Goal: Task Accomplishment & Management: Complete application form

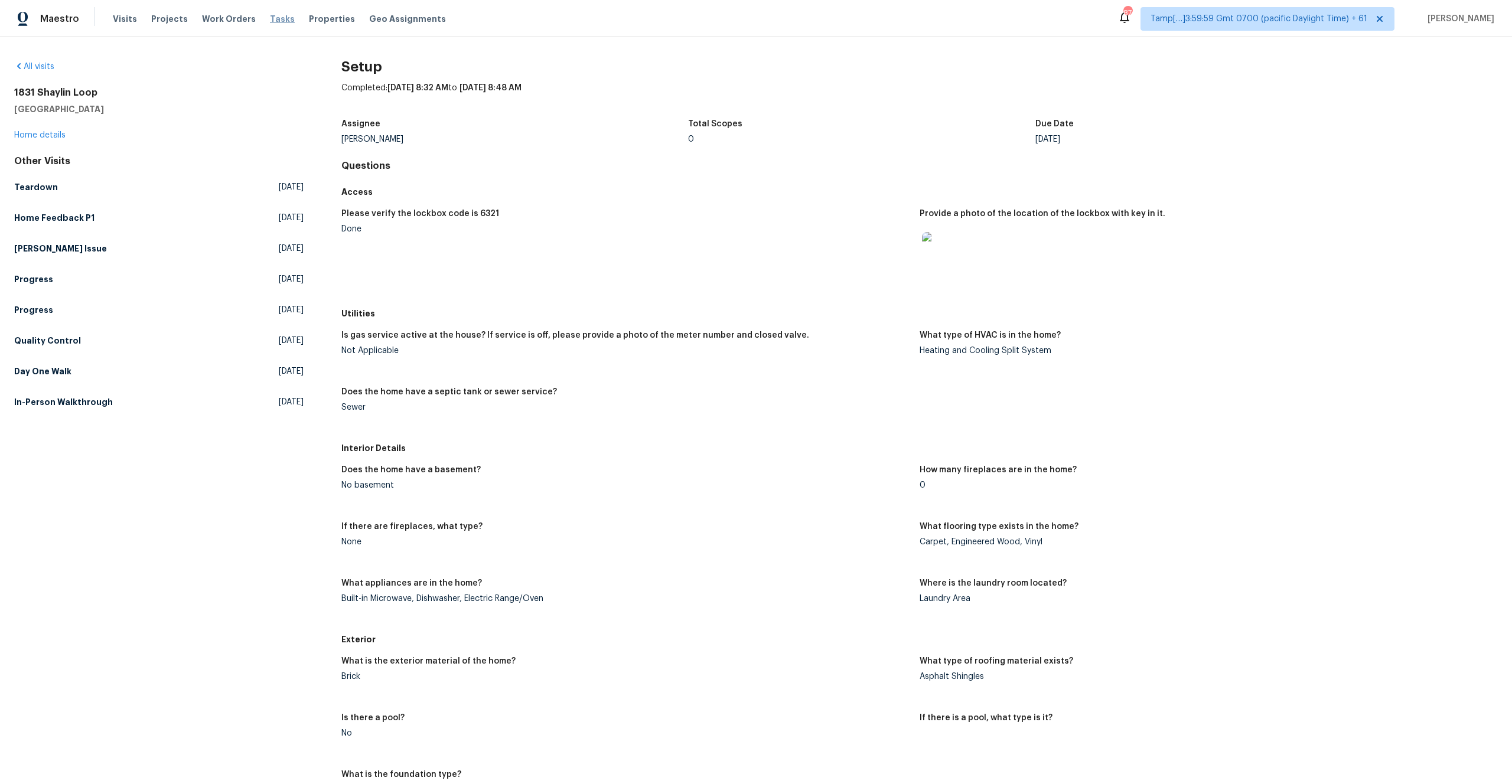
click at [270, 21] on span "Tasks" at bounding box center [283, 19] width 25 height 8
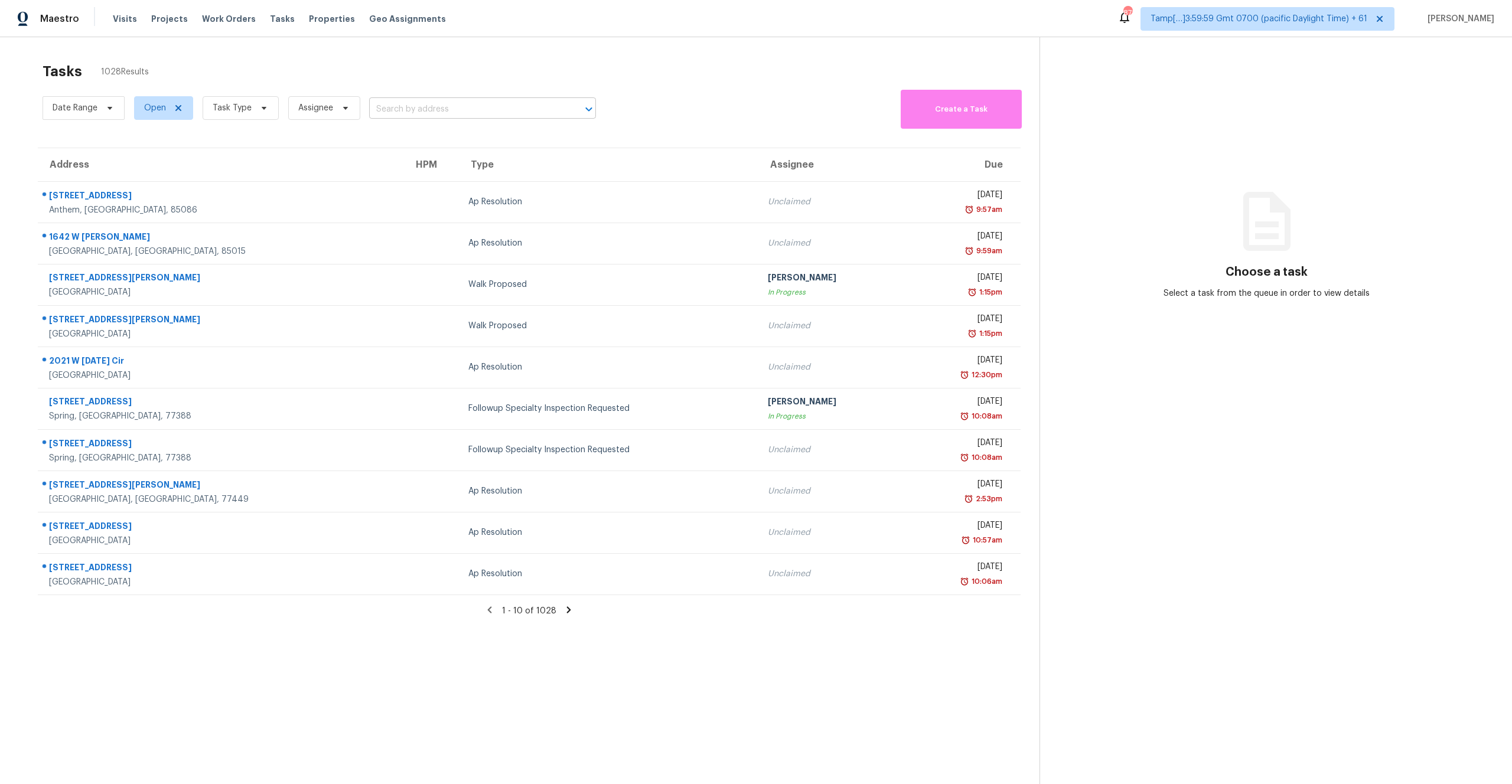
click at [398, 109] on input "text" at bounding box center [466, 109] width 194 height 18
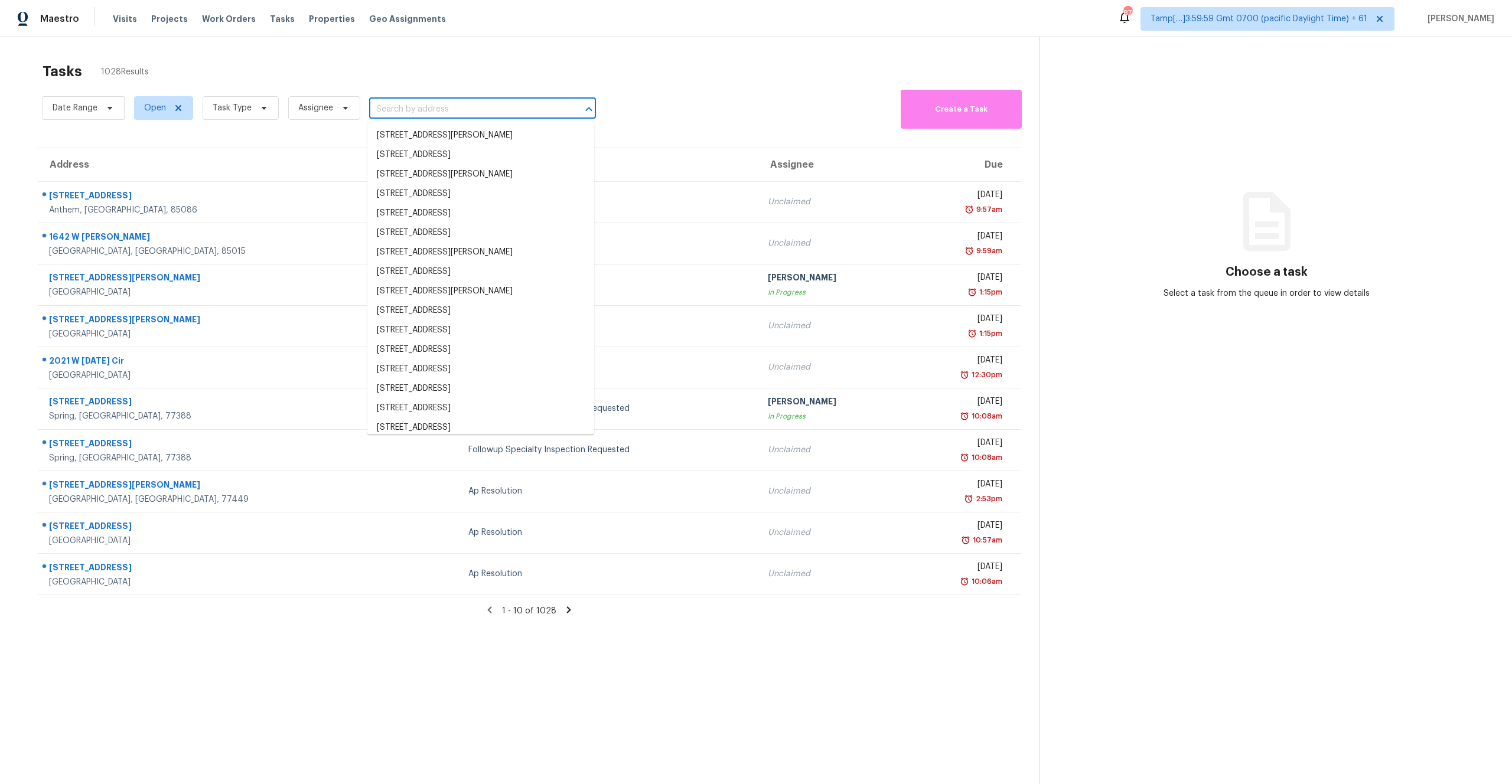
paste input "9110 Vickijohn Dr Houston, TX, 77031"
type input "9110 Vickijohn Dr Houston, TX, 77031"
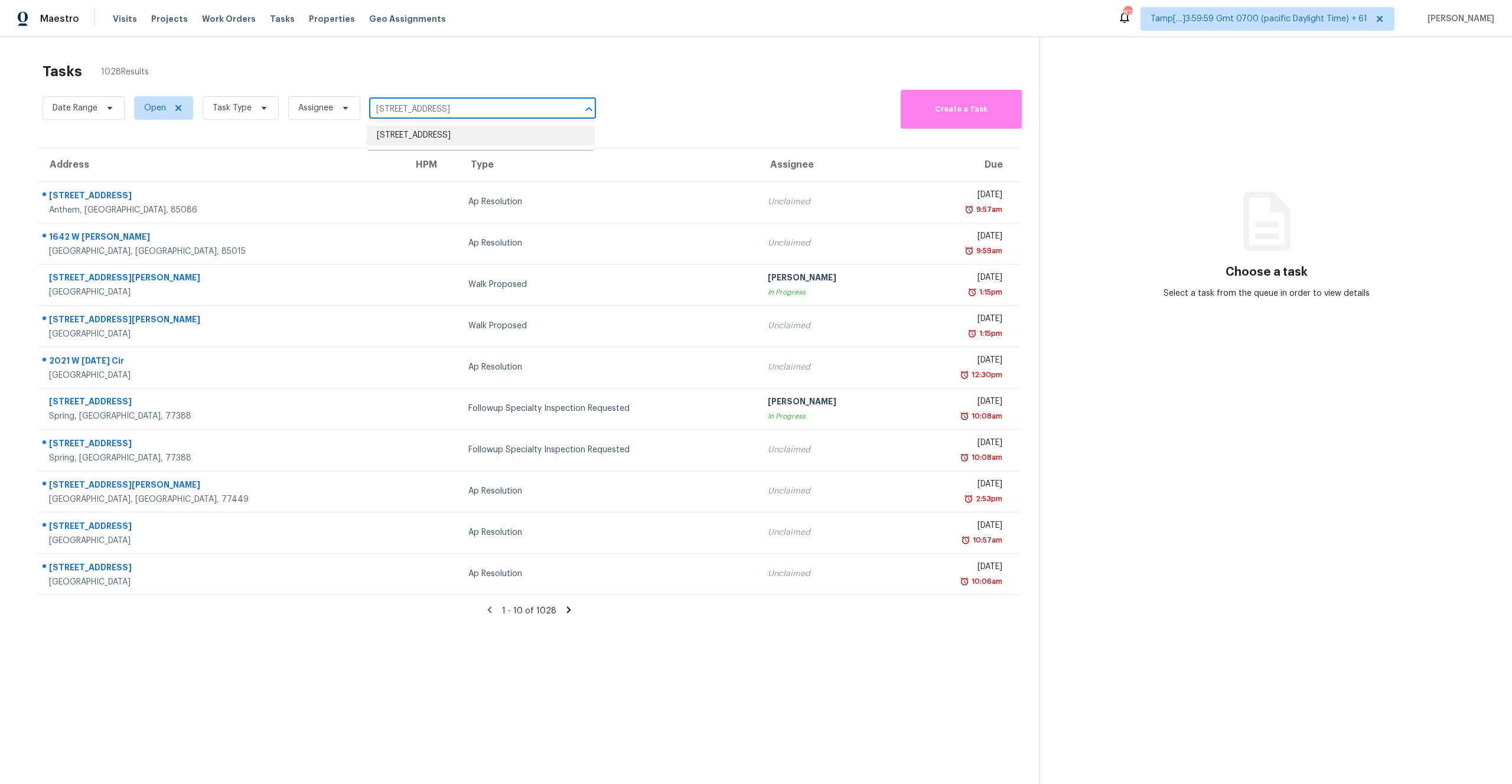
click at [408, 136] on li "9110 Vickijohn Dr, Houston, TX 77031" at bounding box center [481, 136] width 227 height 20
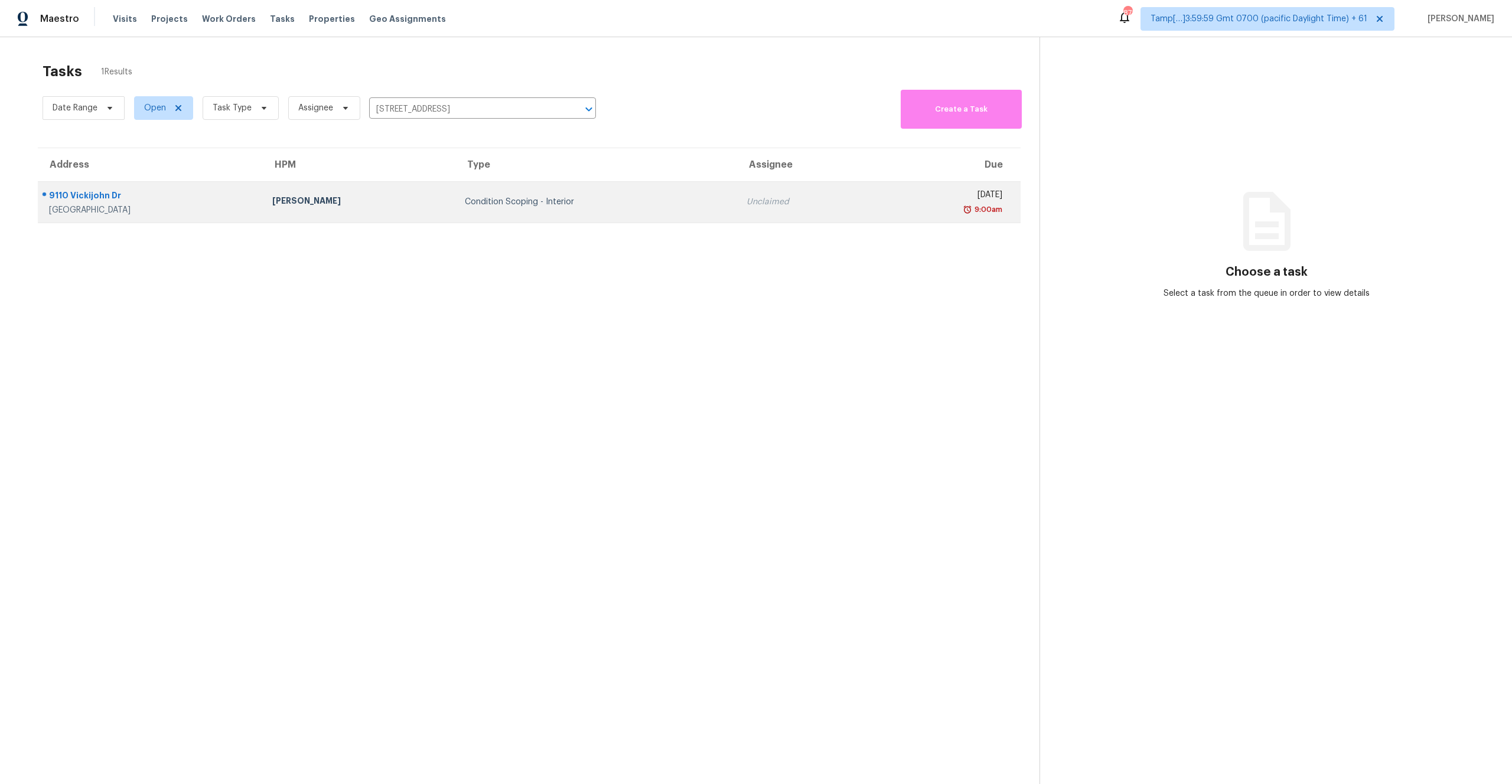
click at [477, 192] on td "Condition Scoping - Interior" at bounding box center [596, 202] width 283 height 41
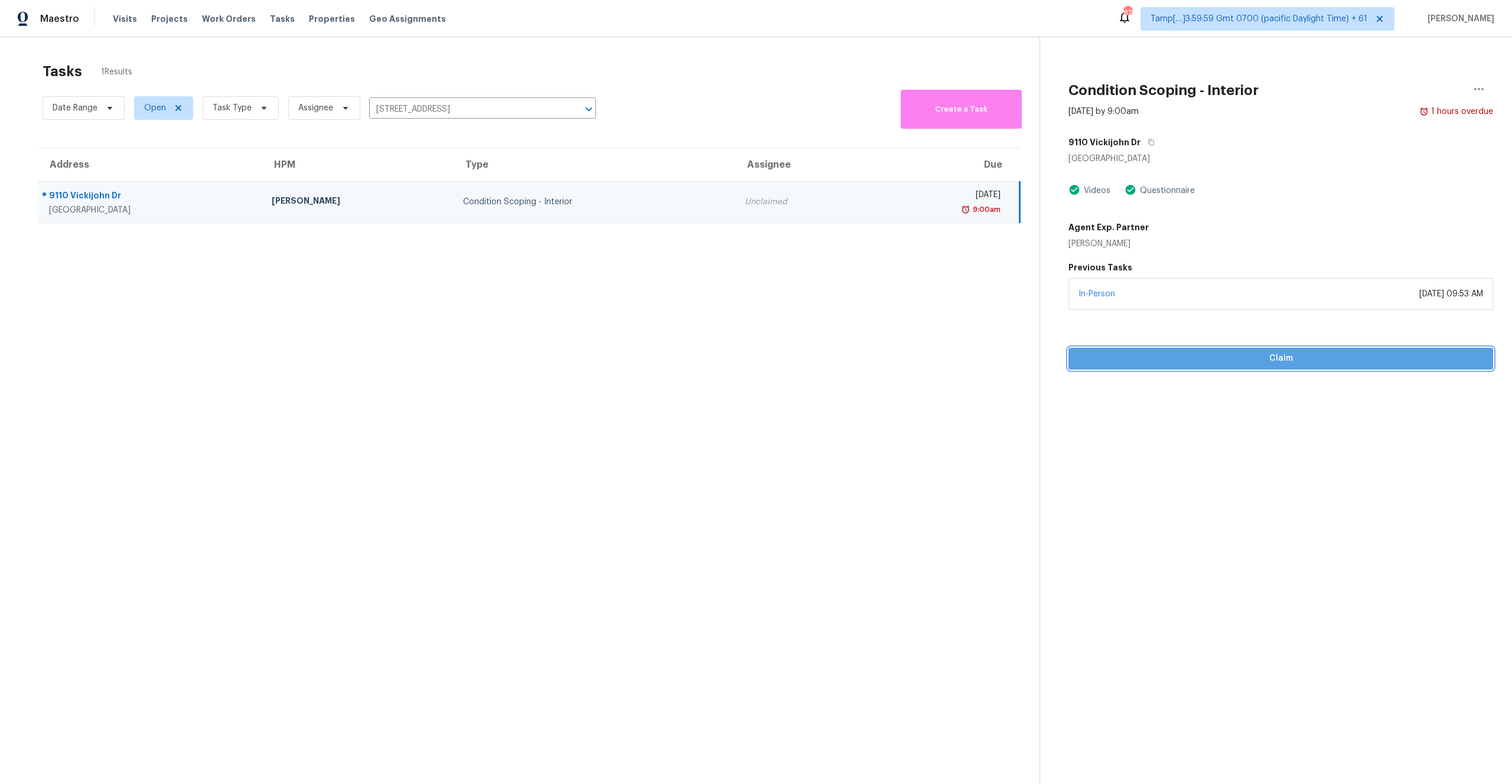
click at [1235, 358] on span "Claim" at bounding box center [1281, 358] width 406 height 15
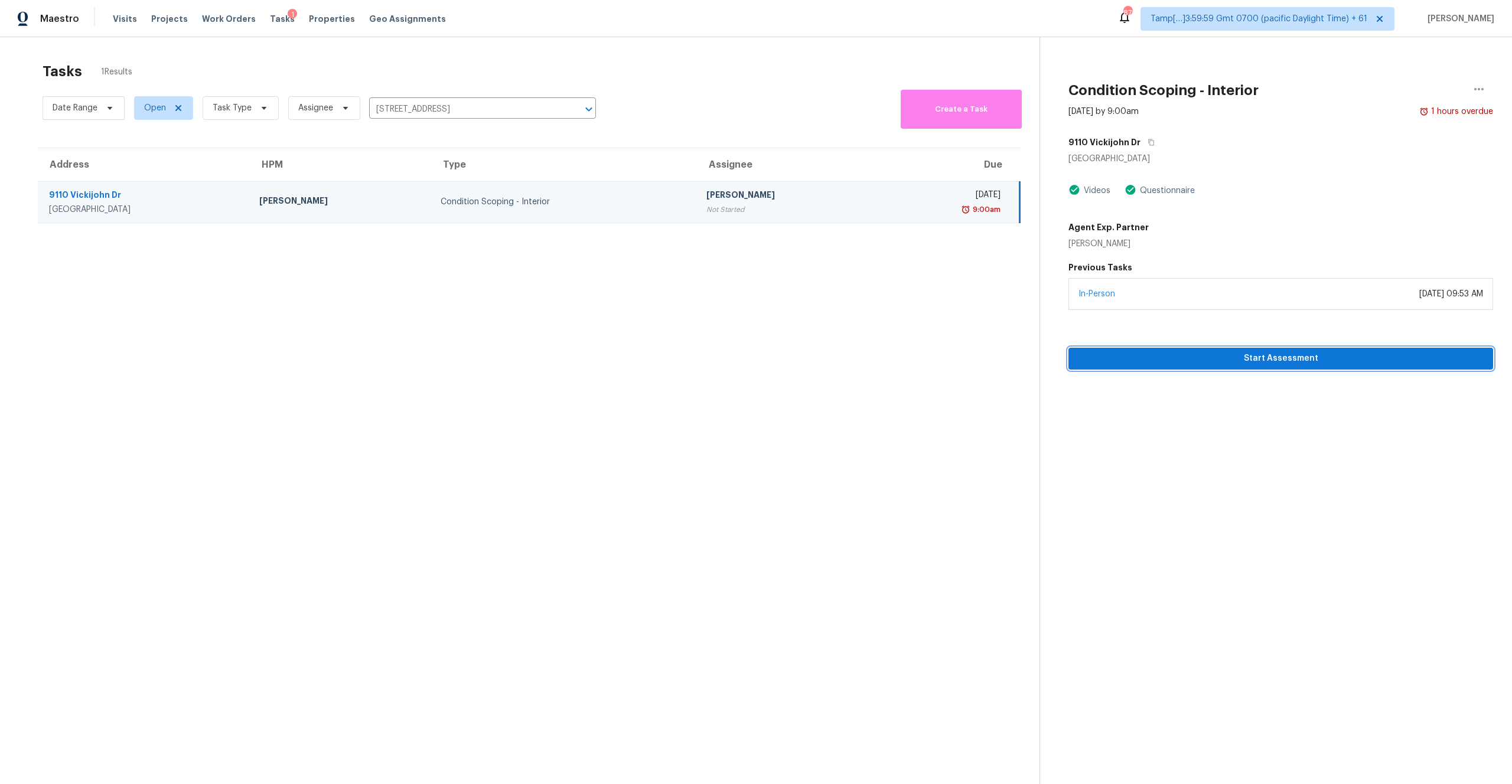
click at [1263, 359] on span "Start Assessment" at bounding box center [1281, 358] width 406 height 15
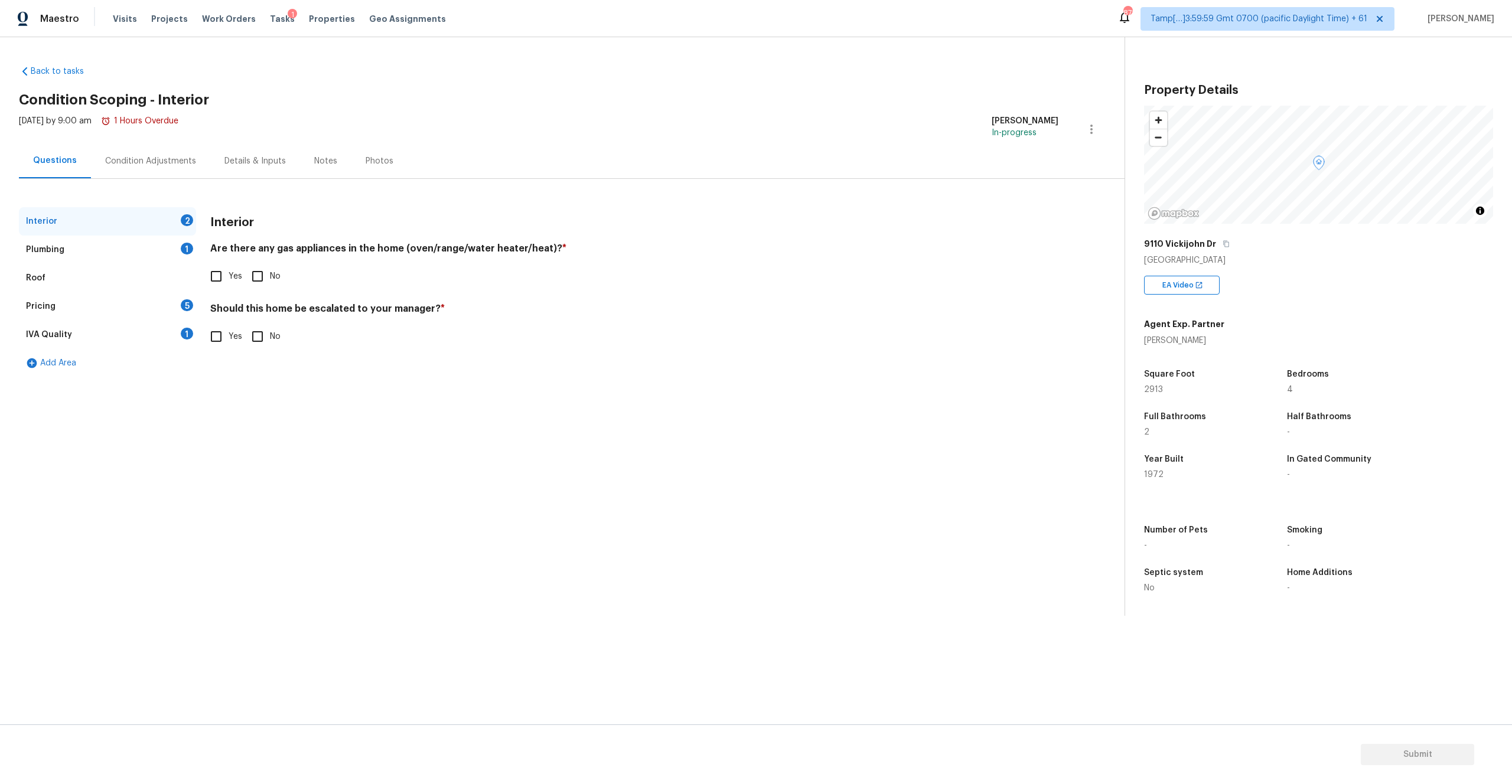
click at [1226, 249] on div "9110 Vickijohn Dr" at bounding box center [1319, 244] width 349 height 21
click at [1226, 244] on icon "button" at bounding box center [1226, 244] width 6 height 6
click at [222, 277] on input "Yes" at bounding box center [216, 276] width 25 height 25
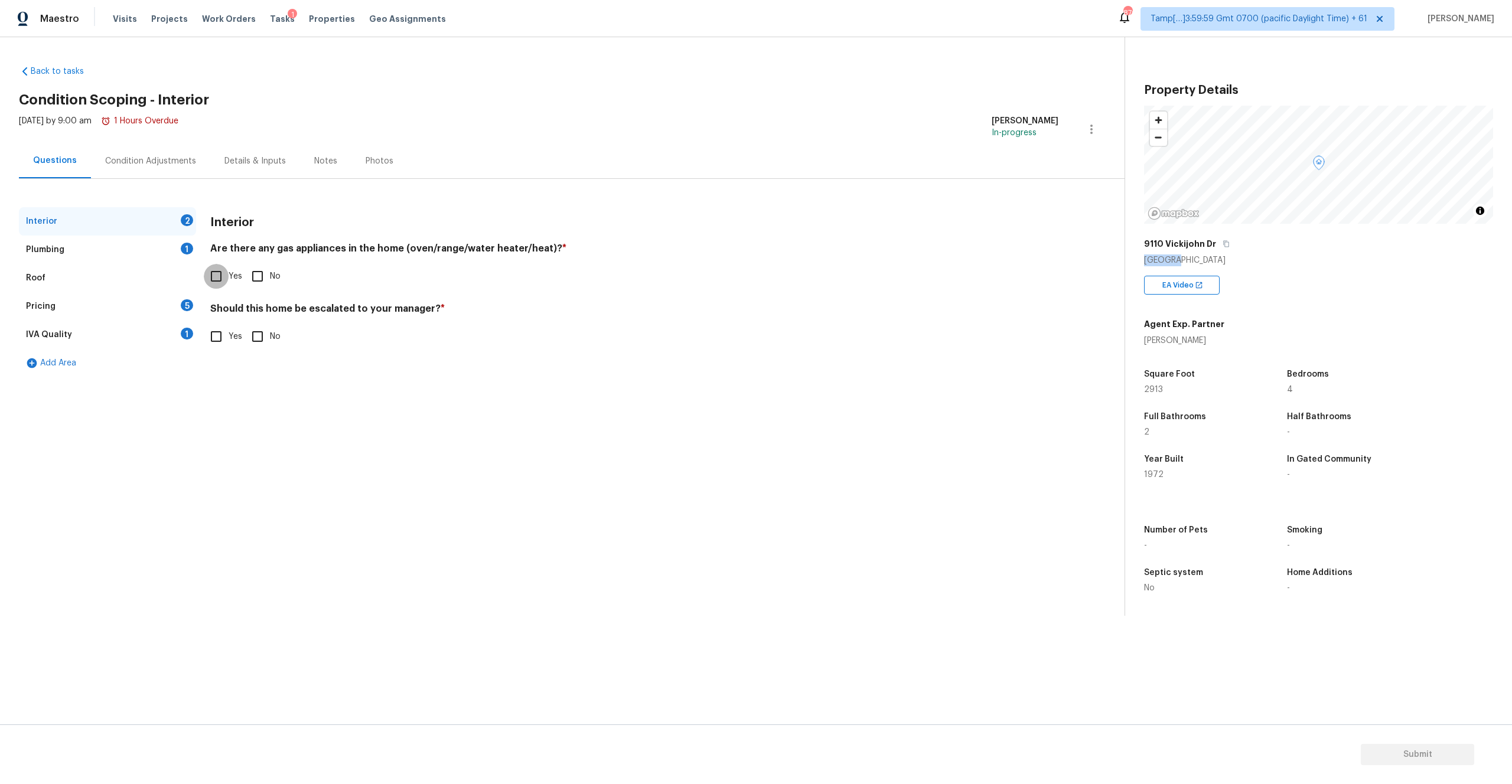
checkbox input "true"
click at [221, 336] on input "Yes" at bounding box center [216, 337] width 25 height 25
checkbox input "true"
click at [304, 373] on input "text" at bounding box center [634, 367] width 849 height 28
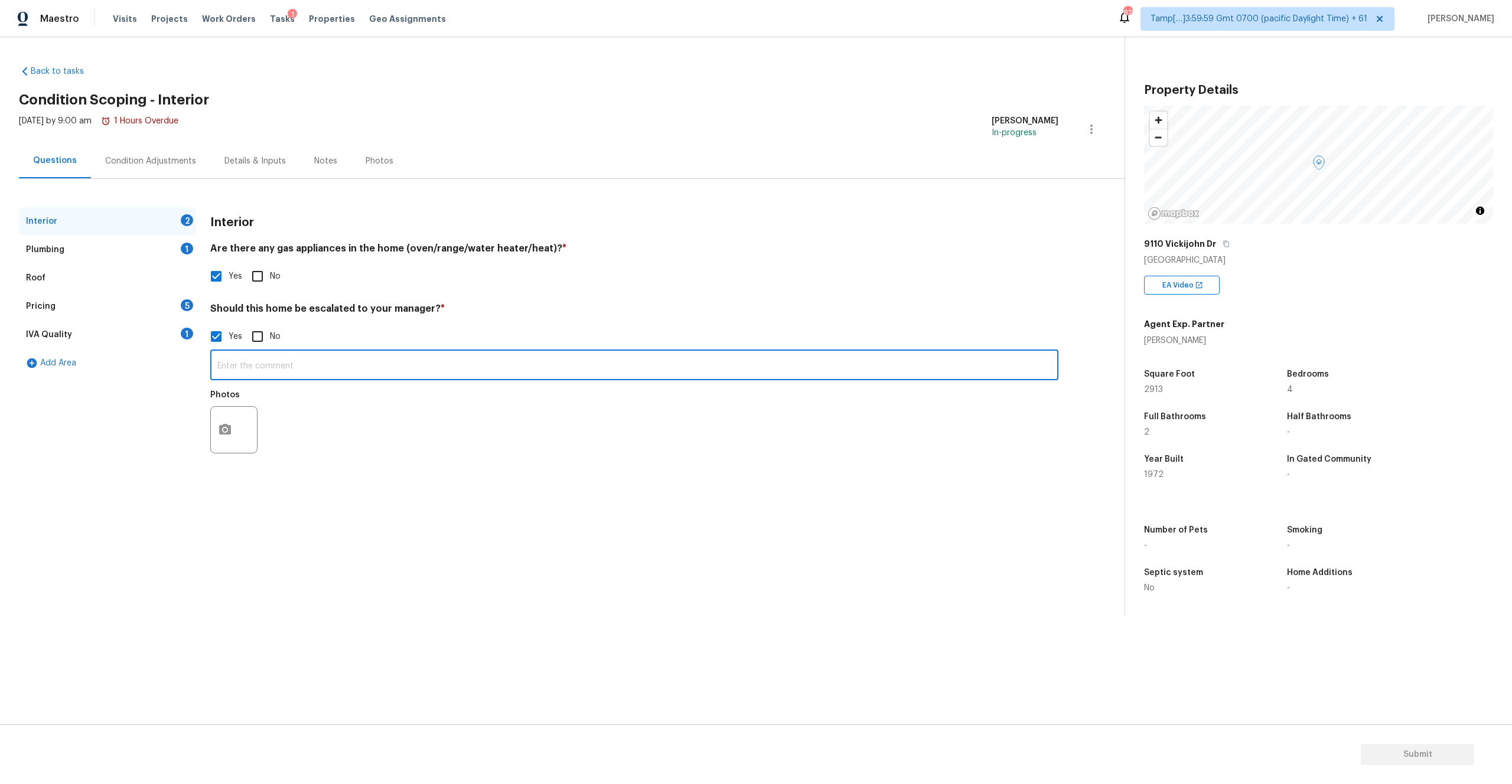
paste input "Signs of previous water leak in garage. Some organic growth in garage"
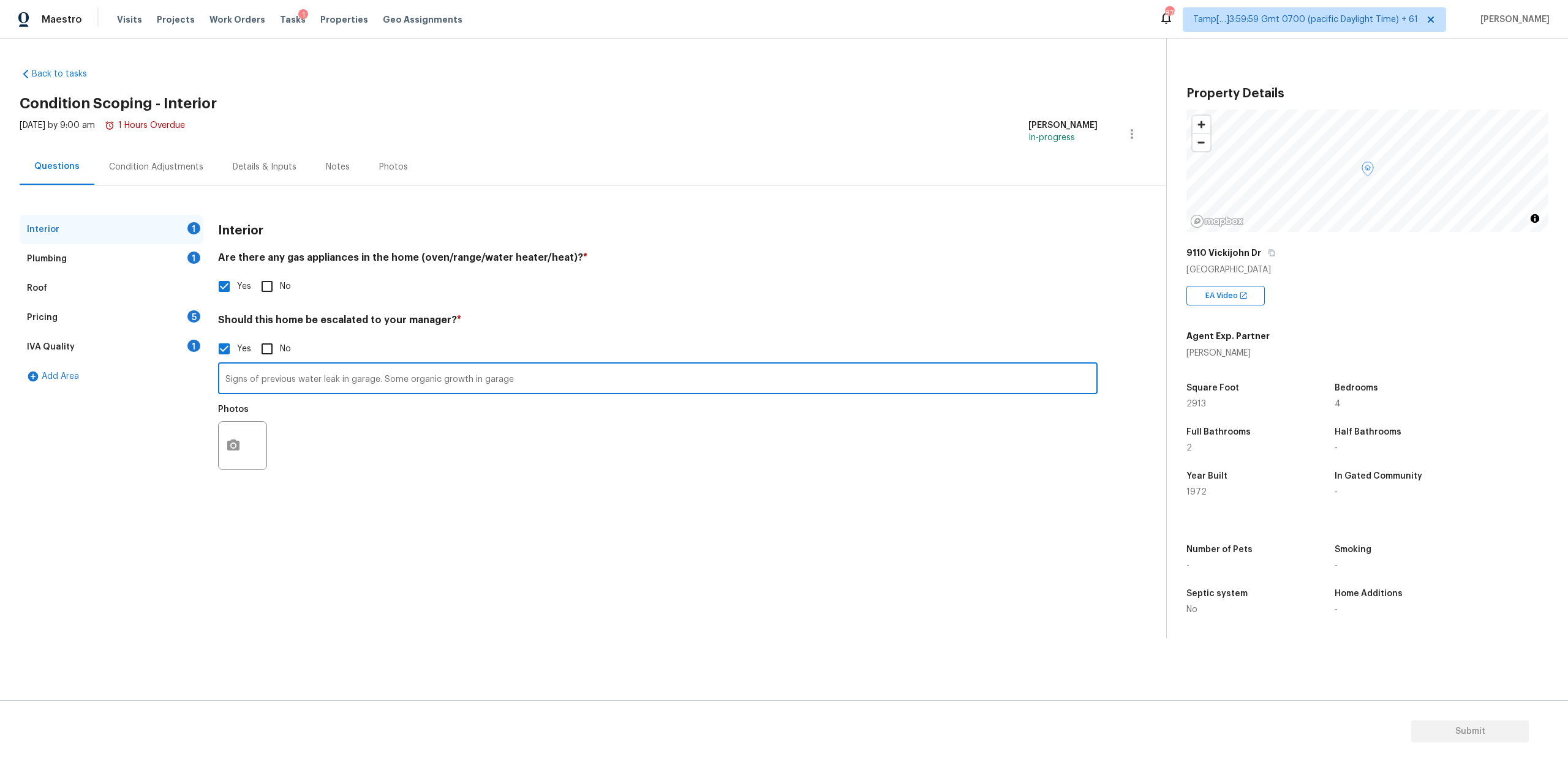
click at [535, 382] on input "Signs of previous water leak in garage. Some organic growth in garage" at bounding box center [657, 379] width 880 height 29
type input "Signs of previous water leak in garage. Some organic growth in garage 02:44 & 0…"
click at [236, 436] on button "button" at bounding box center [234, 446] width 30 height 48
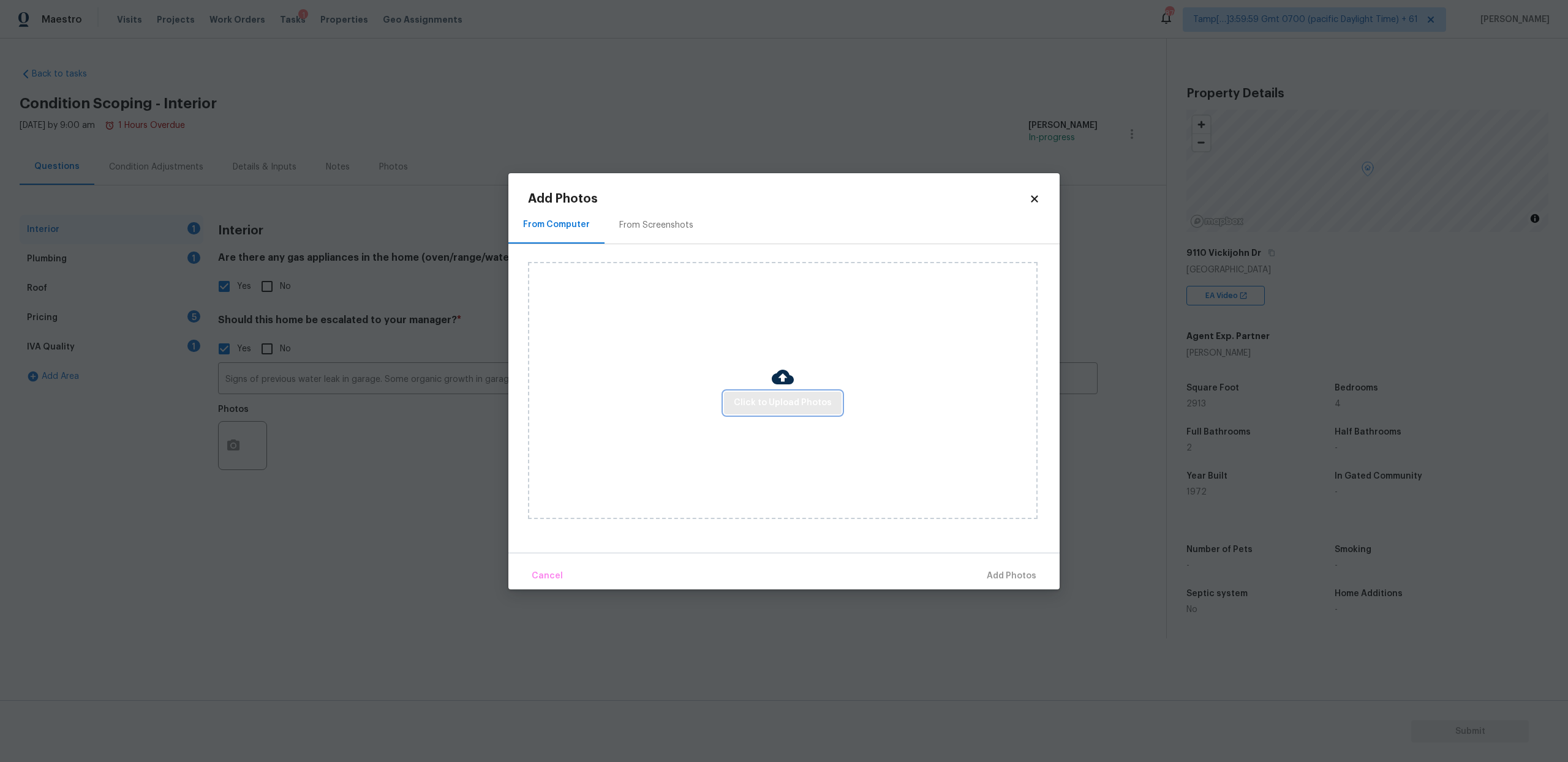
click at [770, 405] on span "Click to Upload Photos" at bounding box center [783, 403] width 98 height 16
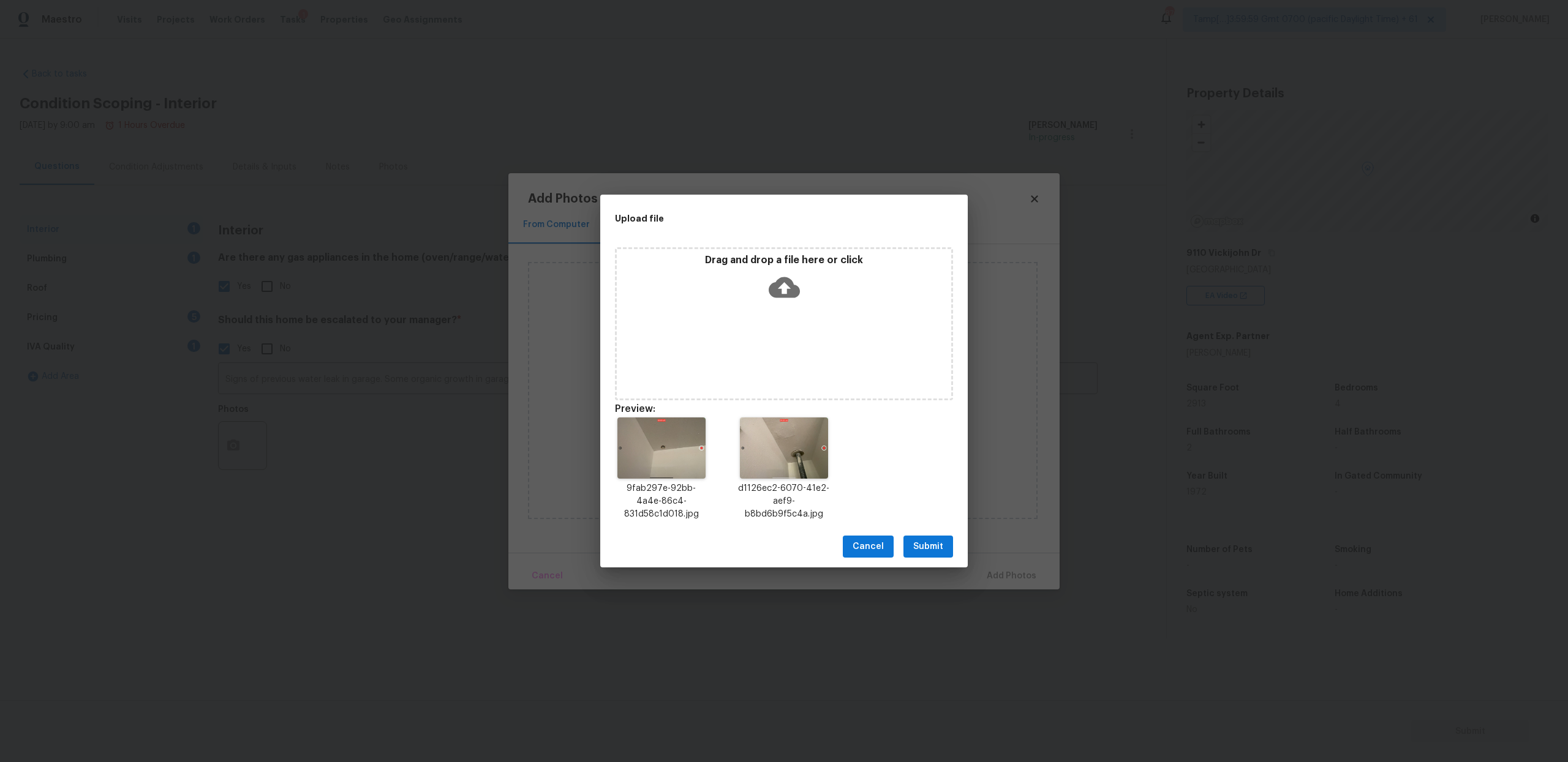
click at [932, 546] on span "Submit" at bounding box center [928, 547] width 30 height 16
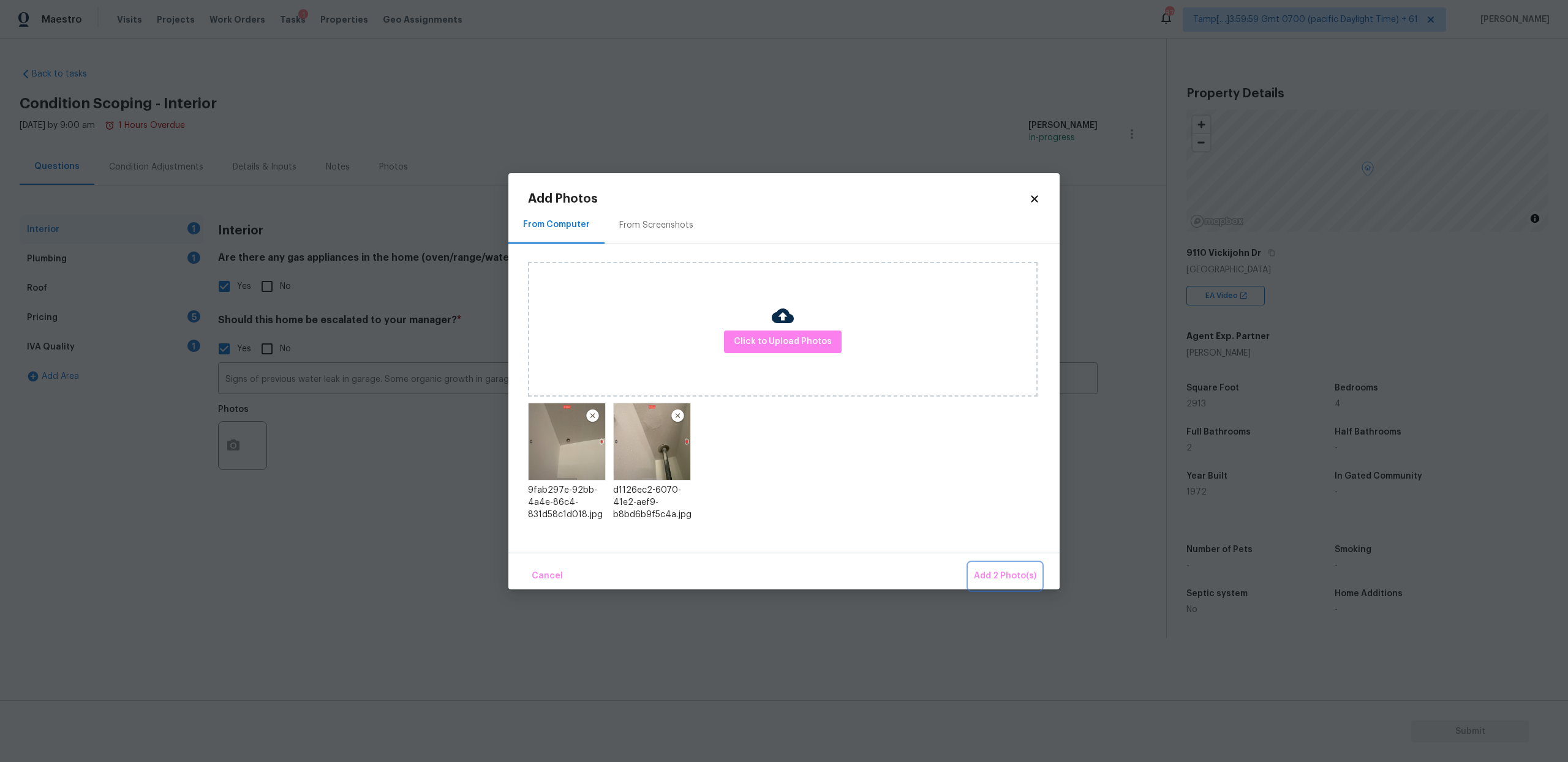
click at [1006, 573] on span "Add 2 Photo(s)" at bounding box center [1004, 577] width 62 height 16
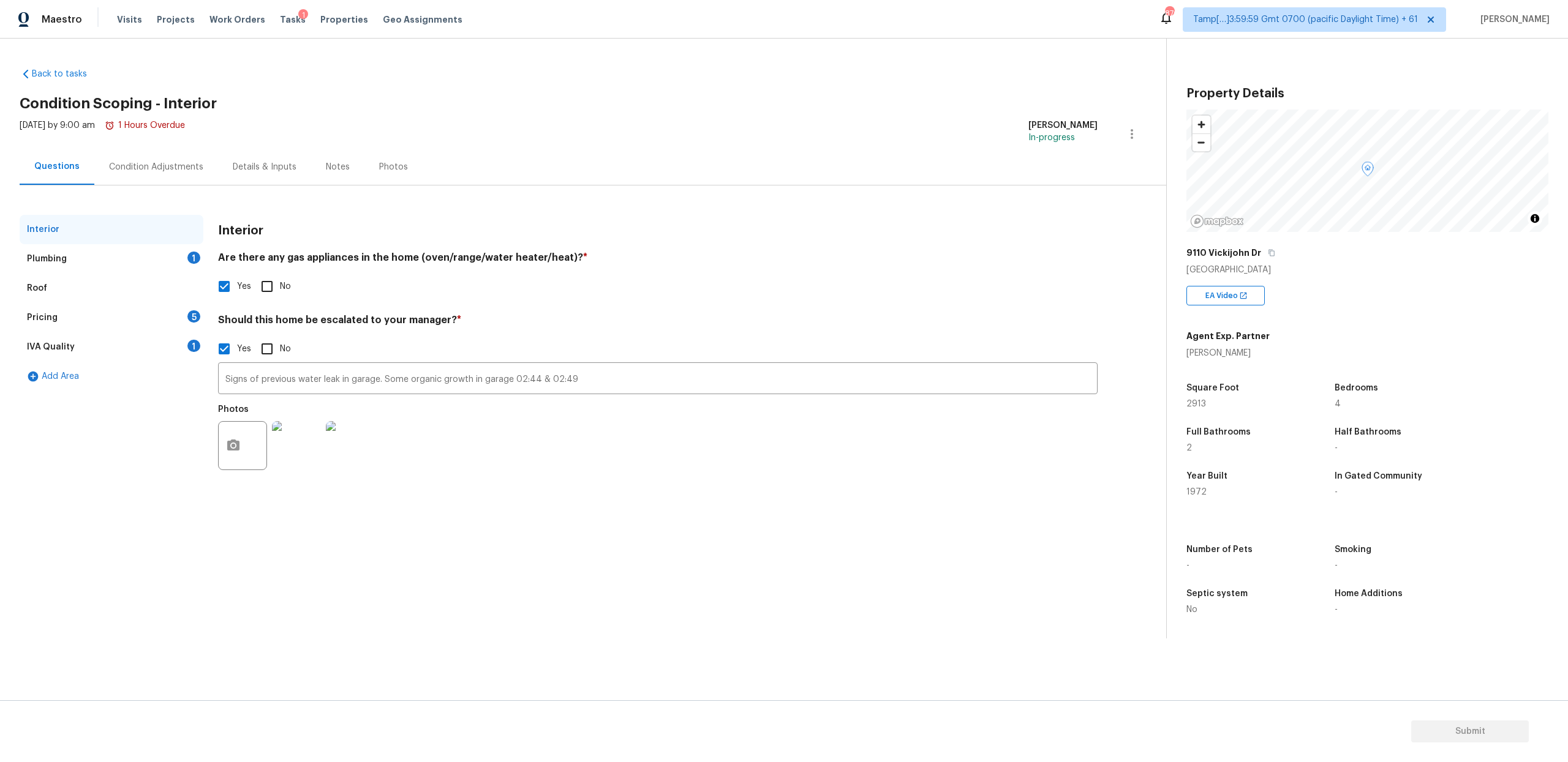
click at [93, 249] on div "Plumbing 1" at bounding box center [111, 260] width 184 height 30
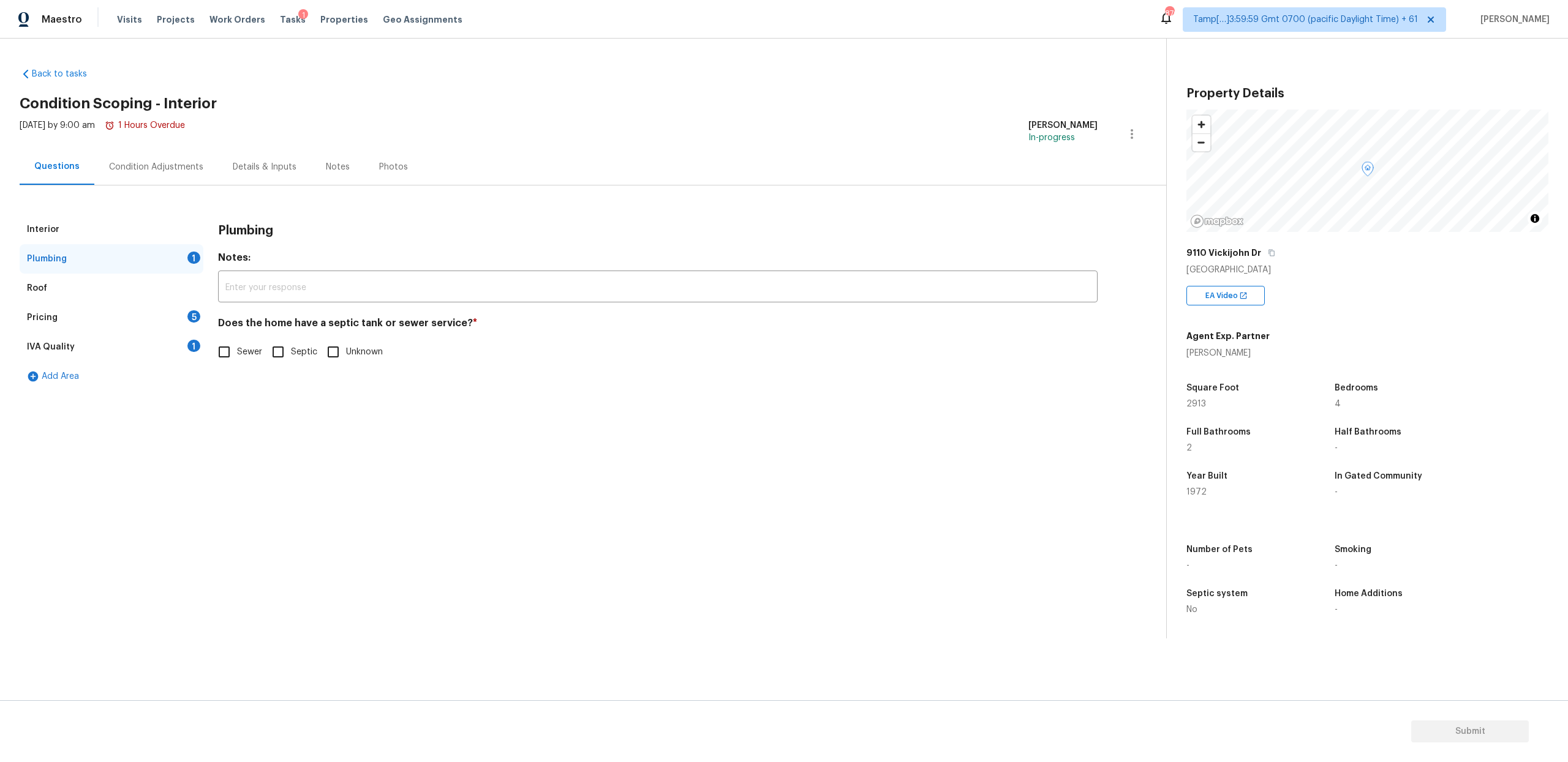
click at [224, 351] on input "Sewer" at bounding box center [224, 352] width 26 height 26
checkbox input "true"
click at [69, 298] on div "Roof" at bounding box center [111, 288] width 184 height 30
click at [69, 308] on div "Pricing 5" at bounding box center [111, 318] width 184 height 30
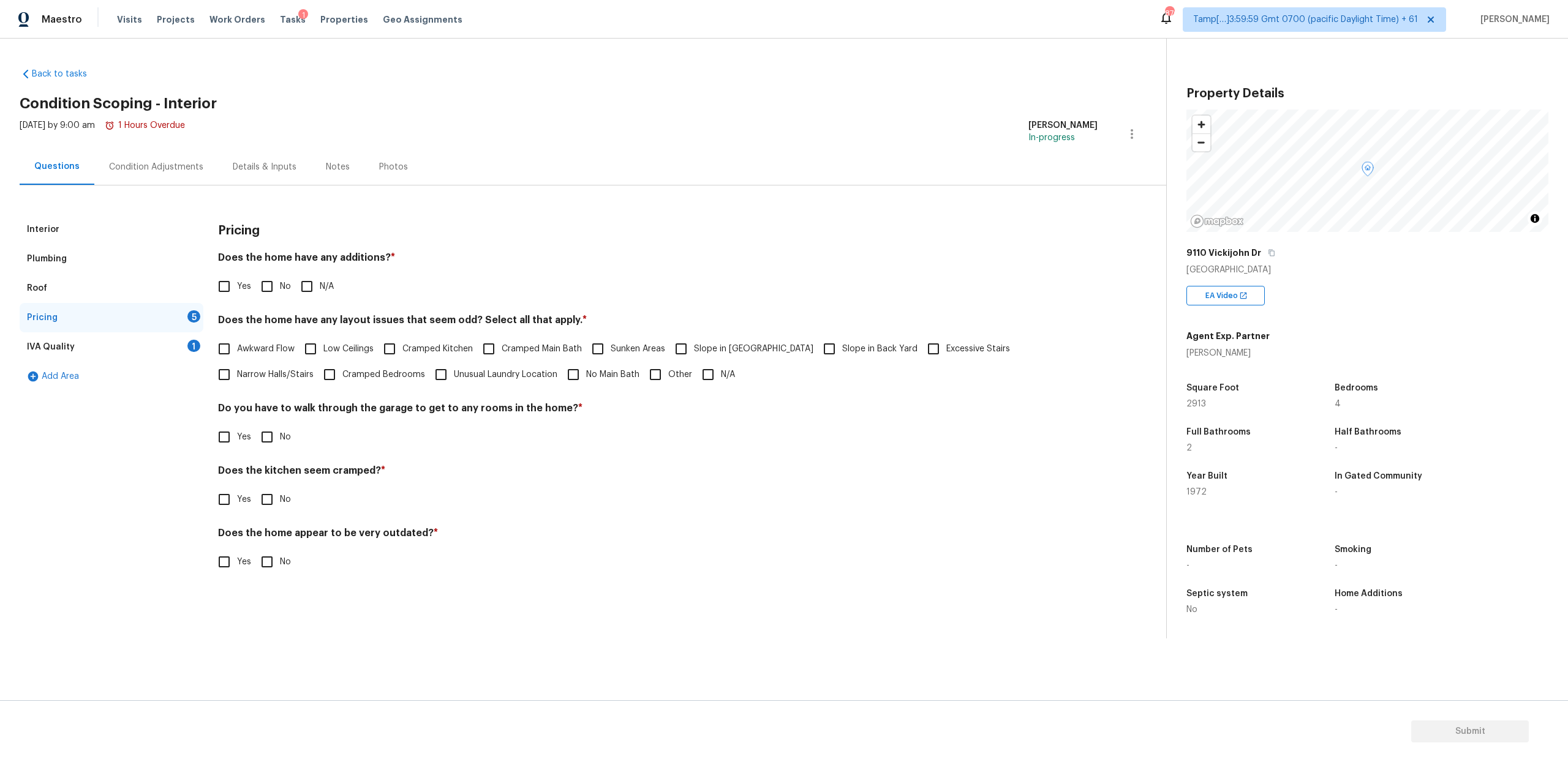
click at [346, 260] on h4 "Does the home have any additions? *" at bounding box center [657, 260] width 880 height 17
copy h4 "additions"
click at [255, 289] on input "No" at bounding box center [267, 286] width 26 height 26
checkbox input "true"
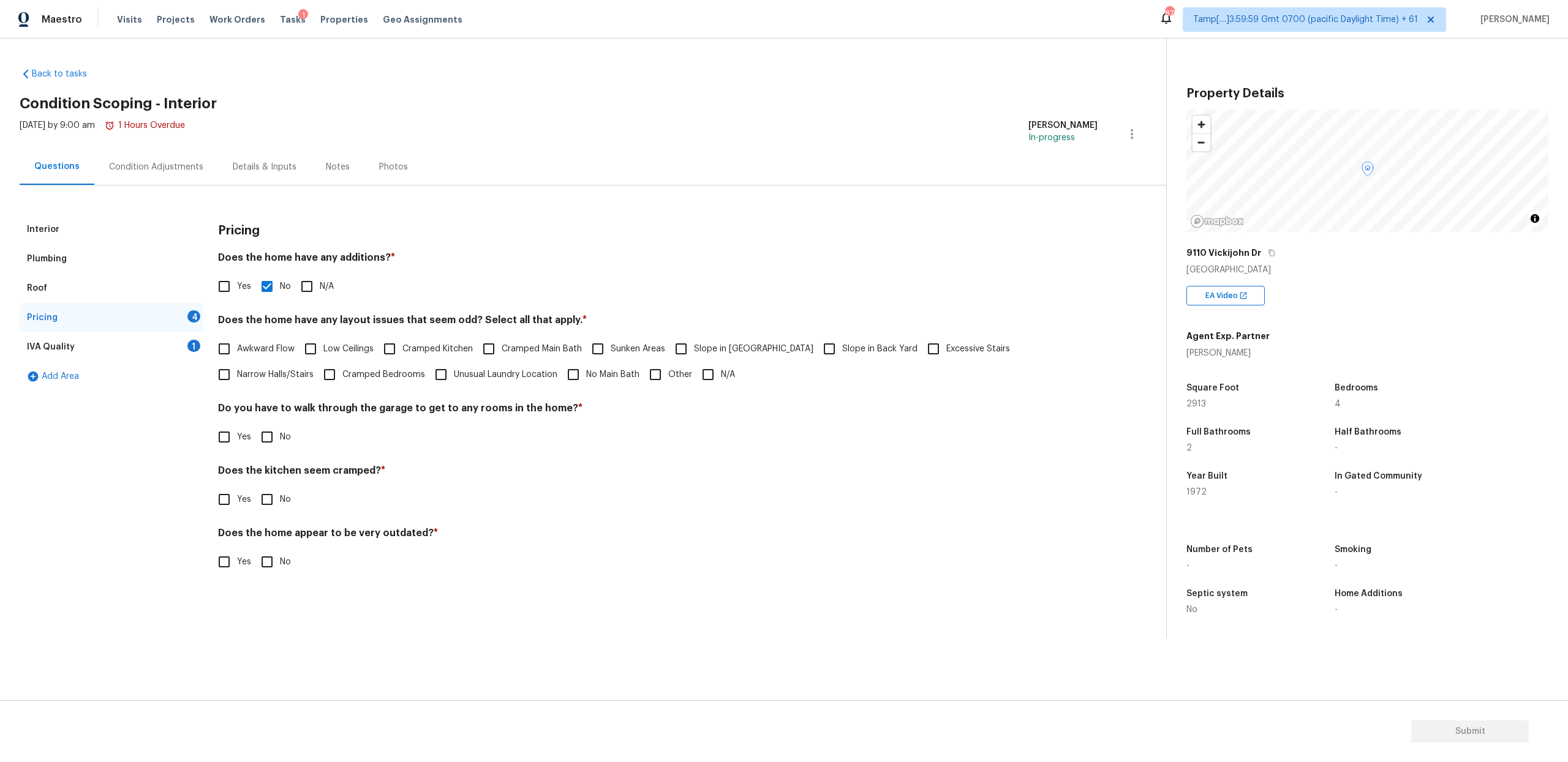
click at [355, 324] on h4 "Does the home have any layout issues that seem odd? Select all that apply. *" at bounding box center [657, 323] width 880 height 17
copy h4 "layout"
click at [560, 376] on input "No Main Bath" at bounding box center [573, 375] width 26 height 26
checkbox input "true"
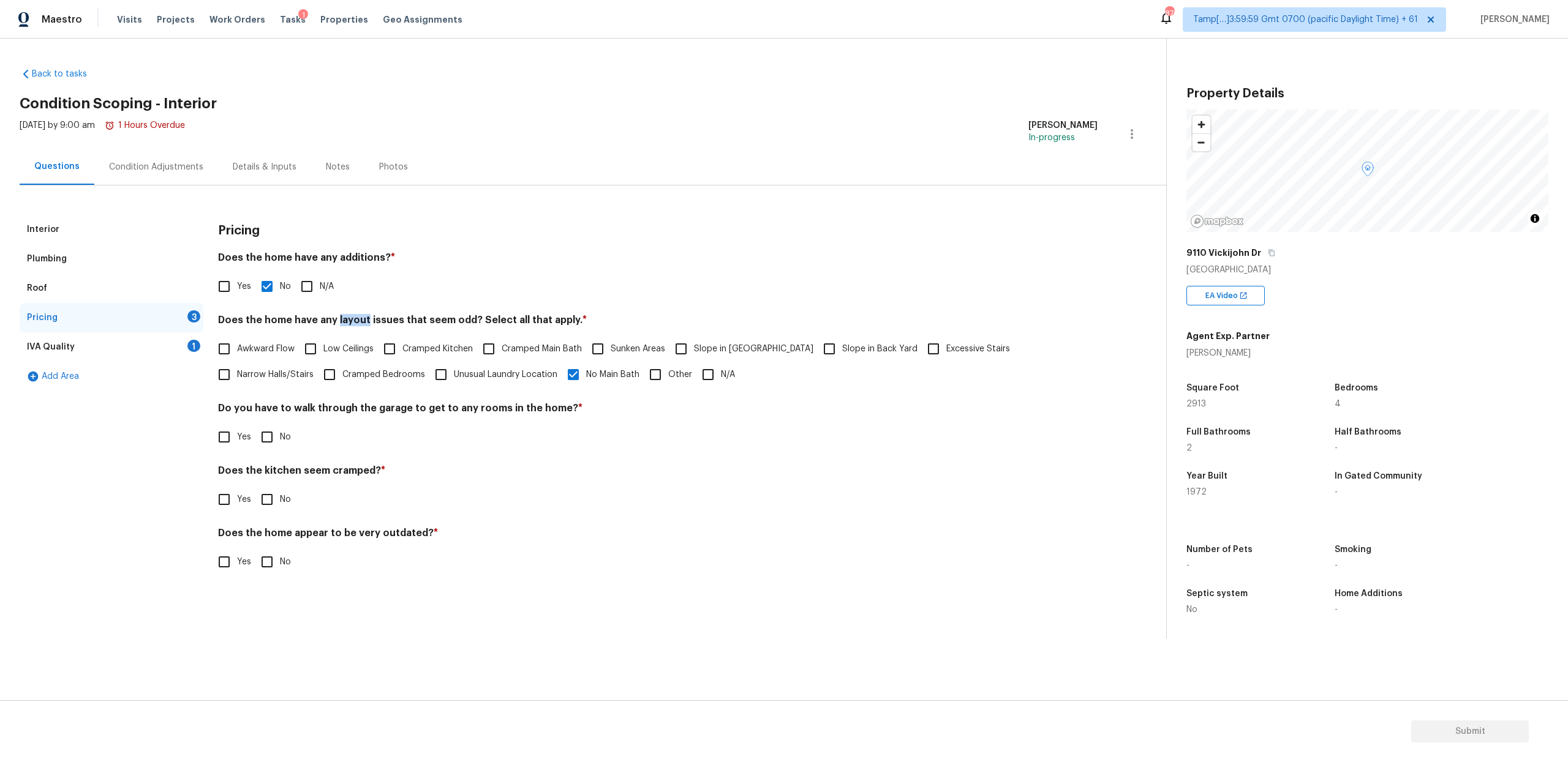
click at [261, 441] on input "No" at bounding box center [267, 438] width 26 height 26
checkbox input "true"
click at [266, 493] on input "No" at bounding box center [267, 500] width 26 height 26
checkbox input "true"
click at [266, 558] on input "No" at bounding box center [267, 563] width 26 height 26
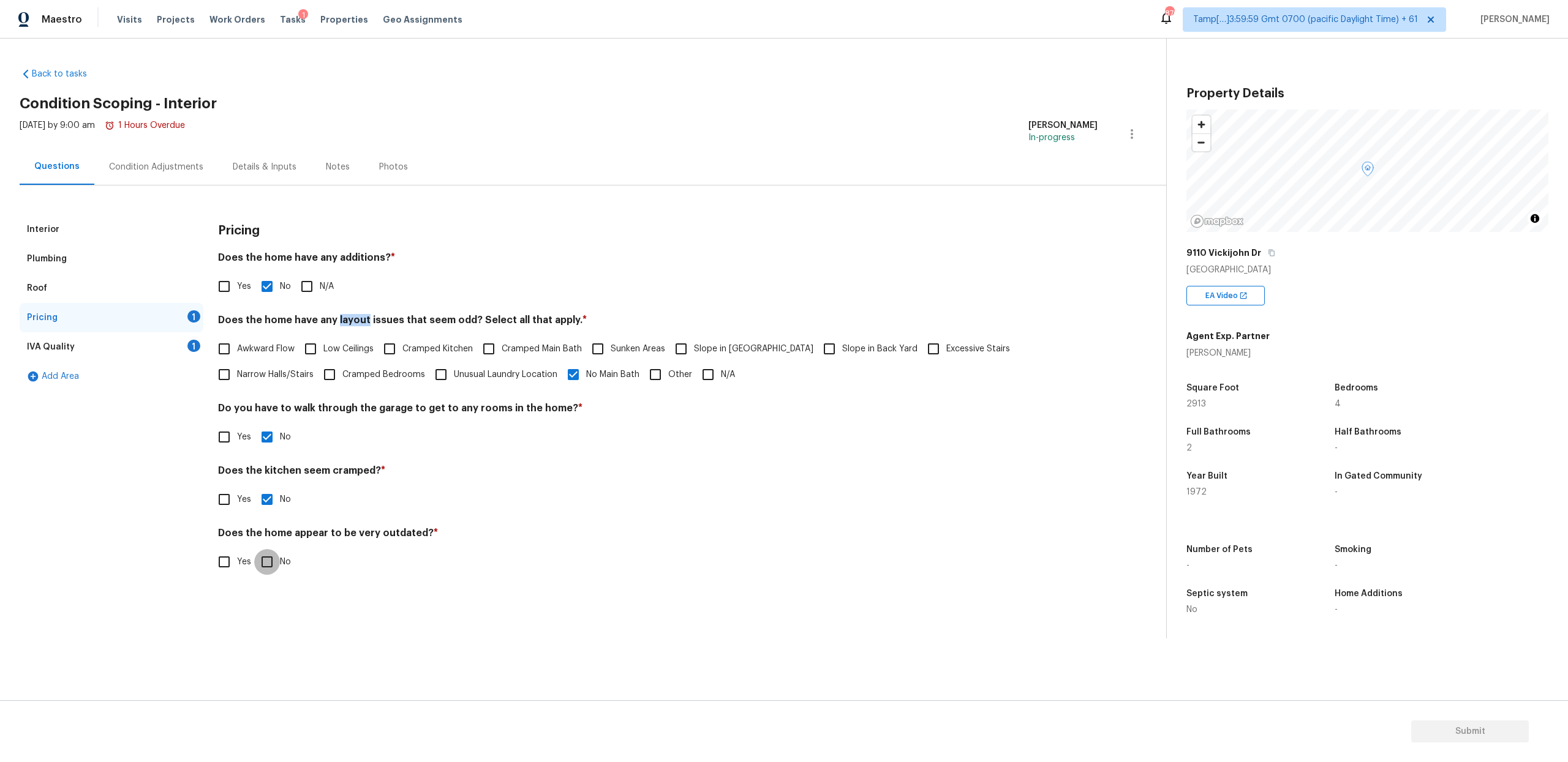
checkbox input "true"
click at [91, 347] on div "IVA Quality 1" at bounding box center [111, 348] width 184 height 30
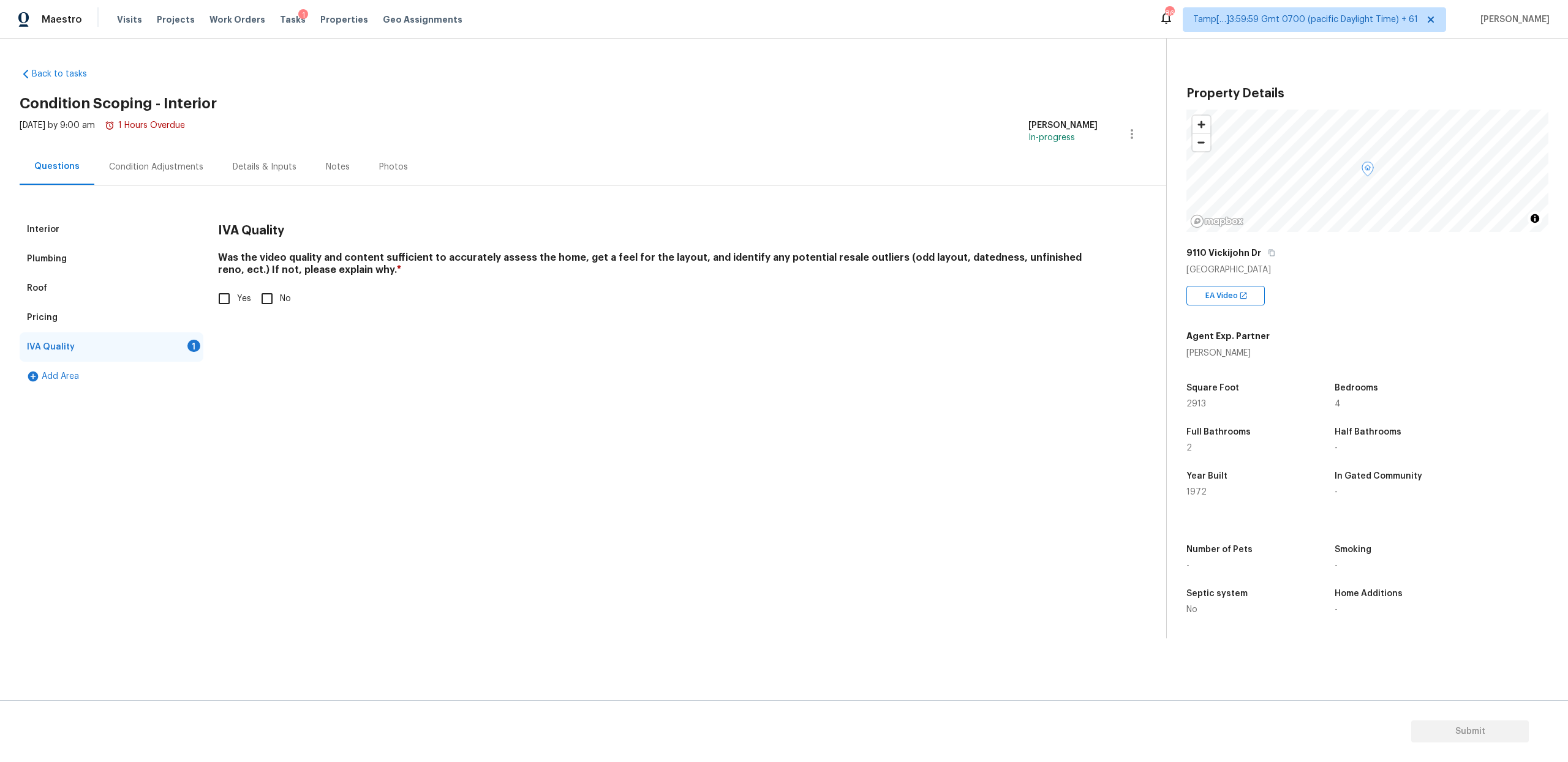
click at [226, 300] on input "Yes" at bounding box center [224, 299] width 26 height 26
checkbox input "true"
click at [157, 172] on div "Condition Adjustments" at bounding box center [157, 167] width 95 height 12
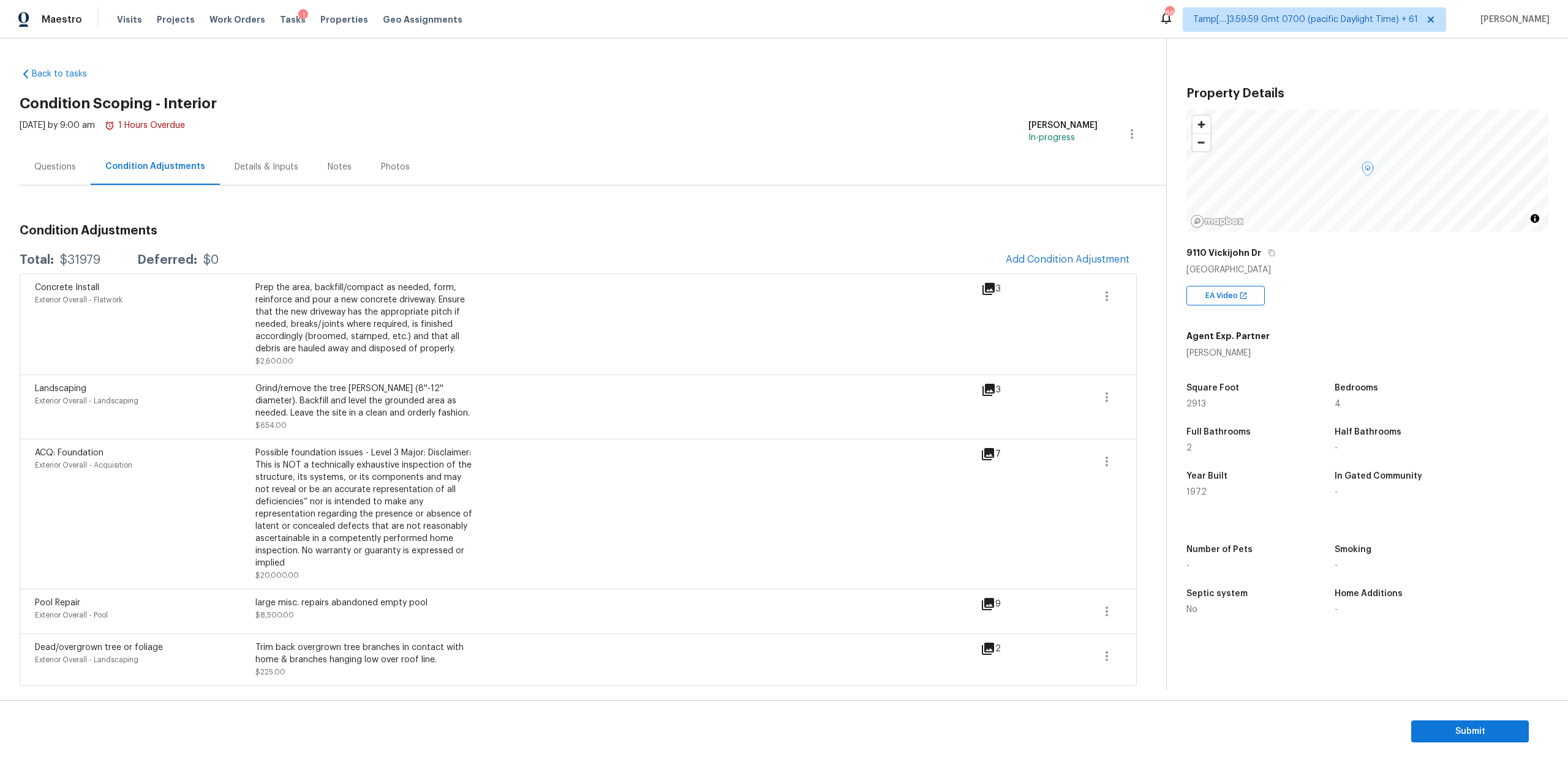
click at [992, 456] on icon at bounding box center [988, 454] width 15 height 15
click at [982, 285] on icon at bounding box center [988, 289] width 15 height 15
click at [1038, 269] on button "Add Condition Adjustment" at bounding box center [1067, 260] width 138 height 26
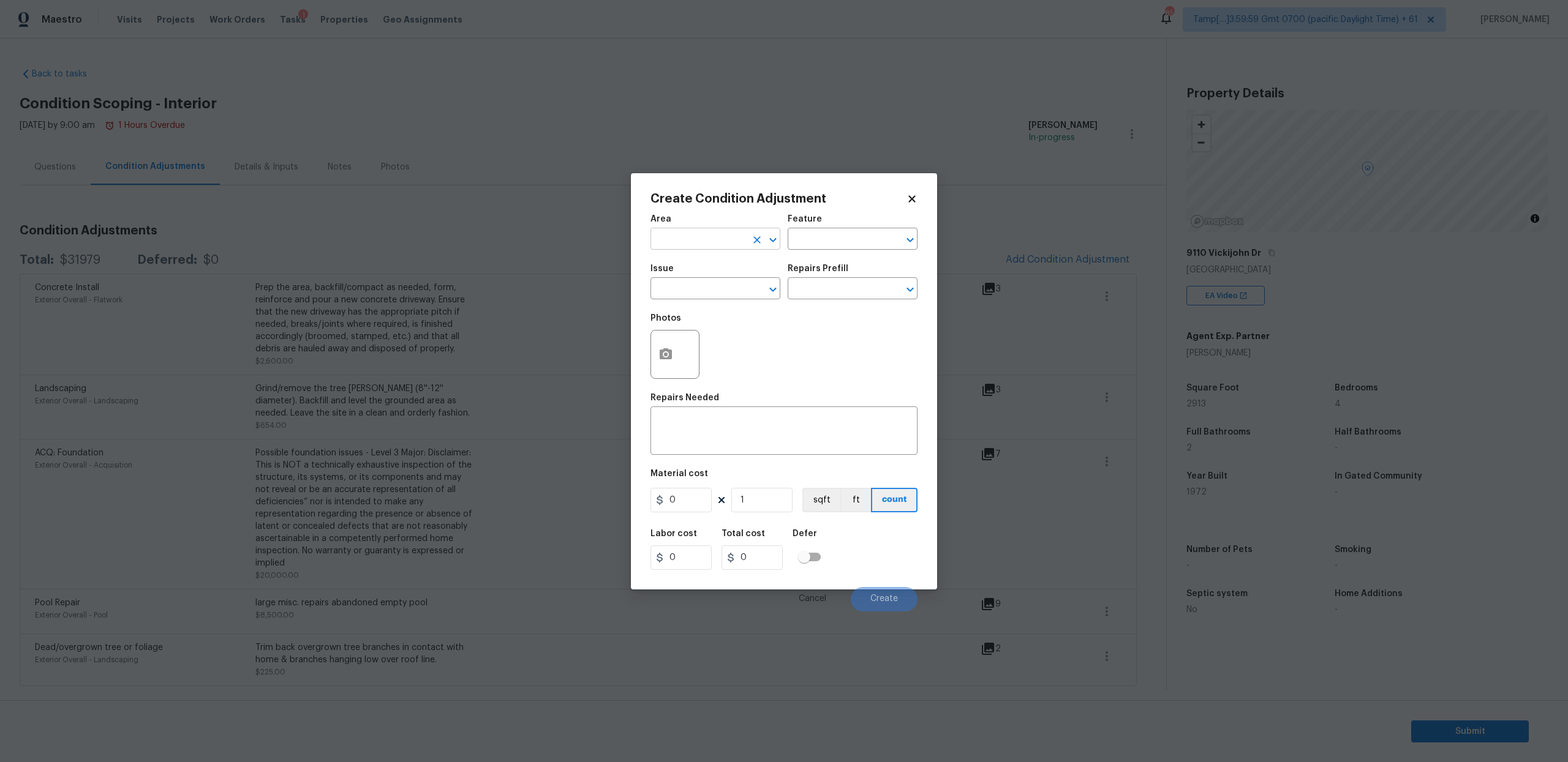
click at [675, 235] on input "text" at bounding box center [698, 240] width 96 height 19
type input "Interior Overall"
click at [824, 289] on li "Interior" at bounding box center [853, 297] width 130 height 20
type input "Interior"
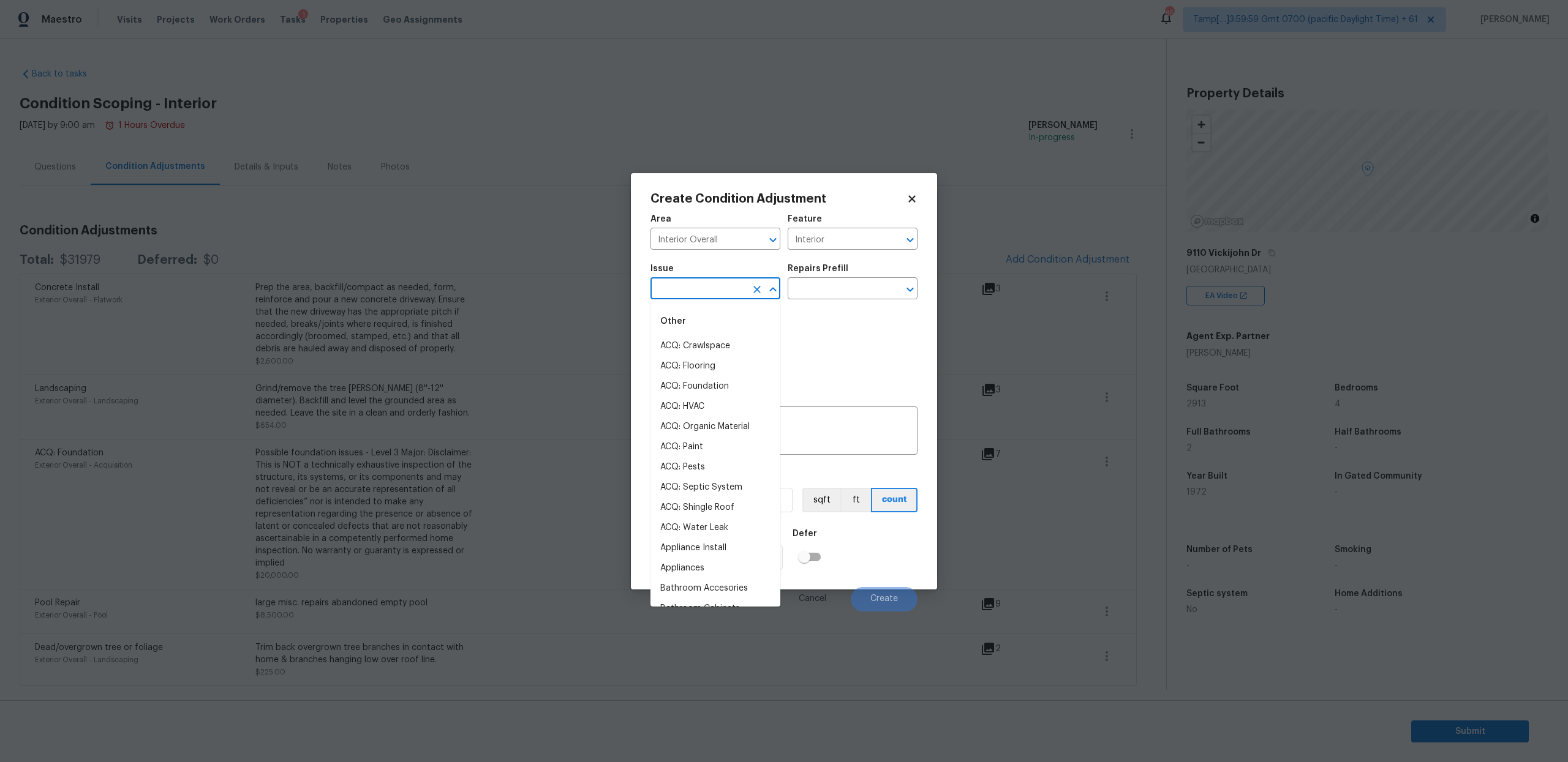
click at [735, 284] on input "text" at bounding box center [698, 290] width 96 height 19
click at [667, 444] on li "ACQ: Paint" at bounding box center [716, 448] width 130 height 20
type input "ACQ: Paint"
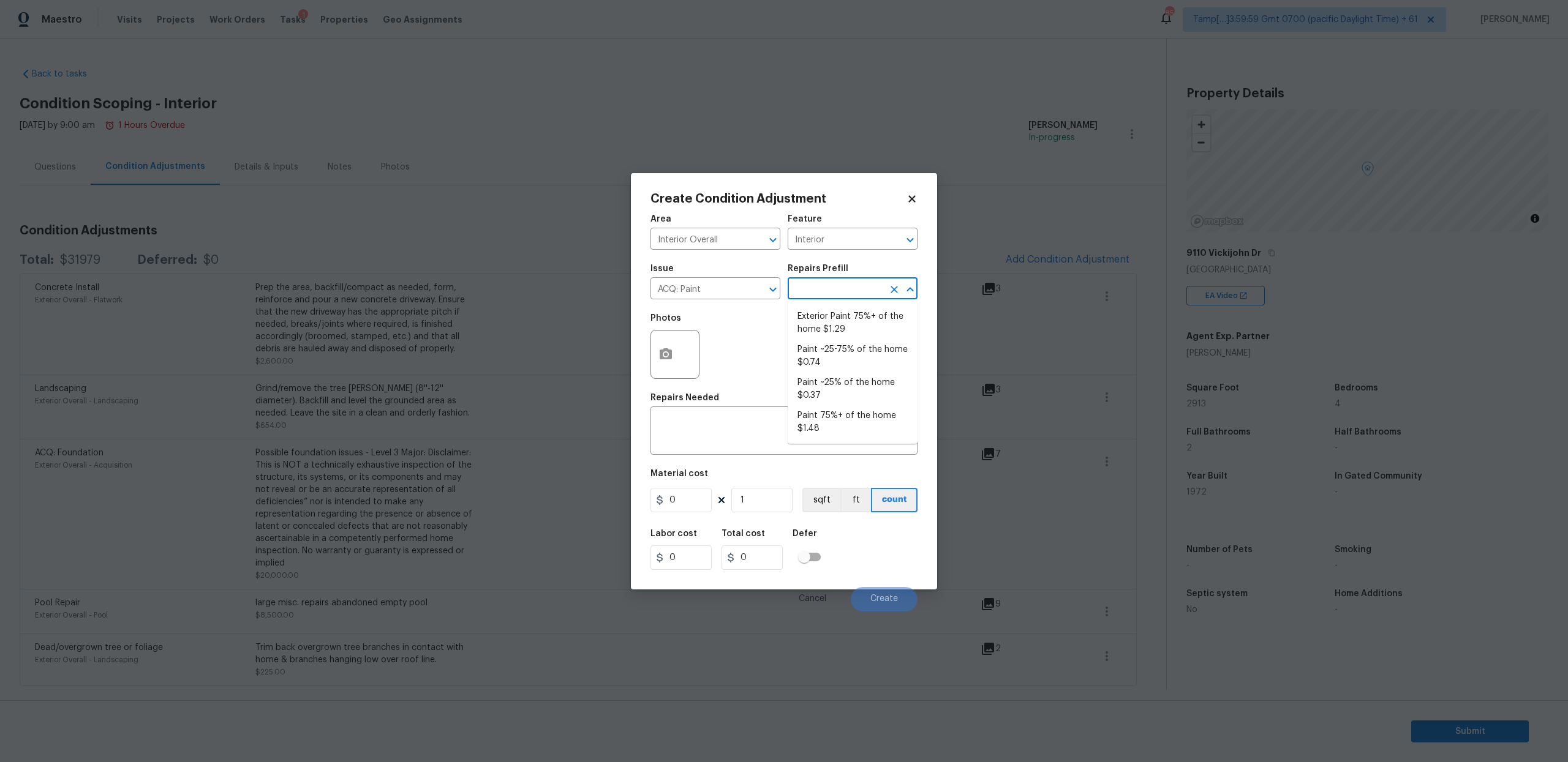
click at [809, 291] on input "text" at bounding box center [835, 290] width 96 height 19
click at [819, 388] on li "Paint ~25% of the home $0.37" at bounding box center [853, 389] width 130 height 33
type input "Acquisition"
type textarea "Acquisition Scope: ~25% of the home needs interior paint"
type input "0.37"
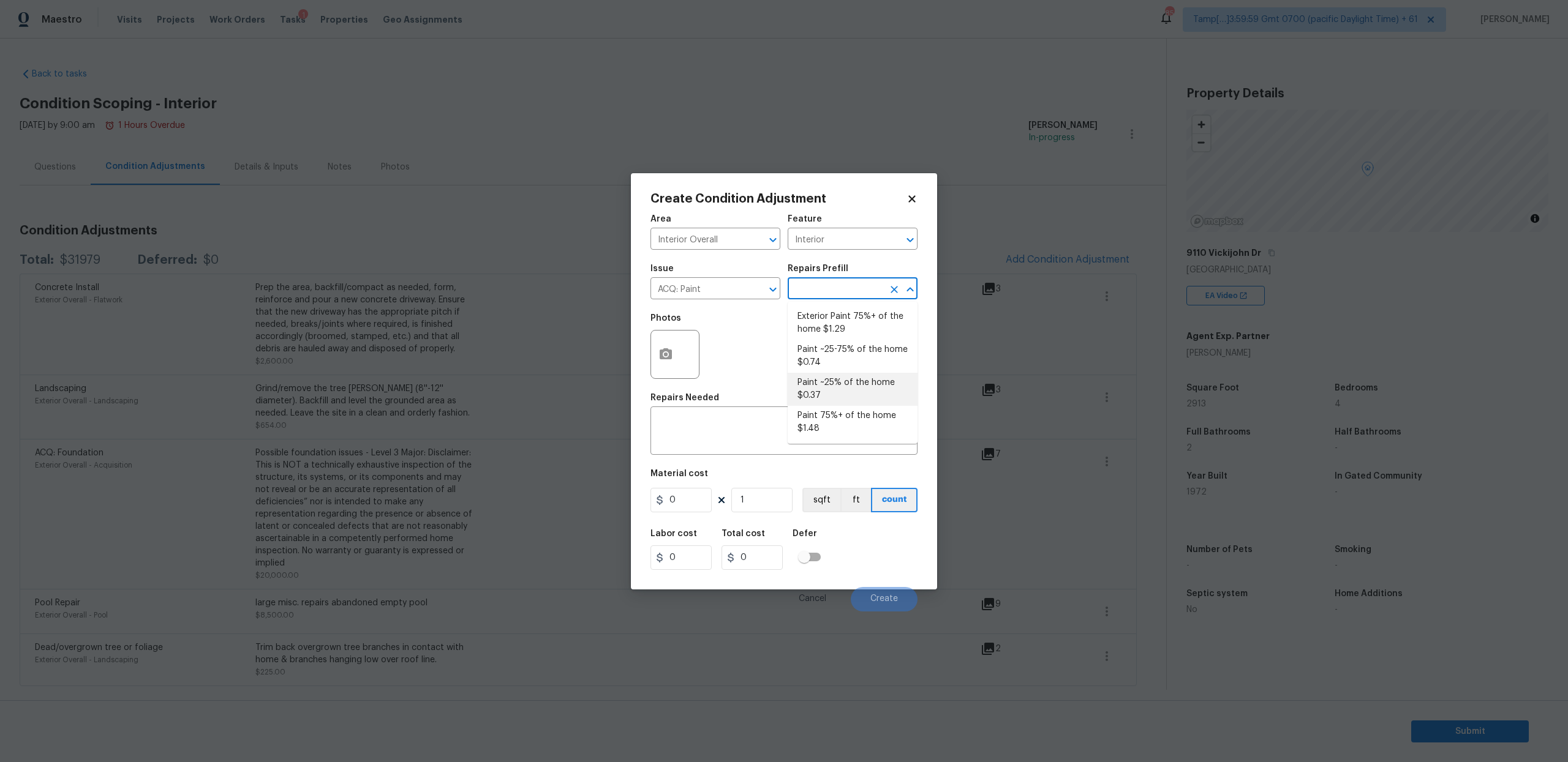
type input "0.37"
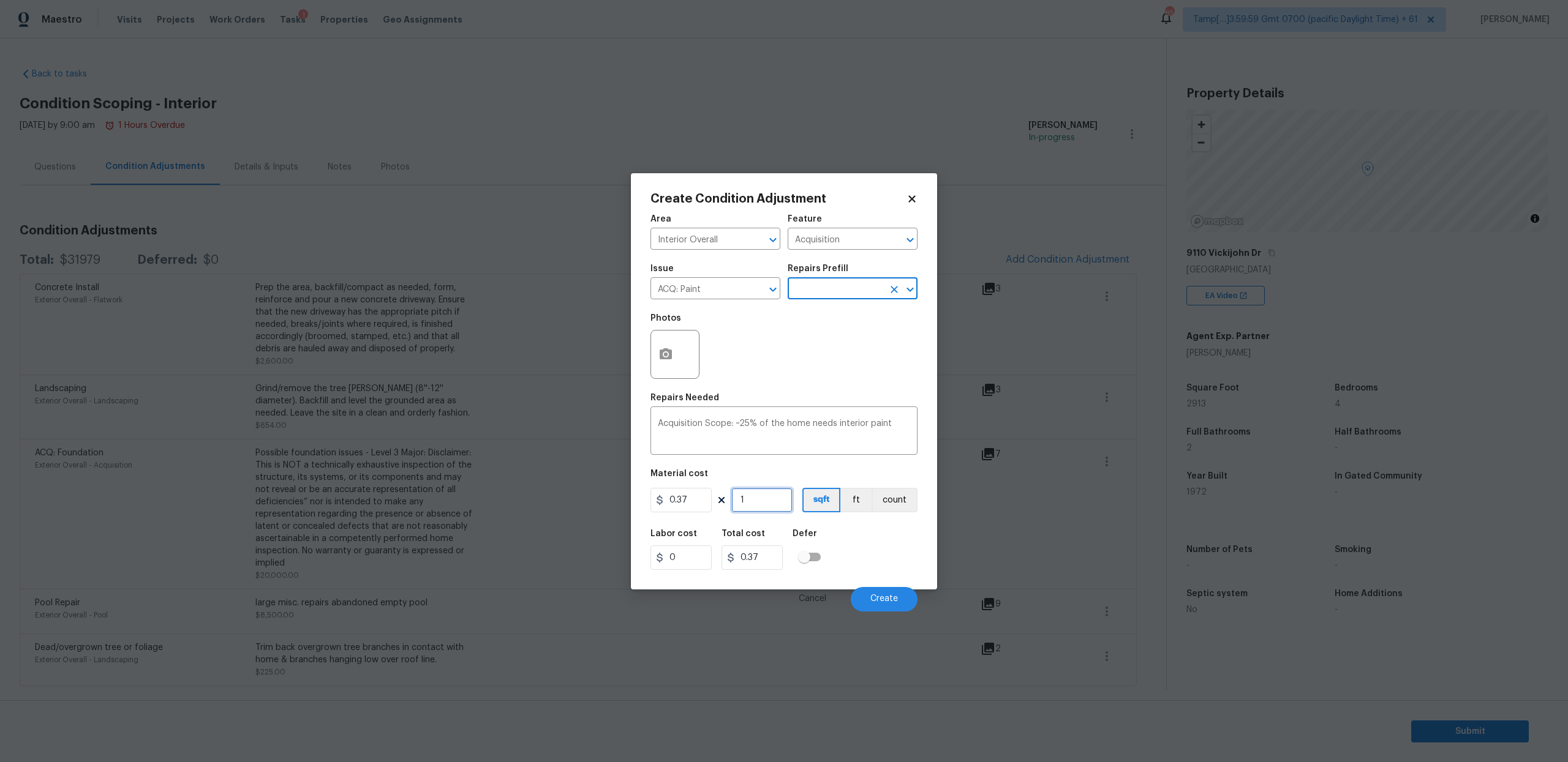
click at [754, 502] on input "1" at bounding box center [762, 501] width 61 height 24
click at [759, 489] on input "1" at bounding box center [762, 501] width 61 height 24
type input "2"
type input "0.74"
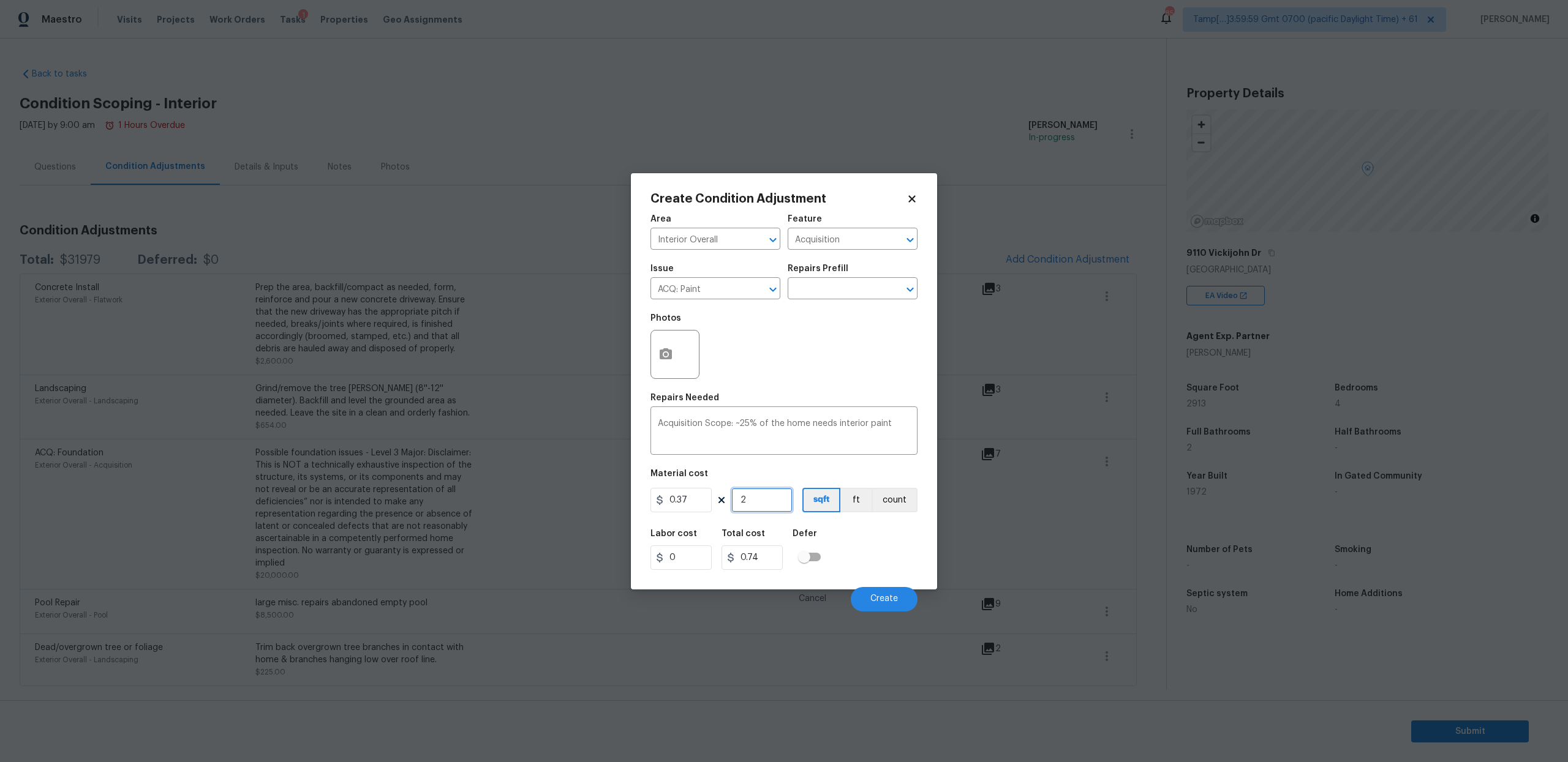
type input "29"
type input "10.73"
type input "291"
type input "107.67"
type input "2913"
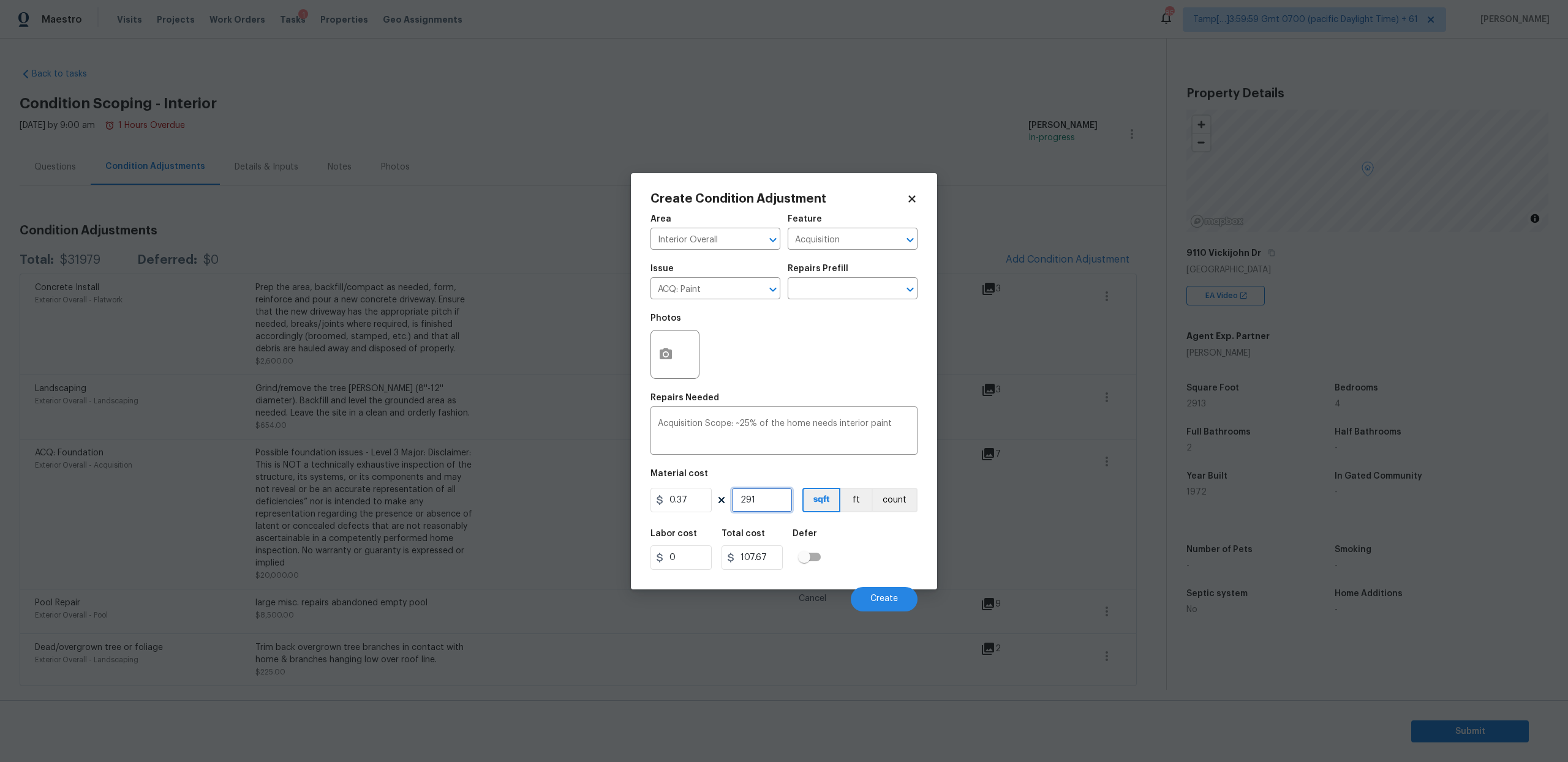
type input "1077.81"
type input "2913"
click at [663, 353] on icon "button" at bounding box center [666, 355] width 15 height 15
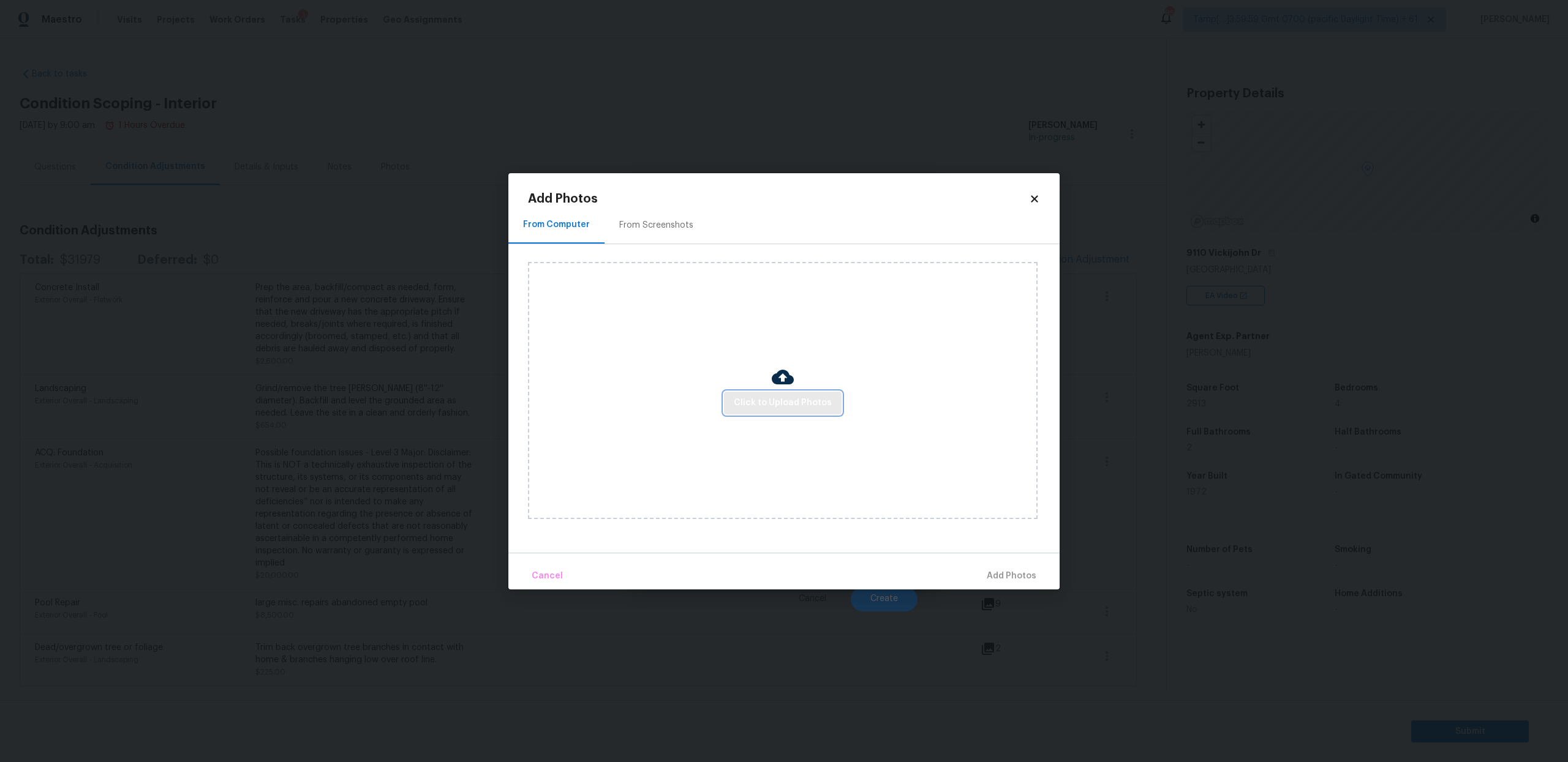
click at [745, 399] on span "Click to Upload Photos" at bounding box center [783, 403] width 98 height 16
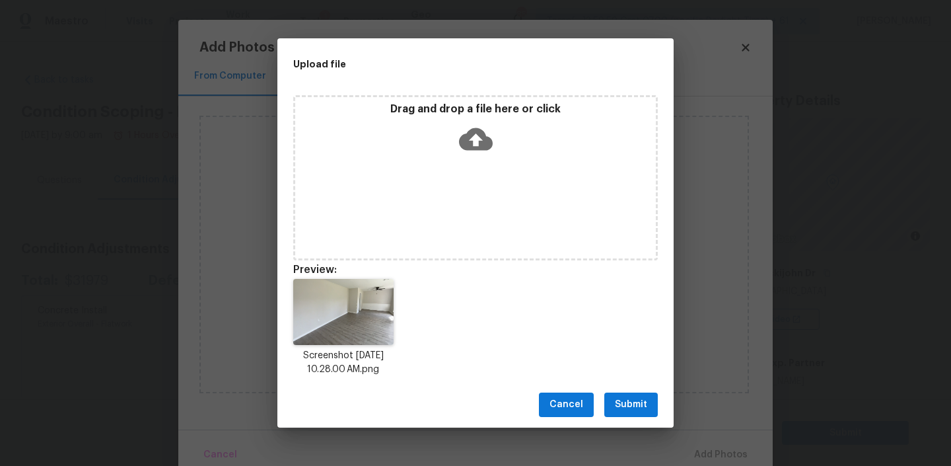
click at [630, 410] on span "Submit" at bounding box center [631, 404] width 32 height 17
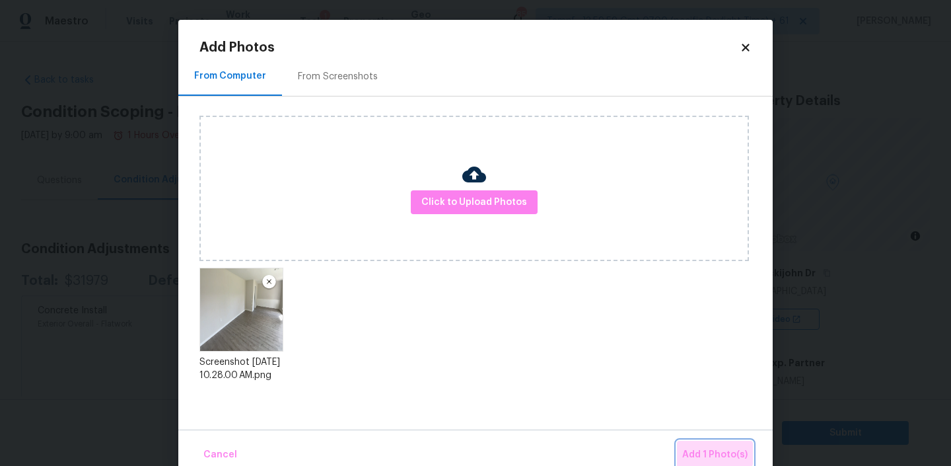
click at [715, 453] on span "Add 1 Photo(s)" at bounding box center [714, 455] width 65 height 17
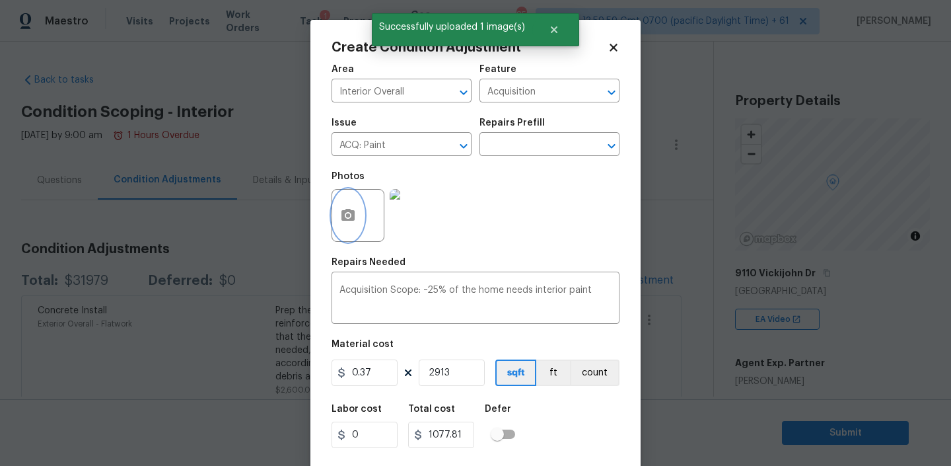
scroll to position [28, 0]
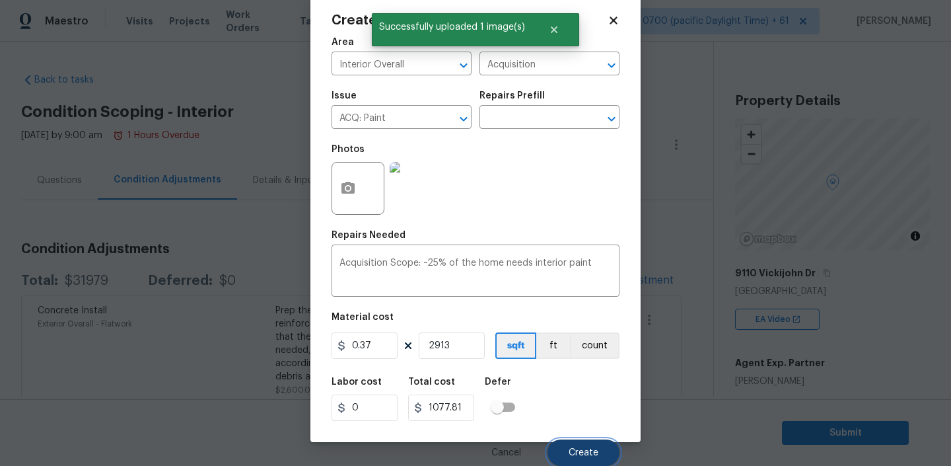
click at [569, 451] on span "Create" at bounding box center [584, 453] width 30 height 10
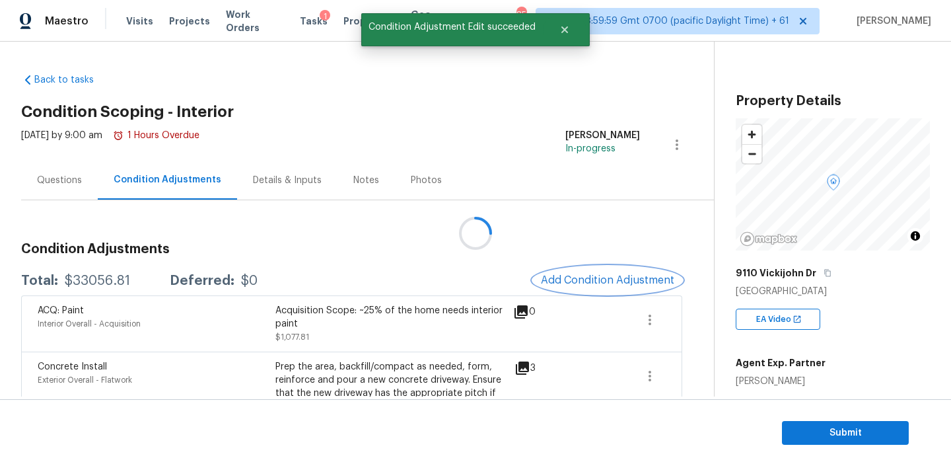
scroll to position [0, 0]
click at [620, 279] on span "Add Condition Adjustment" at bounding box center [606, 280] width 133 height 12
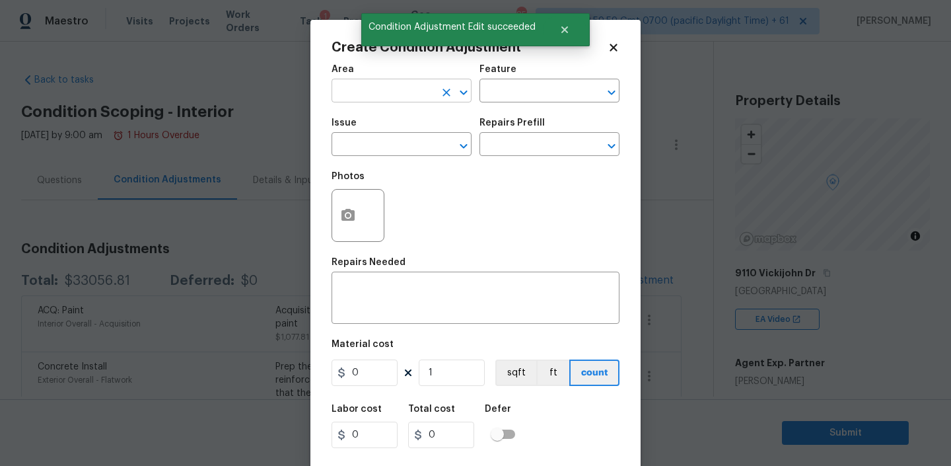
click at [393, 89] on input "text" at bounding box center [383, 92] width 103 height 20
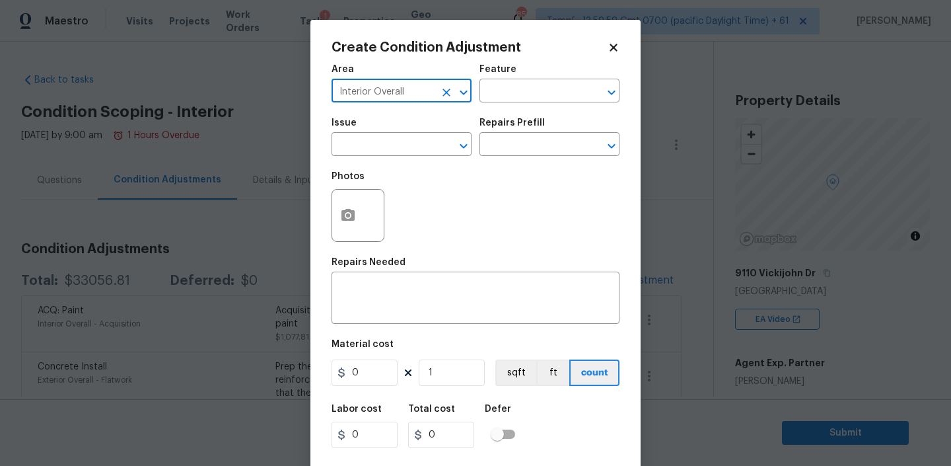
type input "Interior Overall"
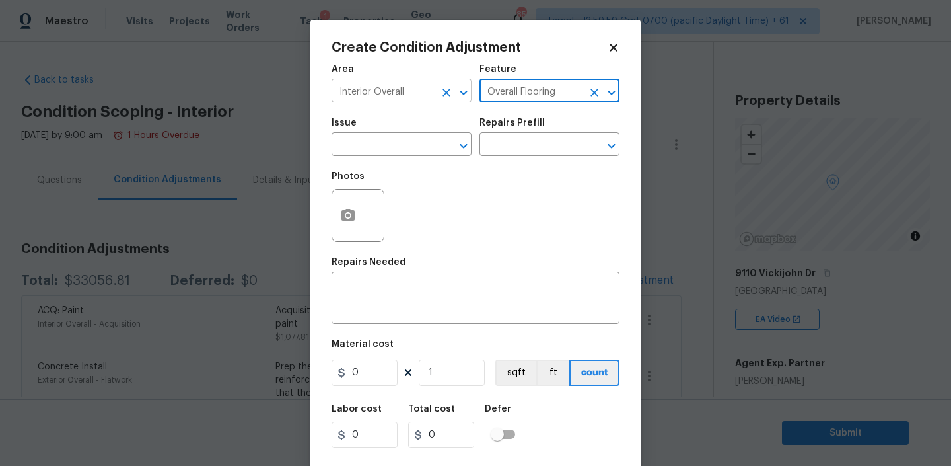
type input "Overall Flooring"
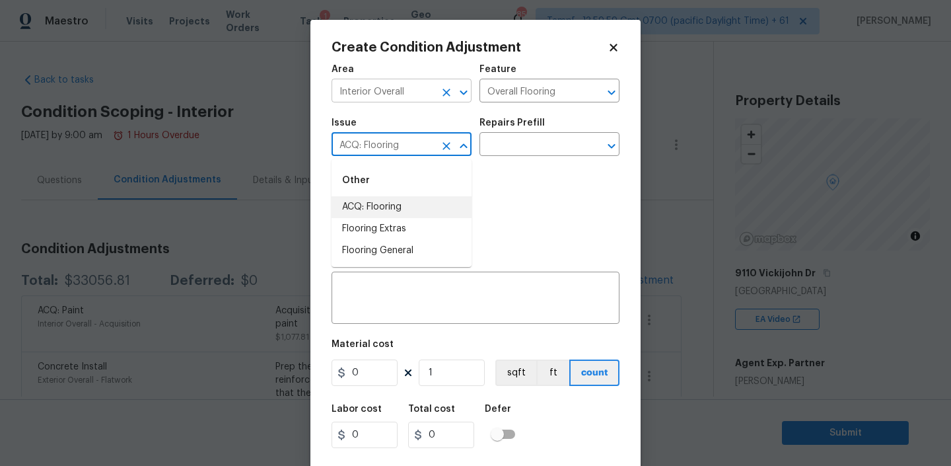
type input "ACQ: Flooring"
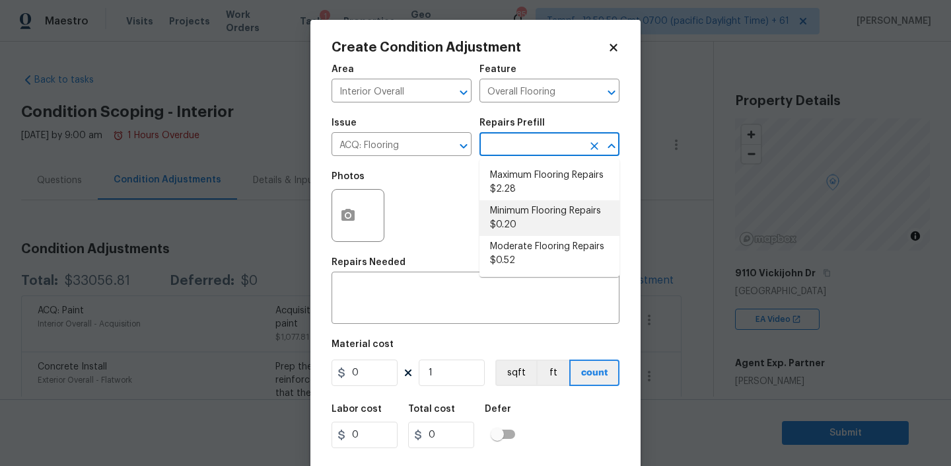
click at [517, 212] on li "Minimum Flooring Repairs $0.20" at bounding box center [550, 218] width 140 height 36
type input "Acquisition"
type textarea "Acquisition Scope: Minimum flooring repairs"
type input "0.2"
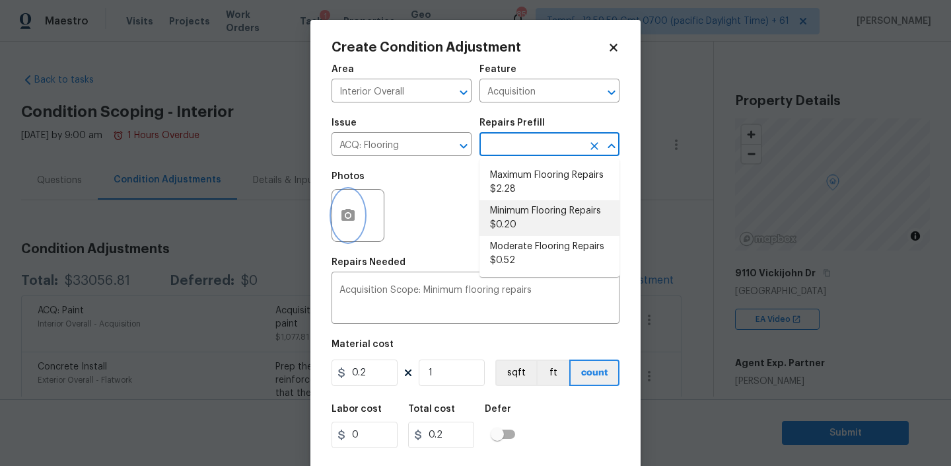
click at [352, 213] on icon "button" at bounding box center [348, 215] width 13 height 12
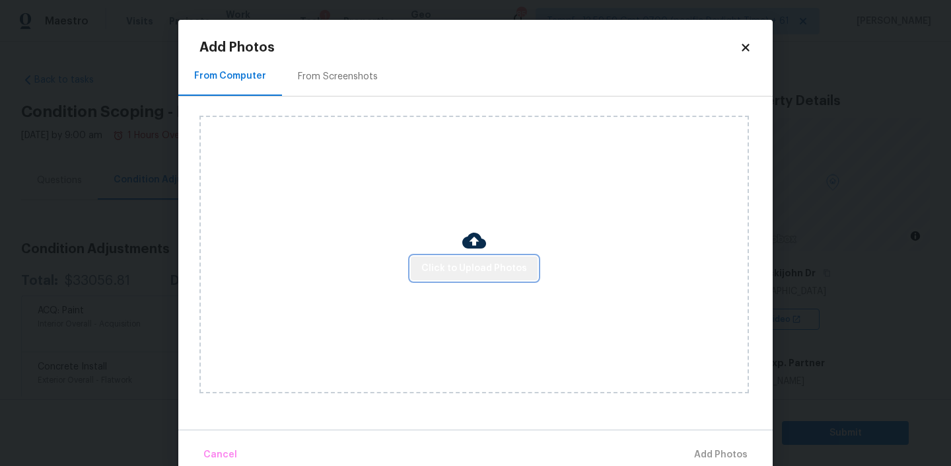
click at [484, 266] on span "Click to Upload Photos" at bounding box center [474, 268] width 106 height 17
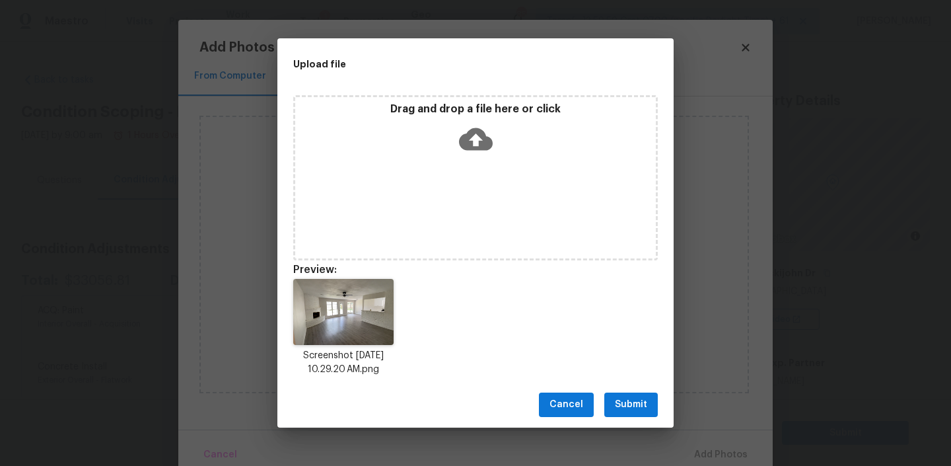
click at [633, 401] on span "Submit" at bounding box center [631, 404] width 32 height 17
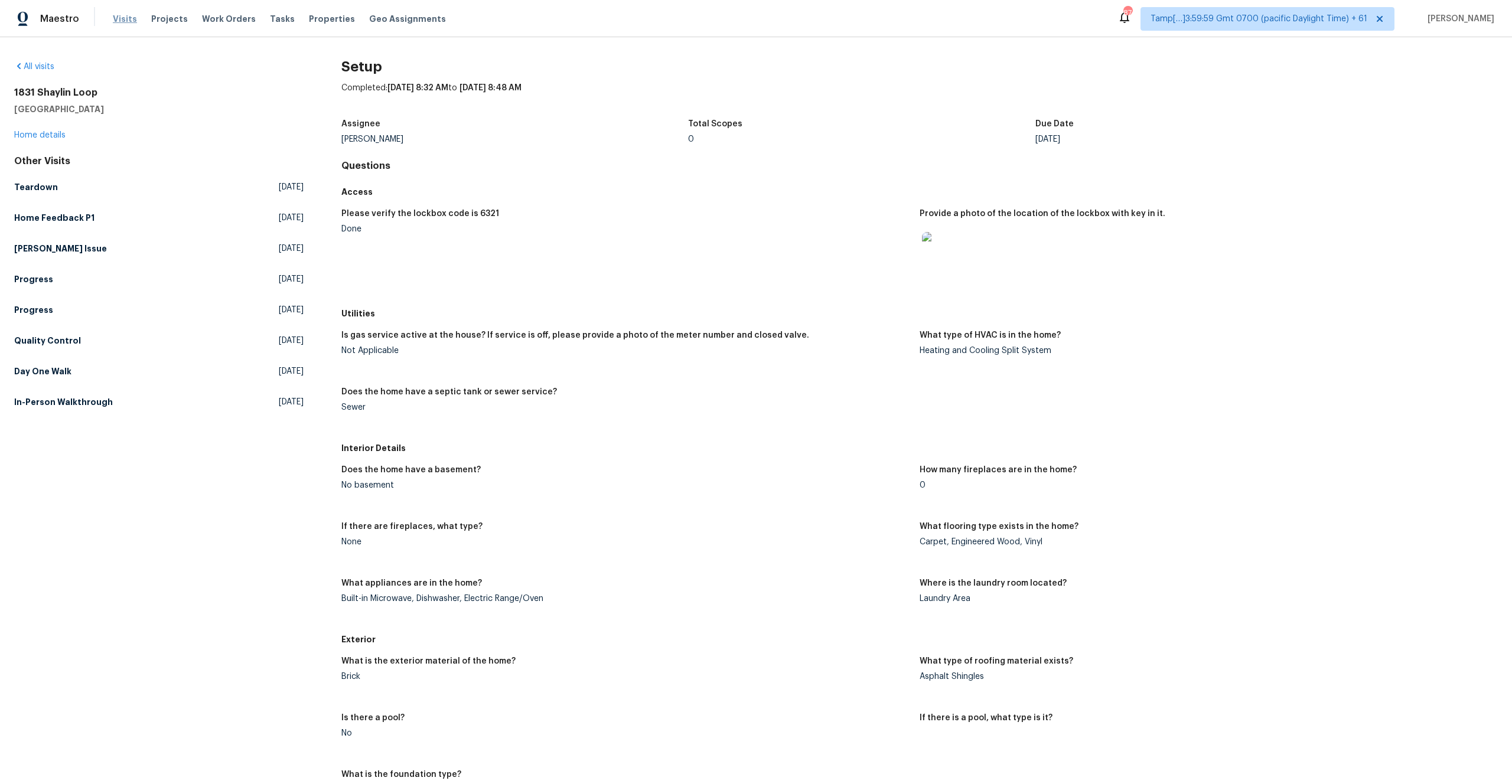
click at [121, 21] on span "Visits" at bounding box center [124, 19] width 24 height 12
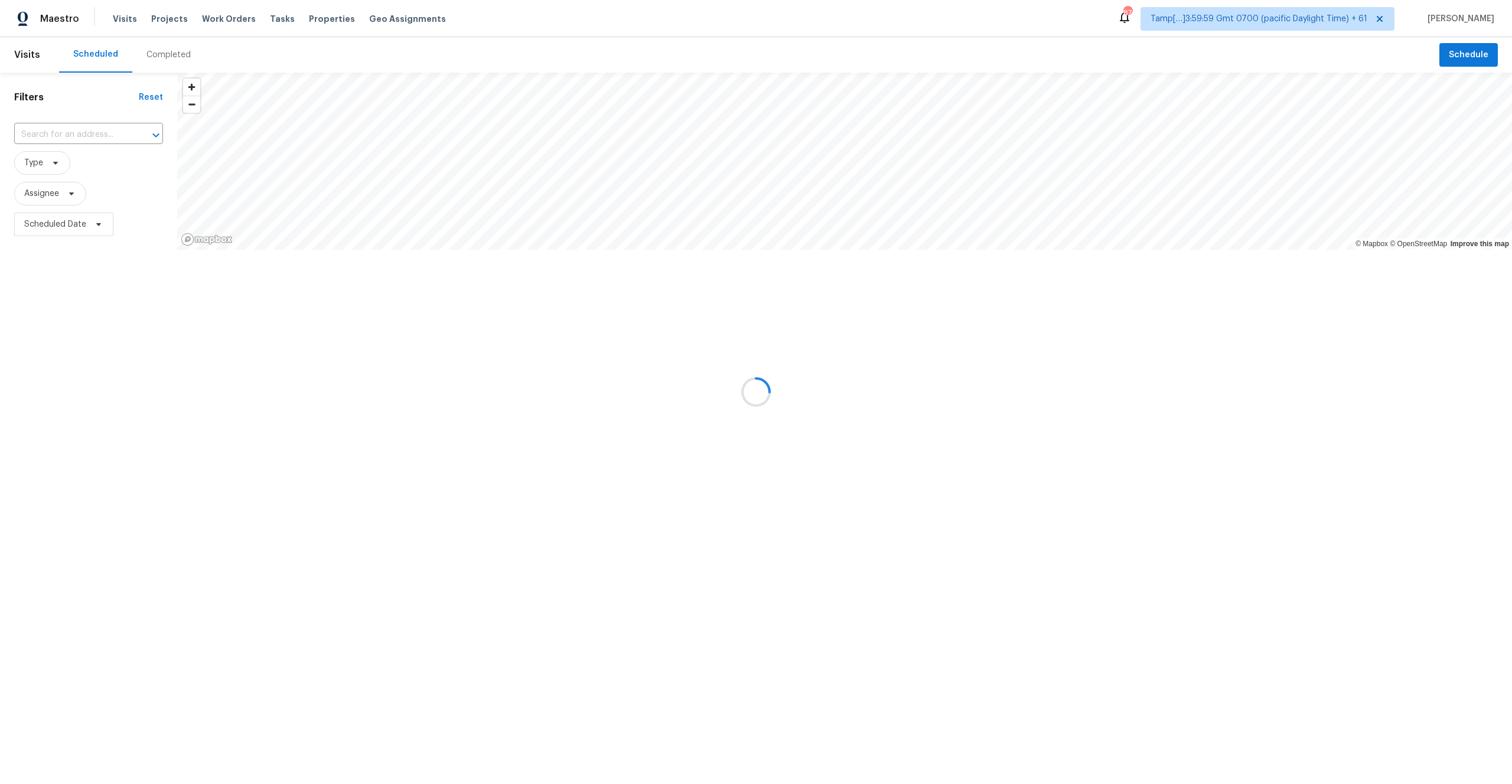
click at [170, 56] on div at bounding box center [756, 392] width 1512 height 784
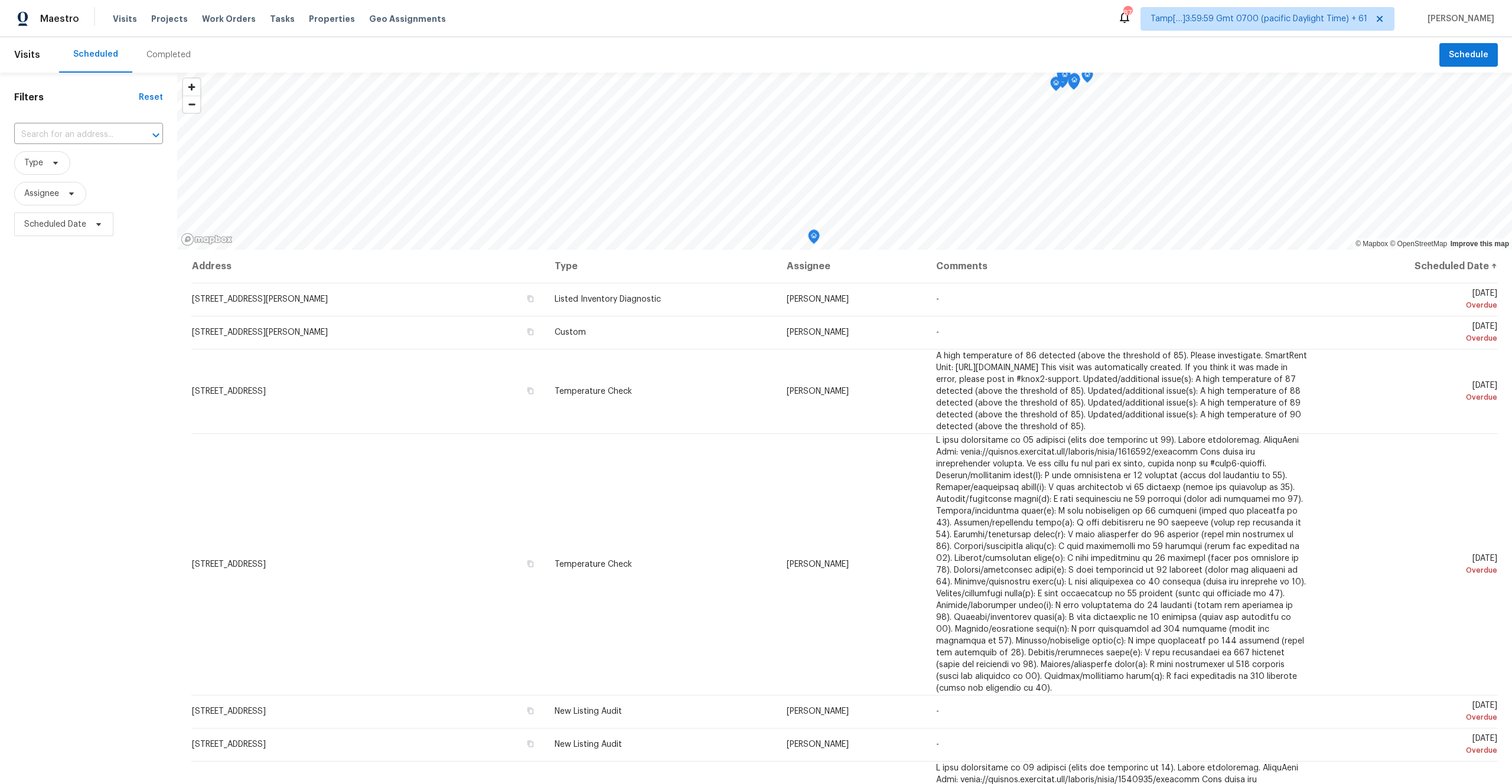
click at [170, 56] on div "Completed" at bounding box center [169, 55] width 45 height 12
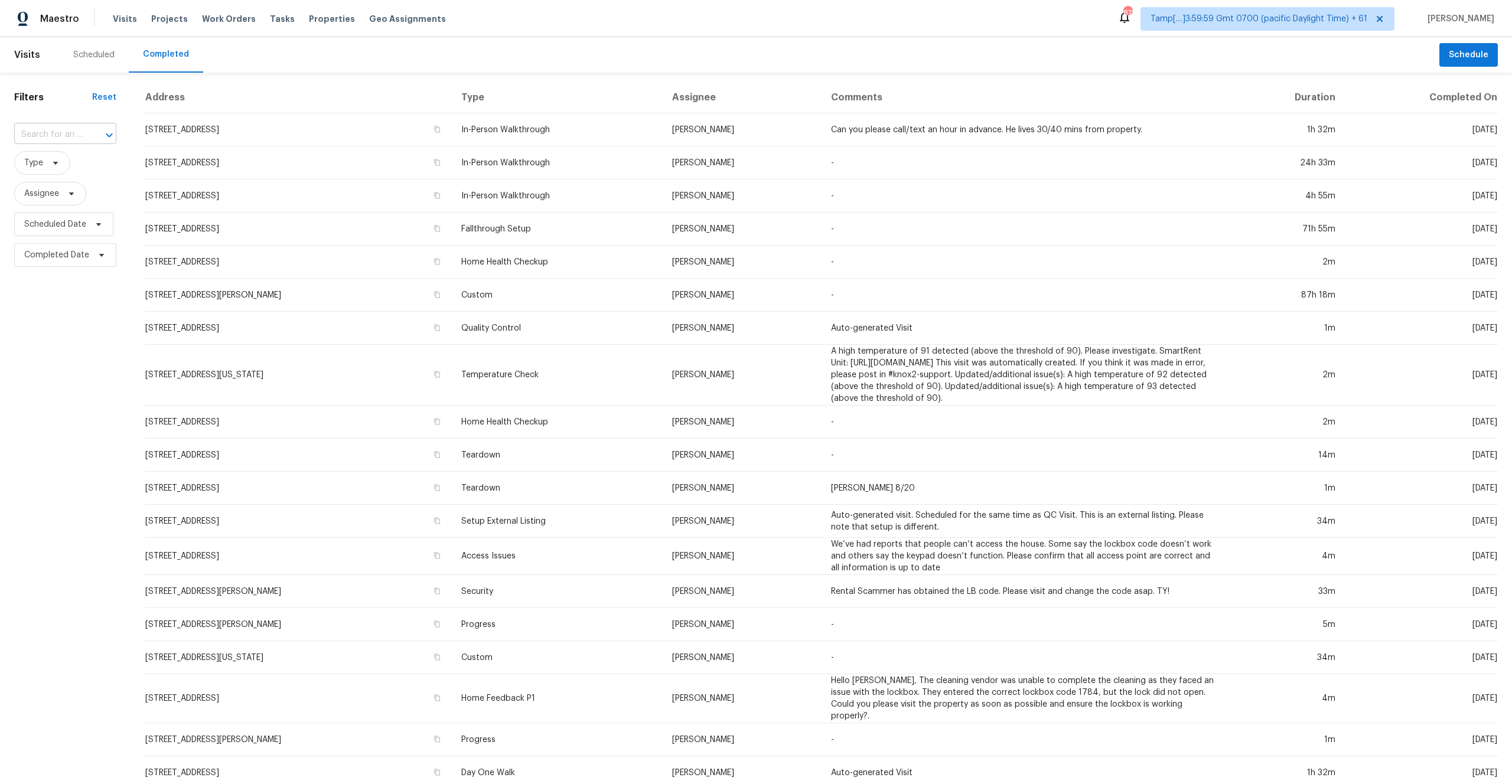
click at [56, 135] on input "text" at bounding box center [48, 135] width 69 height 18
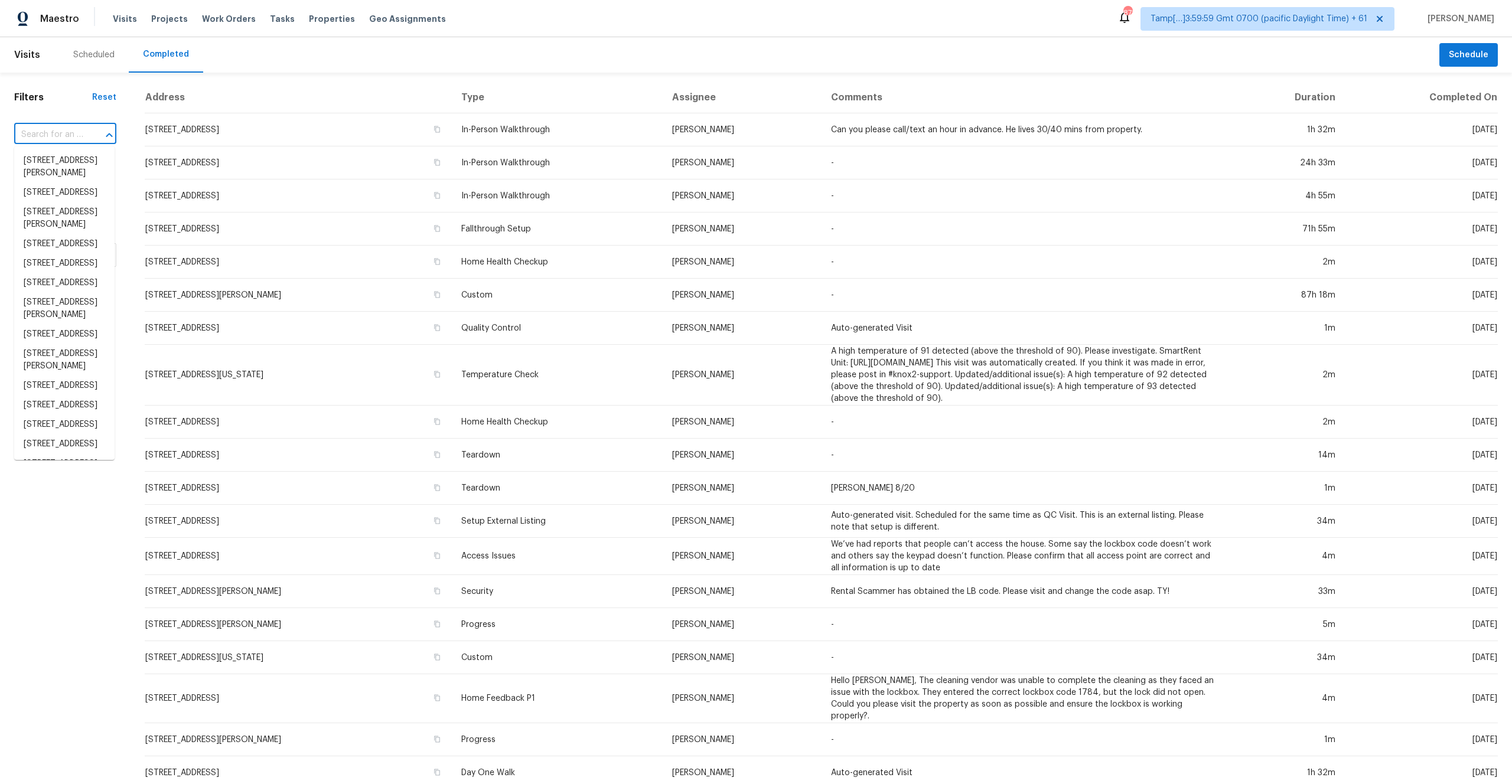
paste input "9110 Vickijohn Dr, Houston, TX 77031"
type input "9110 Vickijohn Dr, Houston, TX 77031"
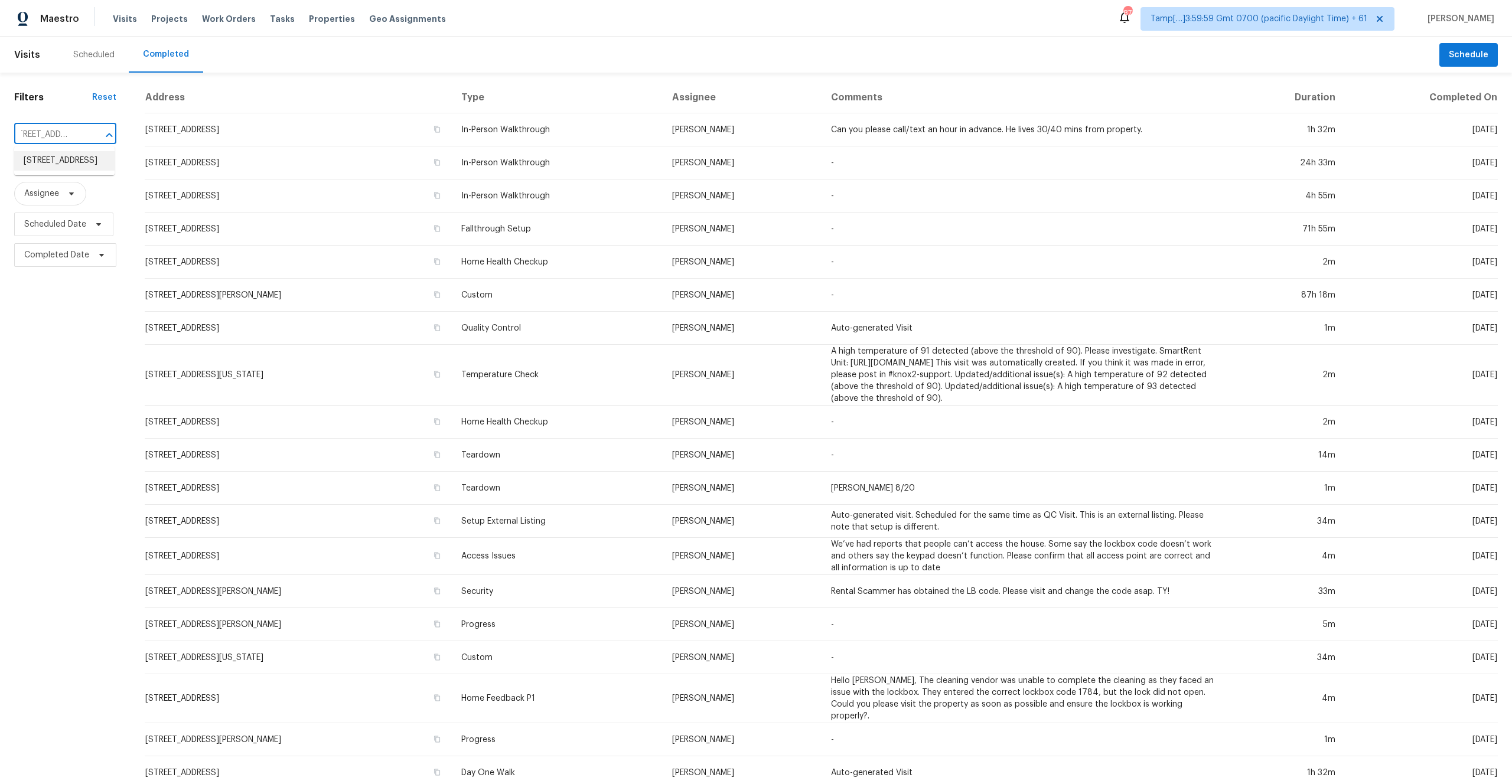
click at [53, 164] on li "[STREET_ADDRESS]" at bounding box center [64, 161] width 100 height 20
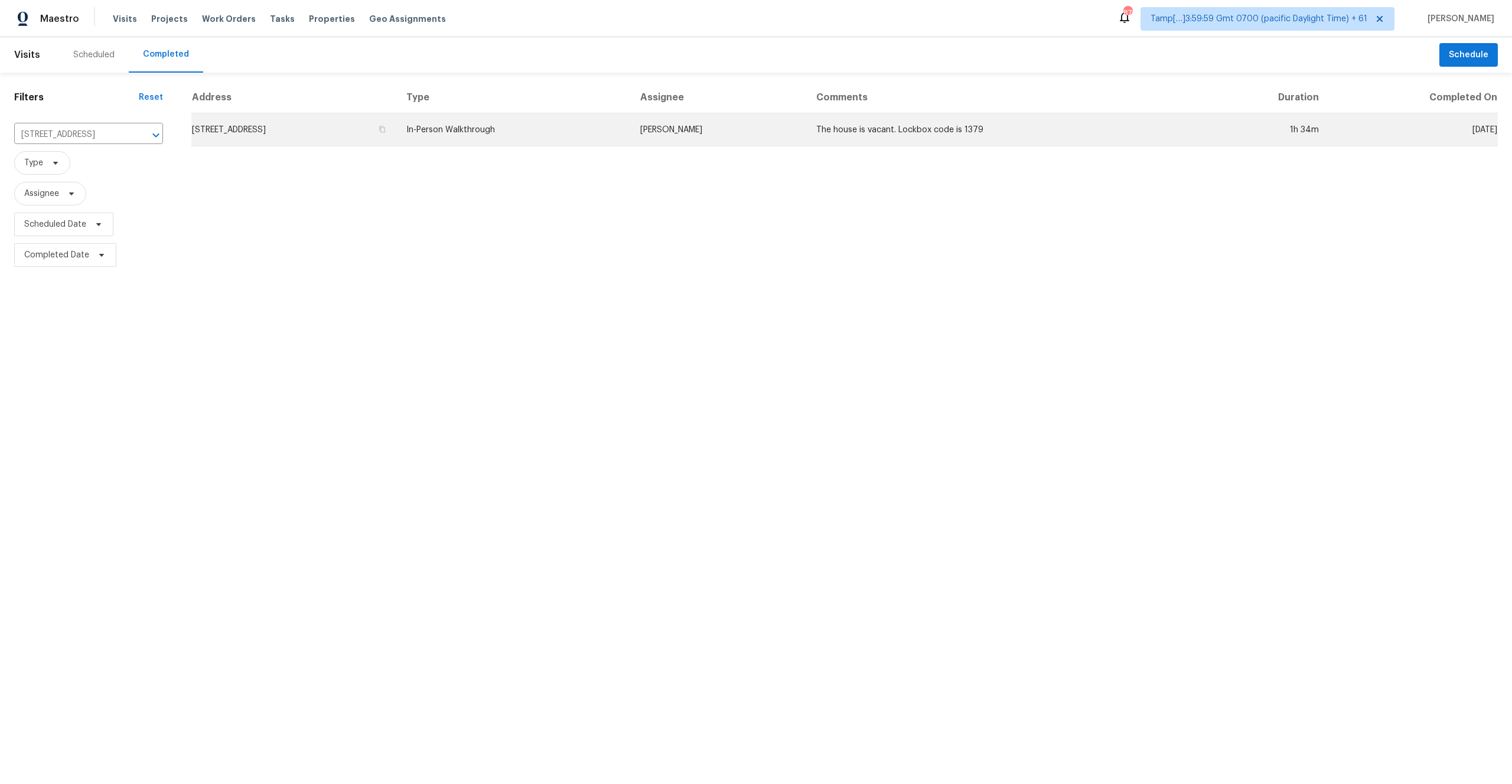
click at [631, 126] on td "In-Person Walkthrough" at bounding box center [514, 130] width 234 height 33
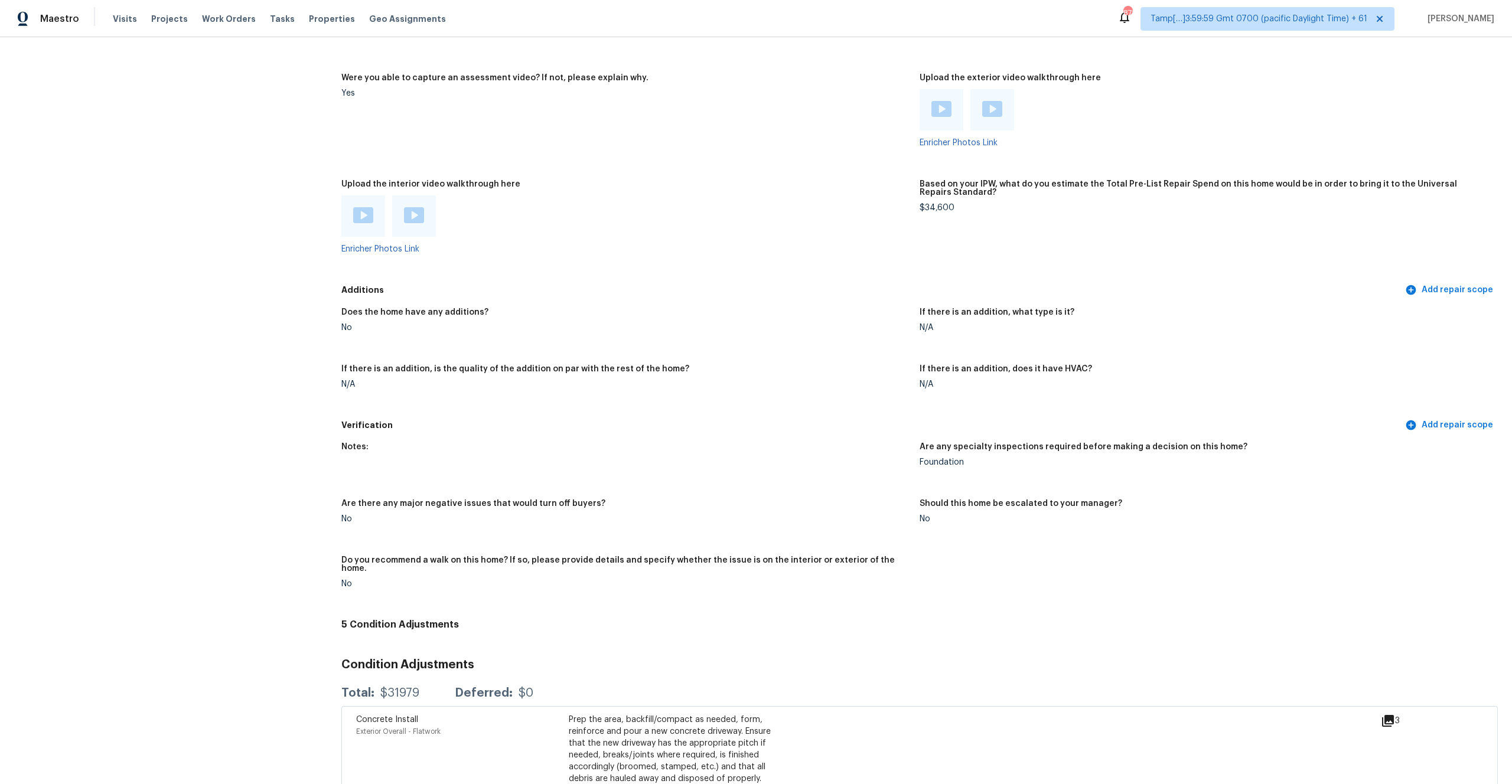
scroll to position [2382, 0]
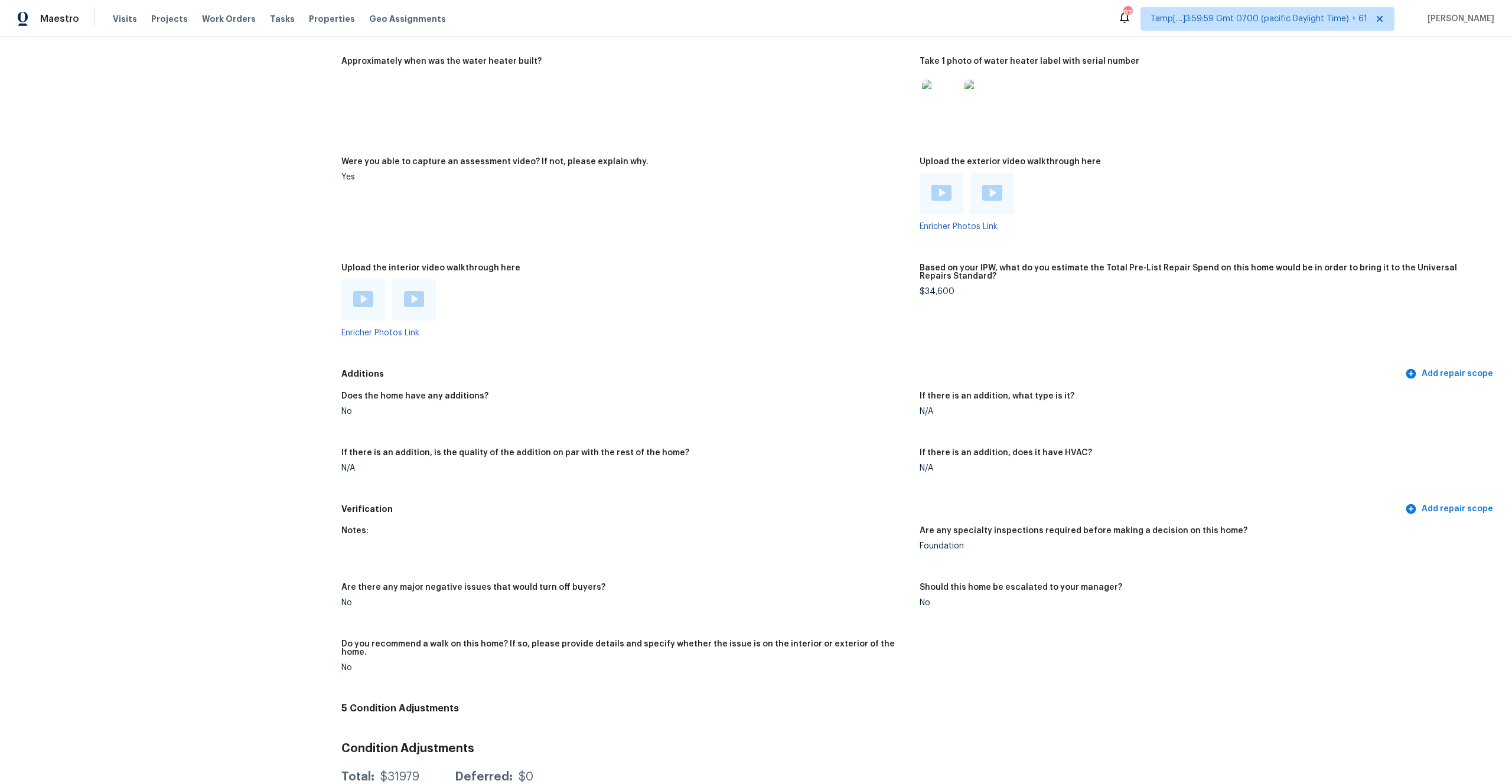
click at [359, 302] on img at bounding box center [363, 299] width 20 height 16
click at [405, 317] on div at bounding box center [414, 299] width 44 height 41
click at [413, 304] on img at bounding box center [414, 299] width 20 height 16
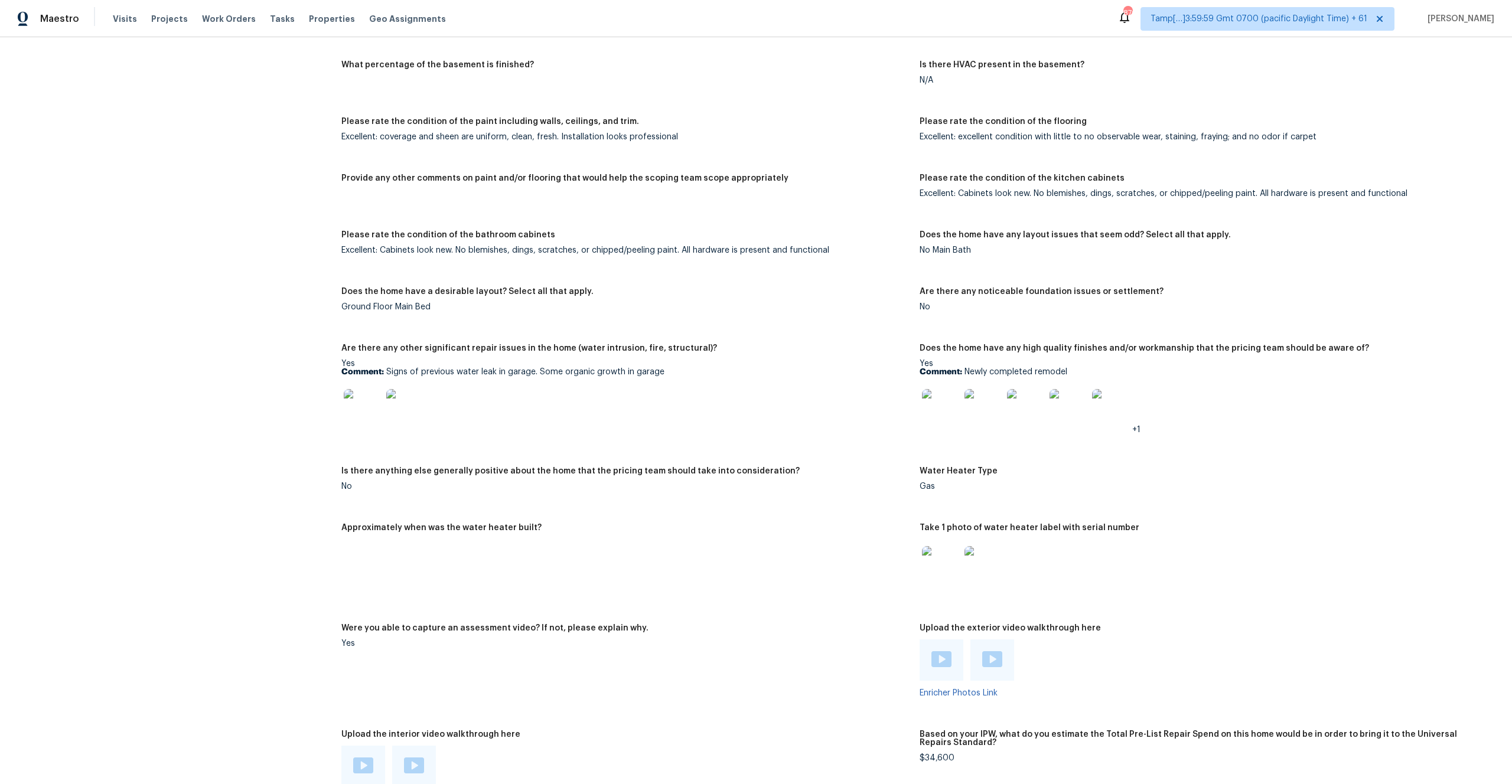
scroll to position [1925, 0]
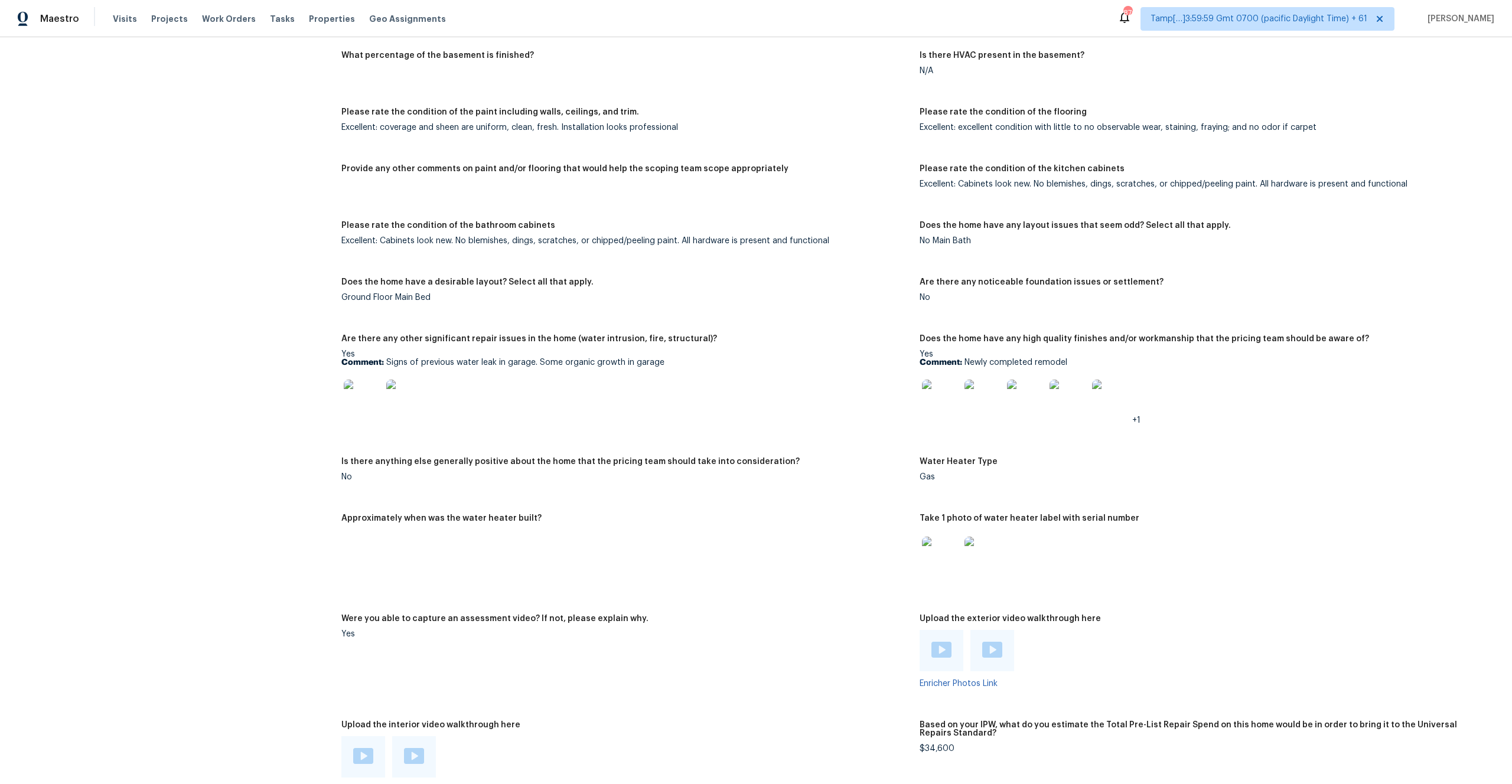
click at [372, 397] on img at bounding box center [362, 399] width 38 height 38
click at [410, 403] on img at bounding box center [405, 399] width 38 height 38
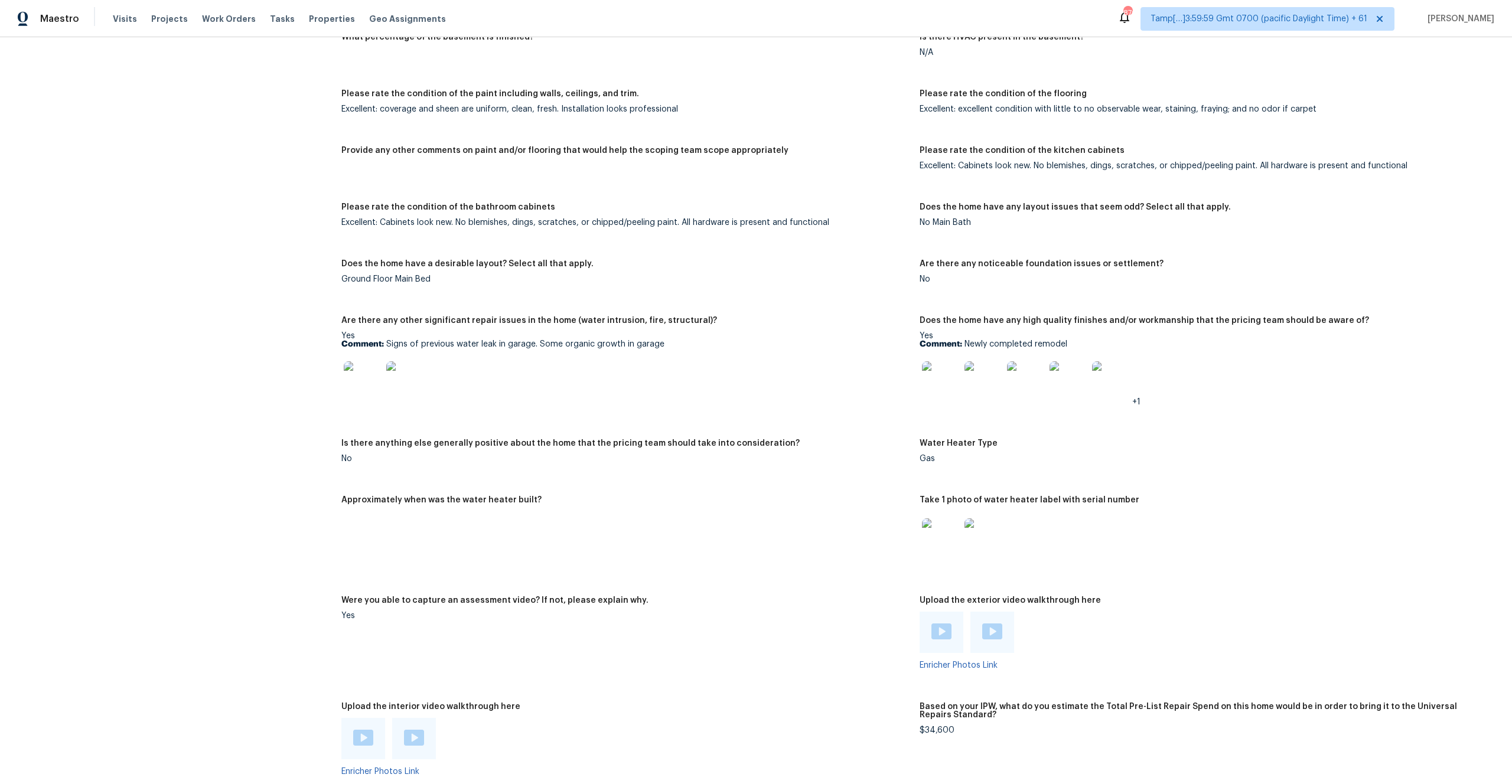
scroll to position [1946, 0]
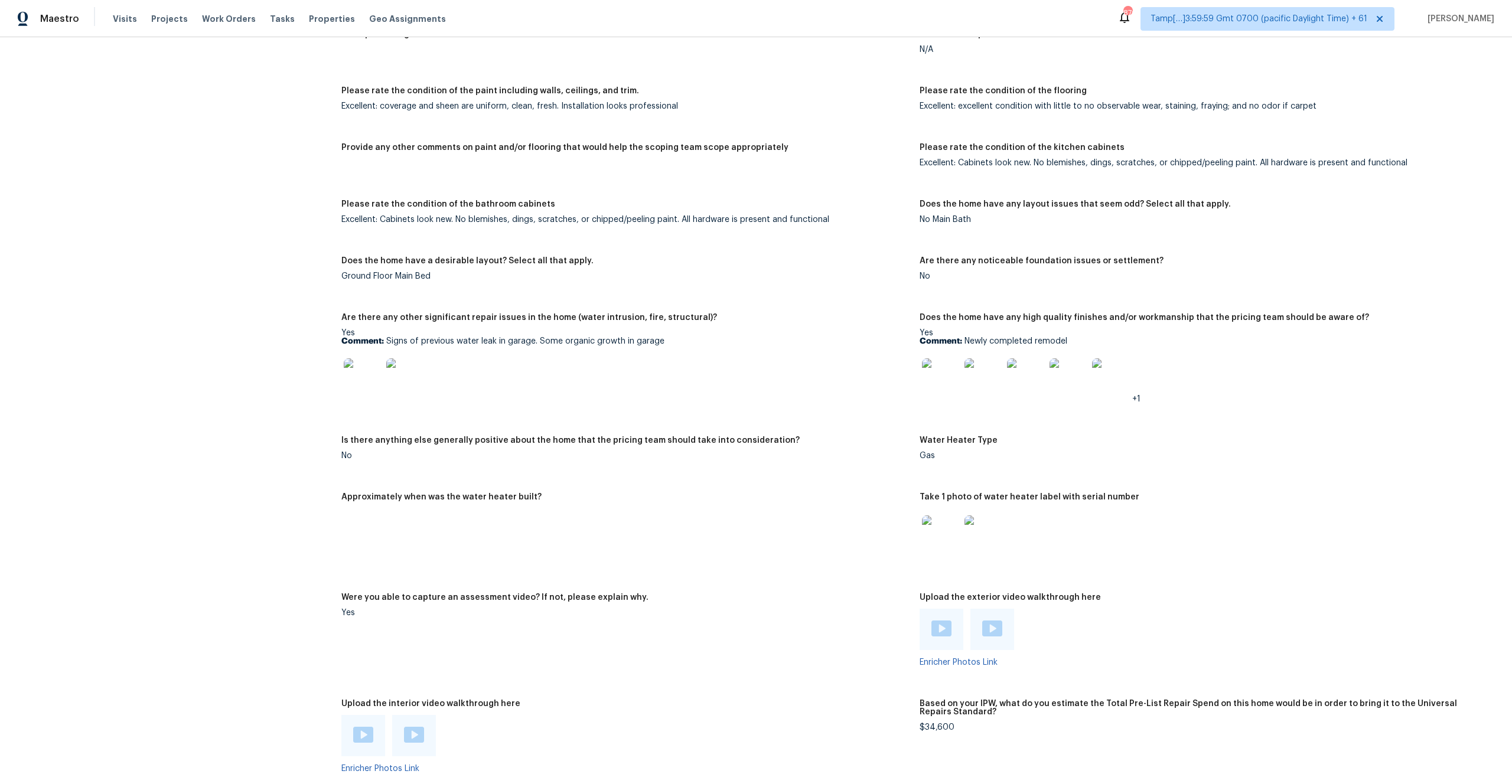
click at [940, 388] on img at bounding box center [941, 377] width 38 height 38
click at [353, 384] on img at bounding box center [362, 377] width 38 height 38
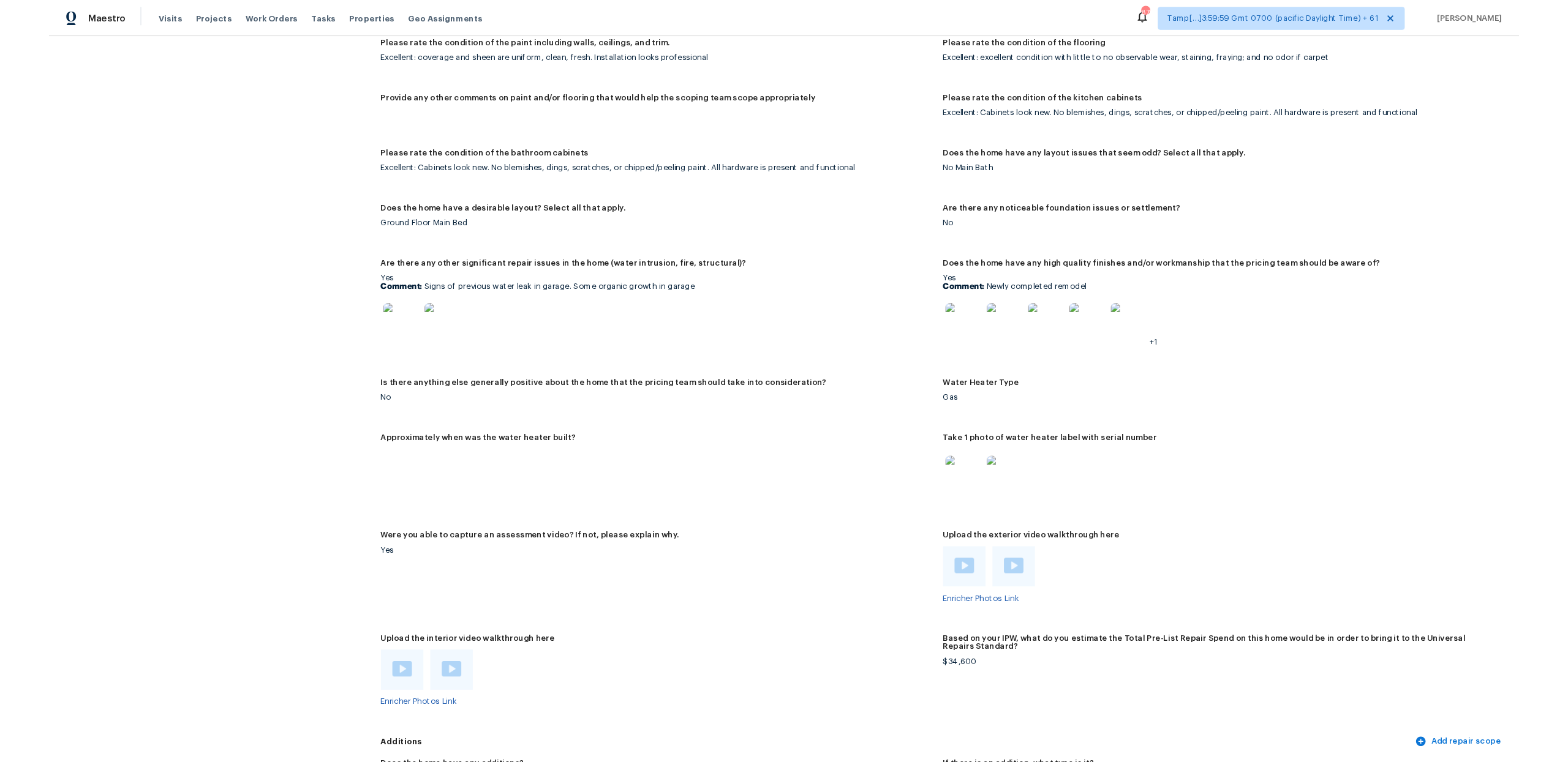
scroll to position [2073, 0]
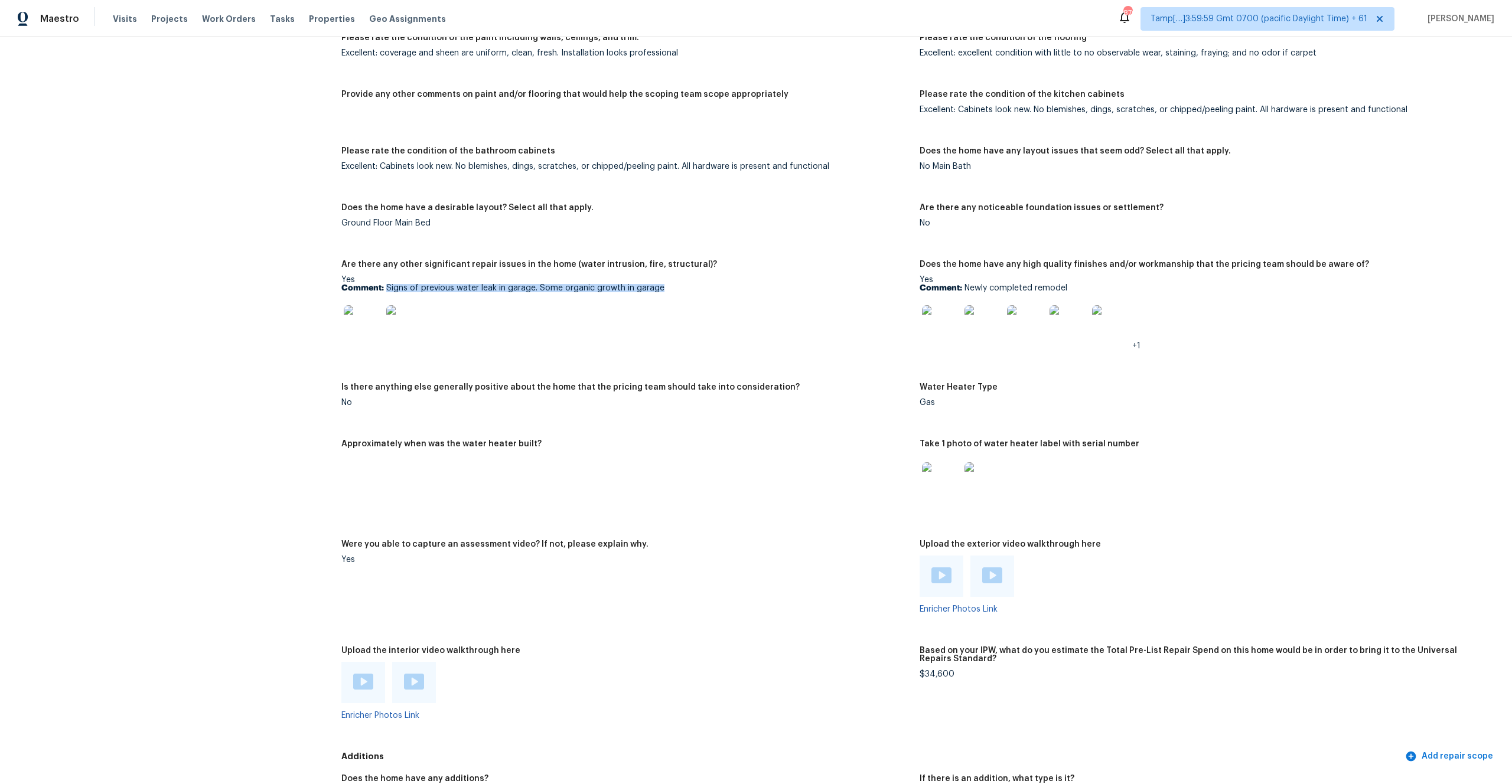
drag, startPoint x: 385, startPoint y: 287, endPoint x: 661, endPoint y: 292, distance: 276.0
click at [661, 292] on p "Comment: Signs of previous water leak in garage. Some organic growth in garage" at bounding box center [626, 288] width 569 height 8
copy p "Signs of previous water leak in garage. Some organic growth in garage"
click at [363, 325] on img at bounding box center [362, 325] width 38 height 38
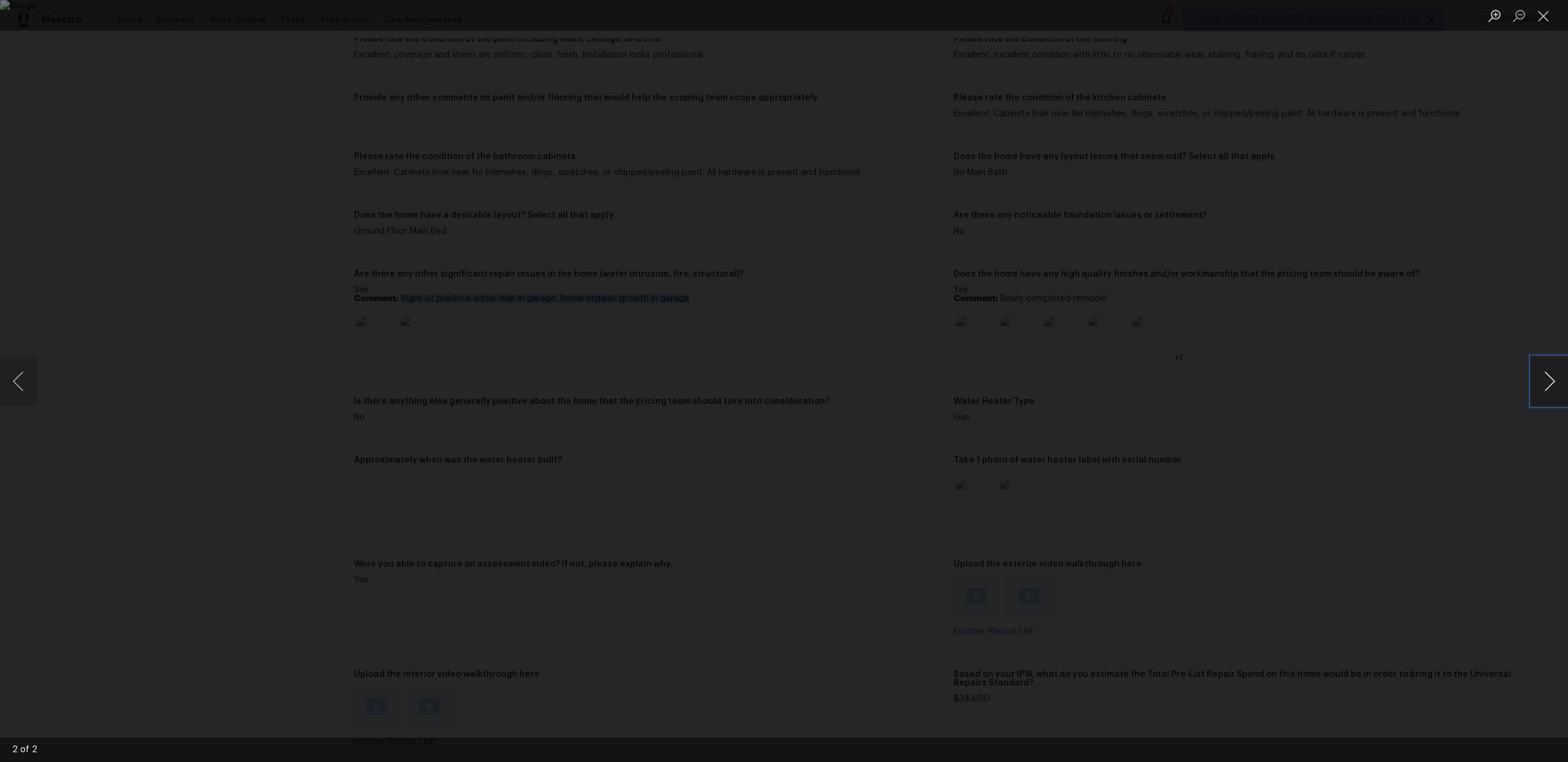
click at [1555, 394] on button "Next image" at bounding box center [1550, 381] width 37 height 49
click at [22, 384] on button "Previous image" at bounding box center [19, 381] width 37 height 49
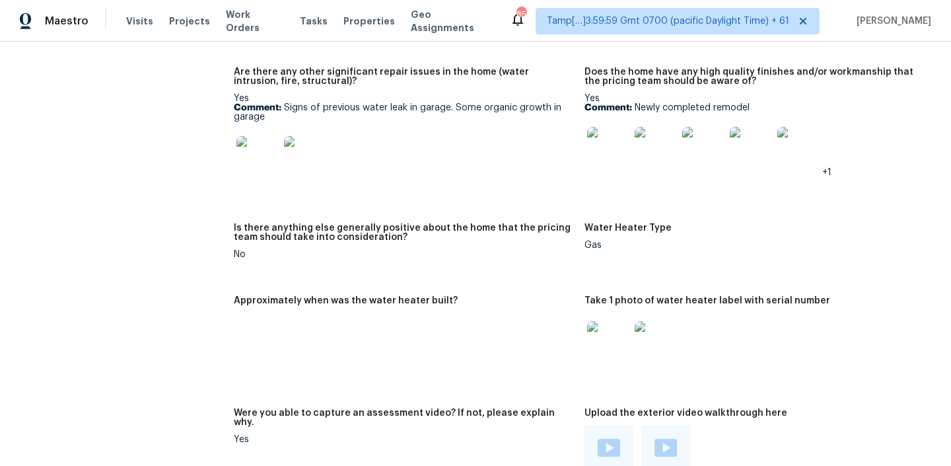
scroll to position [2400, 0]
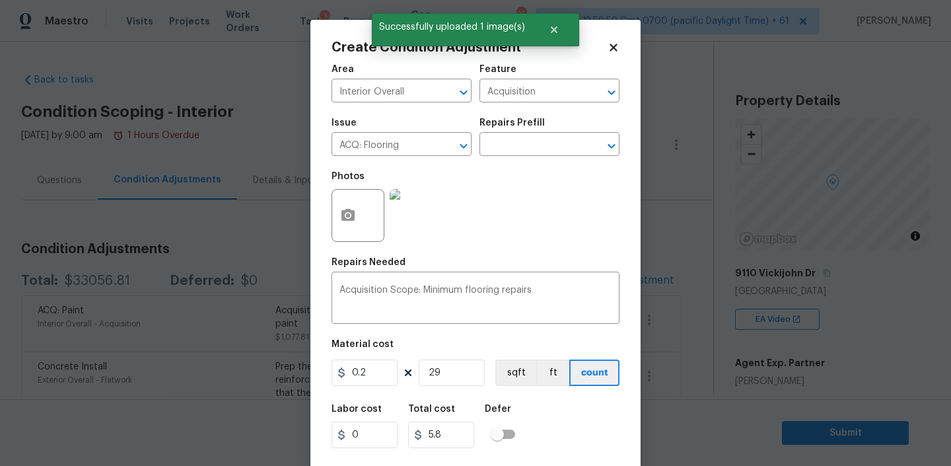
type input "291"
type input "58.2"
type input "2913"
type input "582.6"
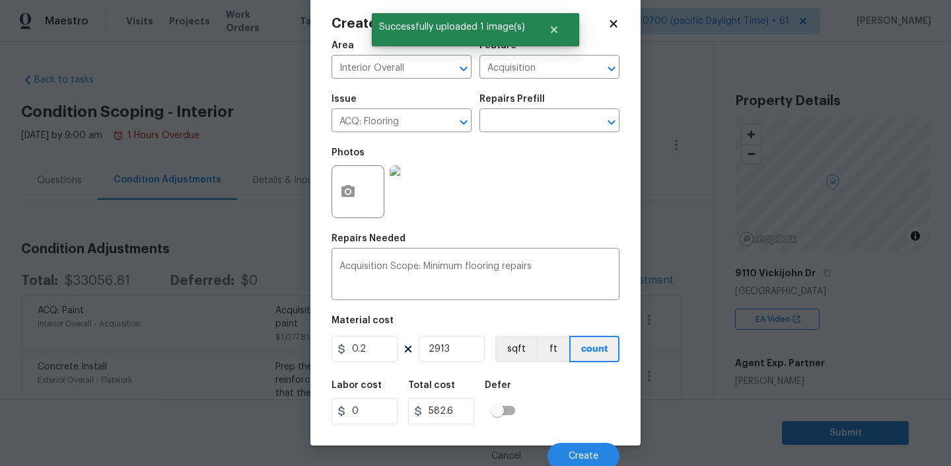
scroll to position [28, 0]
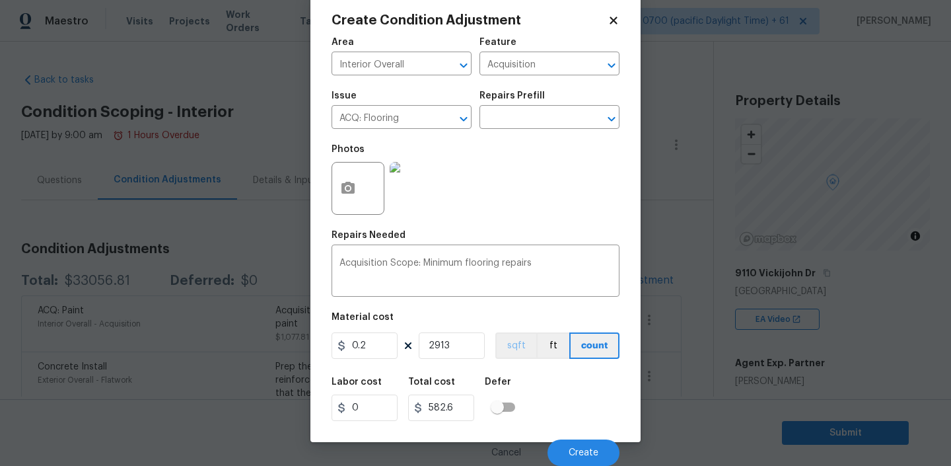
type input "2913"
click at [512, 343] on button "sqft" at bounding box center [515, 345] width 41 height 26
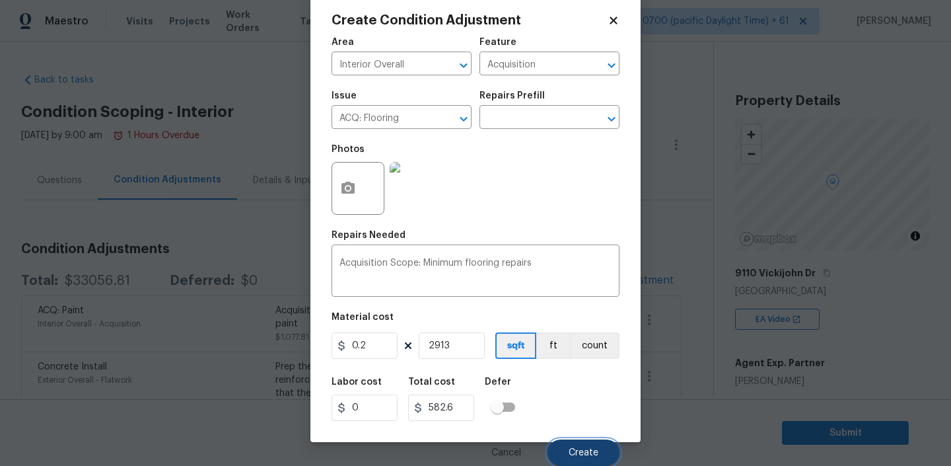
click at [577, 447] on button "Create" at bounding box center [584, 452] width 72 height 26
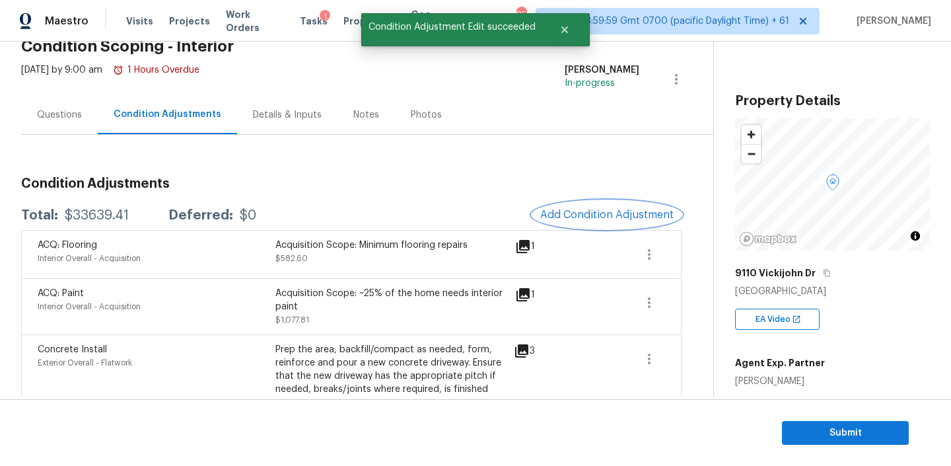
scroll to position [67, 0]
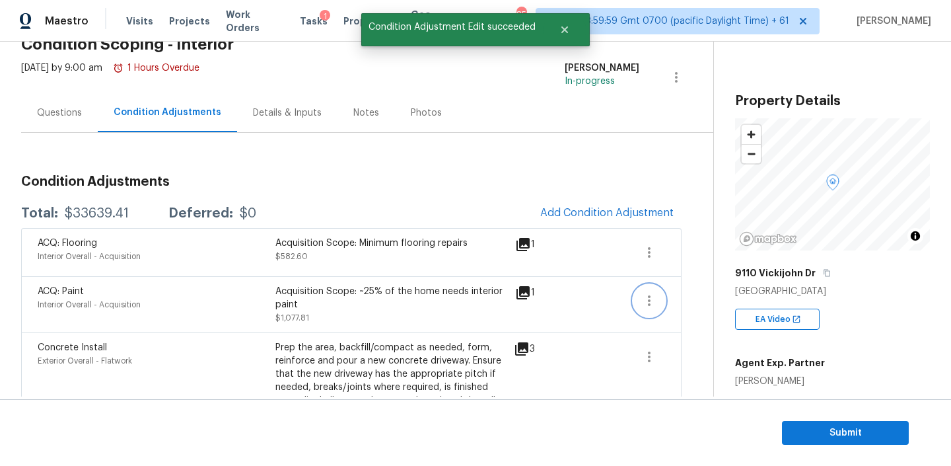
click at [652, 303] on icon "button" at bounding box center [649, 301] width 16 height 16
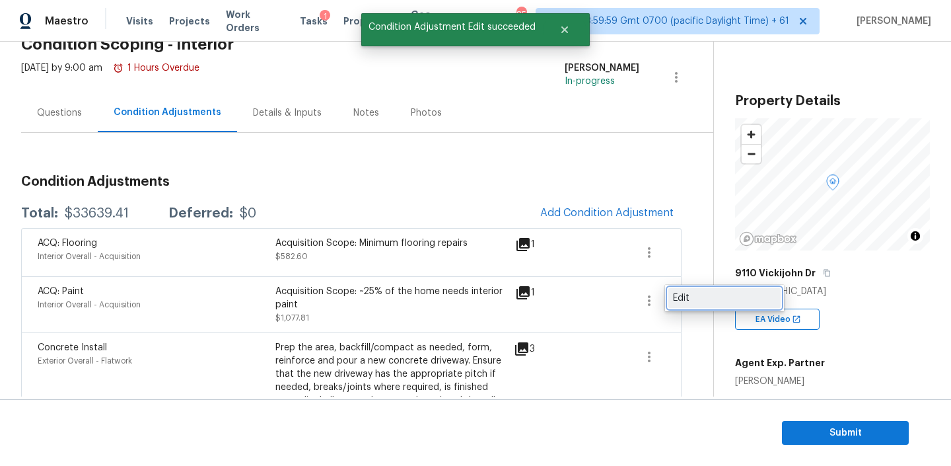
click at [686, 297] on div "Edit" at bounding box center [724, 297] width 103 height 13
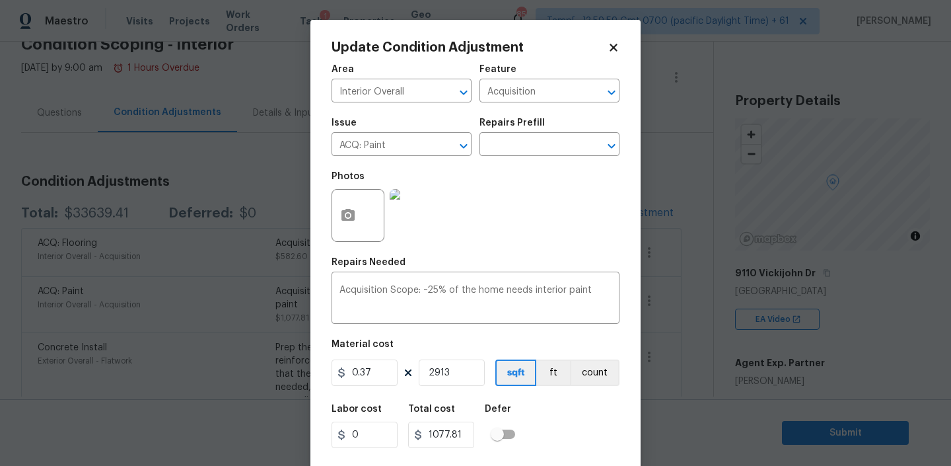
scroll to position [28, 0]
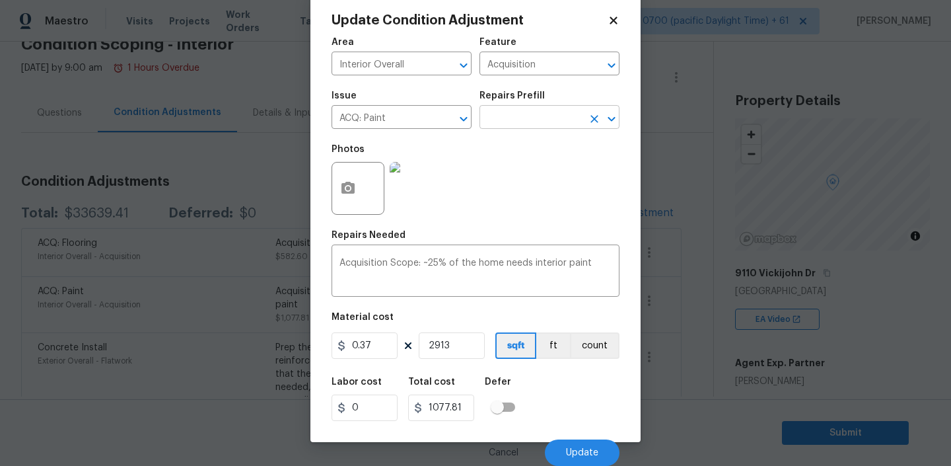
click at [534, 124] on input "text" at bounding box center [531, 118] width 103 height 20
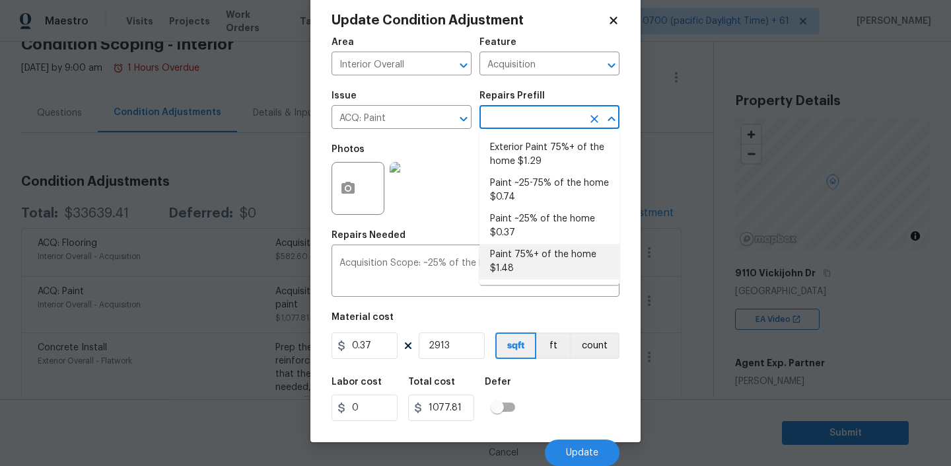
click at [554, 412] on div "Labor cost 0 Total cost 1077.81 Defer" at bounding box center [476, 398] width 288 height 59
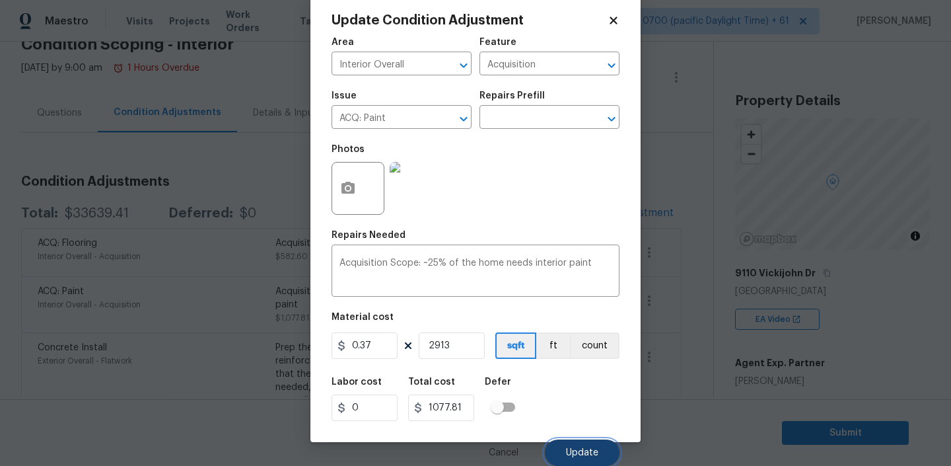
click at [565, 444] on button "Update" at bounding box center [582, 452] width 75 height 26
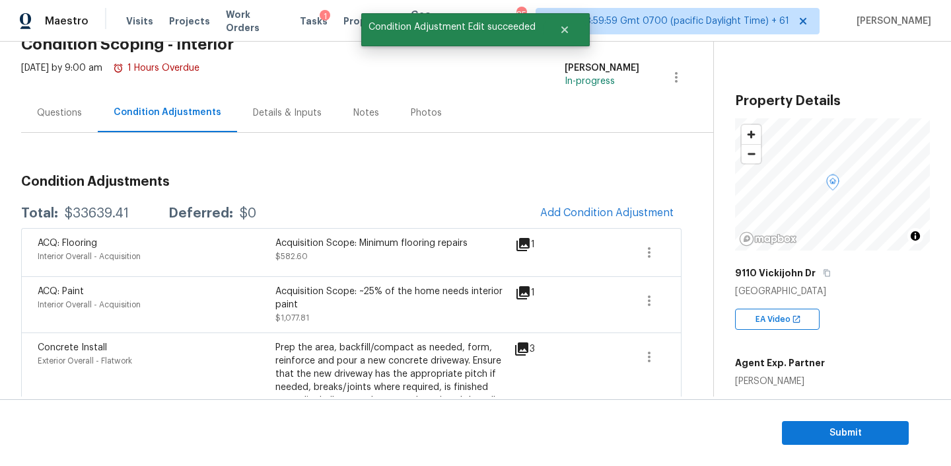
scroll to position [0, 0]
click at [643, 252] on icon "button" at bounding box center [649, 252] width 16 height 16
click at [696, 243] on div "Edit" at bounding box center [724, 249] width 103 height 13
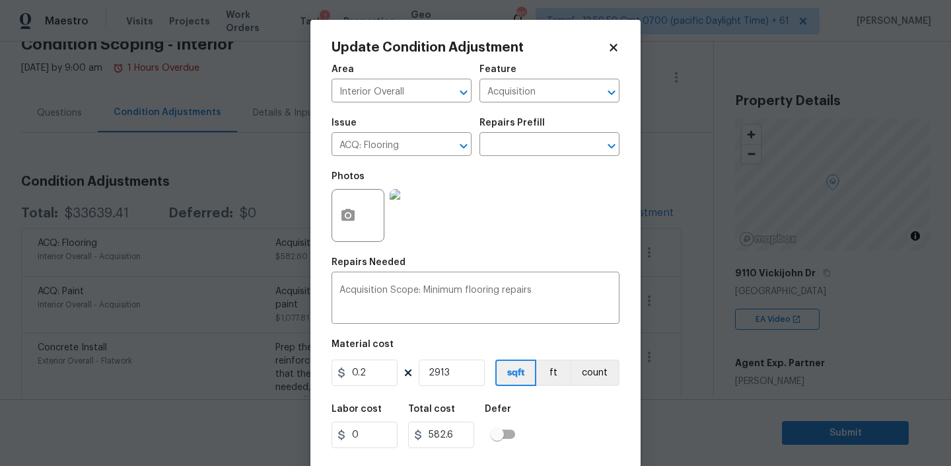
click at [616, 48] on icon at bounding box center [614, 48] width 12 height 12
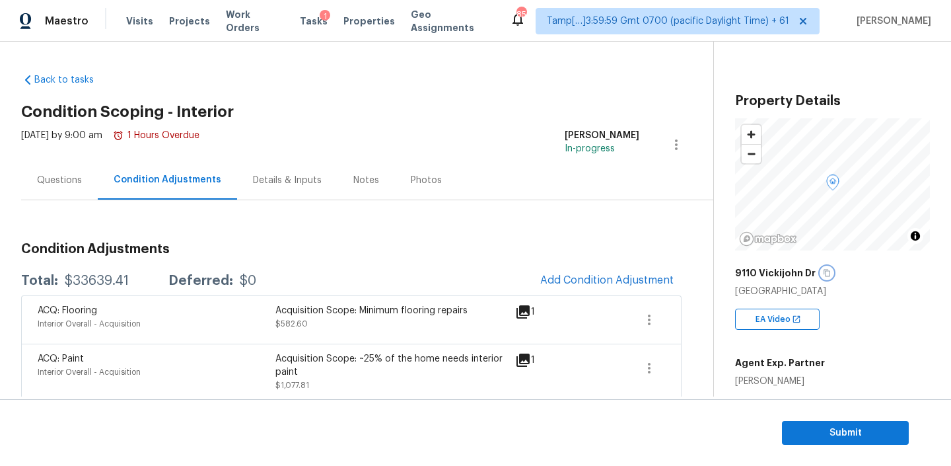
click at [825, 274] on icon "button" at bounding box center [827, 273] width 8 height 8
click at [595, 273] on button "Add Condition Adjustment" at bounding box center [606, 280] width 149 height 28
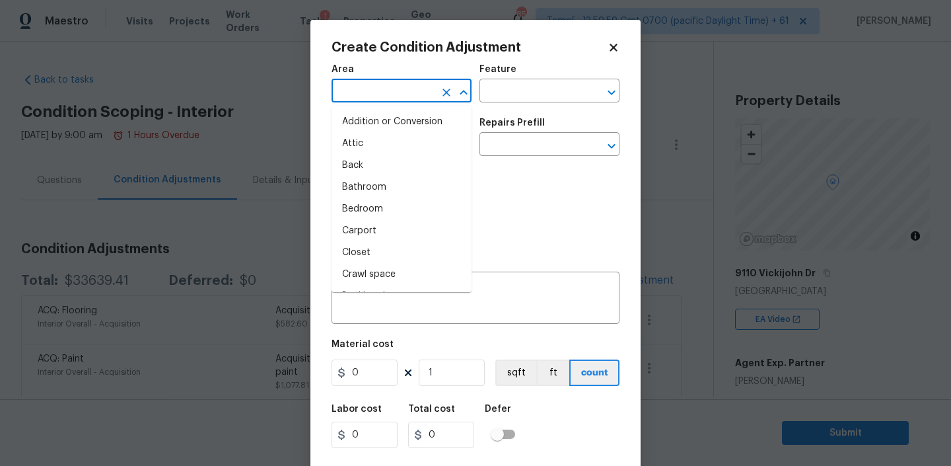
click at [394, 95] on input "text" at bounding box center [383, 92] width 103 height 20
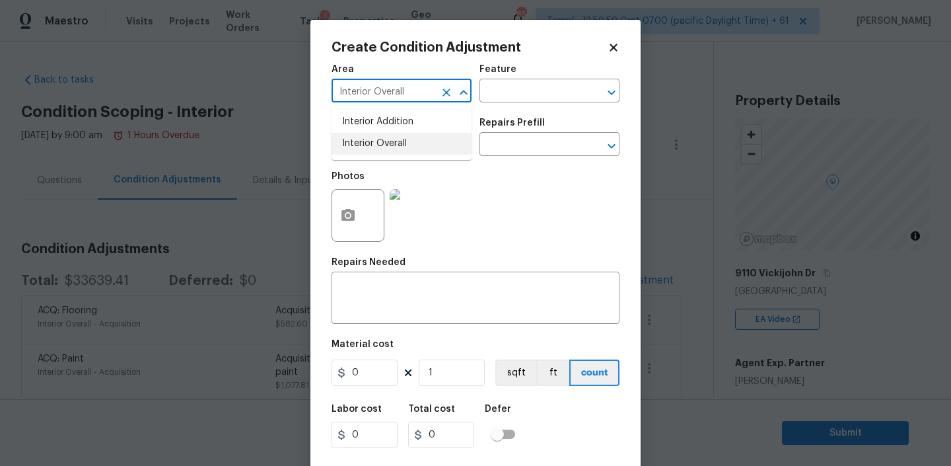
type input "Interior Overall"
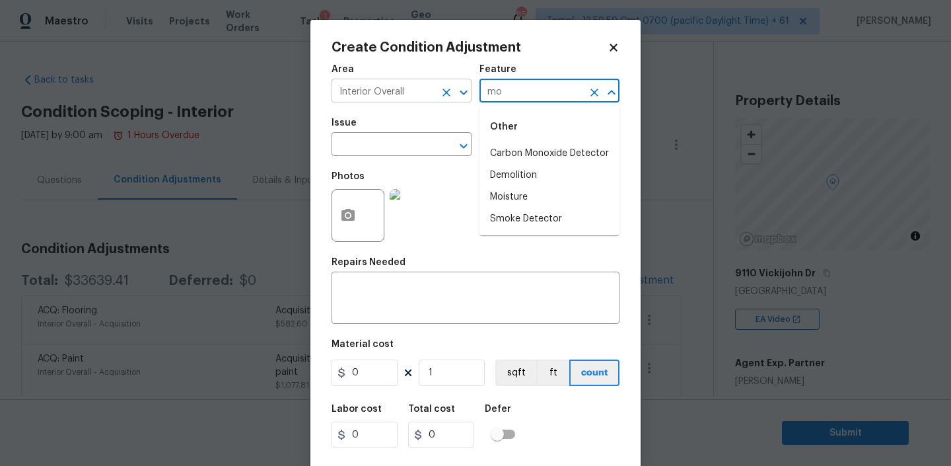
type input "m"
type input "Interior"
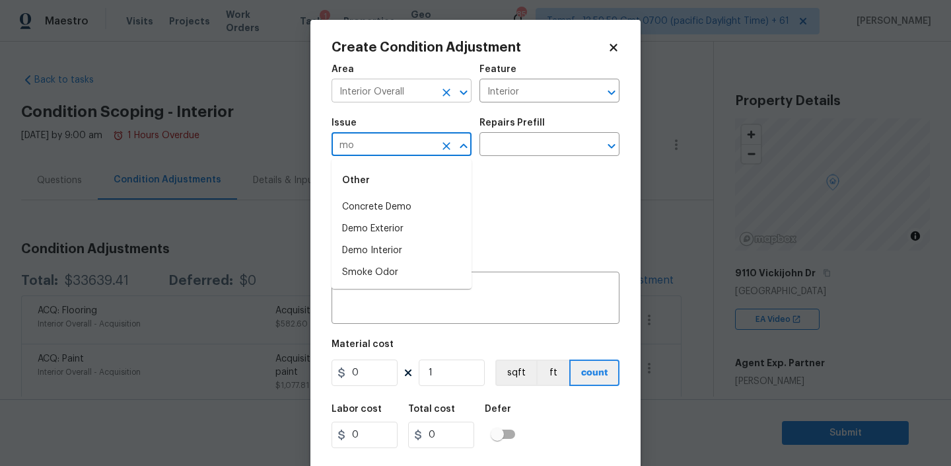
type input "m"
type input "i"
click at [396, 209] on li "ACQ: Water Leak" at bounding box center [402, 207] width 140 height 22
type input "ACQ: Water Leak"
click at [530, 136] on input "text" at bounding box center [531, 145] width 103 height 20
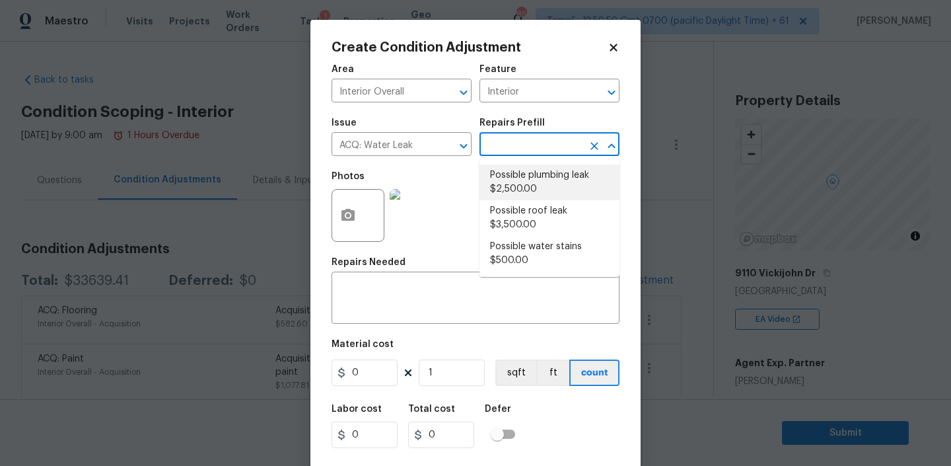
click at [522, 192] on li "Possible plumbing leak $2,500.00" at bounding box center [550, 182] width 140 height 36
type input "Acquisition"
type textarea "Acquisition Scope: Possible plumbing leak"
type input "2500"
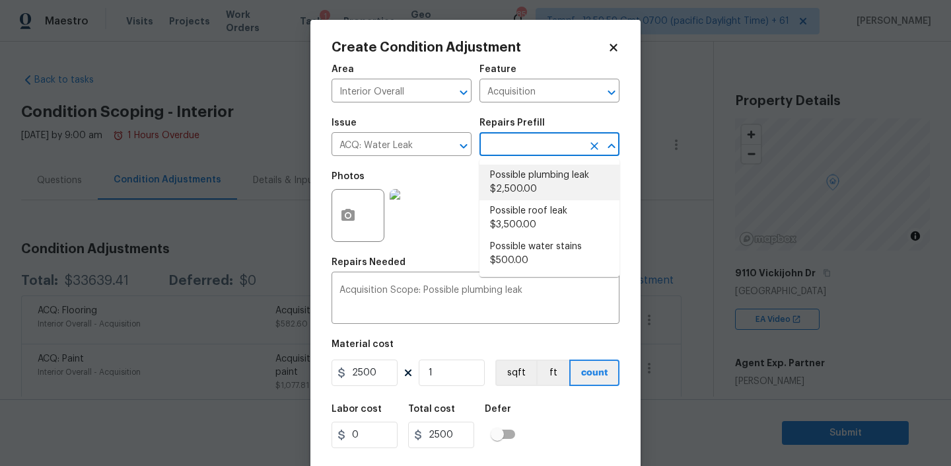
click at [510, 188] on li "Possible plumbing leak $2,500.00" at bounding box center [550, 182] width 140 height 36
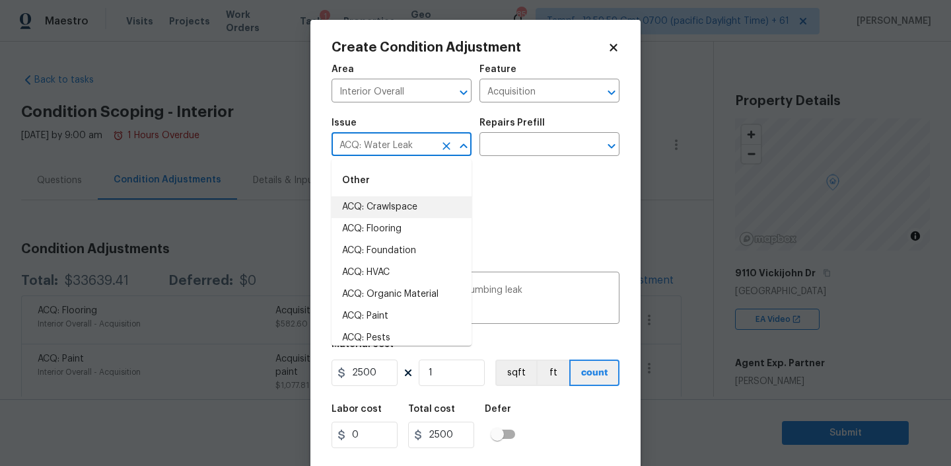
click at [394, 142] on input "ACQ: Water Leak" at bounding box center [383, 145] width 103 height 20
type input "m"
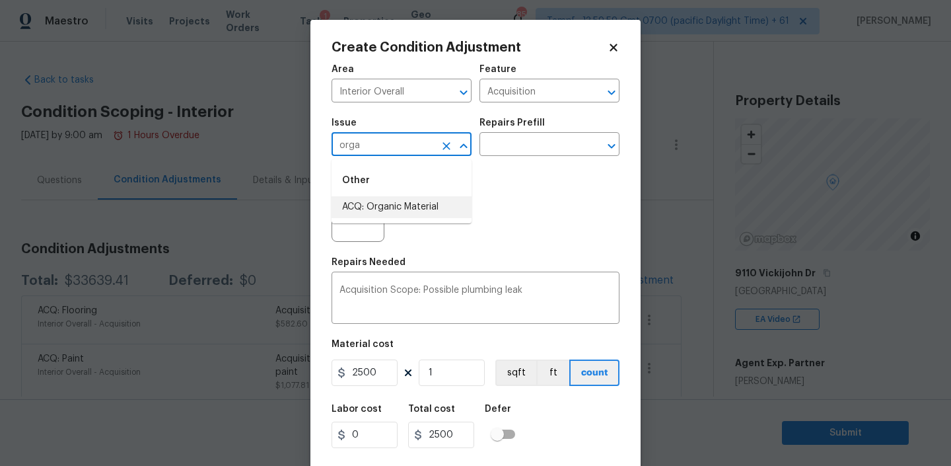
click at [364, 145] on input "orga" at bounding box center [383, 145] width 103 height 20
click at [425, 201] on li "ACQ: Water Leak" at bounding box center [402, 207] width 140 height 22
type input "ACQ: Water Leak"
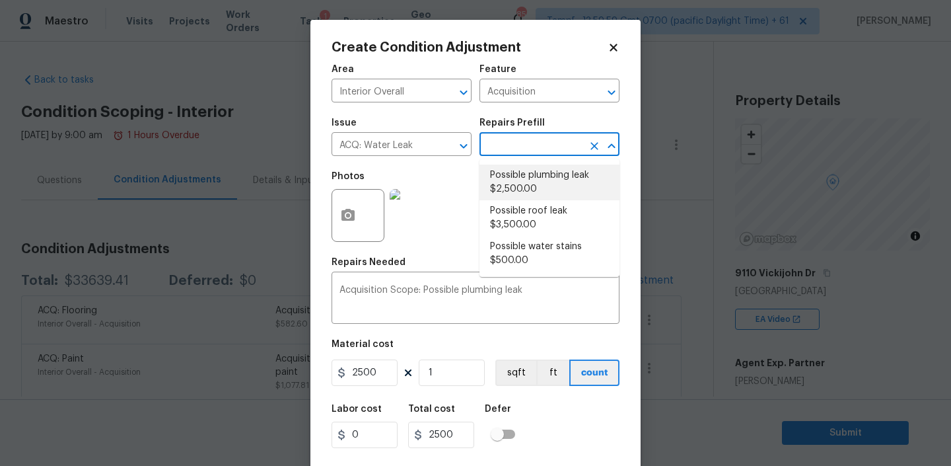
click at [513, 144] on input "text" at bounding box center [531, 145] width 103 height 20
click at [506, 186] on li "Possible plumbing leak $2,500.00" at bounding box center [550, 182] width 140 height 36
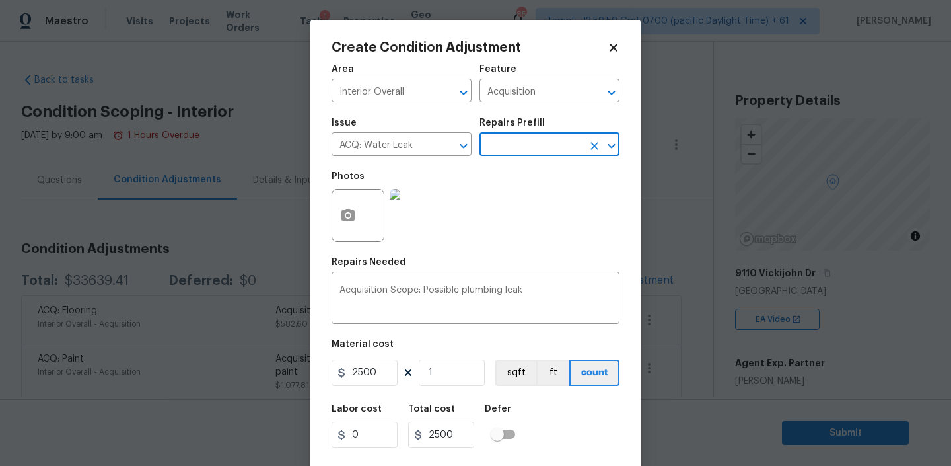
click at [507, 141] on input "text" at bounding box center [531, 145] width 103 height 20
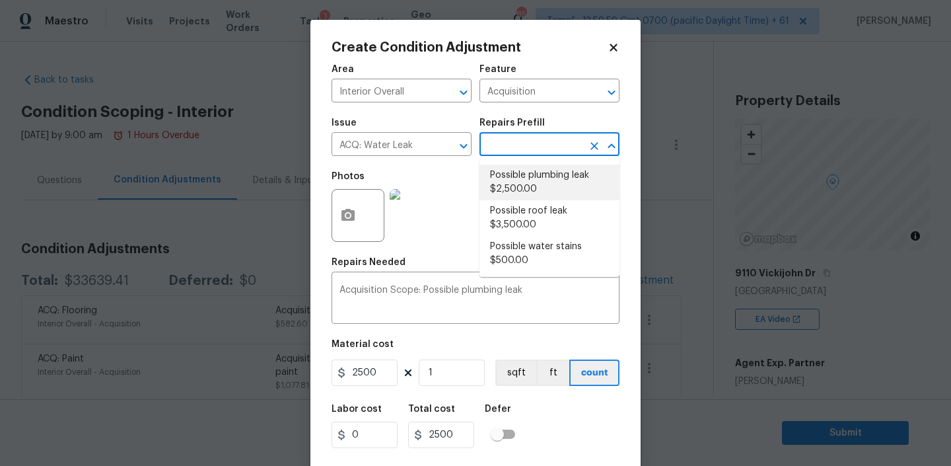
click at [511, 181] on li "Possible plumbing leak $2,500.00" at bounding box center [550, 182] width 140 height 36
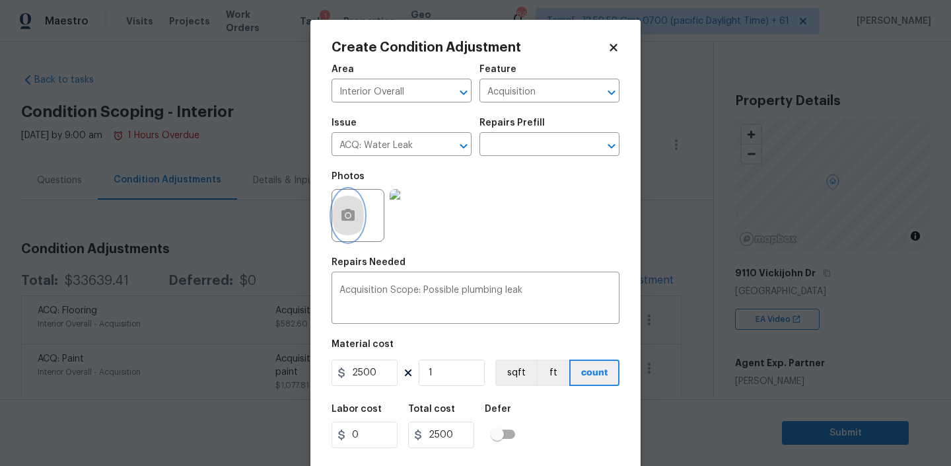
click at [353, 221] on icon "button" at bounding box center [348, 215] width 16 height 16
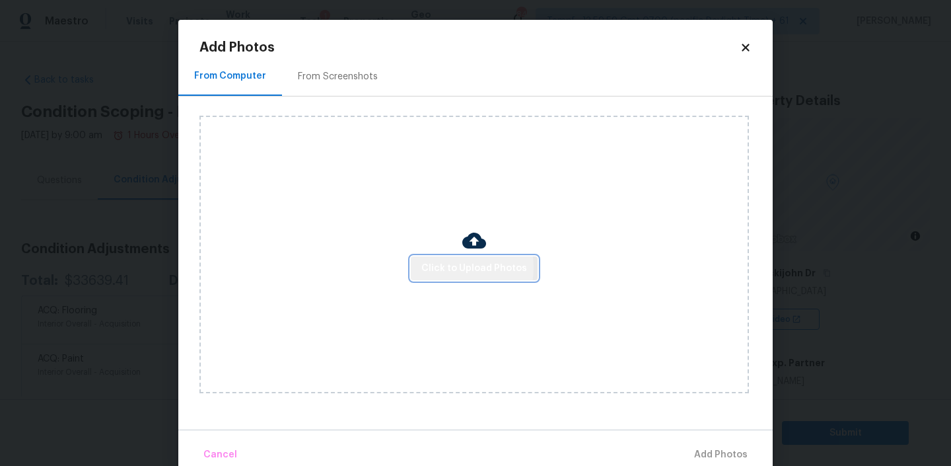
click at [453, 267] on span "Click to Upload Photos" at bounding box center [474, 268] width 106 height 17
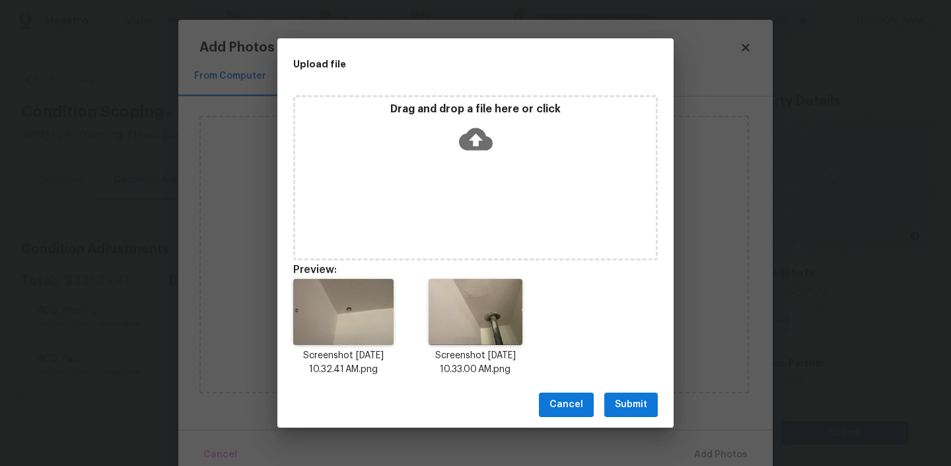
click at [632, 406] on span "Submit" at bounding box center [631, 404] width 32 height 17
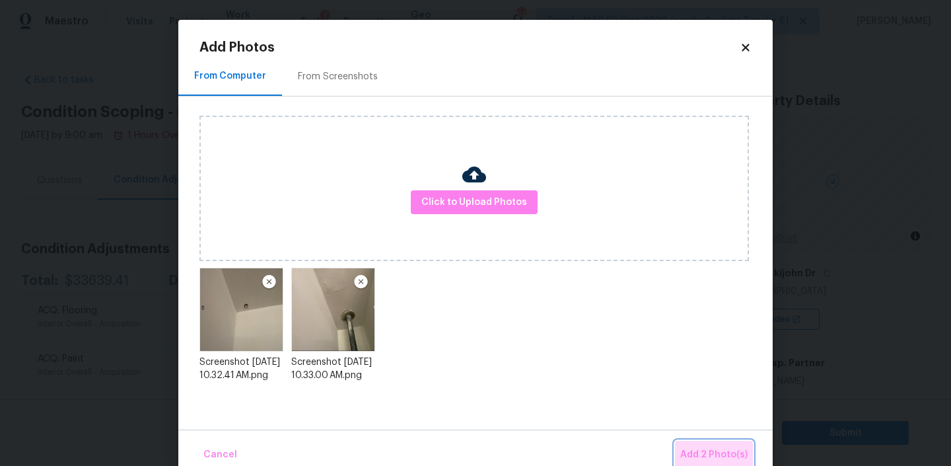
click at [714, 447] on span "Add 2 Photo(s)" at bounding box center [713, 455] width 67 height 17
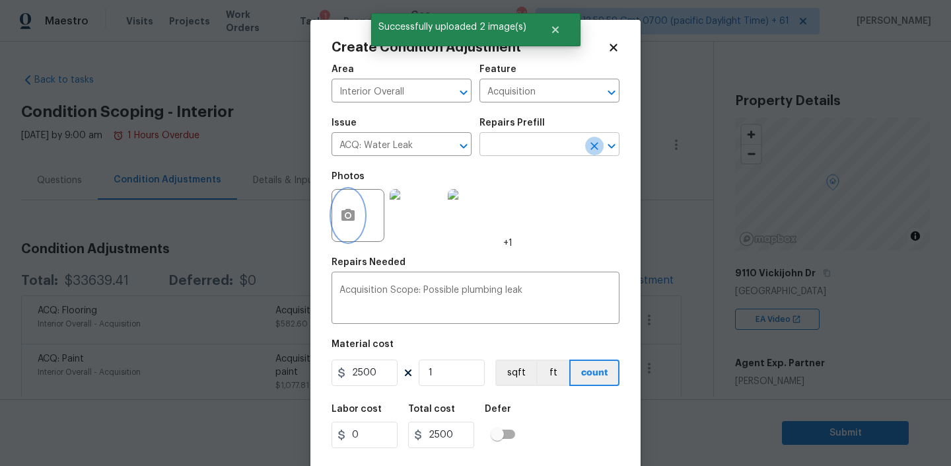
click at [588, 146] on icon "Clear" at bounding box center [594, 145] width 13 height 13
click at [568, 137] on input "text" at bounding box center [531, 145] width 103 height 20
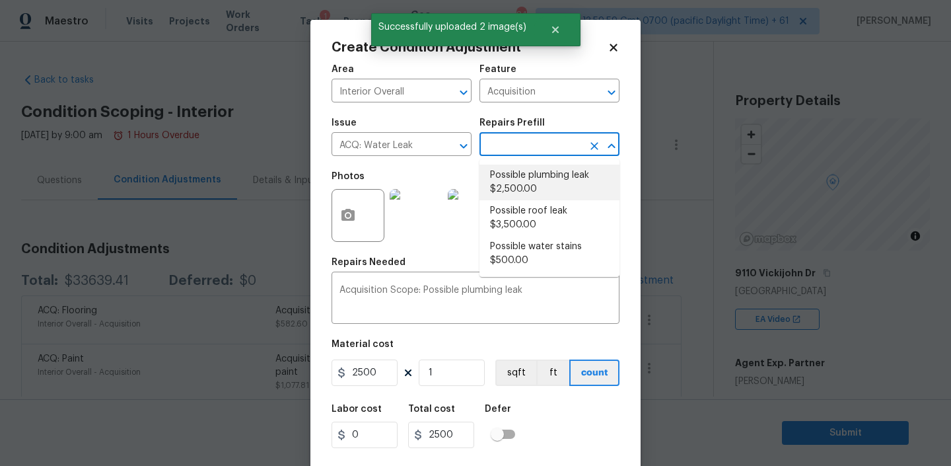
click at [552, 178] on li "Possible plumbing leak $2,500.00" at bounding box center [550, 182] width 140 height 36
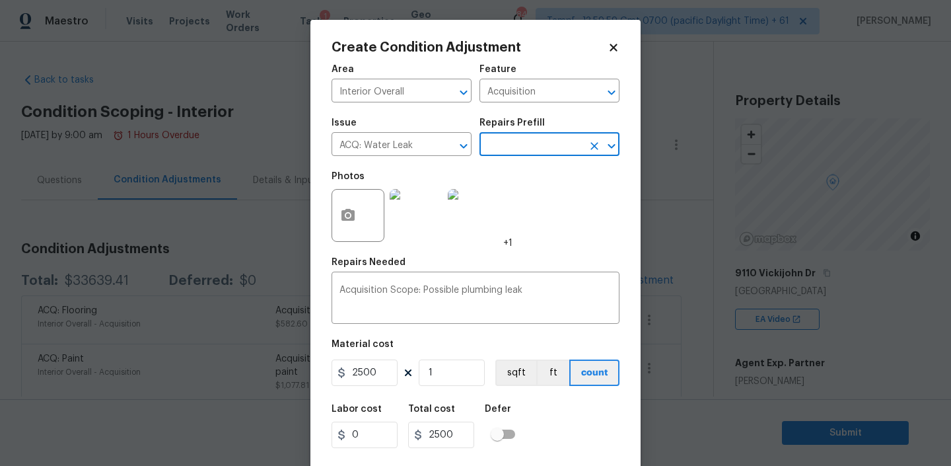
scroll to position [28, 0]
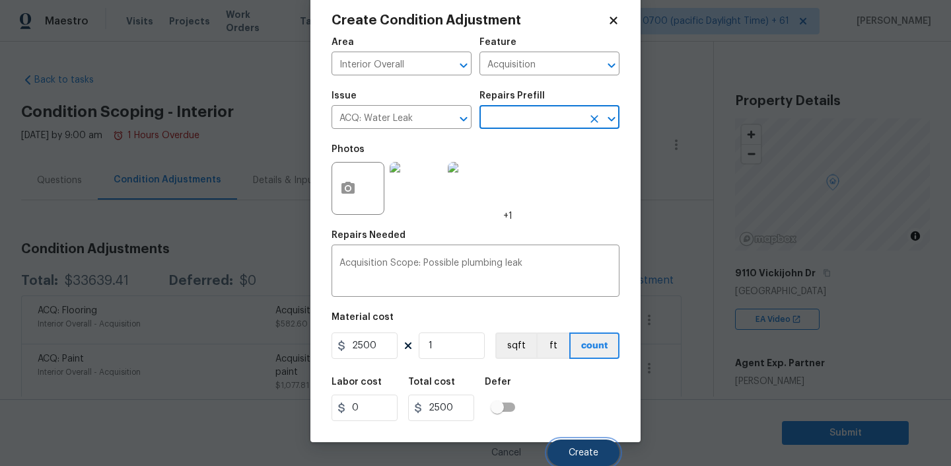
click at [569, 448] on span "Create" at bounding box center [584, 453] width 30 height 10
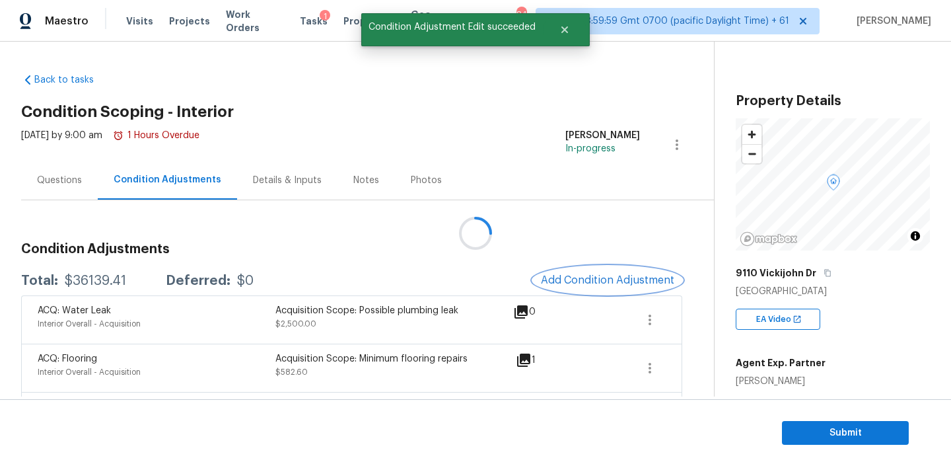
scroll to position [0, 0]
click at [606, 275] on span "Add Condition Adjustment" at bounding box center [606, 280] width 133 height 12
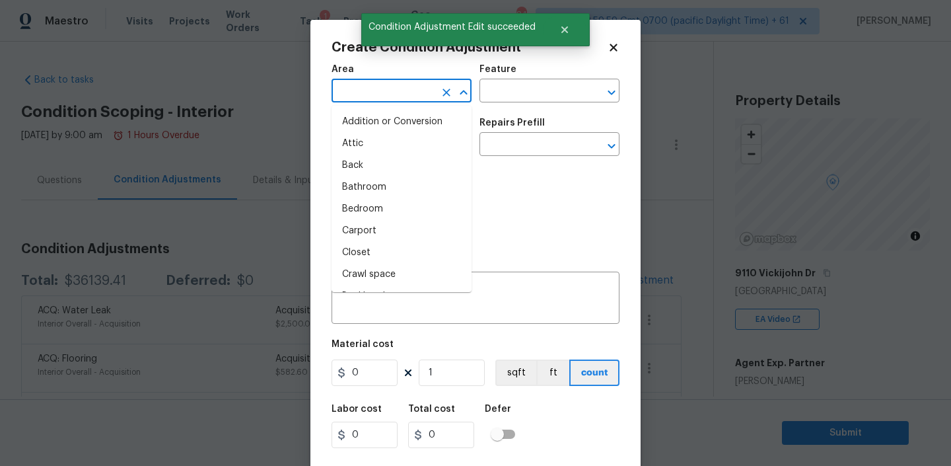
click at [410, 94] on input "text" at bounding box center [383, 92] width 103 height 20
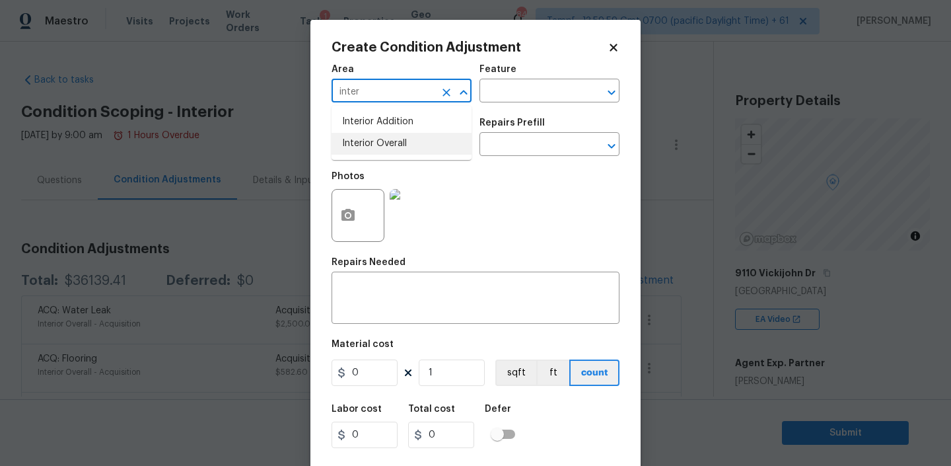
click at [389, 141] on li "Interior Overall" at bounding box center [402, 144] width 140 height 22
type input "Interior Overall"
click at [529, 92] on input "text" at bounding box center [531, 92] width 103 height 20
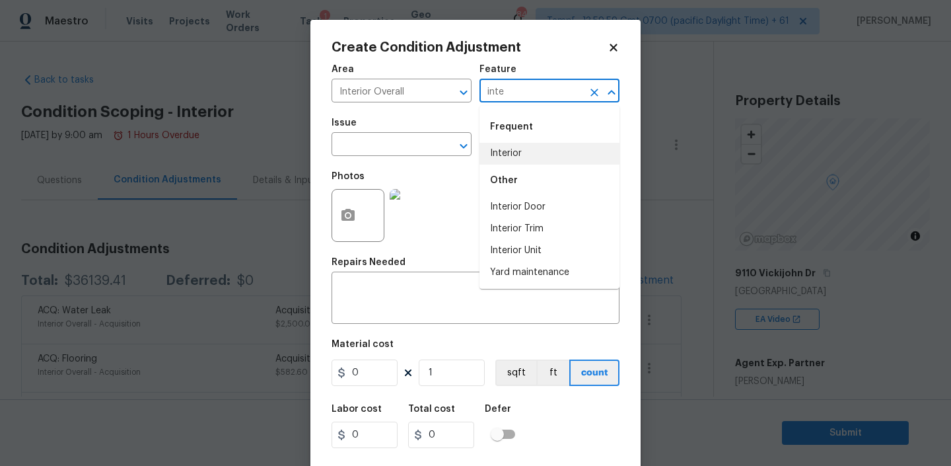
click at [515, 153] on li "Interior" at bounding box center [550, 154] width 140 height 22
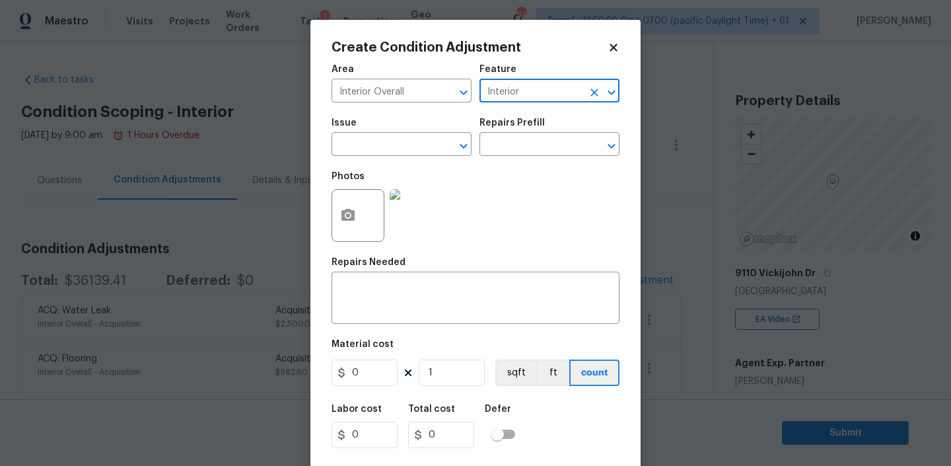
type input "Interior"
click at [412, 130] on div "Issue" at bounding box center [402, 126] width 140 height 17
click at [398, 144] on input "text" at bounding box center [383, 145] width 103 height 20
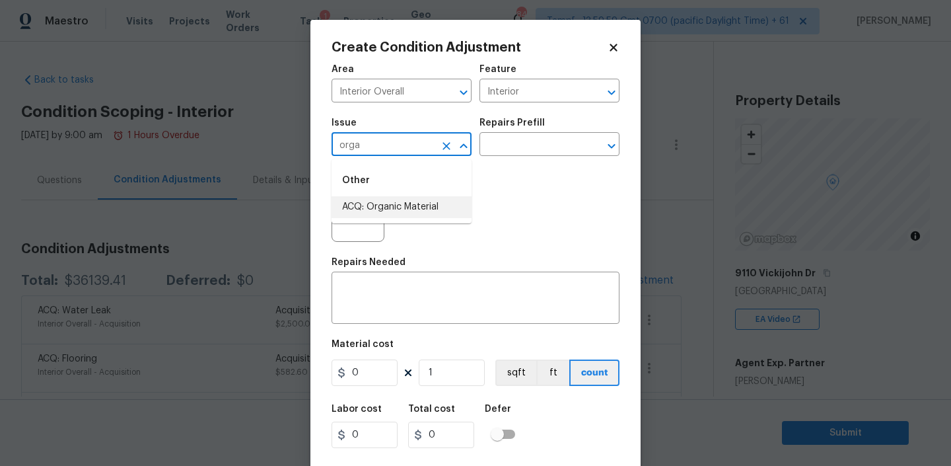
click at [400, 211] on li "ACQ: Organic Material" at bounding box center [402, 207] width 140 height 22
type input "ACQ: Organic Material"
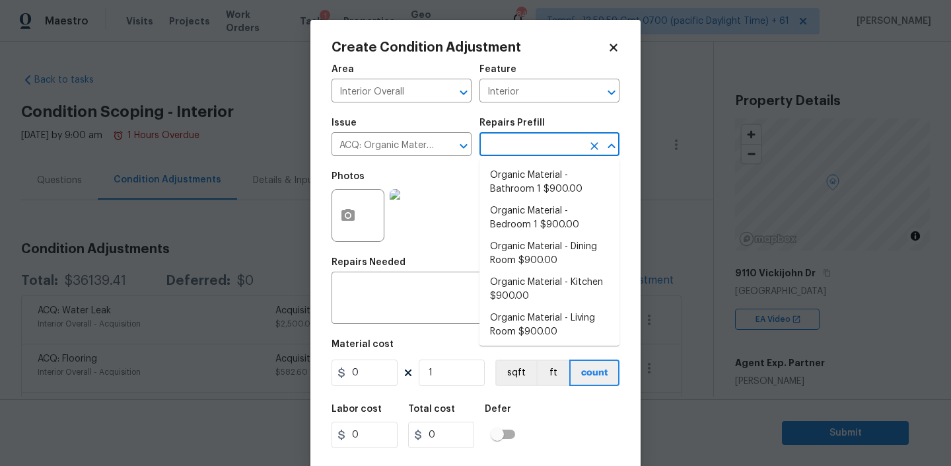
click at [543, 145] on input "text" at bounding box center [531, 145] width 103 height 20
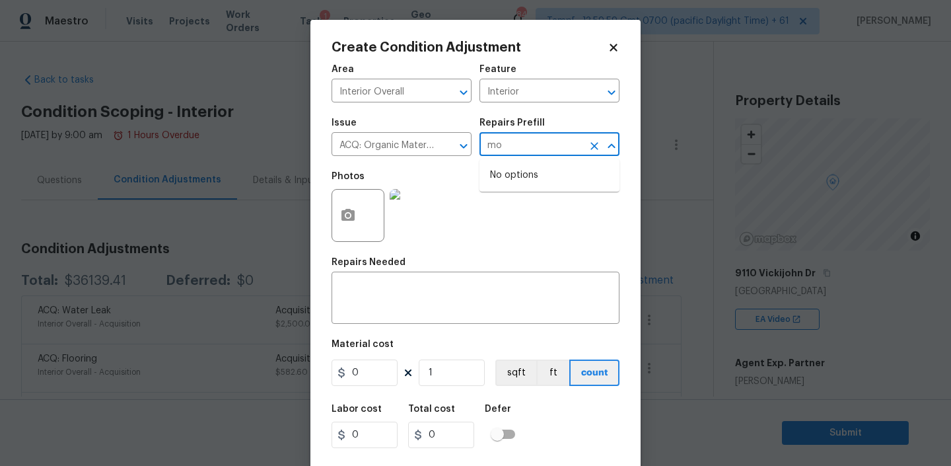
type input "m"
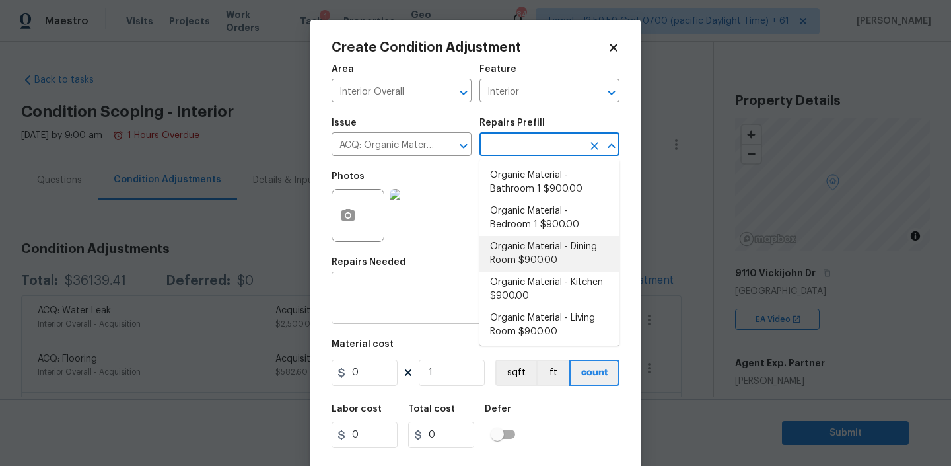
click at [417, 304] on textarea at bounding box center [476, 299] width 272 height 28
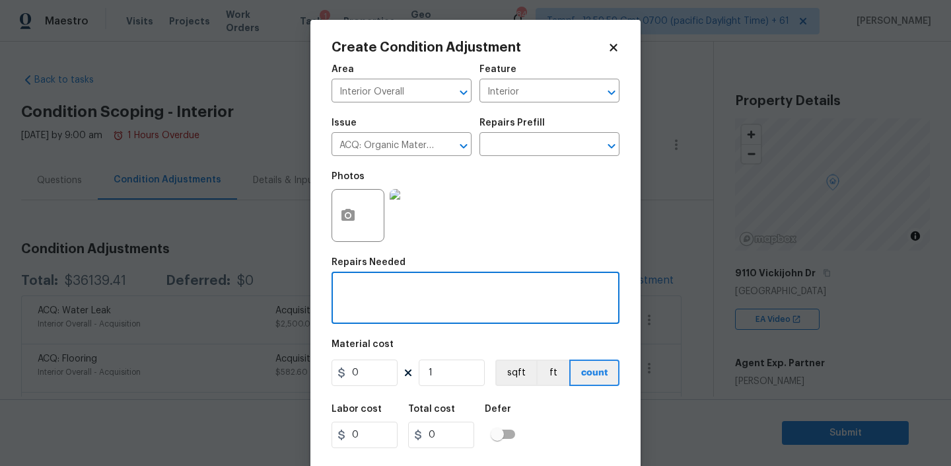
paste textarea "Some organic growth in garage"
type textarea "Some organic growth in garage"
click at [369, 376] on input "0" at bounding box center [365, 372] width 66 height 26
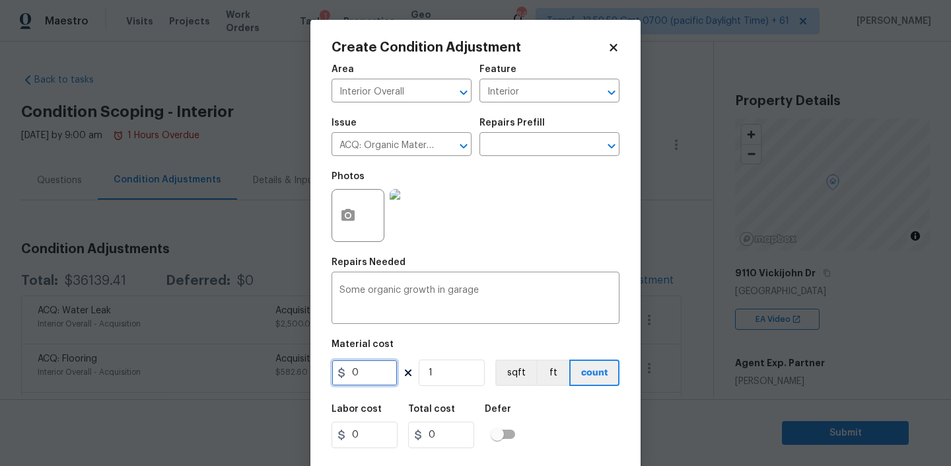
click at [369, 376] on input "0" at bounding box center [365, 372] width 66 height 26
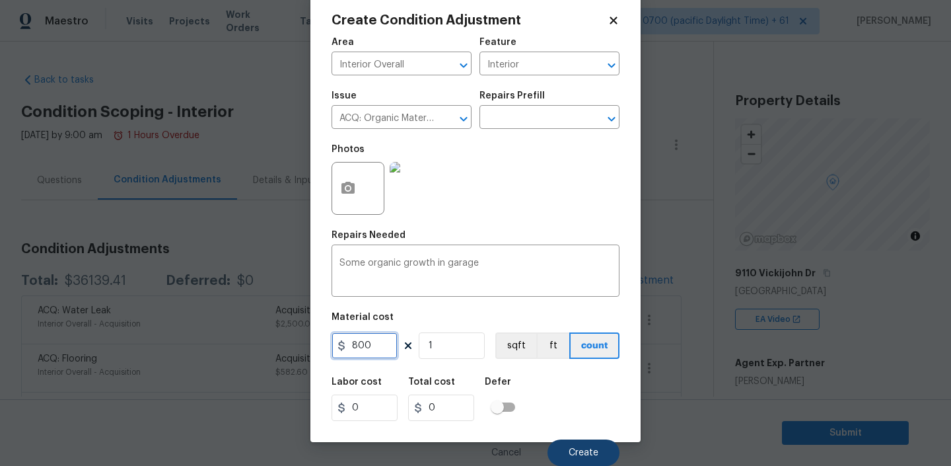
type input "800"
click at [582, 456] on span "Create" at bounding box center [584, 453] width 30 height 10
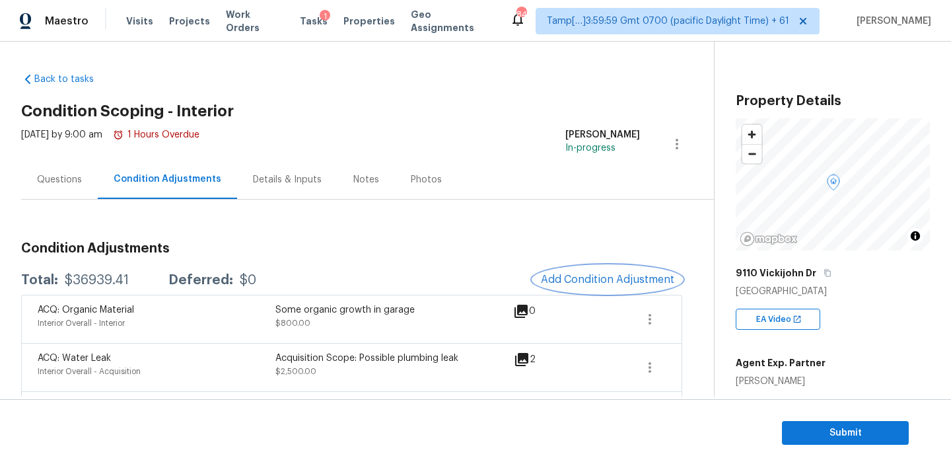
scroll to position [0, 0]
click at [65, 277] on div "$36939.41" at bounding box center [97, 280] width 64 height 13
drag, startPoint x: 65, startPoint y: 277, endPoint x: 129, endPoint y: 277, distance: 64.7
click at [129, 277] on div "Total: $36939.41 Deferred: $0" at bounding box center [138, 280] width 235 height 13
copy div "$36939.41"
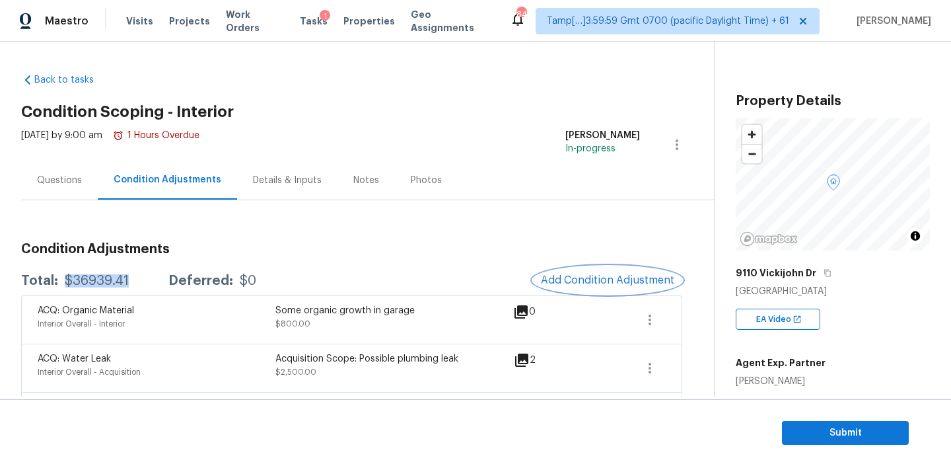
click at [579, 279] on span "Add Condition Adjustment" at bounding box center [607, 280] width 133 height 12
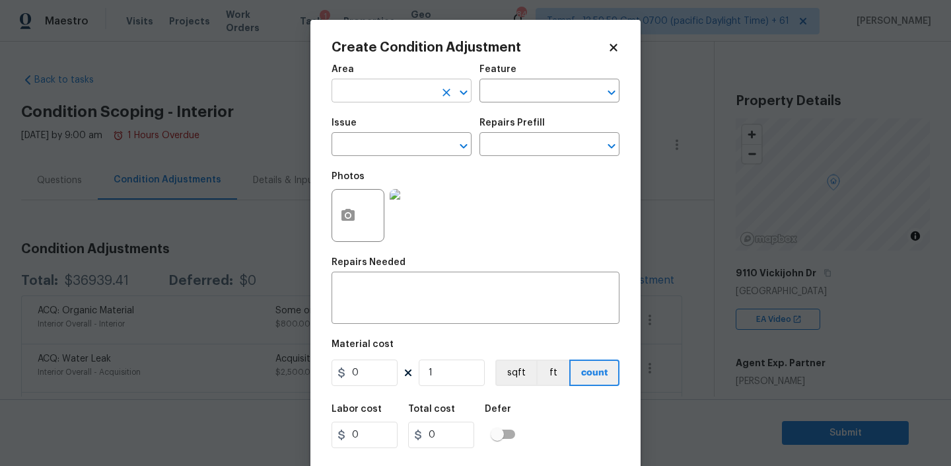
click at [392, 90] on input "text" at bounding box center [383, 92] width 103 height 20
type input "Interior Overall"
type input "Interior"
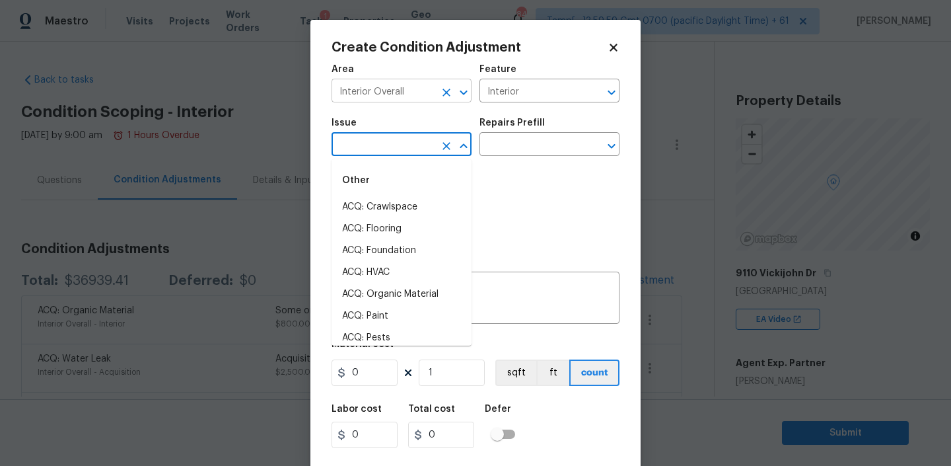
type input "v"
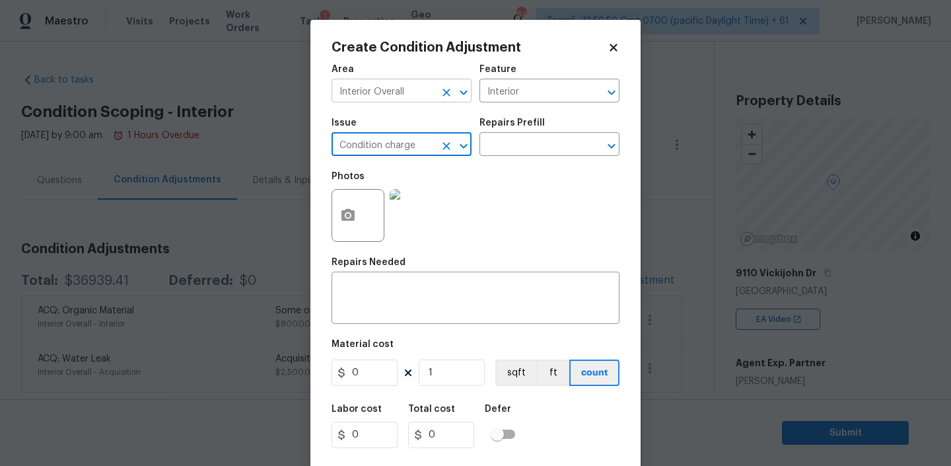
type input "Condition charge"
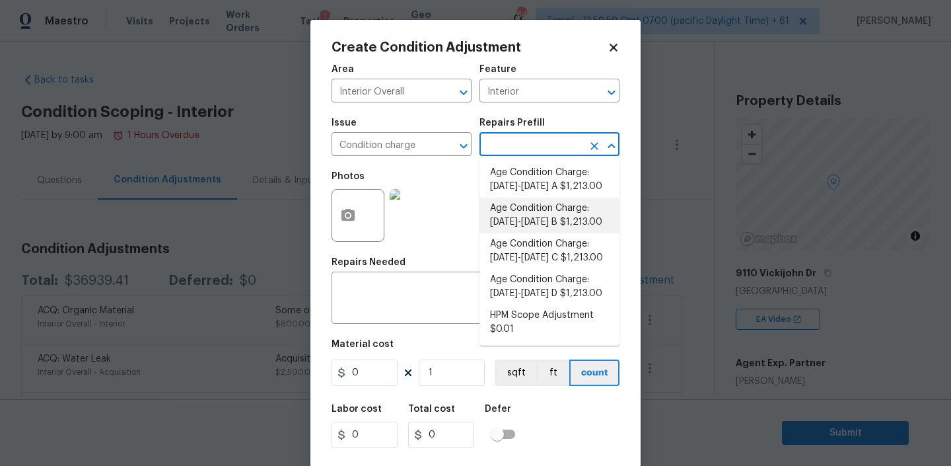
scroll to position [453, 0]
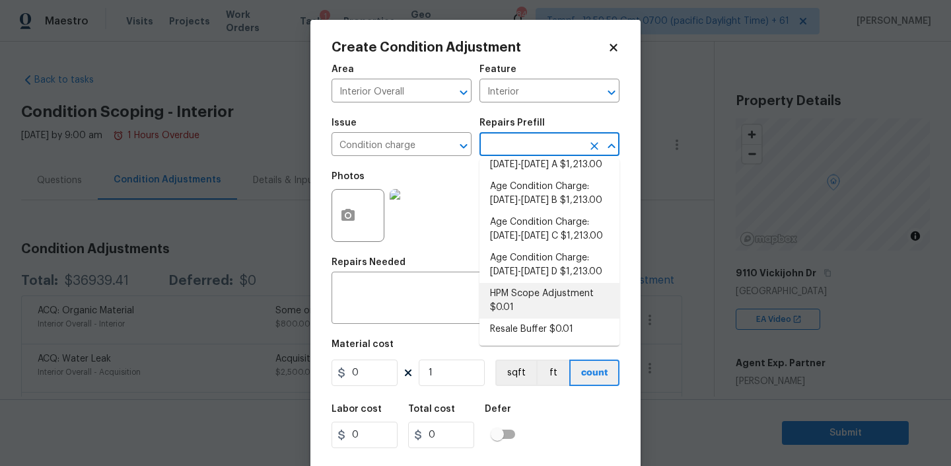
click at [520, 292] on li "HPM Scope Adjustment $0.01" at bounding box center [550, 301] width 140 height 36
type input "Home Readiness Packages"
type textarea "HPM Scope Adjustment"
type input "0.01"
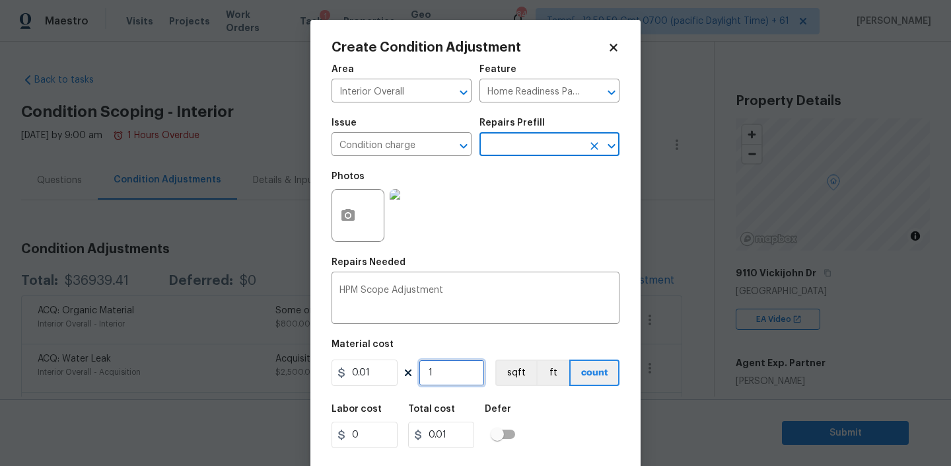
click at [445, 368] on input "1" at bounding box center [452, 372] width 66 height 26
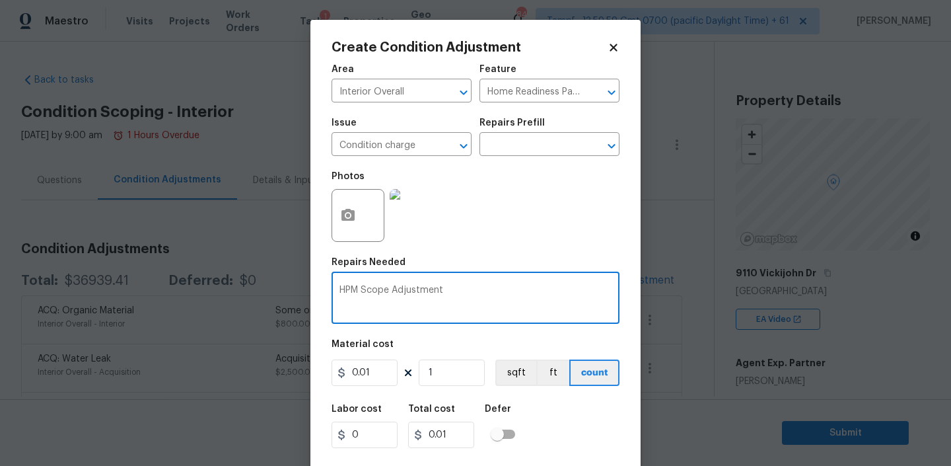
click at [455, 294] on textarea "HPM Scope Adjustment" at bounding box center [476, 299] width 272 height 28
paste textarea "is negative; please remove $XXX from scope"
type textarea "HPM Scope Adjustment is negative; please remove $XXX from scope"
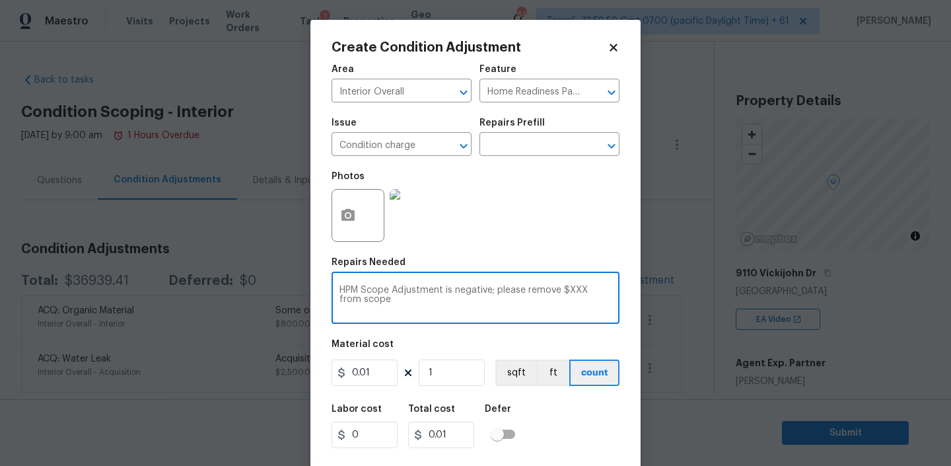
click at [578, 293] on textarea "HPM Scope Adjustment is negative; please remove $XXX from scope" at bounding box center [476, 299] width 272 height 28
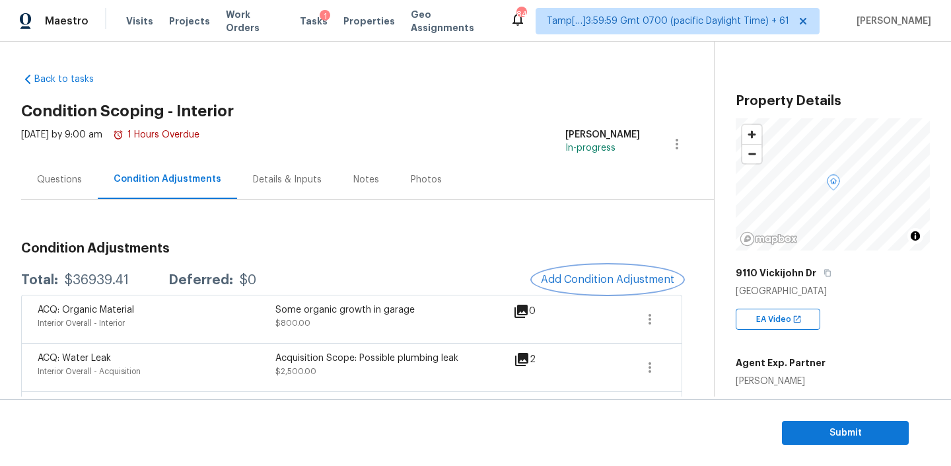
scroll to position [0, 0]
click at [64, 185] on div "Questions" at bounding box center [59, 180] width 45 height 13
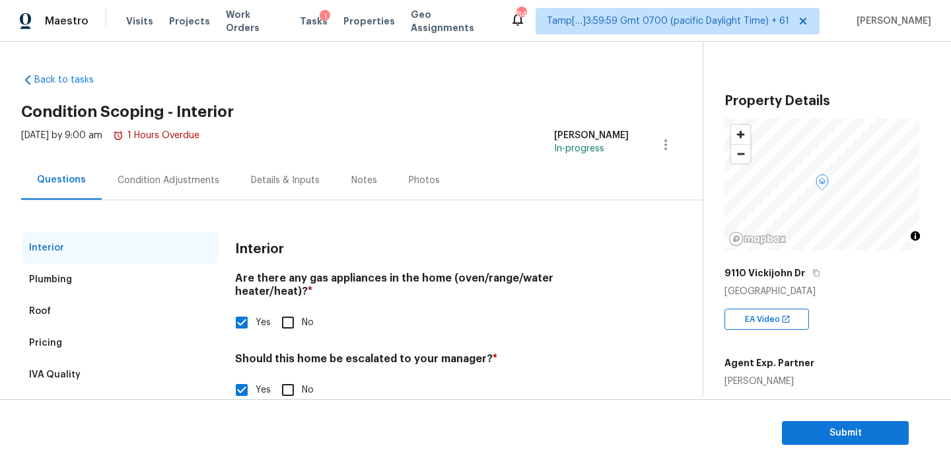
scroll to position [139, 0]
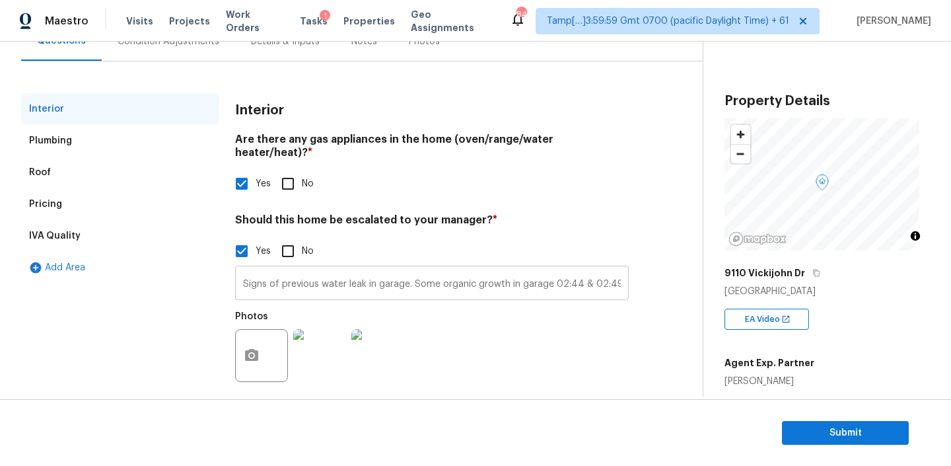
click at [612, 272] on input "Signs of previous water leak in garage. Some organic growth in garage 02:44 & 0…" at bounding box center [432, 284] width 394 height 31
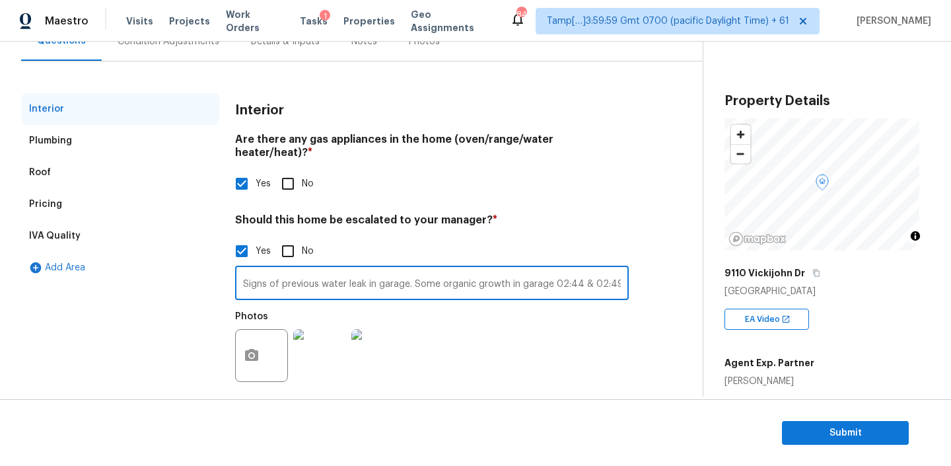
paste input "HPM Scope Adjustment is negative; please remove $XXX from scope"
drag, startPoint x: 546, startPoint y: 277, endPoint x: 690, endPoint y: 272, distance: 144.1
click at [690, 272] on div "Back to tasks Condition Scoping - Interior Mon, Aug 18 2025 by 9:00 am 1 Hours …" at bounding box center [362, 167] width 682 height 486
click at [557, 270] on input "Signs of previous water leak in garage. Some organic growth in garage 02:44 & 0…" at bounding box center [432, 284] width 394 height 31
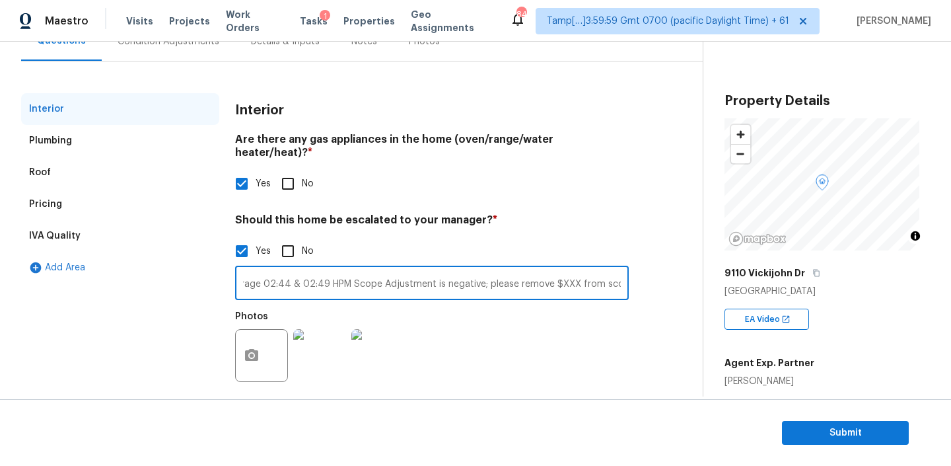
click at [557, 277] on input "Signs of previous water leak in garage. Some organic growth in garage 02:44 & 0…" at bounding box center [432, 284] width 394 height 31
click at [556, 271] on input "Signs of previous water leak in garage. Some organic growth in garage 02:44 & 0…" at bounding box center [432, 284] width 394 height 31
paste input "-$2,339"
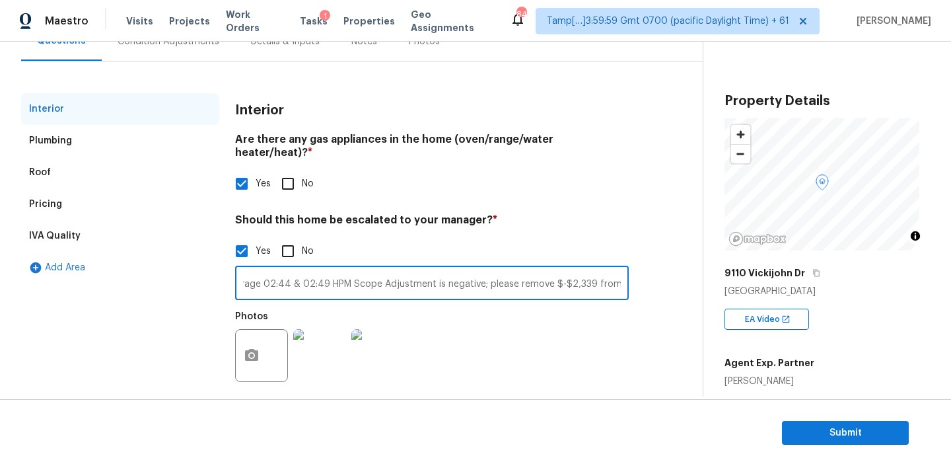
click at [556, 271] on input "Signs of previous water leak in garage. Some organic growth in garage 02:44 & 0…" at bounding box center [432, 284] width 394 height 31
click at [597, 269] on input "Signs of previous water leak in garage. Some organic growth in garage 02:44 & 0…" at bounding box center [432, 284] width 394 height 31
drag, startPoint x: 554, startPoint y: 272, endPoint x: 640, endPoint y: 277, distance: 86.0
click at [640, 277] on div "Interior Plumbing Roof Pricing IVA Quality Add Area Interior Are there any gas …" at bounding box center [346, 249] width 650 height 312
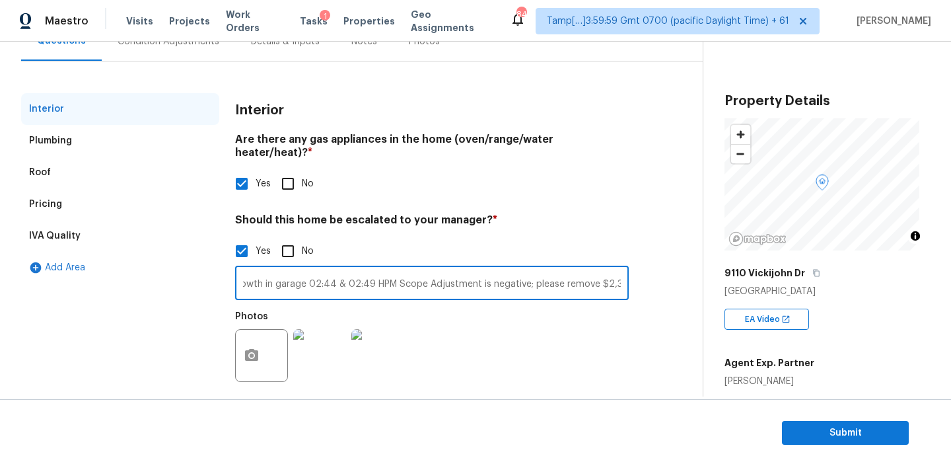
drag, startPoint x: 593, startPoint y: 270, endPoint x: 622, endPoint y: 272, distance: 29.8
click at [622, 272] on input "Signs of previous water leak in garage. Some organic growth in garage 02:44 & 0…" at bounding box center [432, 284] width 394 height 31
click at [351, 270] on input "Signs of previous water leak in garage. Some organic growth in garage 02:44 & 0…" at bounding box center [432, 284] width 394 height 31
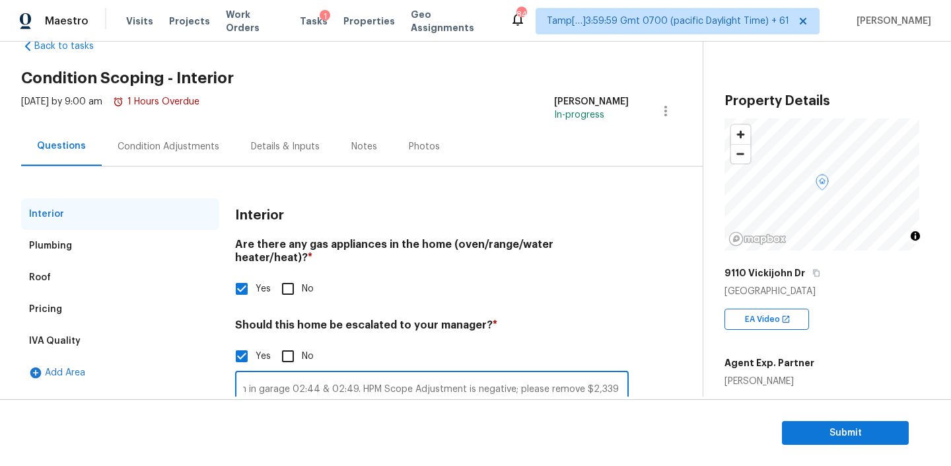
scroll to position [12, 0]
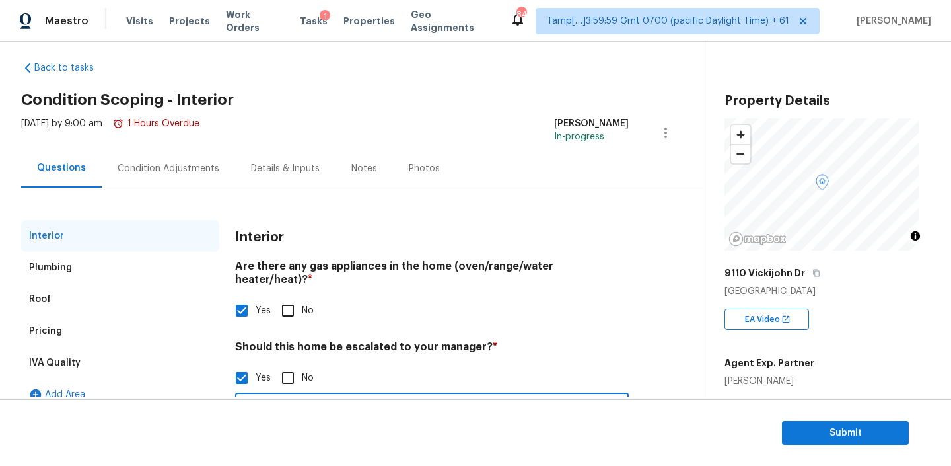
type input "Signs of previous water leak in garage. Some organic growth in garage 02:44 & 0…"
click at [177, 166] on div "Condition Adjustments" at bounding box center [169, 168] width 102 height 13
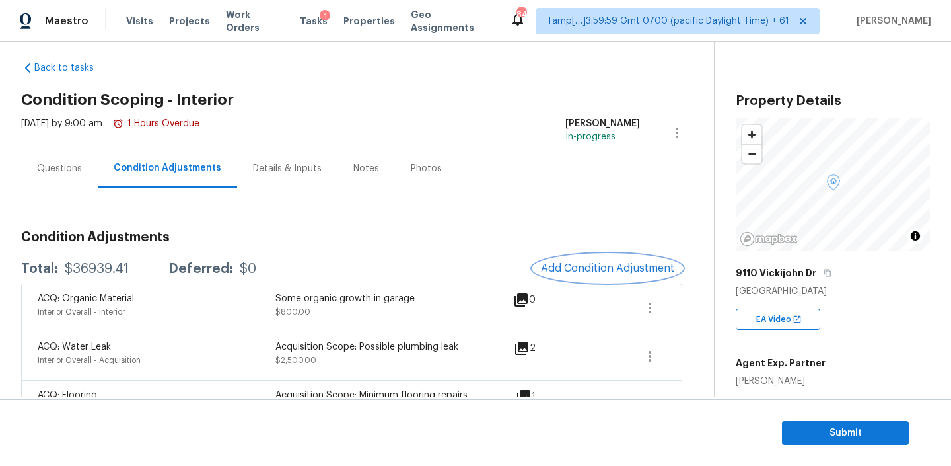
click at [565, 267] on span "Add Condition Adjustment" at bounding box center [607, 268] width 133 height 12
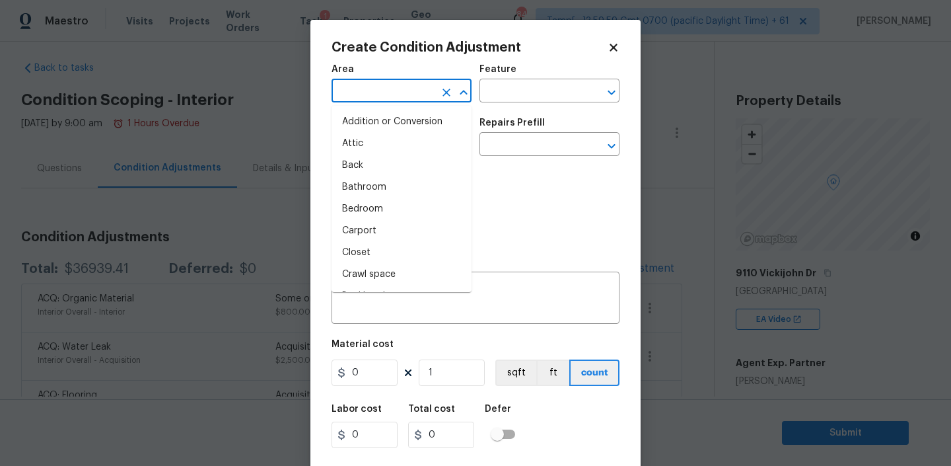
click at [409, 94] on input "text" at bounding box center [383, 92] width 103 height 20
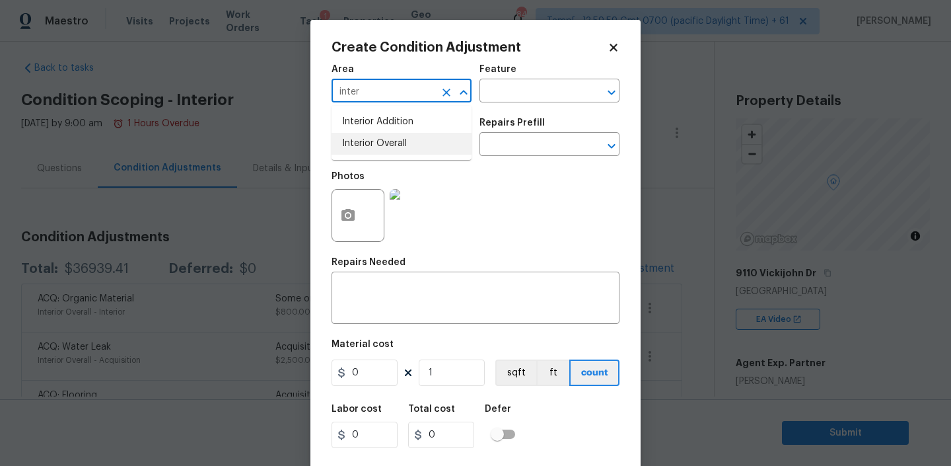
click at [374, 154] on li "Interior Overall" at bounding box center [402, 144] width 140 height 22
type input "Interior Overall"
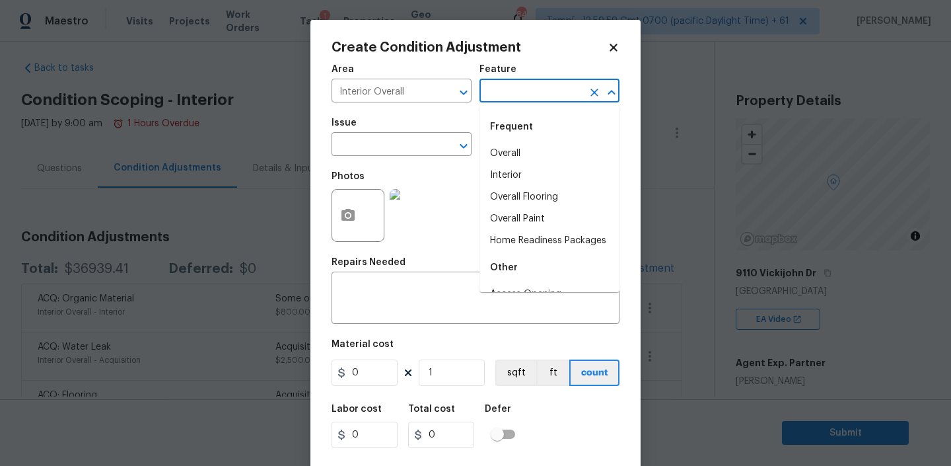
click at [505, 85] on input "text" at bounding box center [531, 92] width 103 height 20
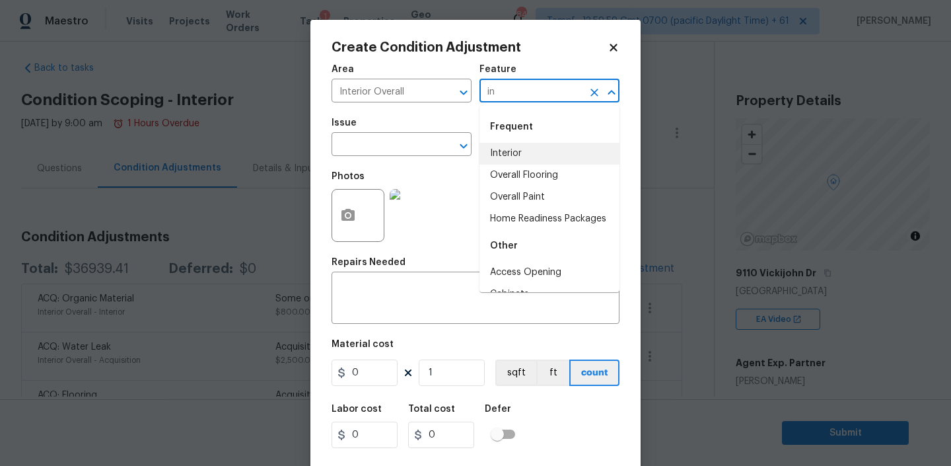
click at [509, 148] on li "Interior" at bounding box center [550, 154] width 140 height 22
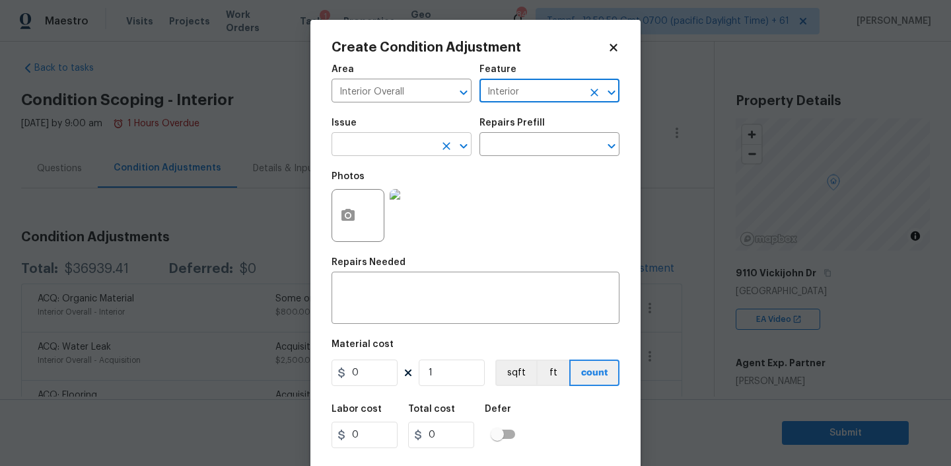
type input "Interior"
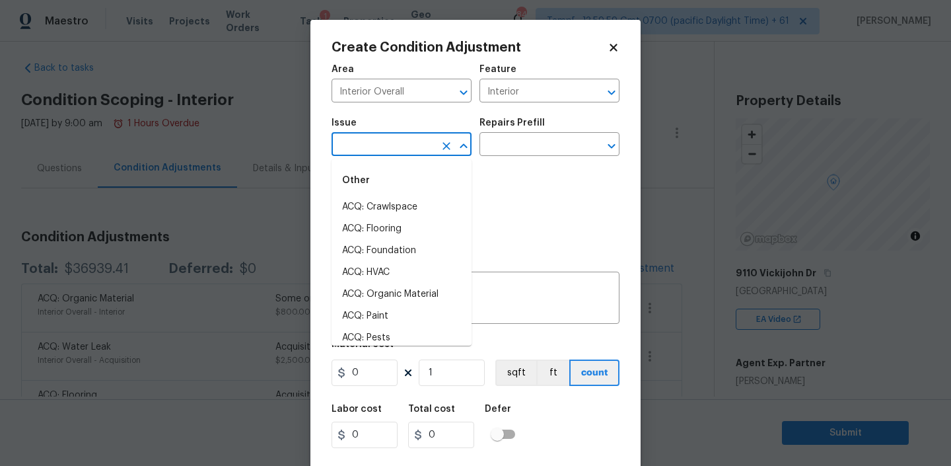
click at [403, 147] on input "text" at bounding box center [383, 145] width 103 height 20
type input "r"
click at [386, 262] on li "Condition charge" at bounding box center [402, 273] width 140 height 22
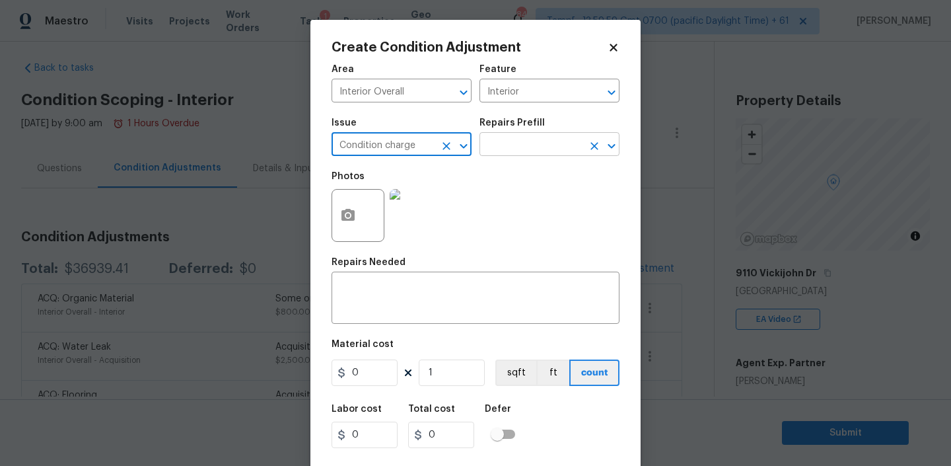
type input "Condition charge"
click at [509, 153] on input "text" at bounding box center [531, 145] width 103 height 20
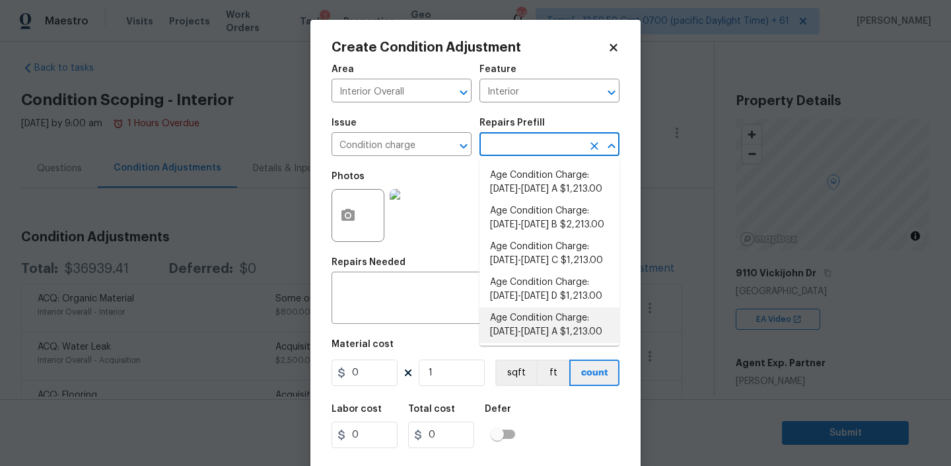
scroll to position [453, 0]
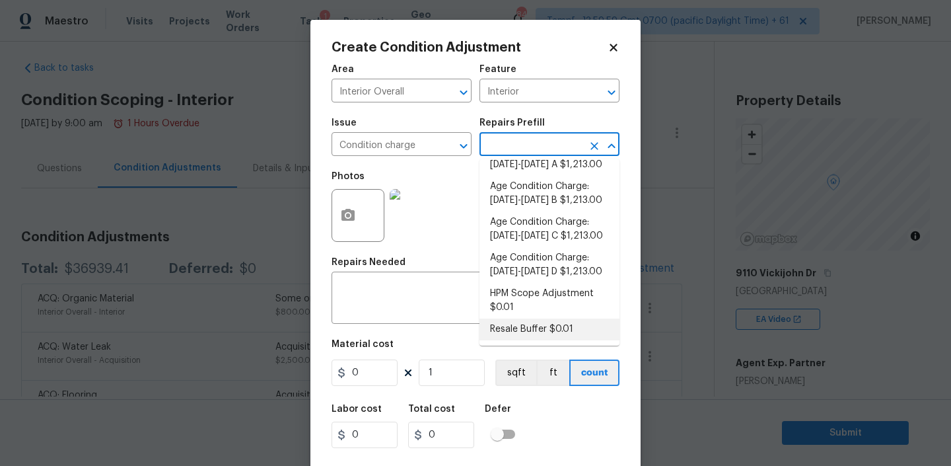
click at [560, 330] on li "Resale Buffer $0.01" at bounding box center [550, 329] width 140 height 22
type input "Home Readiness Packages"
type textarea "Resale Buffer"
type input "0.01"
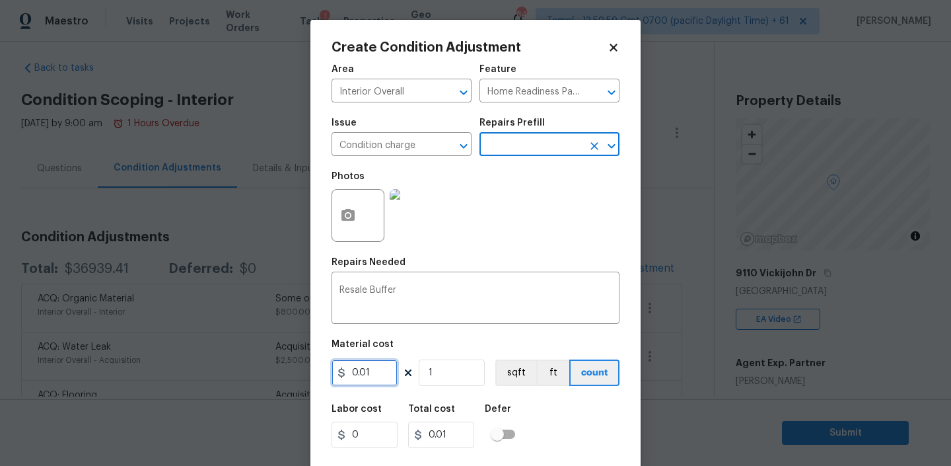
click at [371, 364] on input "0.01" at bounding box center [365, 372] width 66 height 26
paste input "text"
click at [364, 365] on input "0.01" at bounding box center [365, 372] width 66 height 26
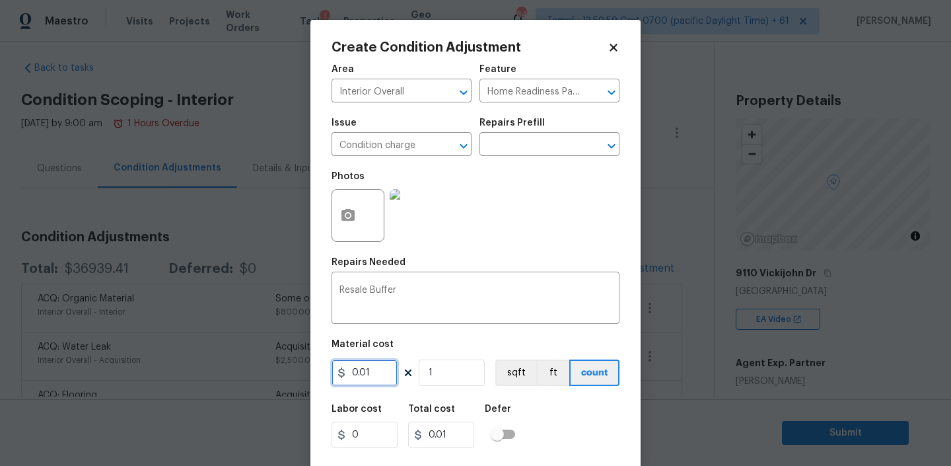
click at [364, 365] on input "0.01" at bounding box center [365, 372] width 66 height 26
paste input "text"
type input "0"
type input "6600"
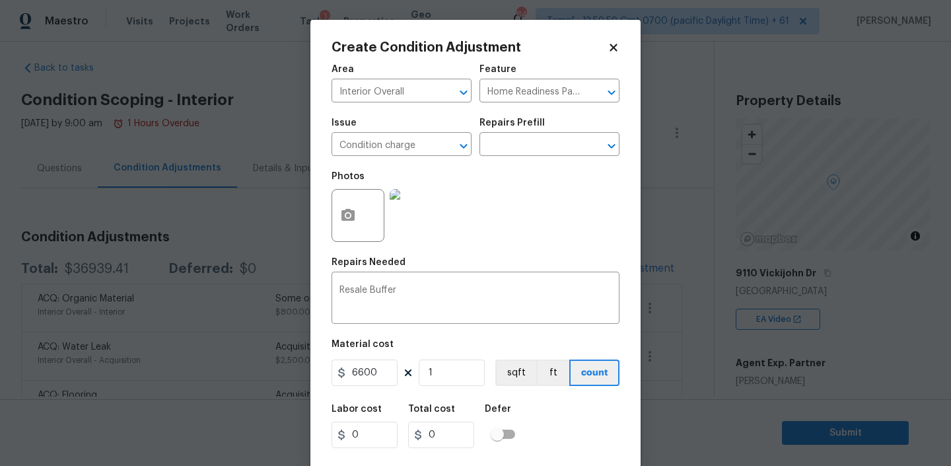
type input "6600"
click at [557, 406] on div "Labor cost 0 Total cost 6600 Defer" at bounding box center [476, 425] width 288 height 59
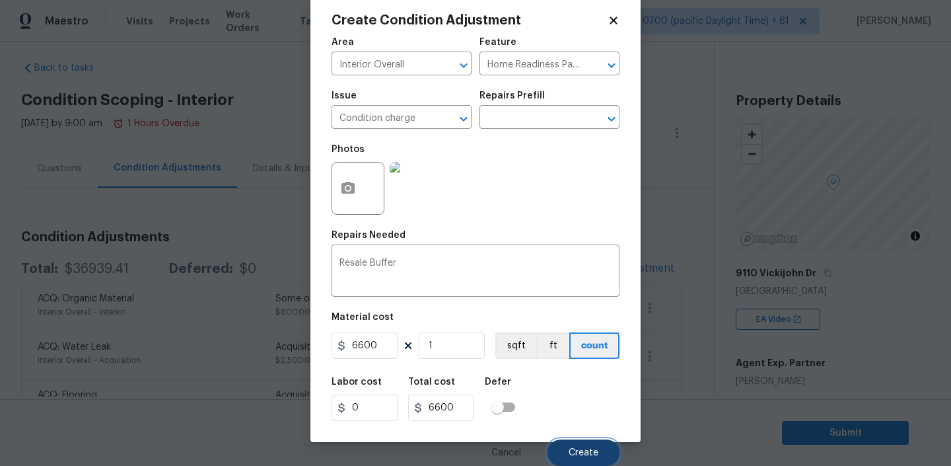
click at [575, 453] on span "Create" at bounding box center [584, 453] width 30 height 10
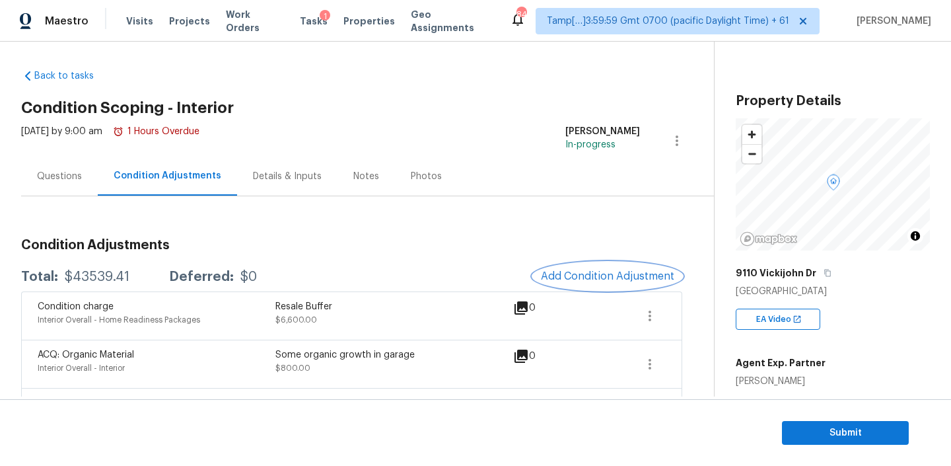
scroll to position [0, 0]
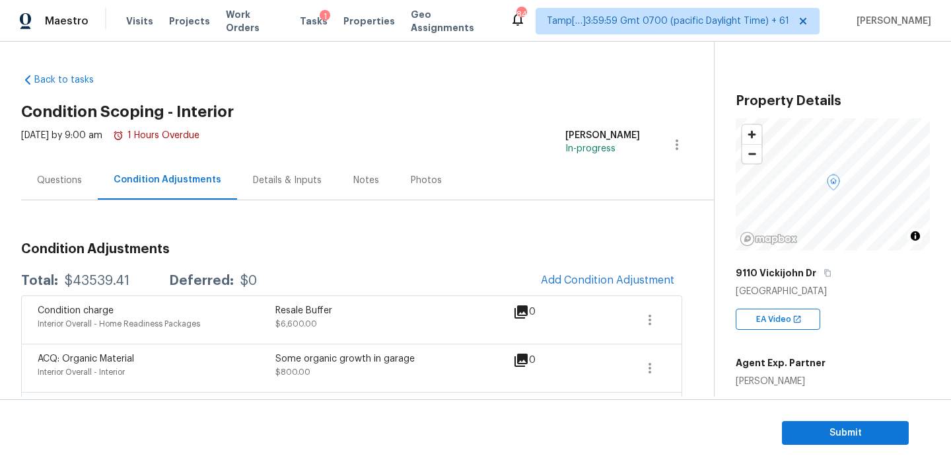
click at [374, 190] on div "Notes" at bounding box center [366, 180] width 57 height 39
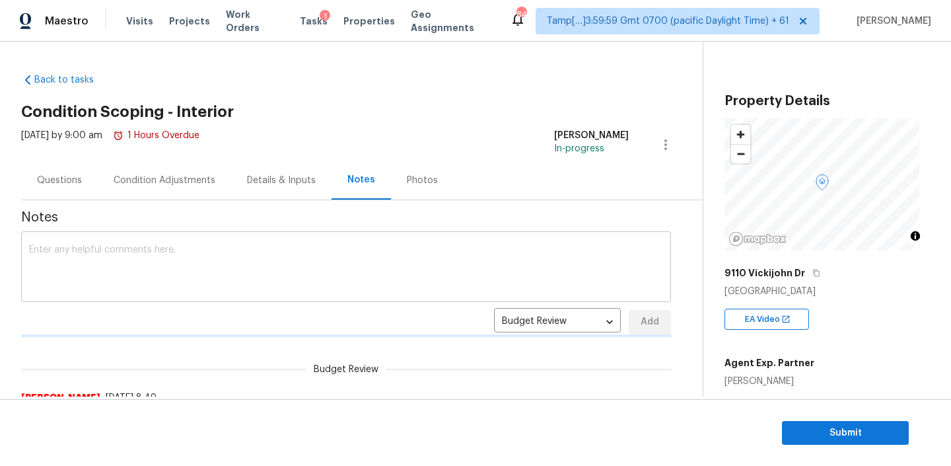
click at [204, 283] on textarea at bounding box center [346, 268] width 634 height 46
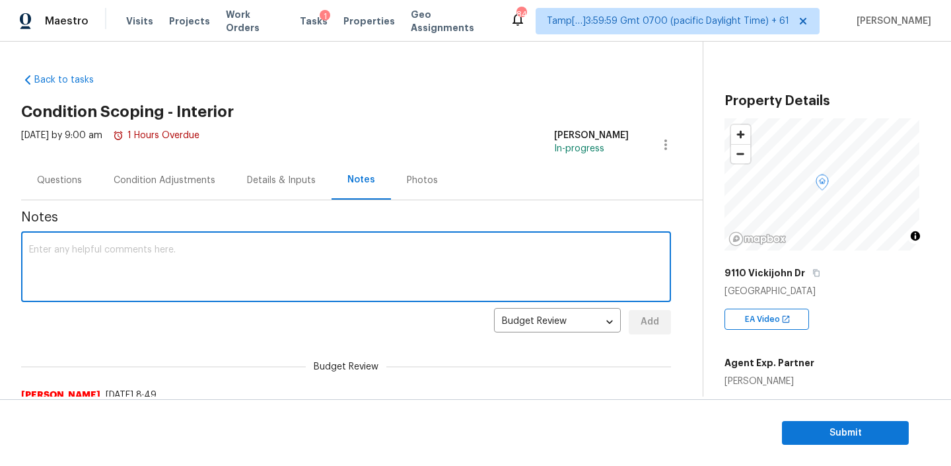
click at [150, 184] on div "Condition Adjustments" at bounding box center [165, 180] width 102 height 13
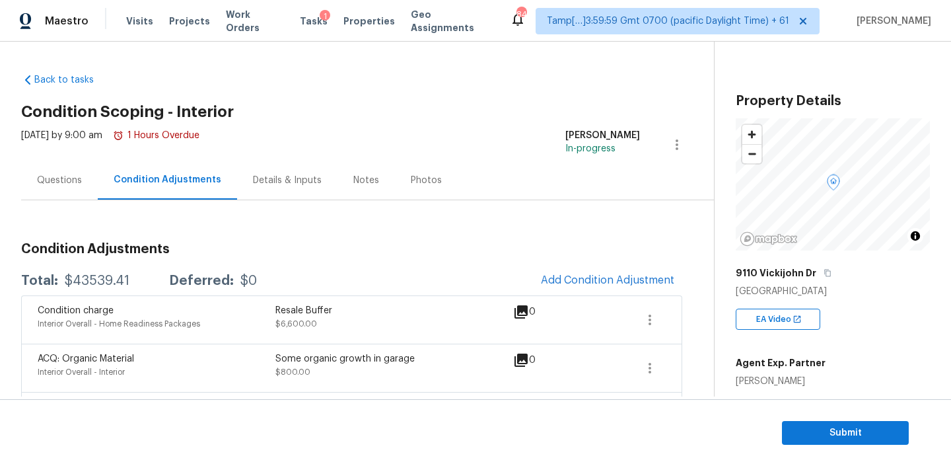
click at [365, 180] on div "Notes" at bounding box center [366, 180] width 26 height 13
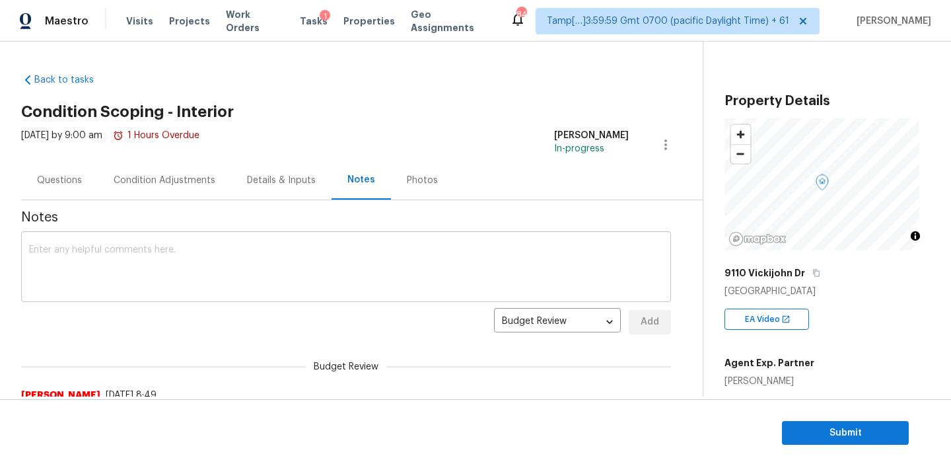
click at [188, 249] on textarea at bounding box center [346, 268] width 634 height 46
paste textarea "Signs of previous water leak in garage. Some organic growth in garage"
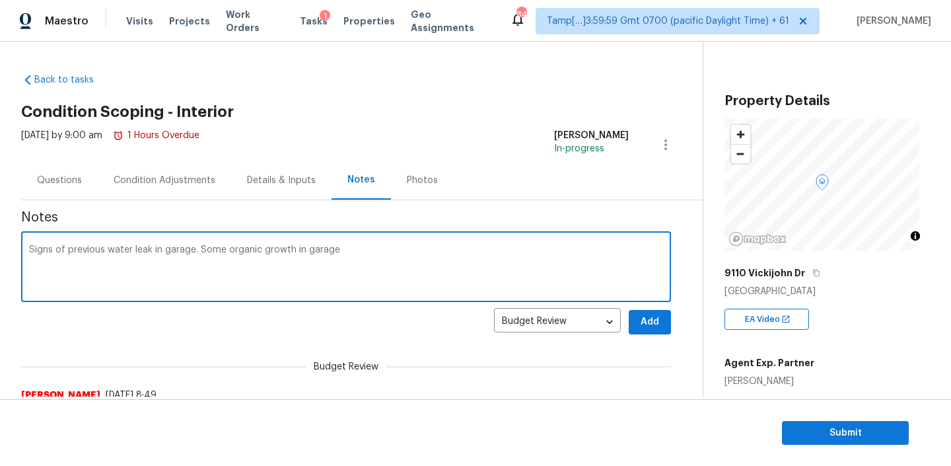
drag, startPoint x: 112, startPoint y: 250, endPoint x: 22, endPoint y: 250, distance: 89.8
click at [22, 250] on div "Signs of previous water leak in garage. Some organic growth in garage x ​" at bounding box center [346, 268] width 650 height 67
click at [73, 256] on textarea "Signs of previous water leak in garage. Some organic growth in garage" at bounding box center [346, 268] width 634 height 46
drag, startPoint x: 72, startPoint y: 249, endPoint x: 23, endPoint y: 251, distance: 48.9
click at [23, 251] on div "Signs of previous water leak in garage. Some organic growth in garage x ​" at bounding box center [346, 268] width 650 height 67
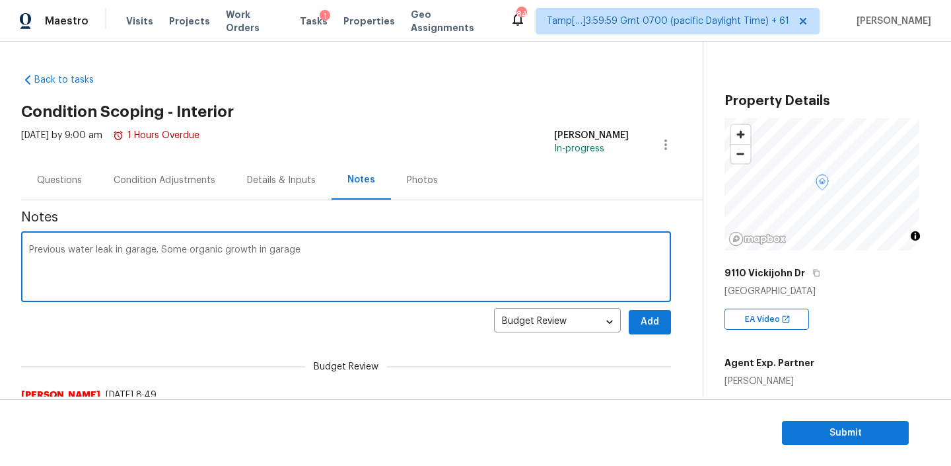
click at [159, 250] on textarea "Previous water leak in garage. Some organic growth in garage" at bounding box center [346, 268] width 634 height 46
click at [423, 249] on textarea "Previous water leak in garage scoped accordingly and Some organic growth in gar…" at bounding box center [346, 268] width 634 height 46
type textarea "Previous water leak in garage scoped accordingly and Some organic growth in gar…"
click at [660, 326] on span "Add" at bounding box center [649, 322] width 21 height 17
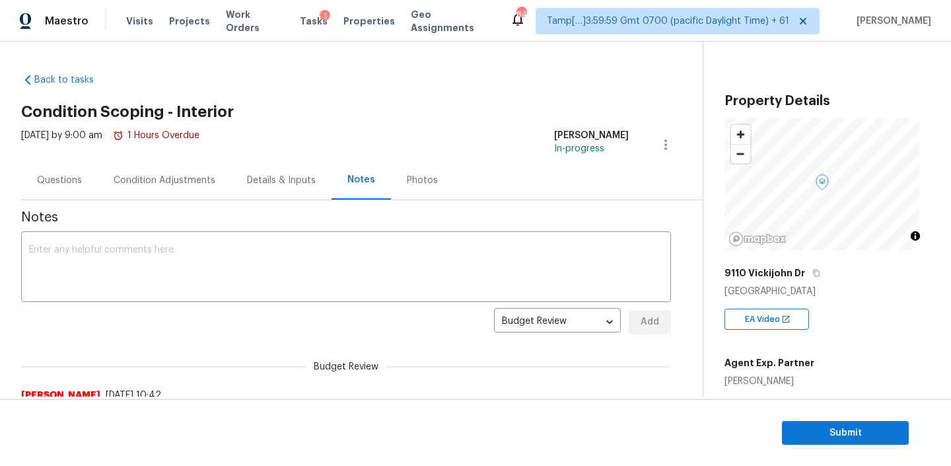
click at [156, 174] on div "Condition Adjustments" at bounding box center [165, 180] width 102 height 13
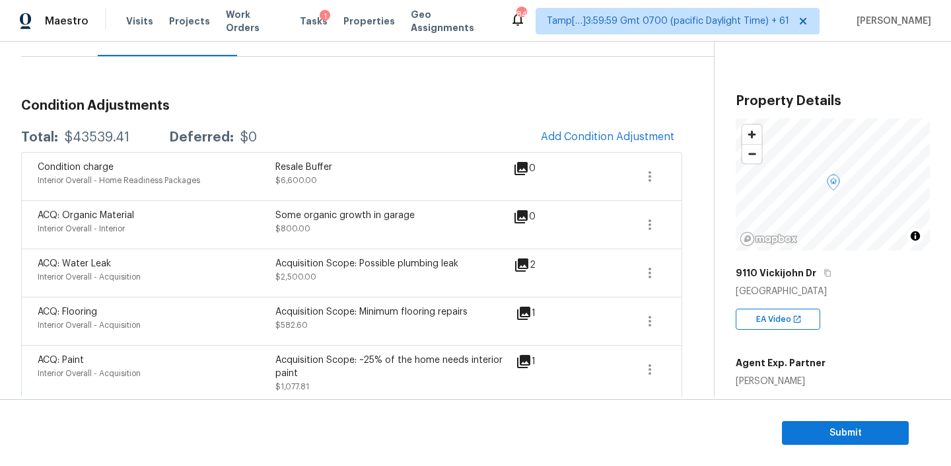
scroll to position [145, 0]
click at [862, 422] on button "Submit" at bounding box center [845, 433] width 127 height 24
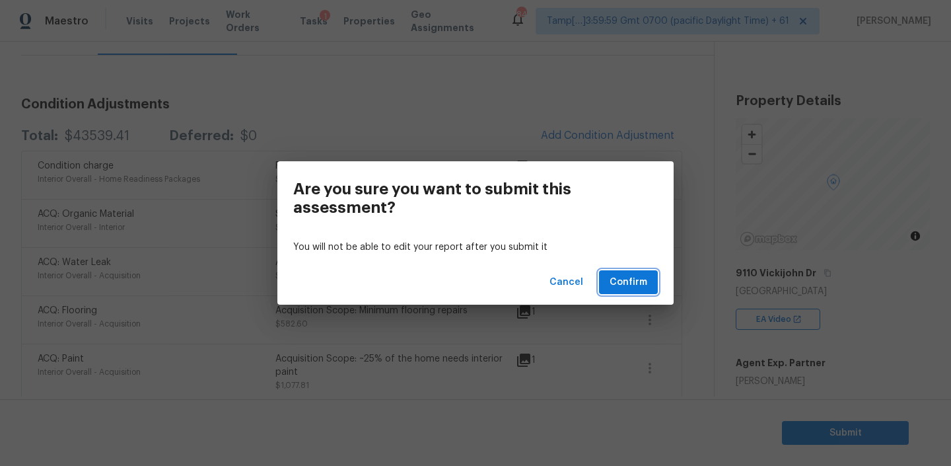
click at [647, 272] on button "Confirm" at bounding box center [628, 282] width 59 height 24
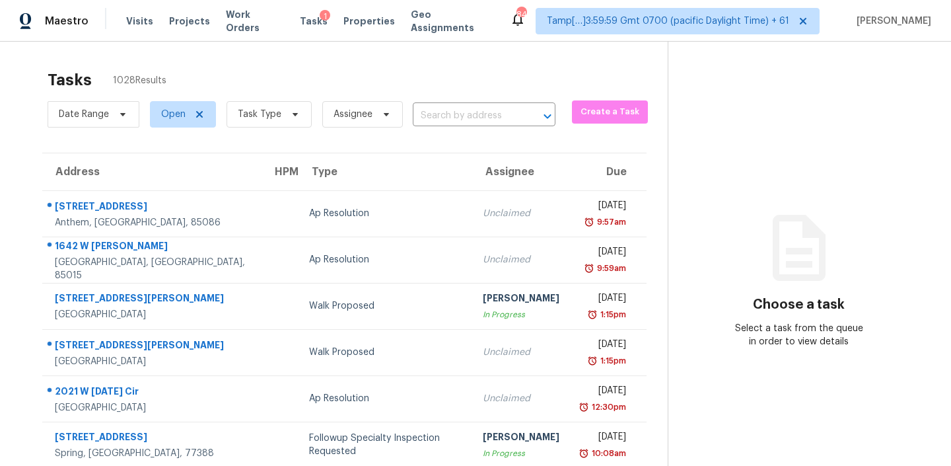
click at [465, 114] on input "text" at bounding box center [466, 116] width 106 height 20
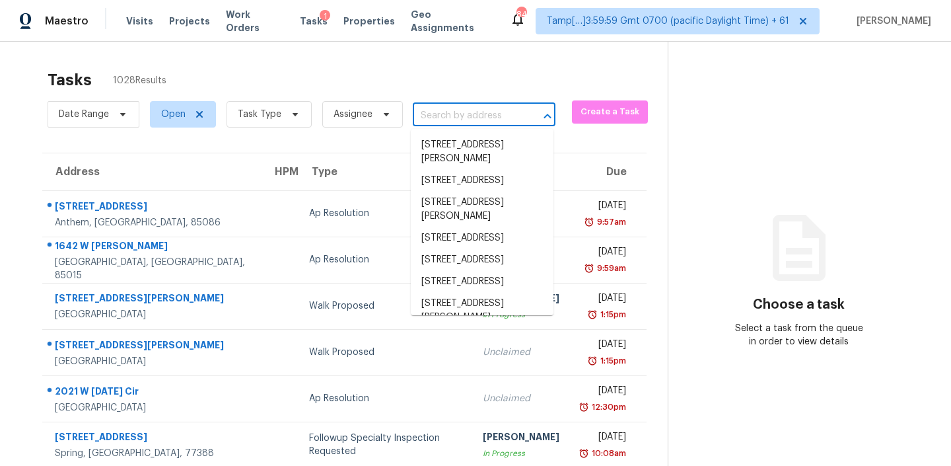
paste input "1902 Stonewyck Ave Kannapolis, NC, 28081"
type input "1902 Stonewyck Ave Kannapolis, NC, 28081"
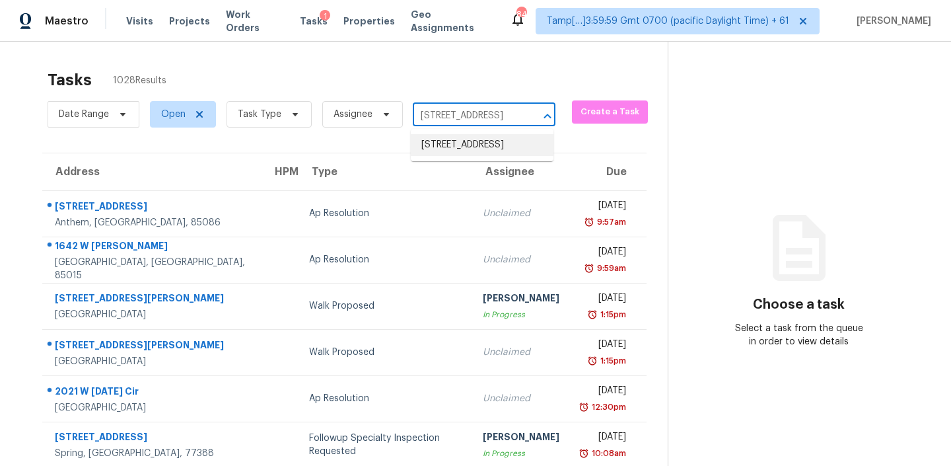
click at [460, 143] on li "1902 Stonewyck Ave, Kannapolis, NC 28081" at bounding box center [482, 145] width 143 height 22
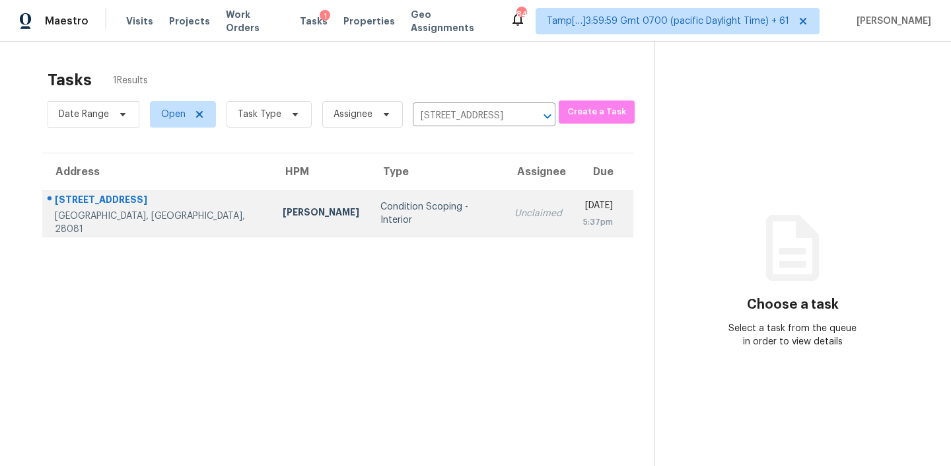
click at [515, 210] on div "Unclaimed" at bounding box center [539, 213] width 48 height 13
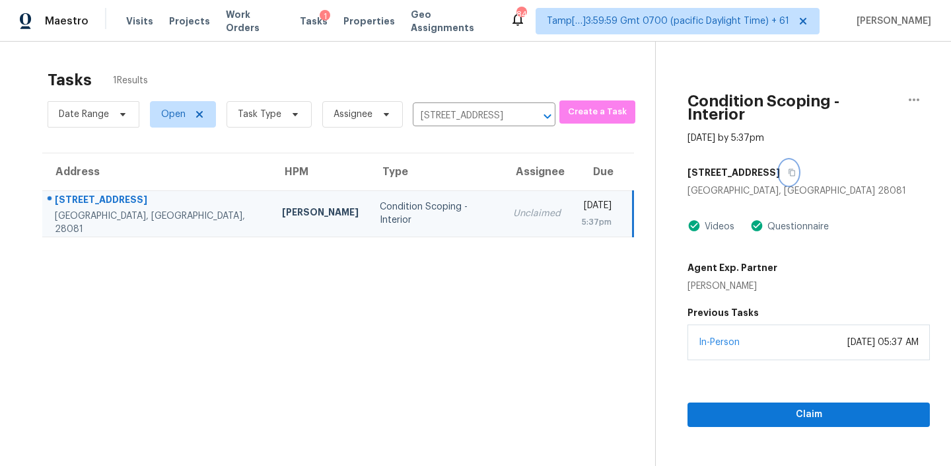
click at [788, 168] on icon "button" at bounding box center [792, 172] width 8 height 8
click at [753, 387] on div "Claim" at bounding box center [809, 393] width 242 height 67
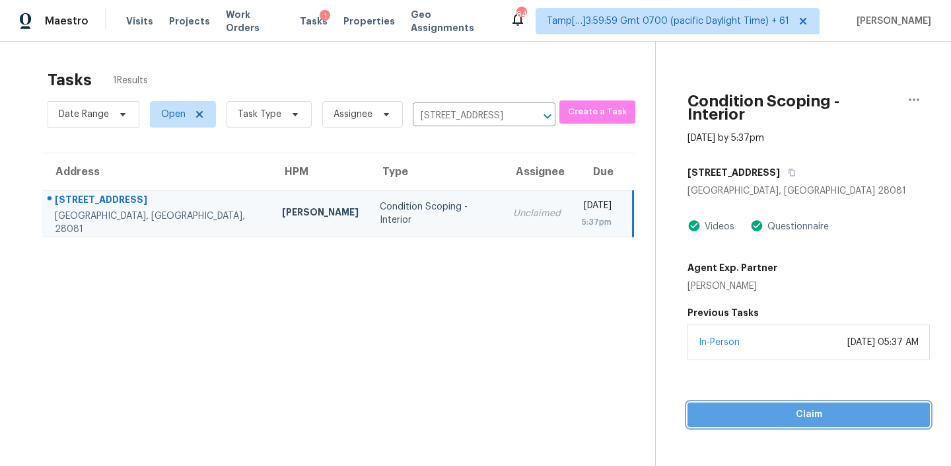
click at [750, 402] on button "Claim" at bounding box center [809, 414] width 242 height 24
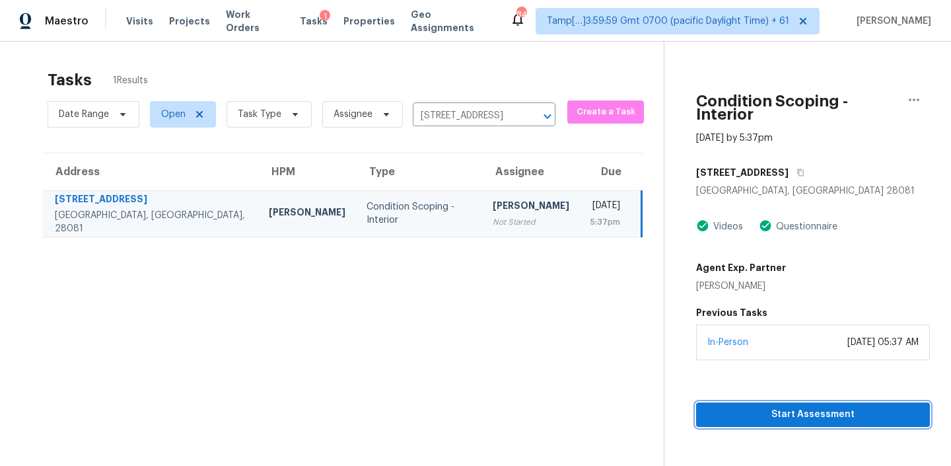
click at [784, 406] on span "Start Assessment" at bounding box center [813, 414] width 213 height 17
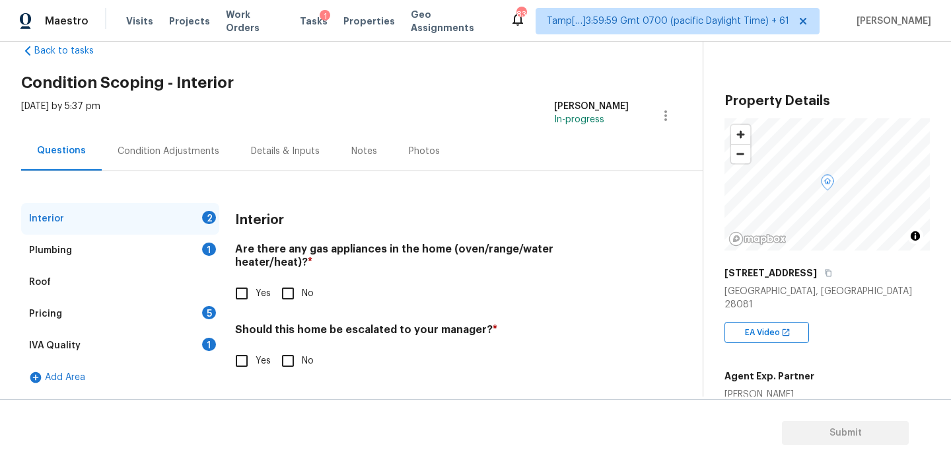
scroll to position [30, 0]
click at [246, 280] on input "Yes" at bounding box center [242, 293] width 28 height 28
checkbox input "true"
click at [242, 346] on input "Yes" at bounding box center [242, 360] width 28 height 28
checkbox input "true"
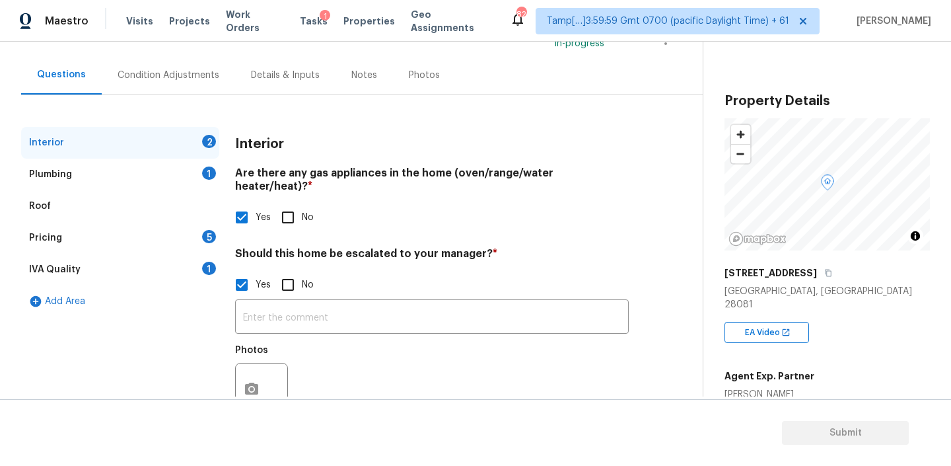
scroll to position [113, 0]
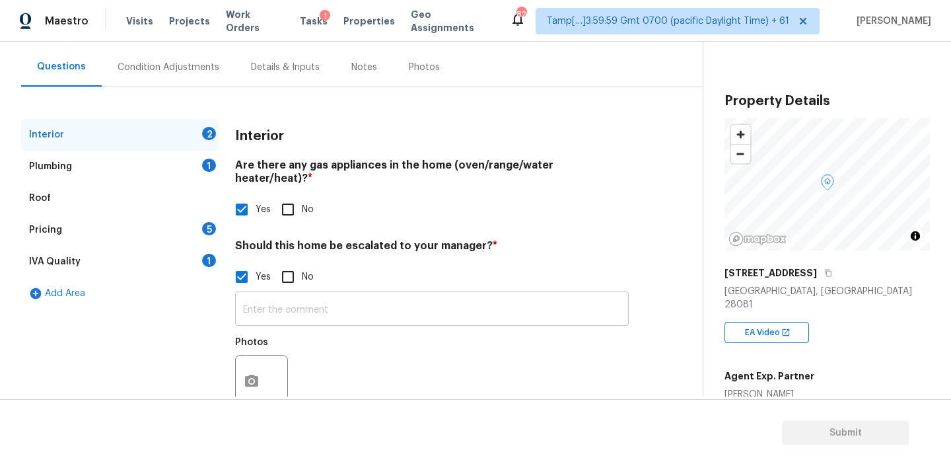
click at [340, 295] on input "text" at bounding box center [432, 310] width 394 height 31
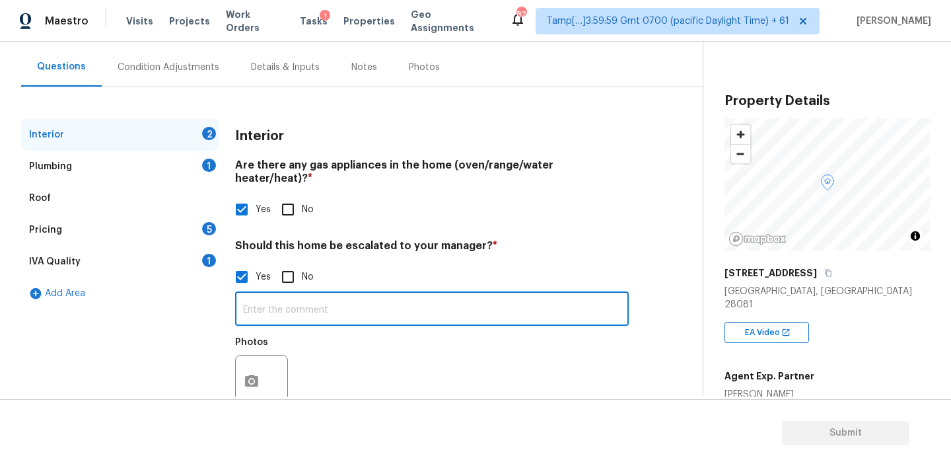
paste input "Back of lot is in low lying area, check flood plain map."
type input "Back of lot is in low lying area, check flood plain map. 0:03 & 0:07"
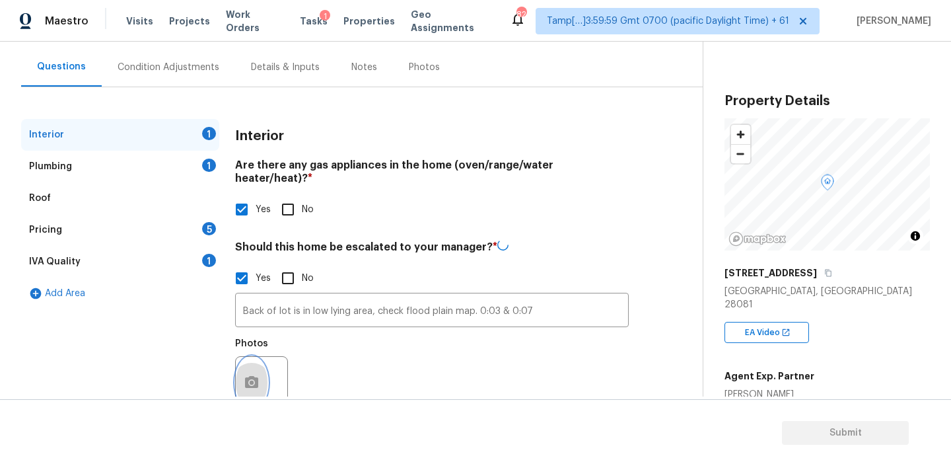
click at [257, 376] on button "button" at bounding box center [252, 383] width 32 height 52
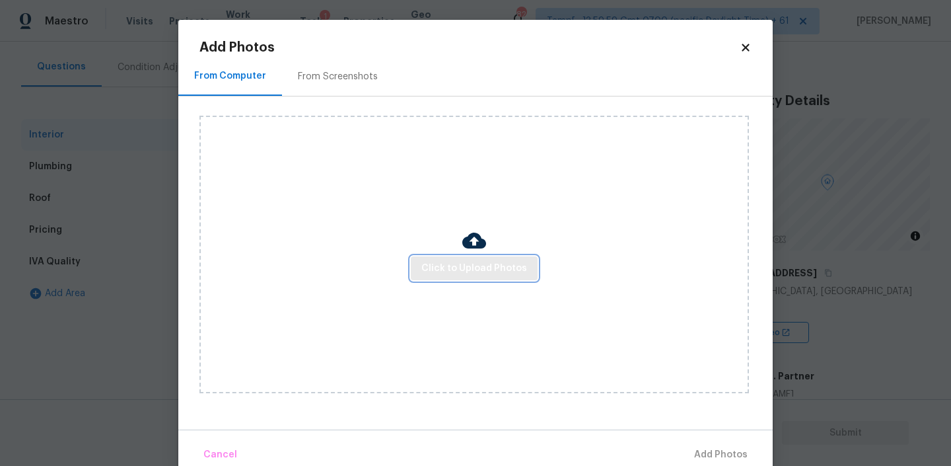
click at [447, 266] on span "Click to Upload Photos" at bounding box center [474, 268] width 106 height 17
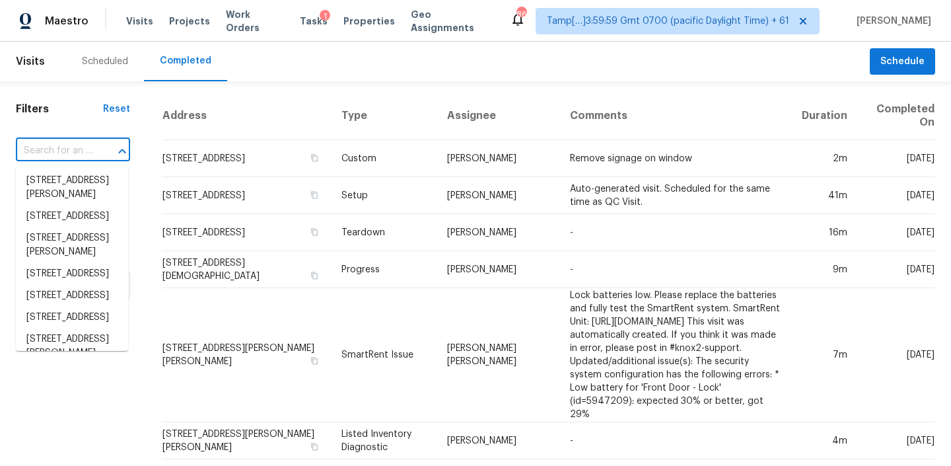
click at [71, 148] on input "text" at bounding box center [54, 151] width 77 height 20
paste input "[STREET_ADDRESS]"
type input "9110 Vickijohn Dr, Houston, TX 77031"
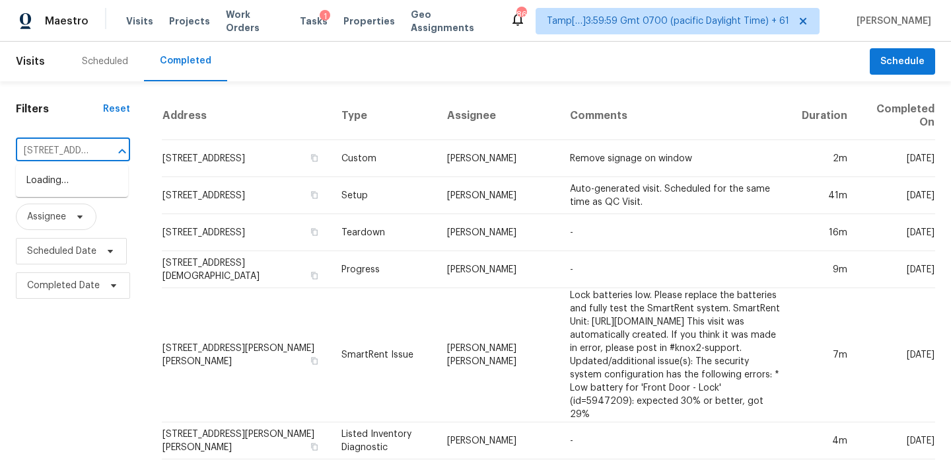
scroll to position [0, 91]
click at [71, 185] on li "9110 Vickijohn Dr, Houston, TX 77031" at bounding box center [72, 181] width 112 height 22
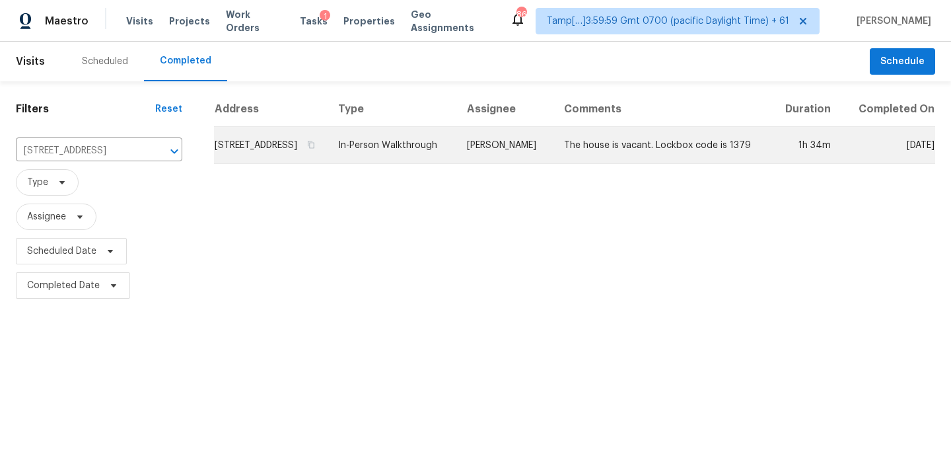
click at [328, 153] on td "9110 Vickijohn Dr, Houston, TX 77031" at bounding box center [271, 145] width 114 height 37
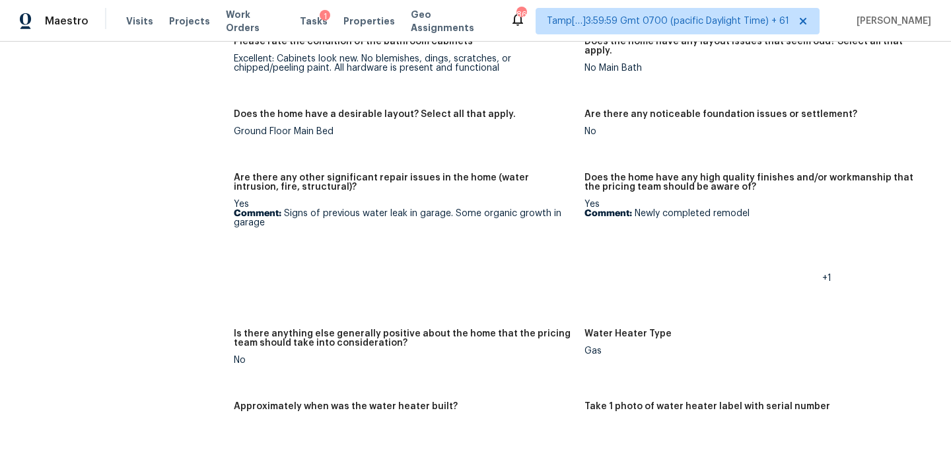
scroll to position [2414, 0]
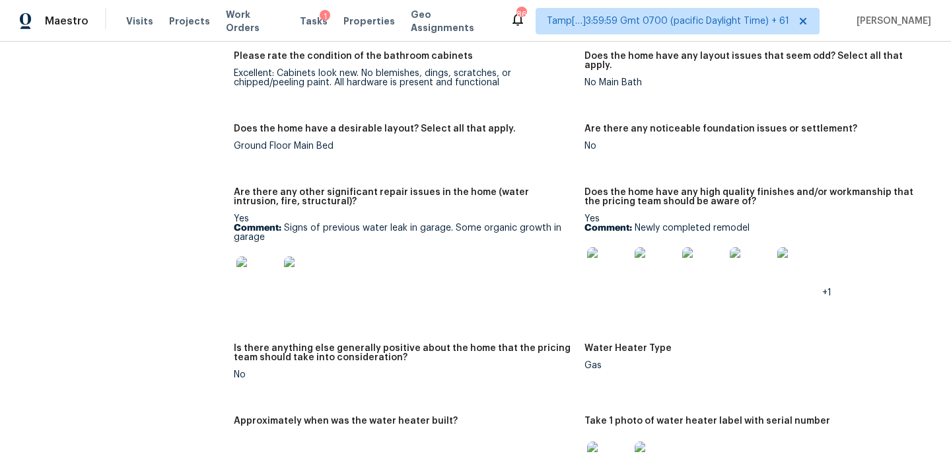
click at [285, 223] on p "Comment: Signs of previous water leak in garage. Some organic growth in garage" at bounding box center [404, 232] width 340 height 18
click at [261, 256] on img at bounding box center [257, 277] width 42 height 42
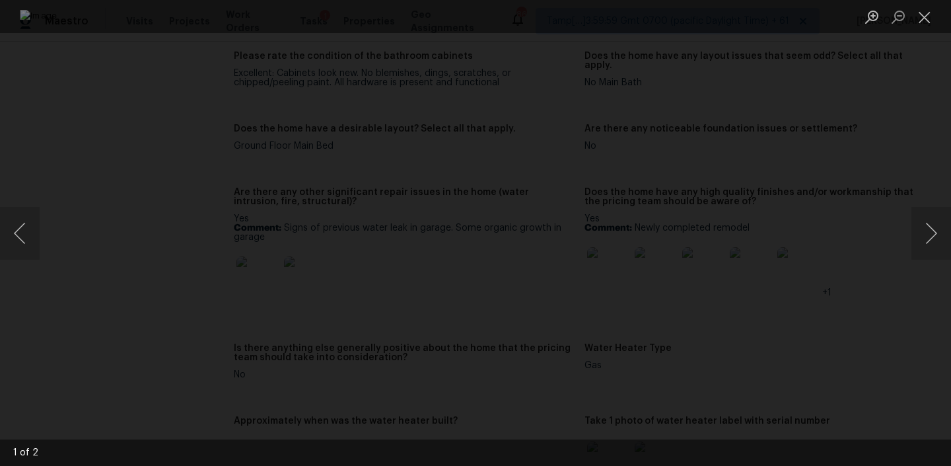
click at [492, 252] on img "Lightbox" at bounding box center [476, 233] width 912 height 446
click at [587, 342] on img "Lightbox" at bounding box center [476, 233] width 912 height 446
click at [934, 240] on button "Next image" at bounding box center [932, 233] width 40 height 53
click at [429, 278] on img "Lightbox" at bounding box center [476, 233] width 912 height 446
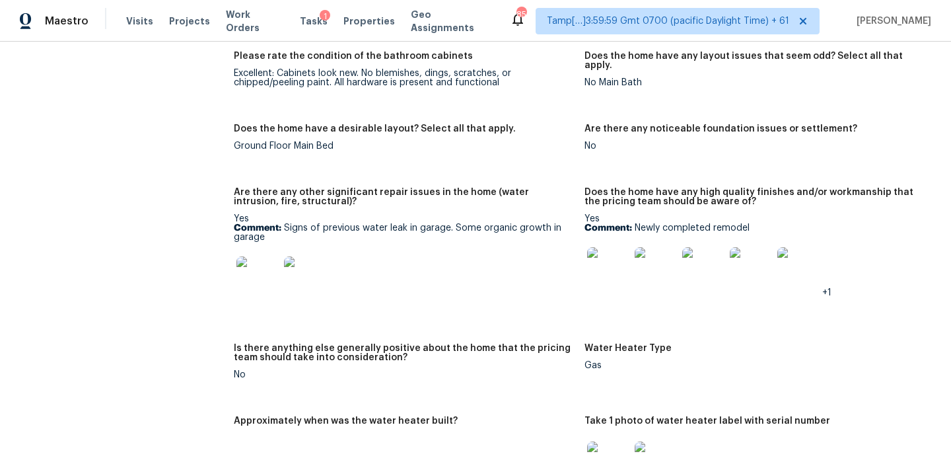
click at [482, 223] on p "Comment: Signs of previous water leak in garage. Some organic growth in garage" at bounding box center [404, 232] width 340 height 18
drag, startPoint x: 451, startPoint y: 208, endPoint x: 484, endPoint y: 226, distance: 37.5
click at [484, 226] on div "Yes Comment: Signs of previous water leak in garage. Some organic growth in gar…" at bounding box center [404, 260] width 340 height 92
click at [484, 224] on div "Yes Comment: Signs of previous water leak in garage. Some organic growth in gar…" at bounding box center [404, 260] width 340 height 92
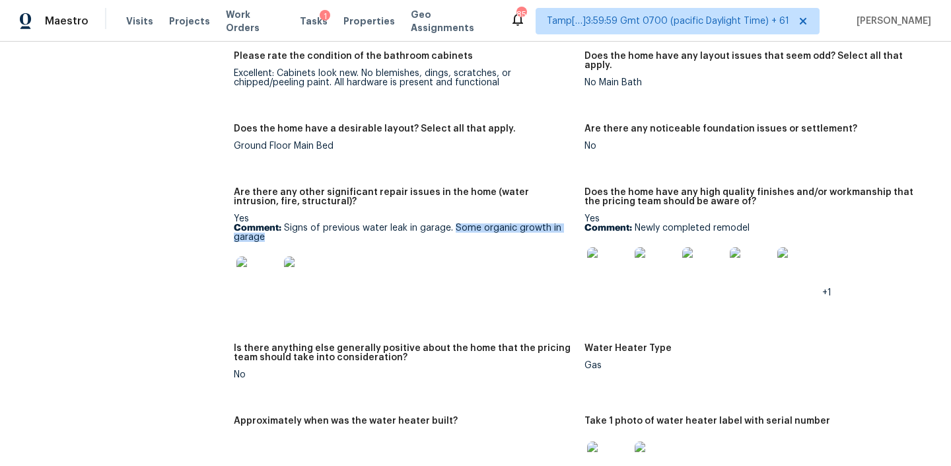
drag, startPoint x: 455, startPoint y: 207, endPoint x: 476, endPoint y: 215, distance: 22.0
click at [476, 223] on p "Comment: Signs of previous water leak in garage. Some organic growth in garage" at bounding box center [404, 232] width 340 height 18
copy p "Some organic growth in garage"
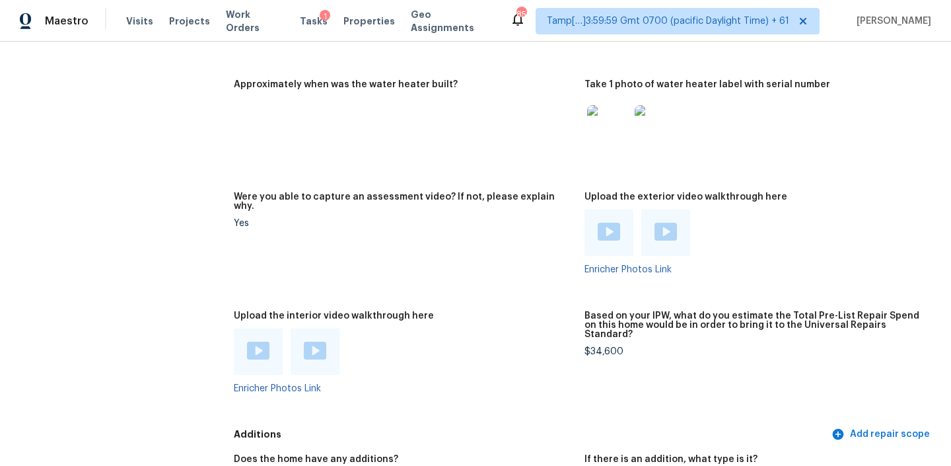
scroll to position [2933, 0]
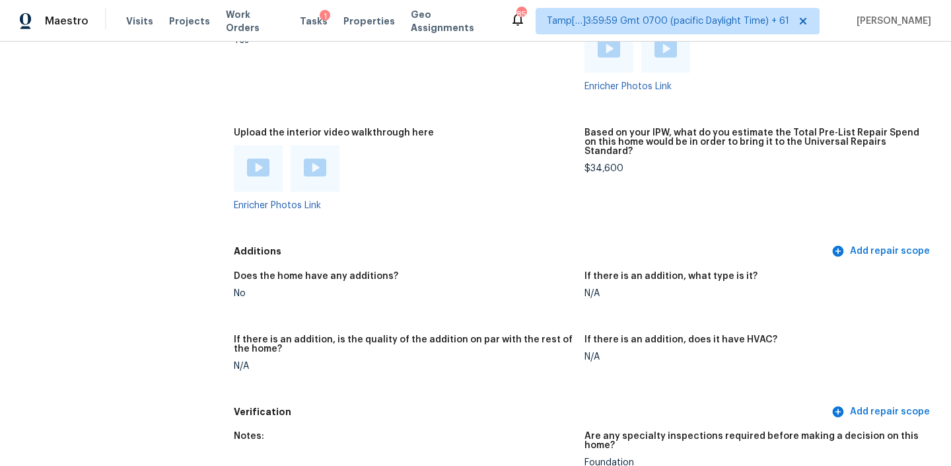
click at [587, 164] on div "$34,600" at bounding box center [755, 168] width 340 height 9
click at [610, 164] on div "$34,600" at bounding box center [755, 168] width 340 height 9
copy div "$34,600"
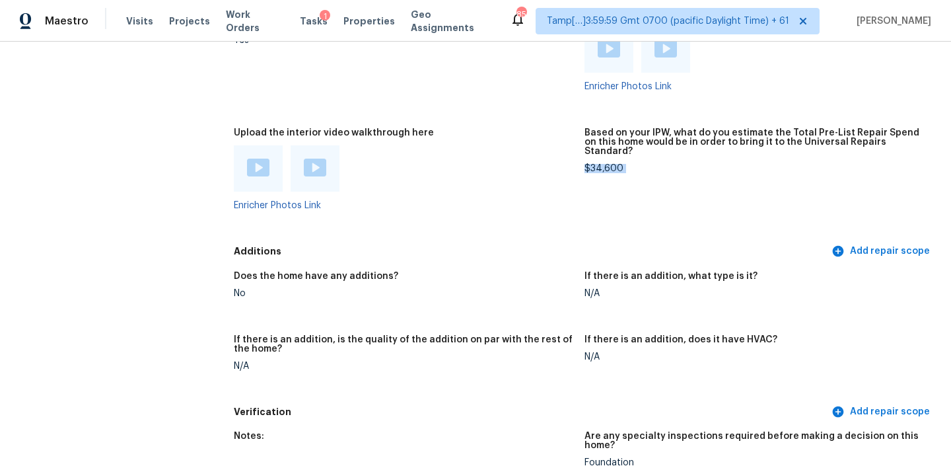
click at [589, 164] on div "$34,600" at bounding box center [755, 168] width 340 height 9
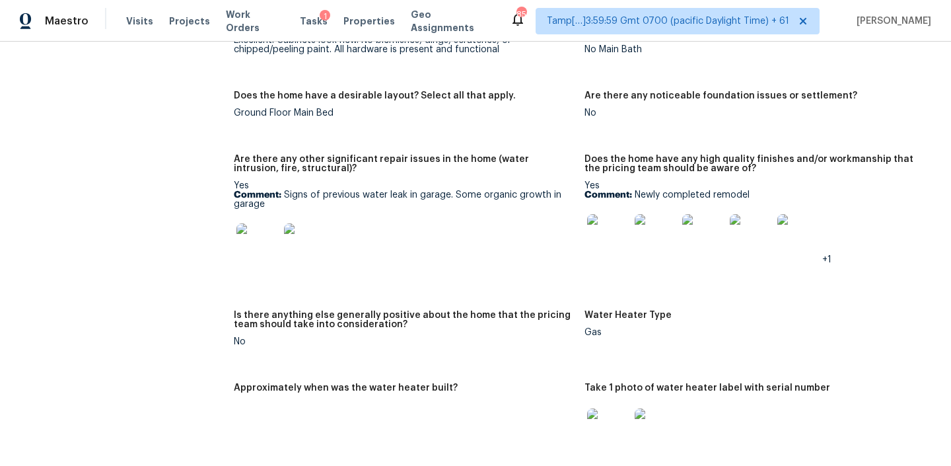
scroll to position [2444, 0]
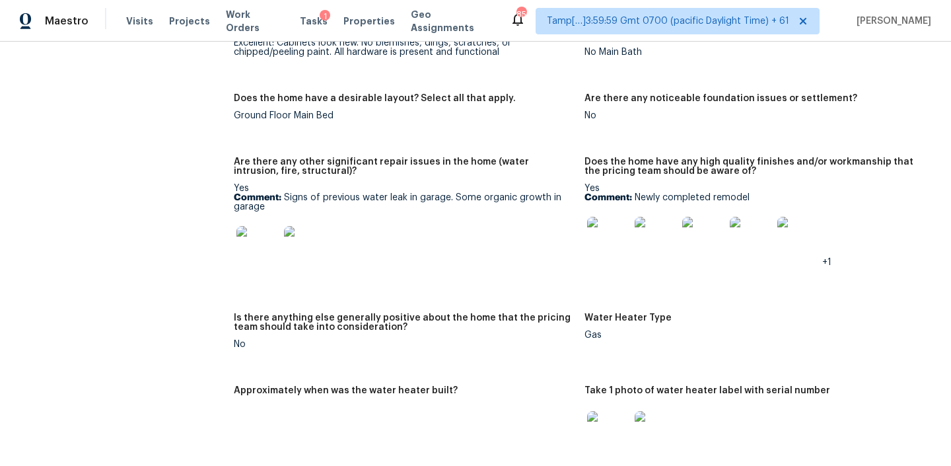
click at [290, 193] on p "Comment: Signs of previous water leak in garage. Some organic growth in garage" at bounding box center [404, 202] width 340 height 18
drag, startPoint x: 285, startPoint y: 180, endPoint x: 312, endPoint y: 192, distance: 29.6
click at [312, 193] on p "Comment: Signs of previous water leak in garage. Some organic growth in garage" at bounding box center [404, 202] width 340 height 18
copy p "Signs of previous water leak in garage. Some organic growth in garage"
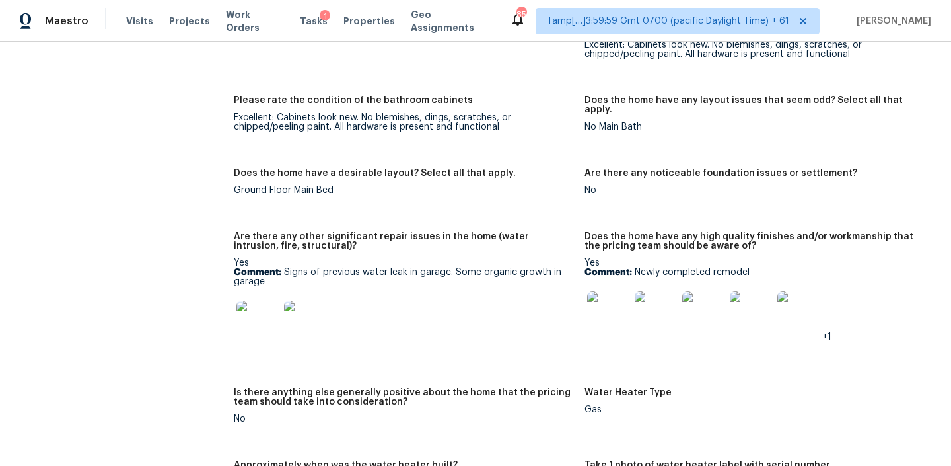
scroll to position [990, 0]
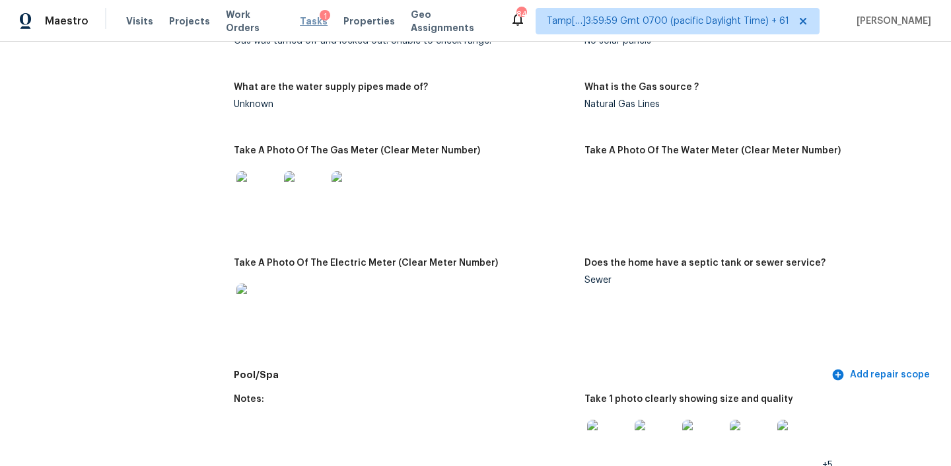
click at [300, 24] on span "Tasks" at bounding box center [314, 21] width 28 height 9
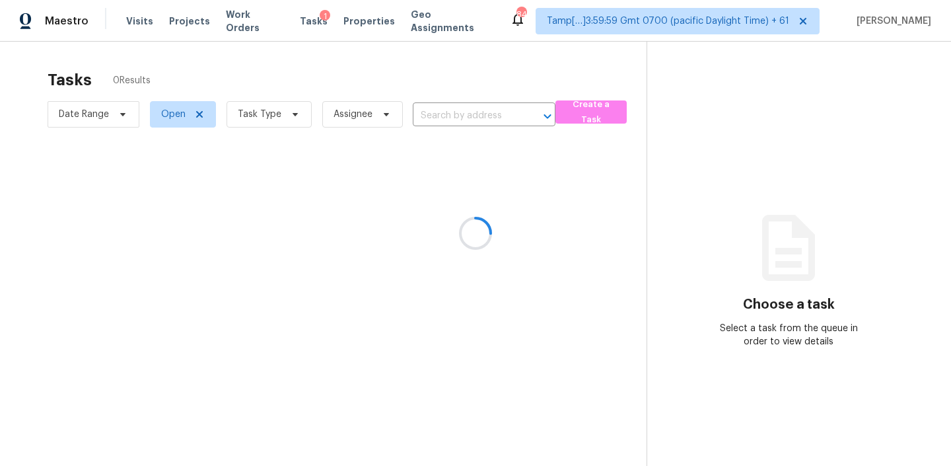
click at [142, 23] on div at bounding box center [475, 233] width 951 height 466
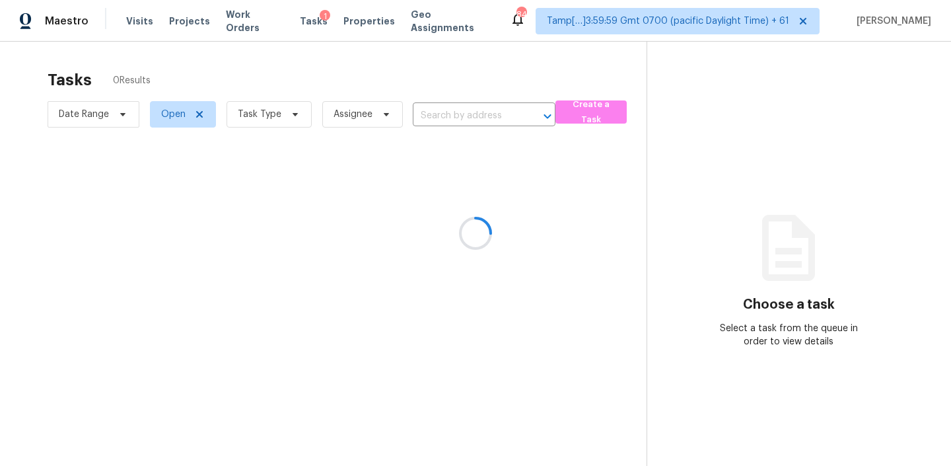
click at [141, 23] on div at bounding box center [475, 233] width 951 height 466
click at [137, 25] on div at bounding box center [475, 233] width 951 height 466
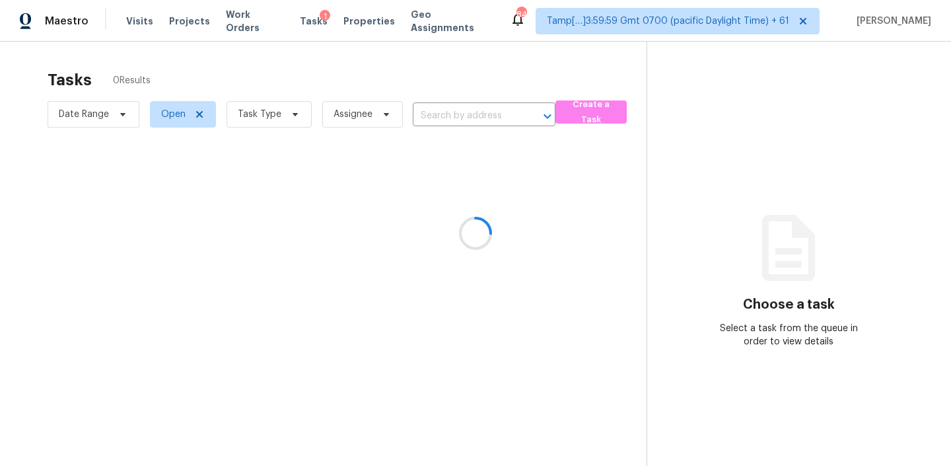
click at [136, 17] on div at bounding box center [475, 233] width 951 height 466
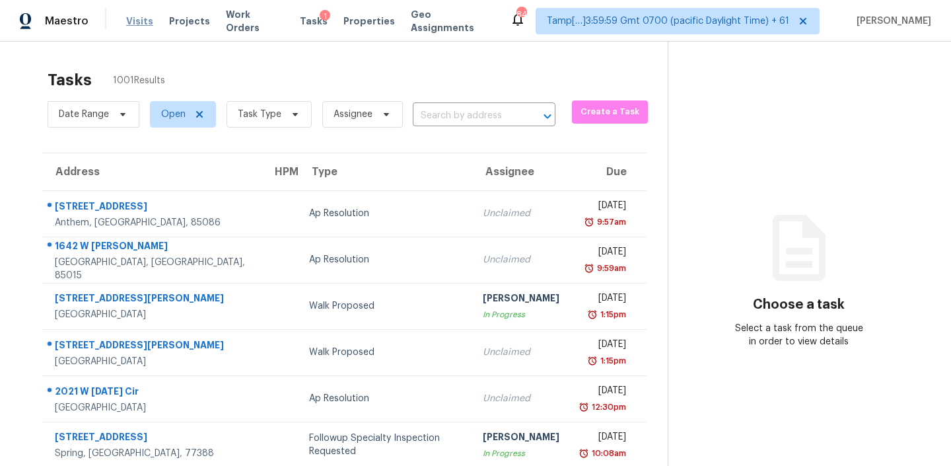
click at [141, 16] on span "Visits" at bounding box center [139, 21] width 27 height 13
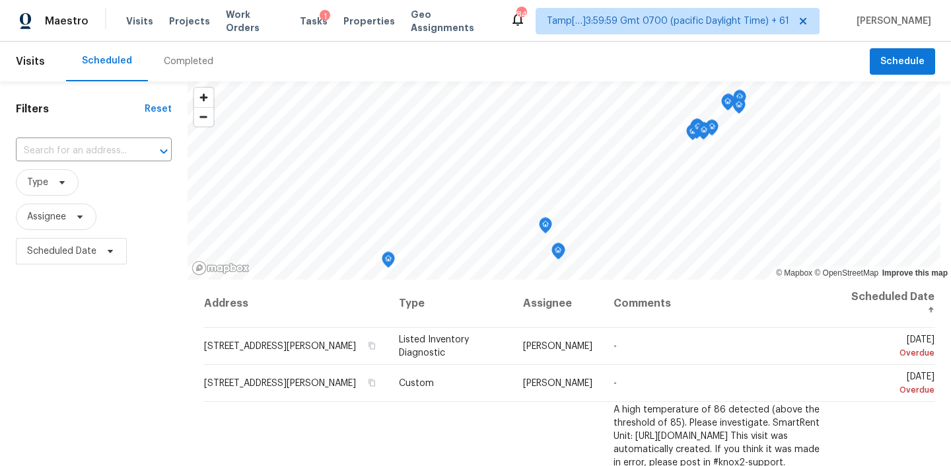
click at [174, 54] on div "Completed" at bounding box center [188, 62] width 81 height 40
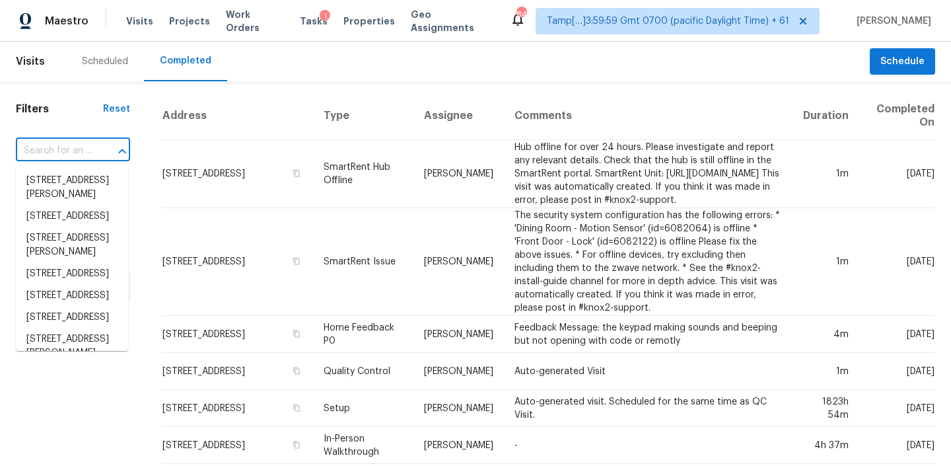
click at [87, 142] on input "text" at bounding box center [54, 151] width 77 height 20
paste input "1902 Stonewyck Ave, Kannapolis, NC 28081"
type input "1902 Stonewyck Ave, Kannapolis, NC 28081"
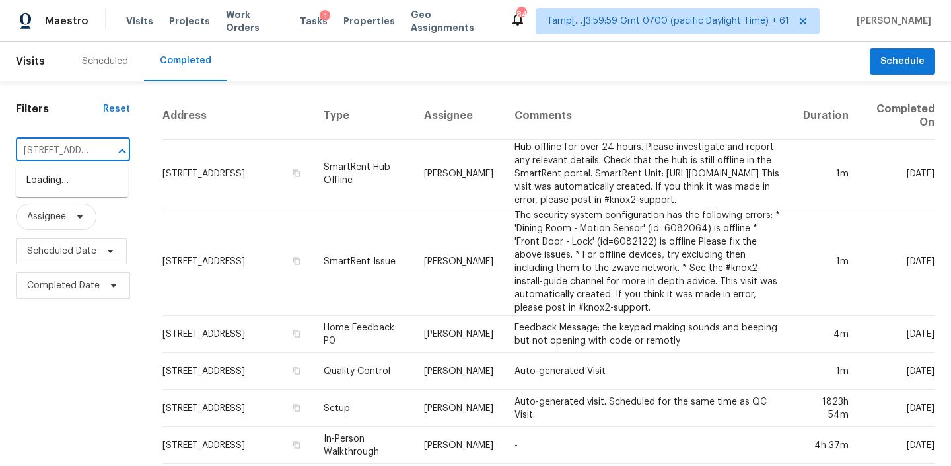
scroll to position [0, 120]
click at [50, 185] on li "1902 Stonewyck Ave, Kannapolis, NC 28081" at bounding box center [72, 181] width 112 height 22
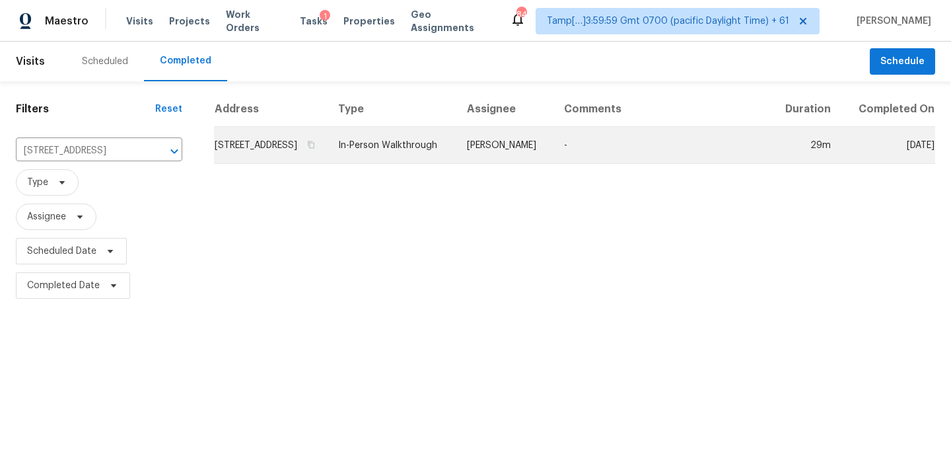
click at [328, 151] on td "1902 Stonewyck Ave, Kannapolis, NC 28081" at bounding box center [271, 145] width 114 height 37
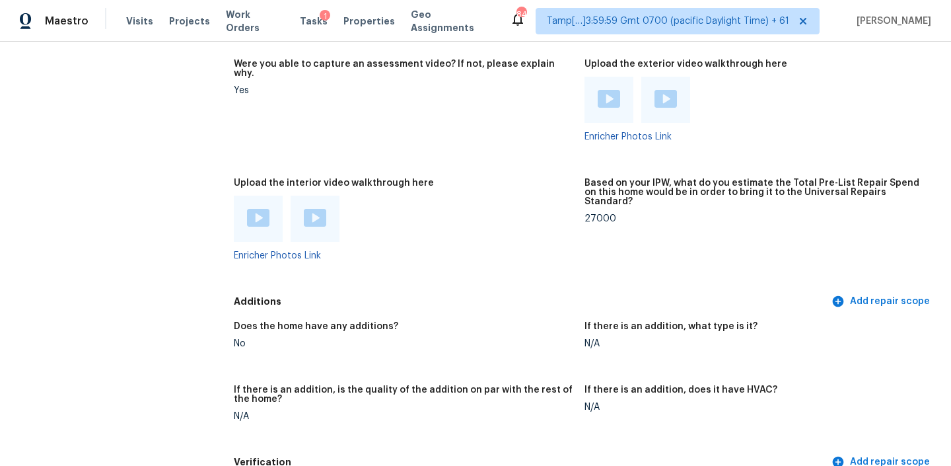
scroll to position [2708, 0]
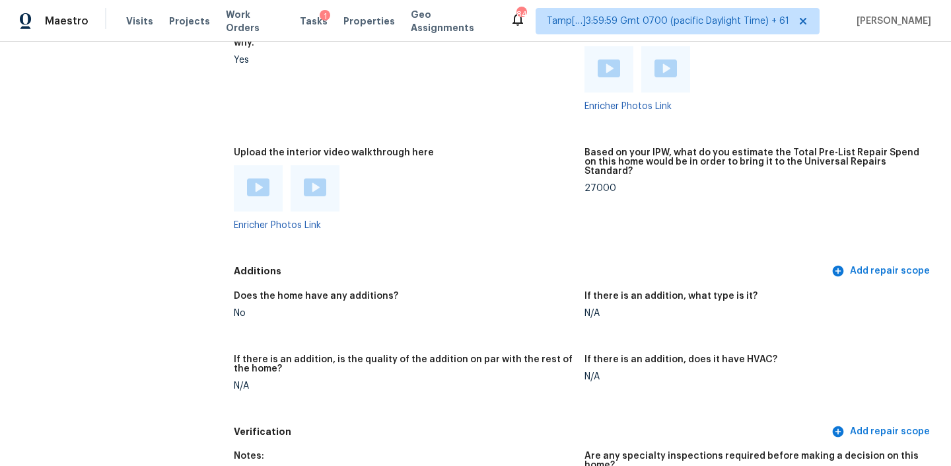
click at [388, 175] on div at bounding box center [404, 188] width 340 height 46
click at [255, 178] on img at bounding box center [258, 187] width 22 height 18
click at [325, 178] on img at bounding box center [315, 187] width 22 height 18
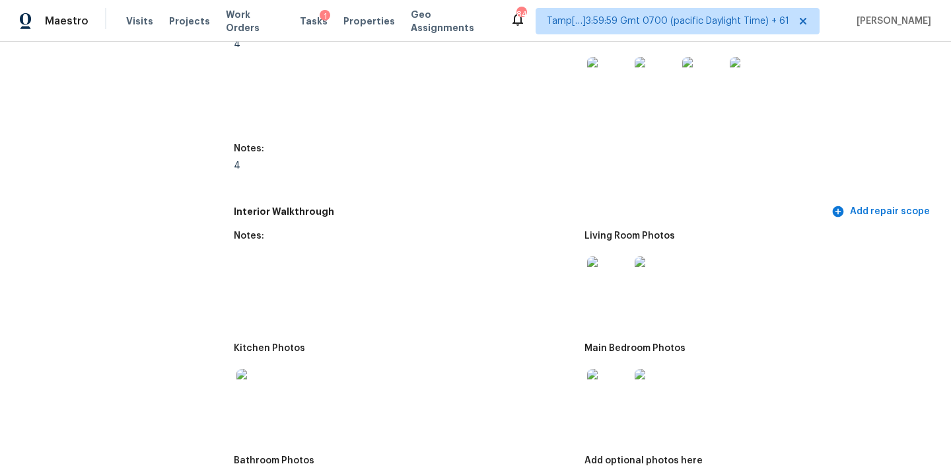
scroll to position [2955, 0]
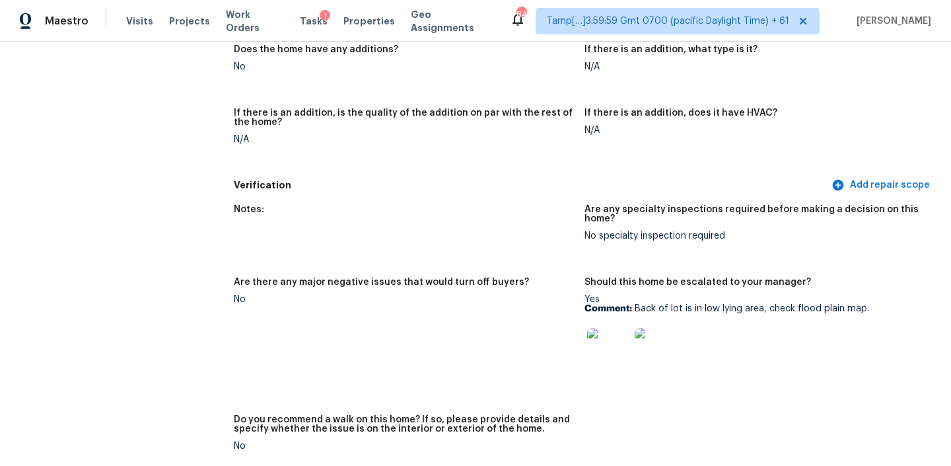
click at [610, 328] on img at bounding box center [608, 349] width 42 height 42
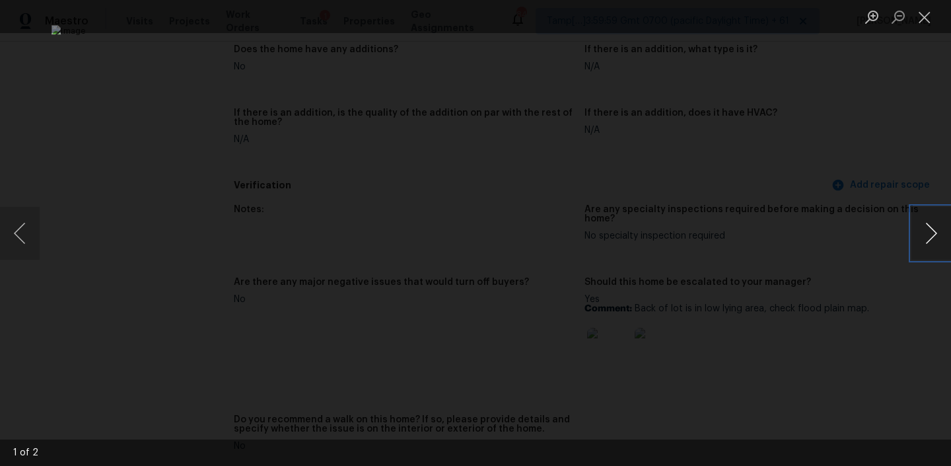
click at [935, 227] on button "Next image" at bounding box center [932, 233] width 40 height 53
click at [603, 242] on img "Lightbox" at bounding box center [476, 233] width 848 height 416
click at [885, 61] on div "Lightbox" at bounding box center [475, 233] width 951 height 466
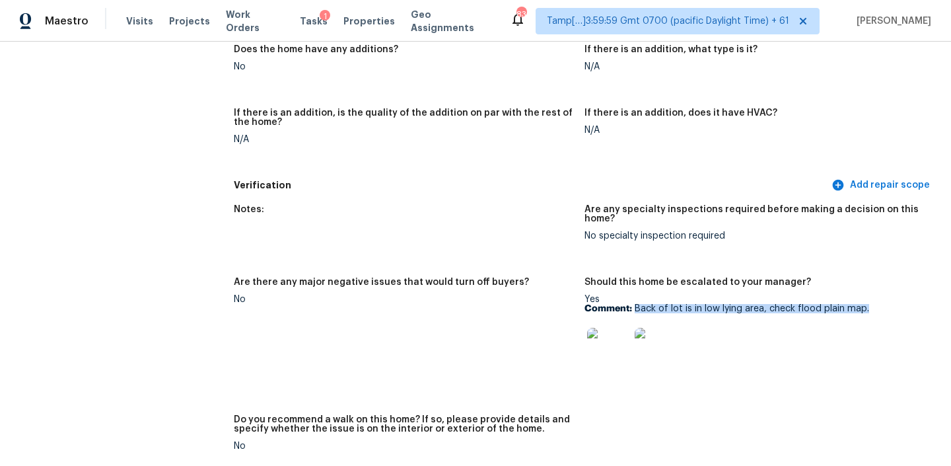
drag, startPoint x: 636, startPoint y: 278, endPoint x: 869, endPoint y: 277, distance: 233.2
click at [869, 304] on p "Comment: Back of lot is in low lying area, check flood plain map." at bounding box center [755, 308] width 340 height 9
copy p "Back of lot is in low lying area, check flood plain map."
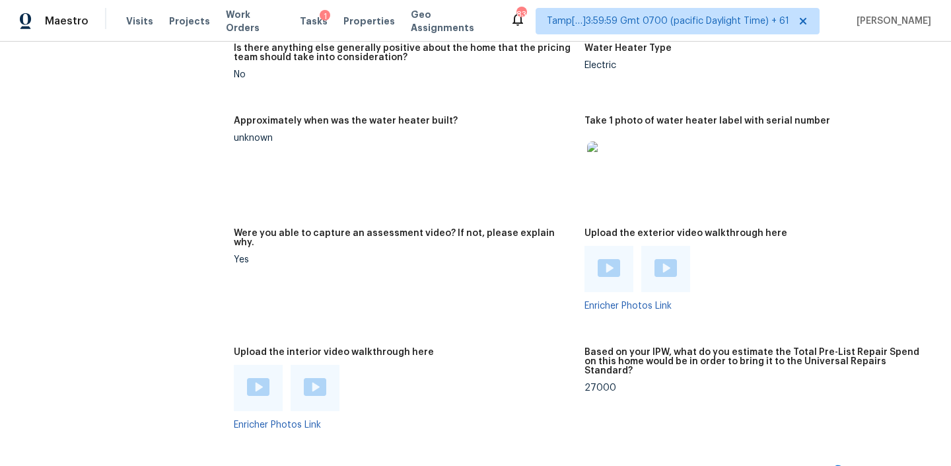
scroll to position [2473, 0]
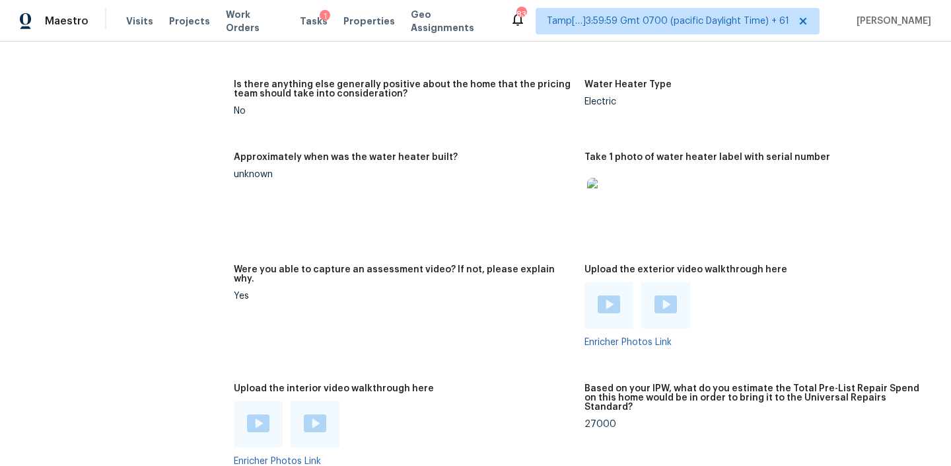
click at [612, 295] on img at bounding box center [609, 304] width 22 height 18
click at [671, 295] on img at bounding box center [666, 304] width 22 height 18
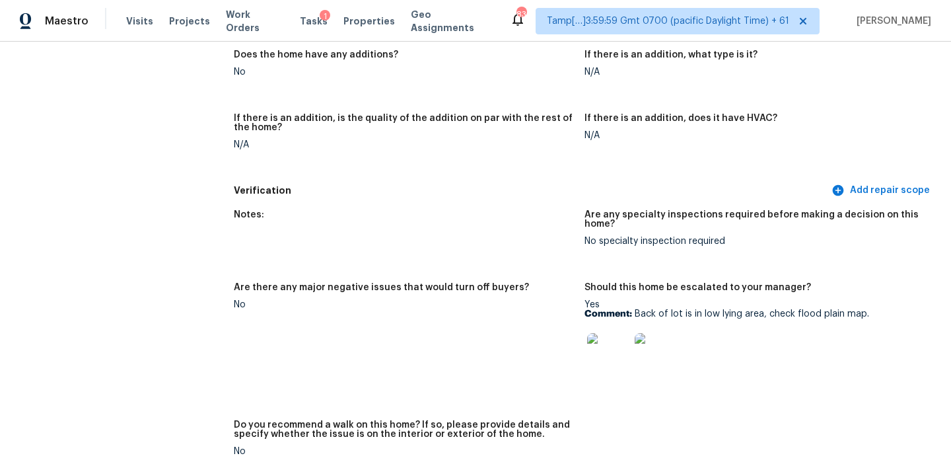
scroll to position [2959, 0]
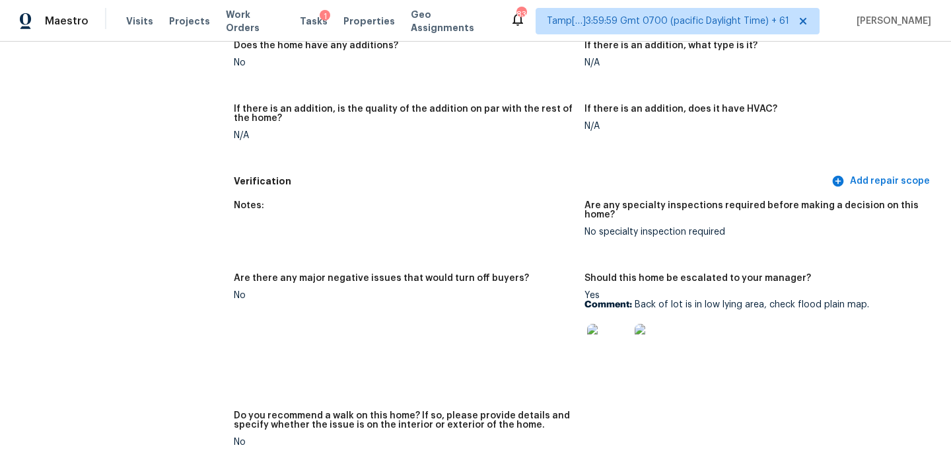
click at [609, 328] on img at bounding box center [608, 345] width 42 height 42
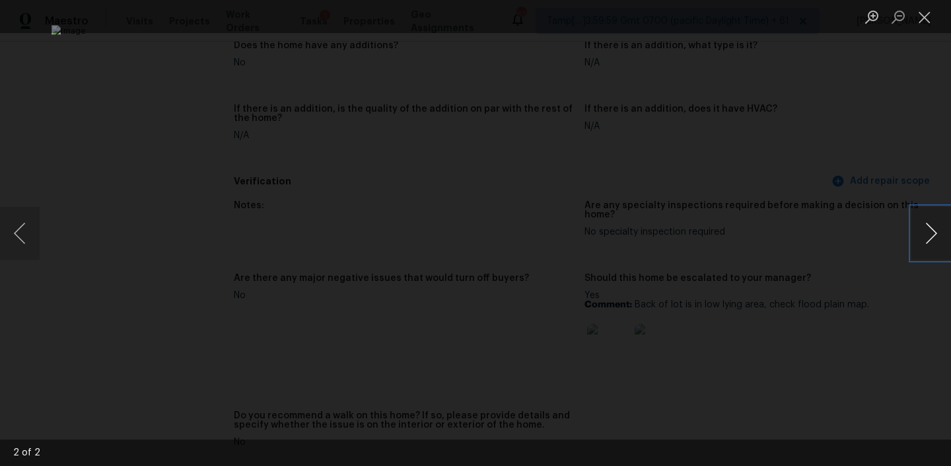
click at [933, 230] on button "Next image" at bounding box center [932, 233] width 40 height 53
click at [21, 229] on button "Previous image" at bounding box center [20, 233] width 40 height 53
click at [926, 228] on button "Next image" at bounding box center [932, 233] width 40 height 53
click at [912, 223] on button "Next image" at bounding box center [932, 233] width 40 height 53
click at [15, 229] on button "Previous image" at bounding box center [20, 233] width 40 height 53
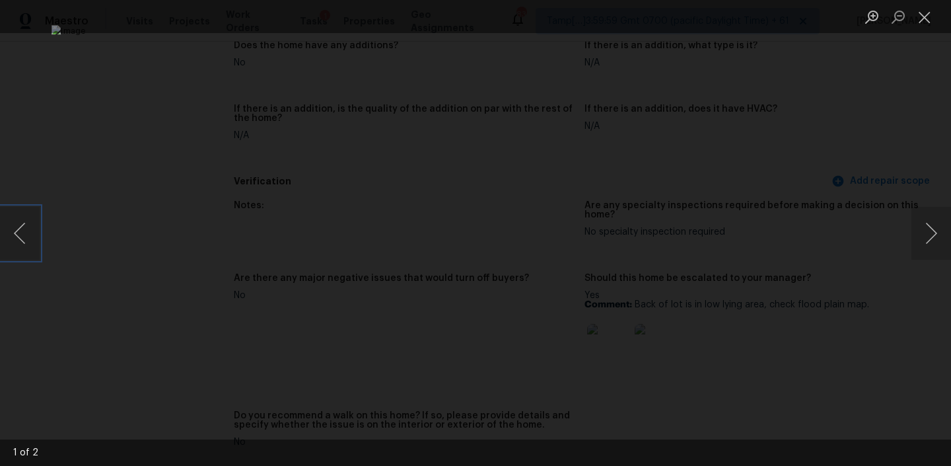
click at [680, 191] on img "Lightbox" at bounding box center [476, 233] width 848 height 416
click at [488, 243] on img "Lightbox" at bounding box center [476, 233] width 848 height 416
click at [929, 239] on button "Next image" at bounding box center [932, 233] width 40 height 53
click at [818, 68] on div "Lightbox" at bounding box center [475, 233] width 951 height 466
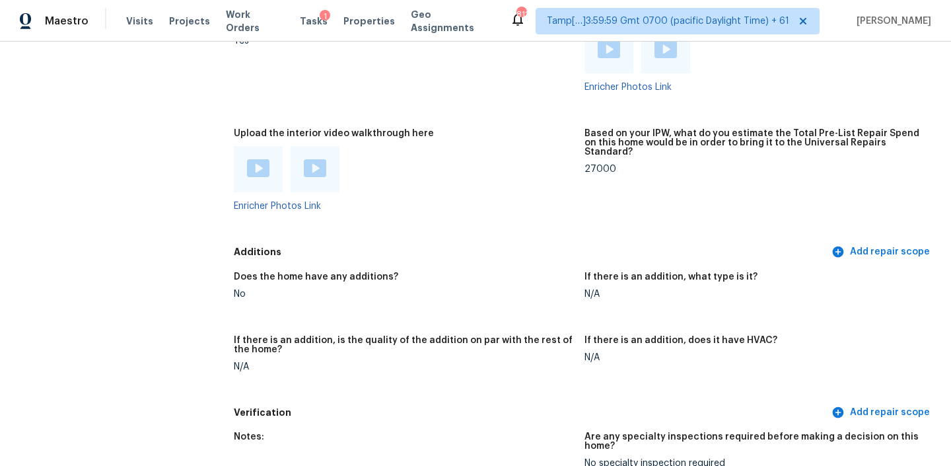
scroll to position [2719, 0]
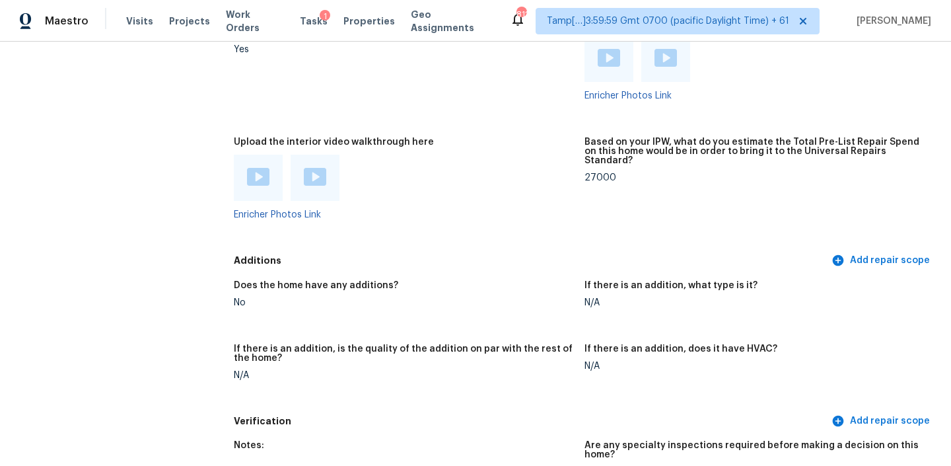
click at [601, 173] on div "27000" at bounding box center [755, 177] width 340 height 9
copy div "27000"
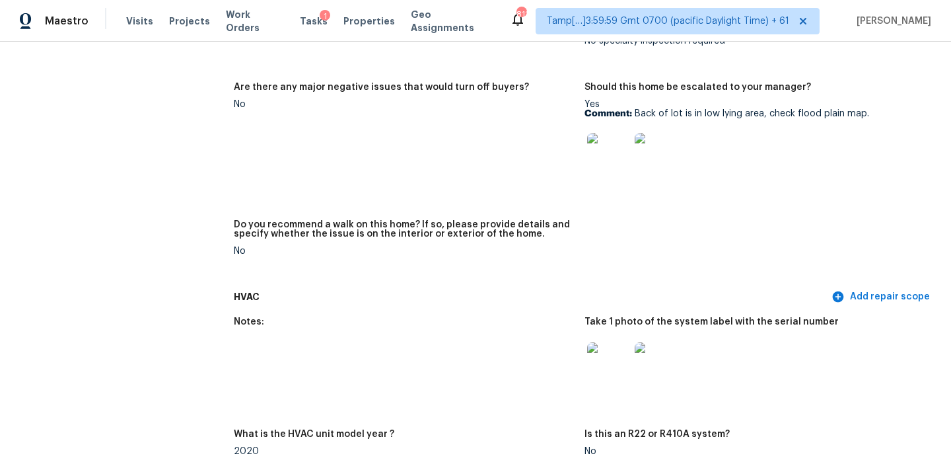
scroll to position [3102, 0]
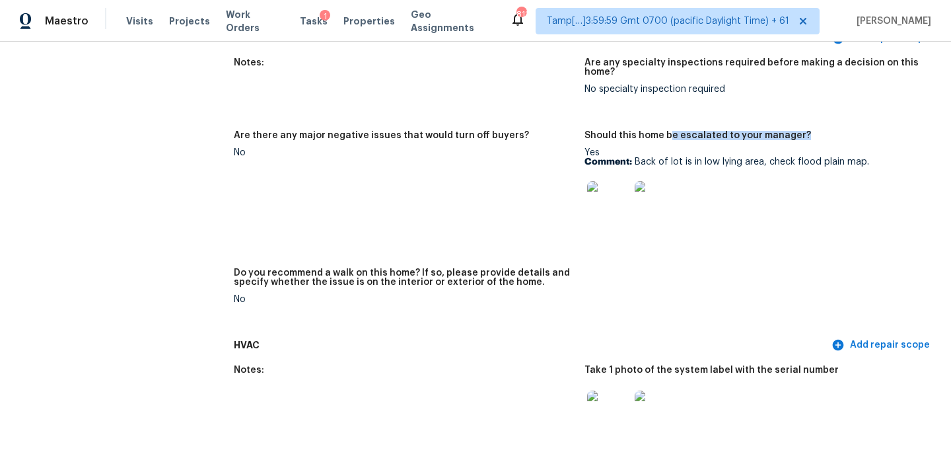
drag, startPoint x: 667, startPoint y: 106, endPoint x: 838, endPoint y: 114, distance: 172.0
click at [838, 131] on div "Should this home be escalated to your manager?" at bounding box center [755, 139] width 340 height 17
click at [652, 148] on div "Yes Comment: Back of lot is in low lying area, check flood plain map." at bounding box center [755, 189] width 340 height 83
drag, startPoint x: 653, startPoint y: 140, endPoint x: 790, endPoint y: 137, distance: 136.8
click at [790, 148] on div "Yes Comment: Back of lot is in low lying area, check flood plain map." at bounding box center [755, 189] width 340 height 83
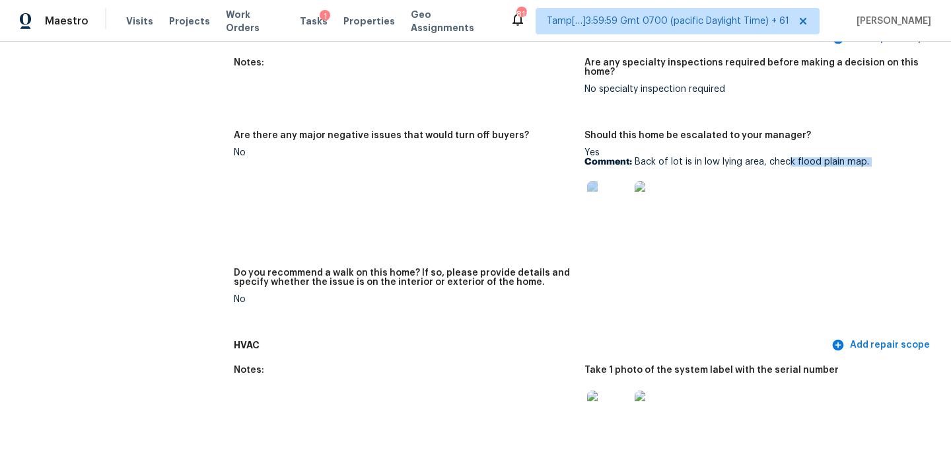
click at [790, 157] on p "Comment: Back of lot is in low lying area, check flood plain map." at bounding box center [755, 161] width 340 height 9
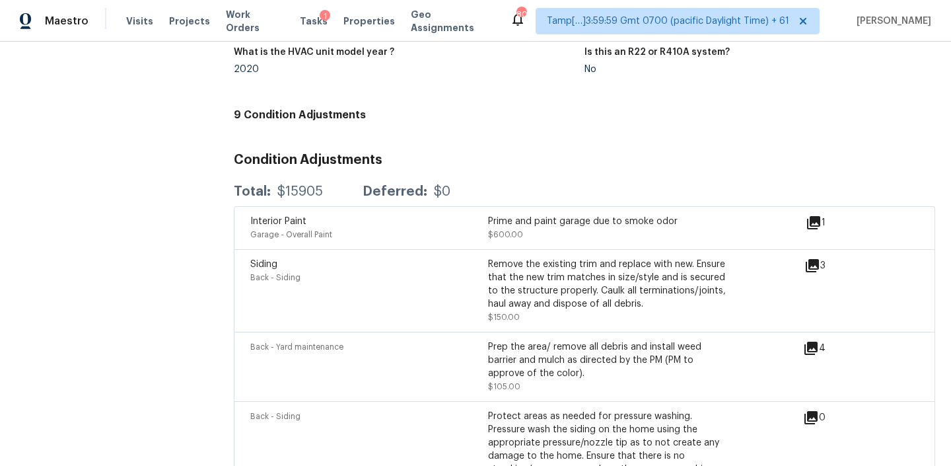
scroll to position [3519, 0]
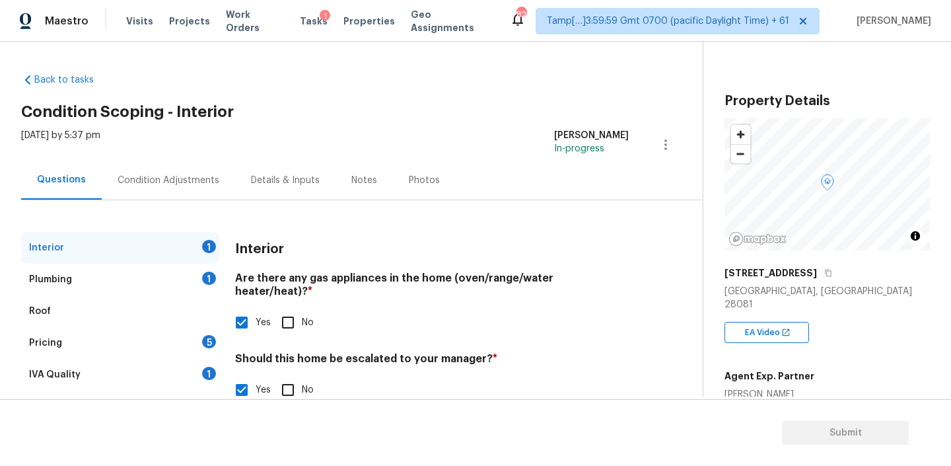
scroll to position [113, 0]
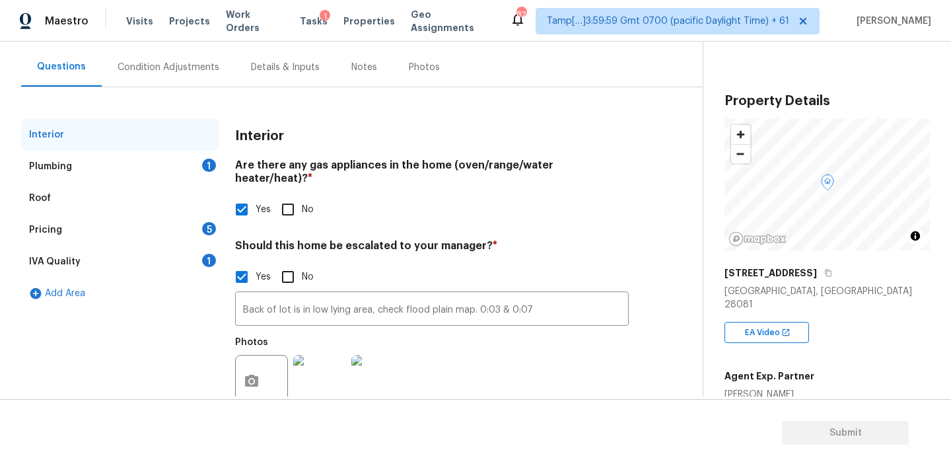
click at [89, 169] on div "Plumbing 1" at bounding box center [120, 167] width 198 height 32
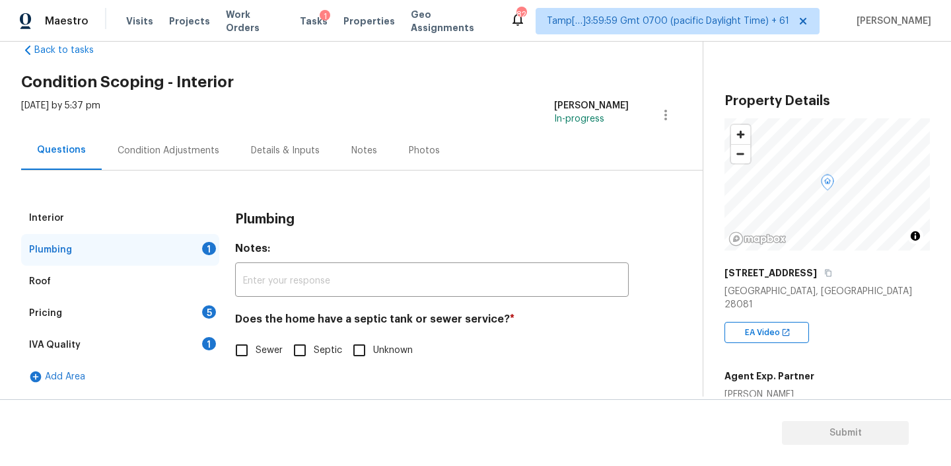
click at [256, 354] on span "Sewer" at bounding box center [269, 351] width 27 height 14
click at [256, 354] on input "Sewer" at bounding box center [242, 350] width 28 height 28
checkbox input "true"
click at [103, 304] on div "Pricing 5" at bounding box center [120, 313] width 198 height 32
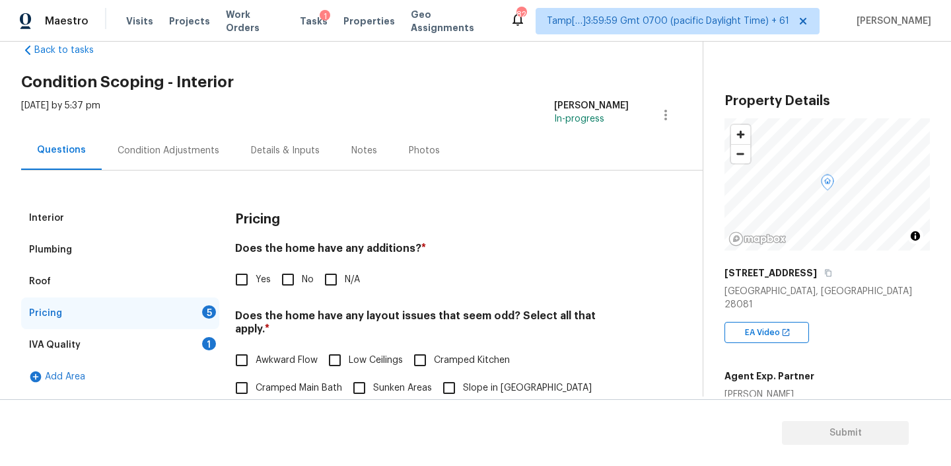
click at [379, 252] on h4 "Does the home have any additions? *" at bounding box center [432, 251] width 394 height 18
copy h4 "additions"
click at [289, 277] on input "No" at bounding box center [288, 280] width 28 height 28
checkbox input "true"
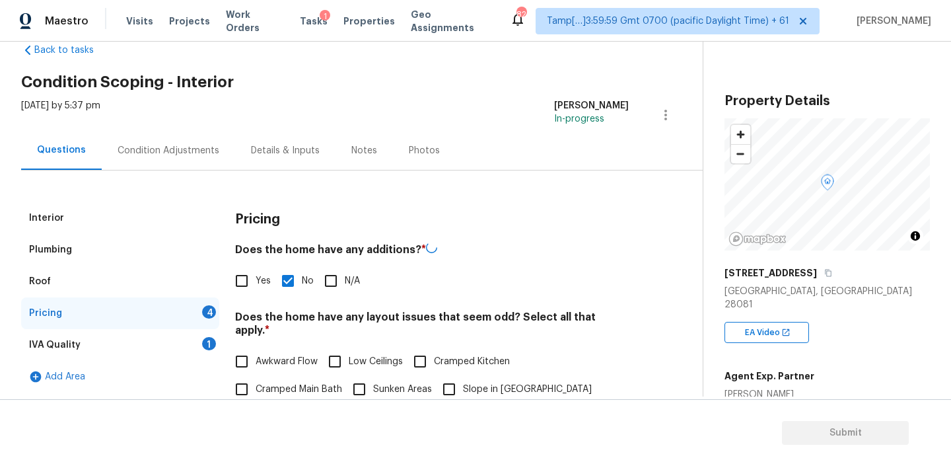
click at [376, 314] on h4 "Does the home have any layout issues that seem odd? Select all that apply. *" at bounding box center [432, 326] width 394 height 32
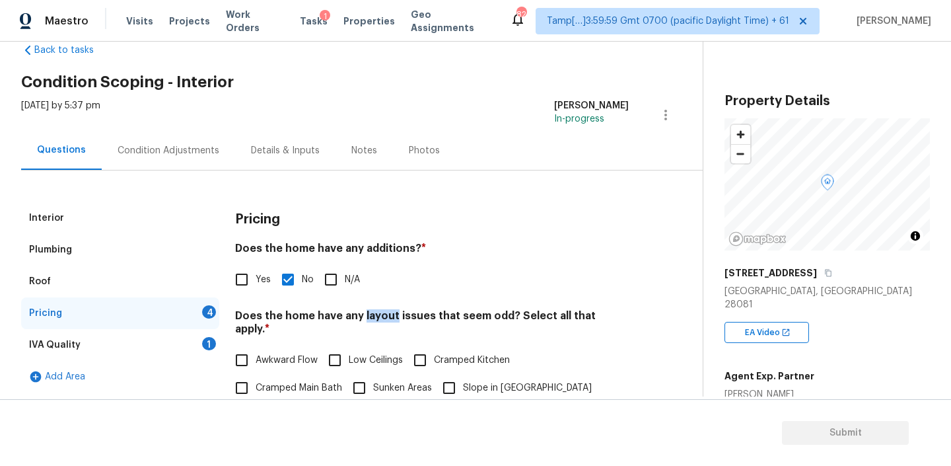
click at [376, 314] on h4 "Does the home have any layout issues that seem odd? Select all that apply. *" at bounding box center [432, 325] width 394 height 32
copy h4 "layout"
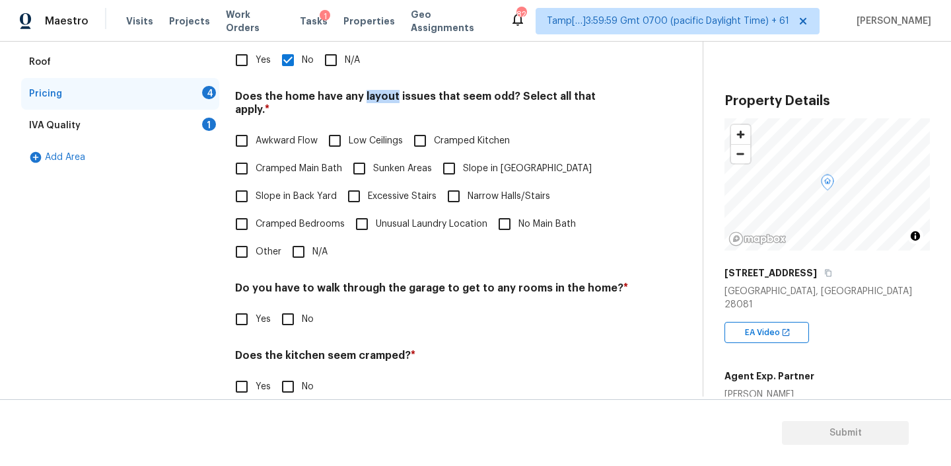
scroll to position [310, 0]
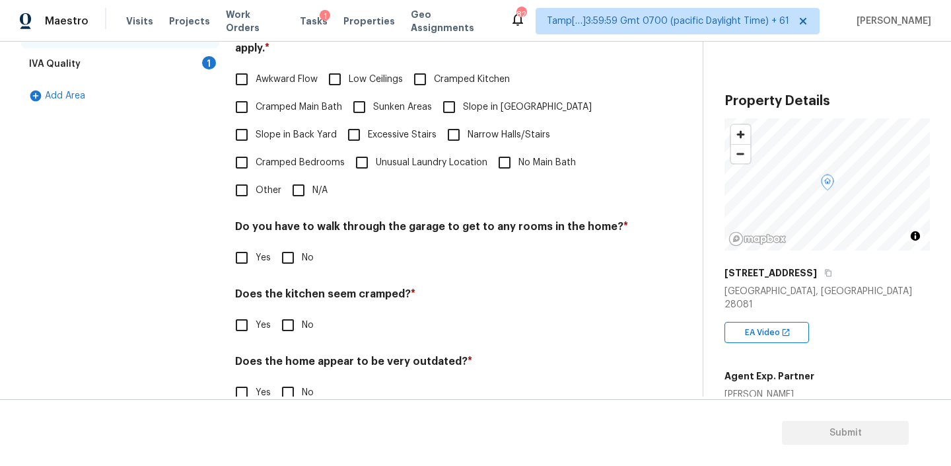
click at [298, 176] on input "N/A" at bounding box center [299, 190] width 28 height 28
checkbox input "true"
click at [288, 254] on input "No" at bounding box center [288, 259] width 28 height 28
checkbox input "true"
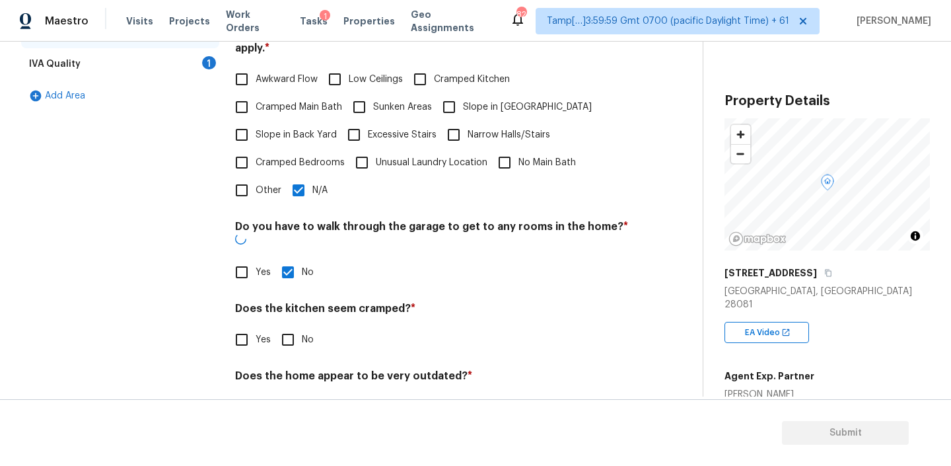
click at [287, 326] on input "No" at bounding box center [288, 340] width 28 height 28
checkbox input "true"
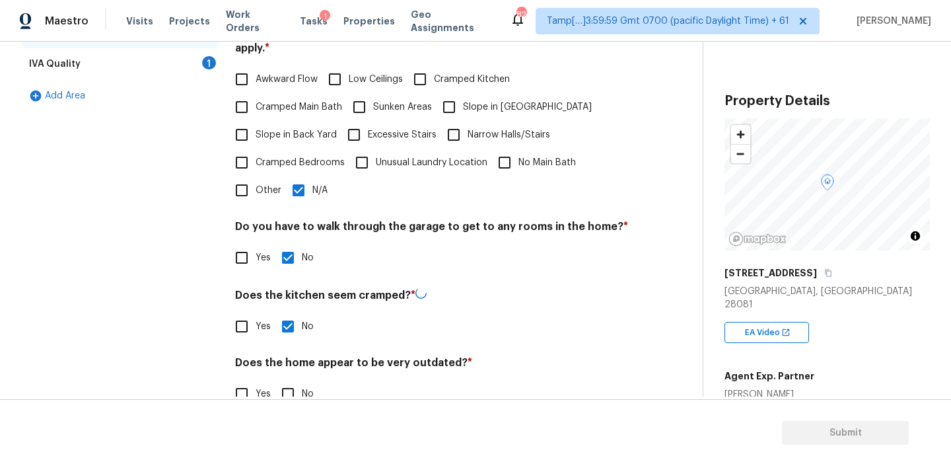
click at [287, 384] on input "No" at bounding box center [288, 394] width 28 height 28
checkbox input "true"
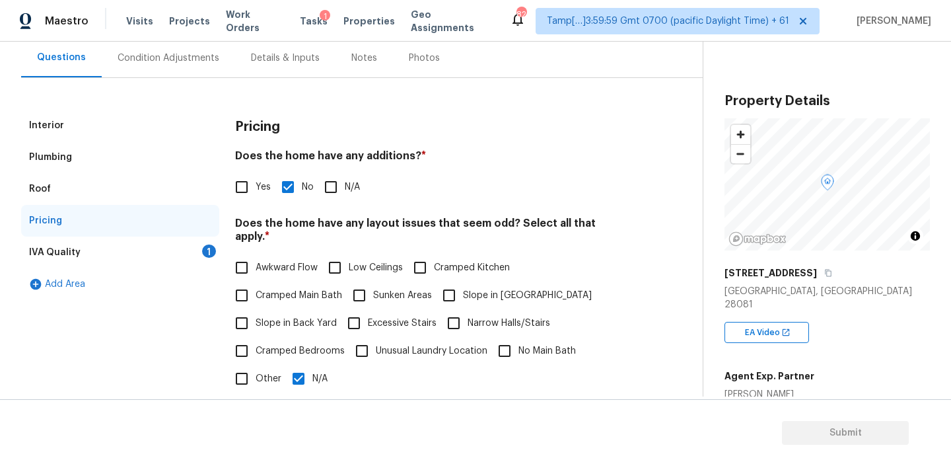
click at [61, 250] on div "IVA Quality" at bounding box center [55, 252] width 52 height 13
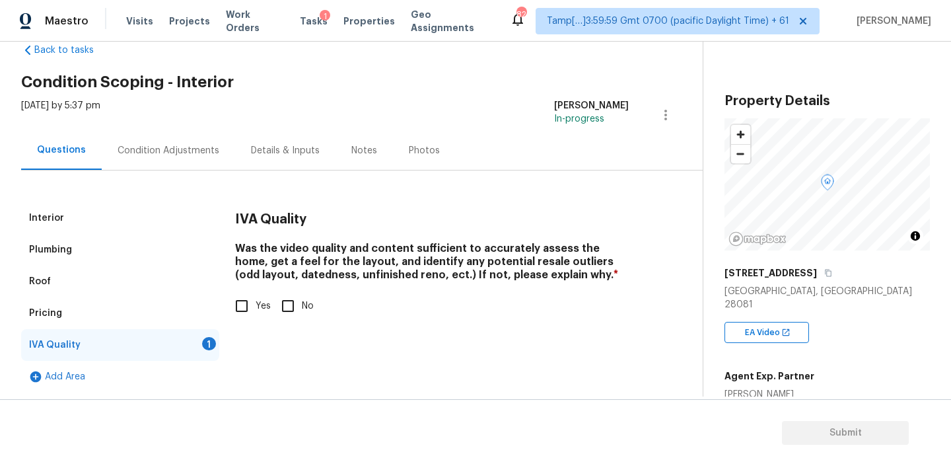
scroll to position [30, 0]
click at [248, 312] on input "Yes" at bounding box center [242, 306] width 28 height 28
checkbox input "true"
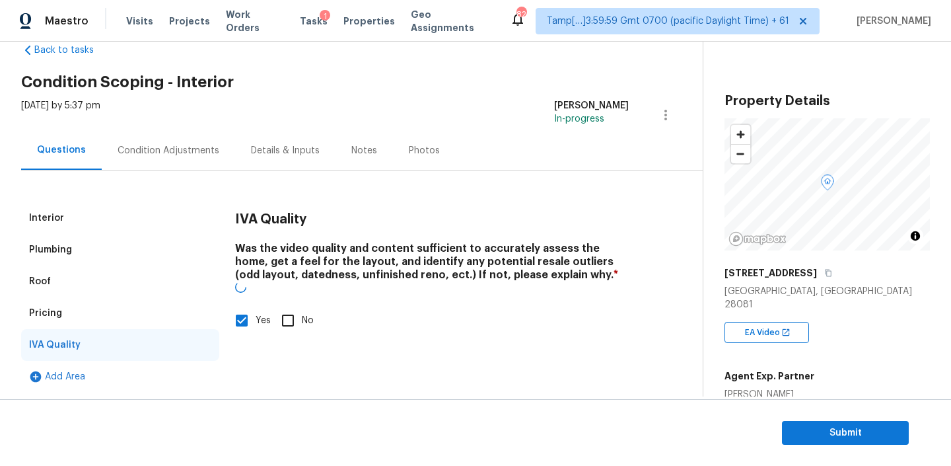
click at [177, 155] on div "Condition Adjustments" at bounding box center [169, 150] width 102 height 13
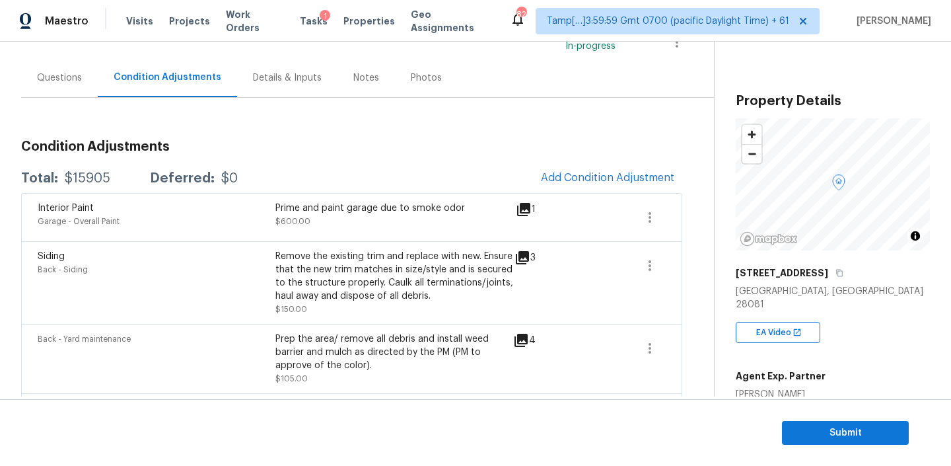
scroll to position [146, 0]
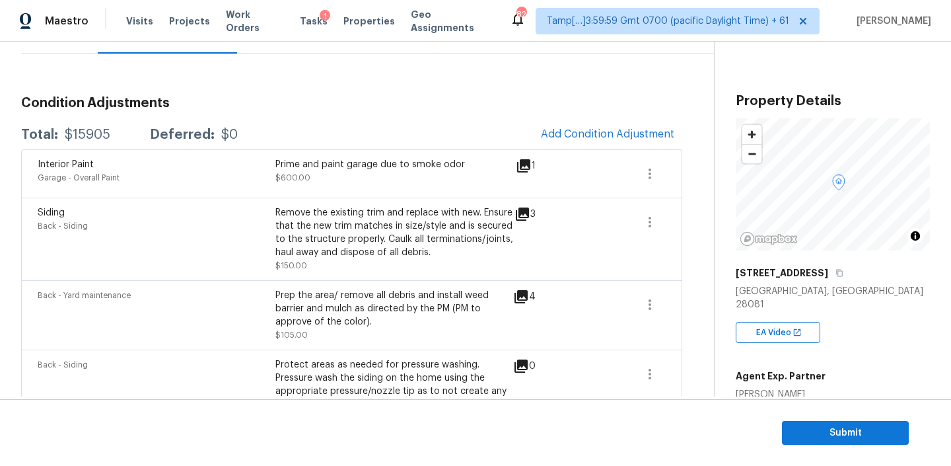
click at [523, 159] on icon at bounding box center [523, 165] width 13 height 13
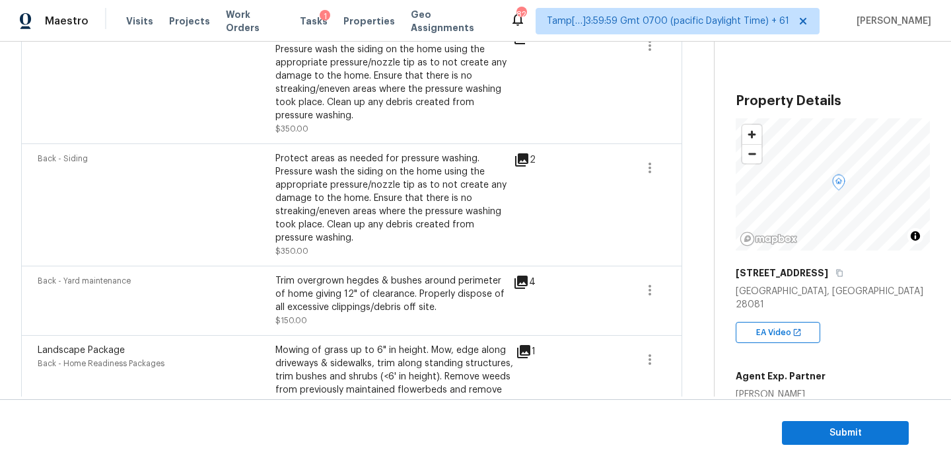
scroll to position [477, 0]
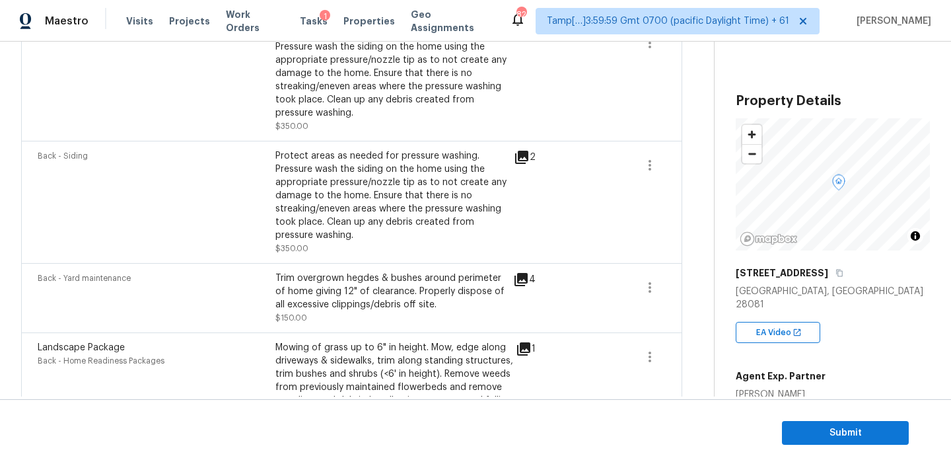
click at [514, 158] on icon at bounding box center [522, 157] width 16 height 16
click at [522, 278] on icon at bounding box center [521, 279] width 13 height 13
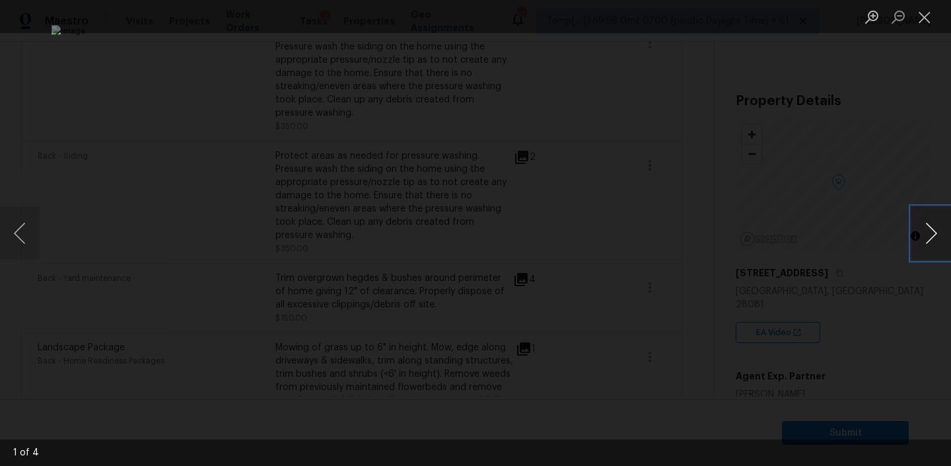
click at [918, 232] on button "Next image" at bounding box center [932, 233] width 40 height 53
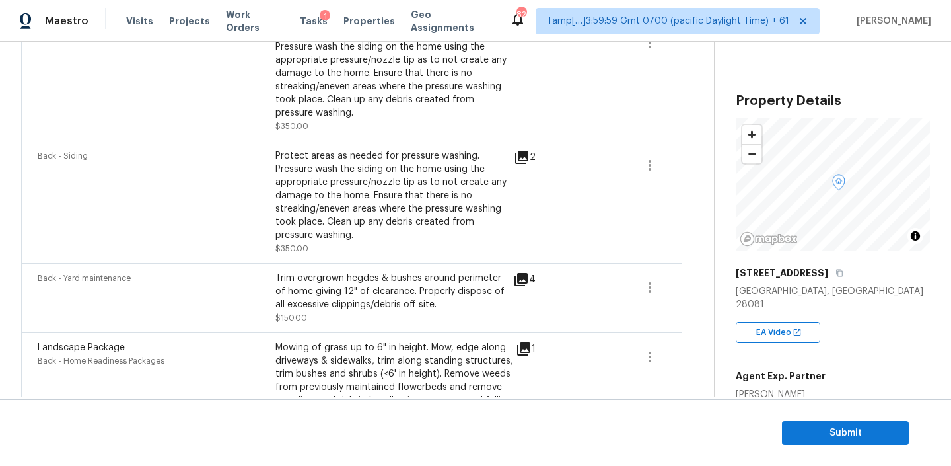
click at [523, 343] on icon at bounding box center [524, 349] width 16 height 16
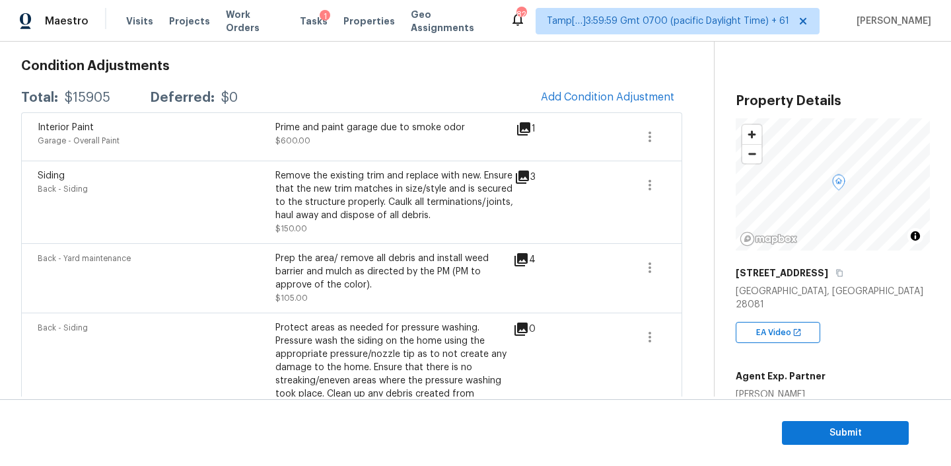
scroll to position [137, 0]
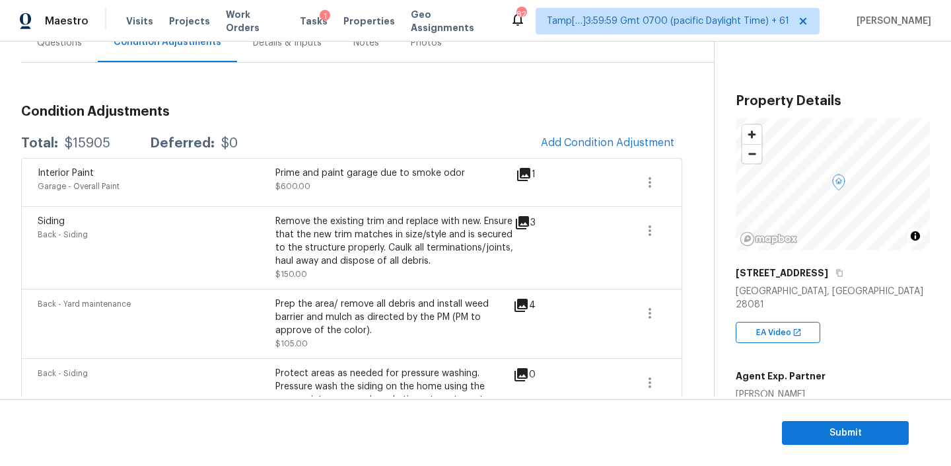
click at [523, 304] on icon at bounding box center [521, 305] width 13 height 13
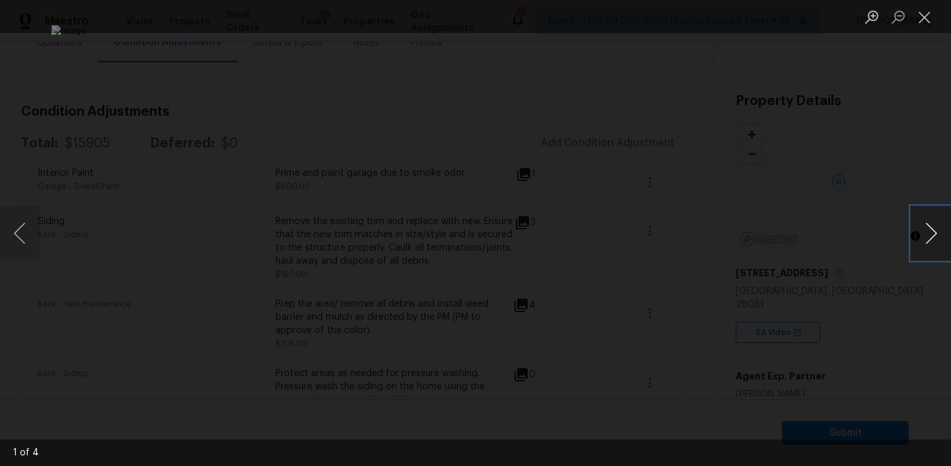
click at [925, 229] on button "Next image" at bounding box center [932, 233] width 40 height 53
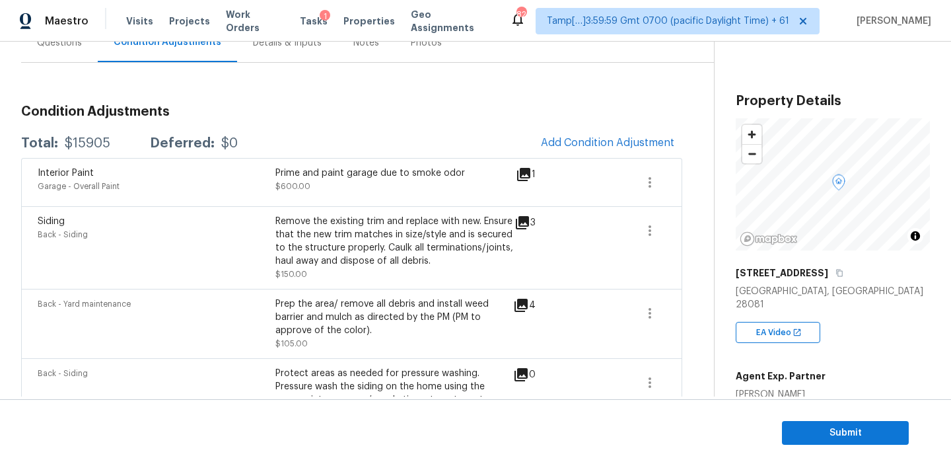
click at [523, 219] on icon at bounding box center [522, 222] width 13 height 13
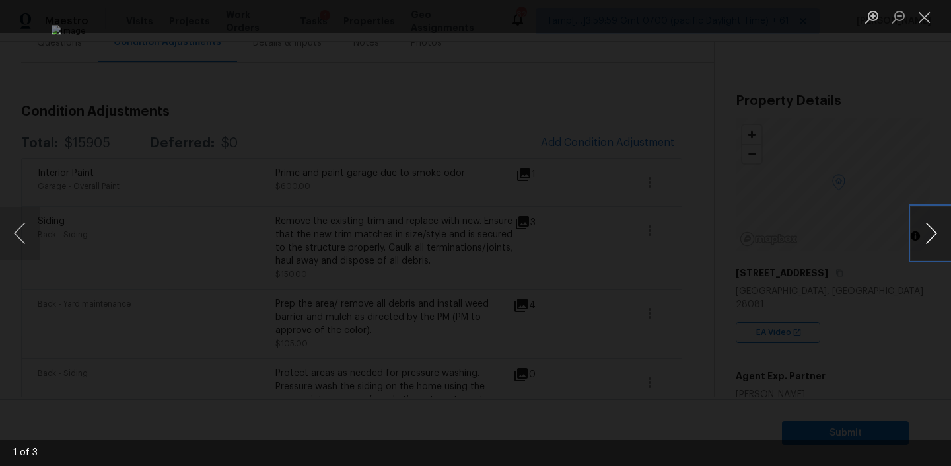
click at [935, 229] on button "Next image" at bounding box center [932, 233] width 40 height 53
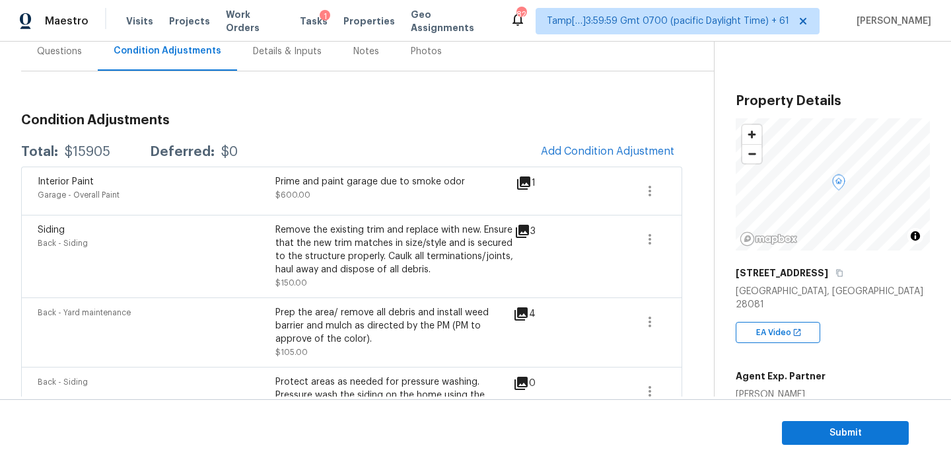
scroll to position [0, 0]
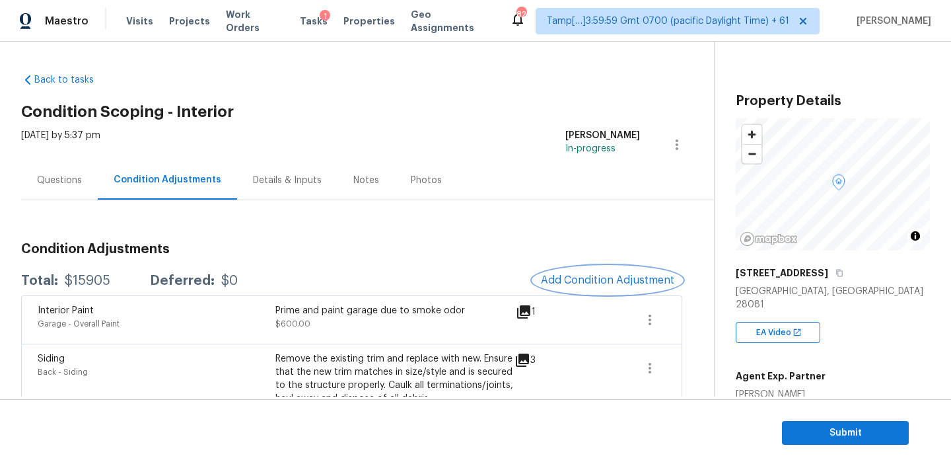
click at [616, 285] on span "Add Condition Adjustment" at bounding box center [607, 280] width 133 height 12
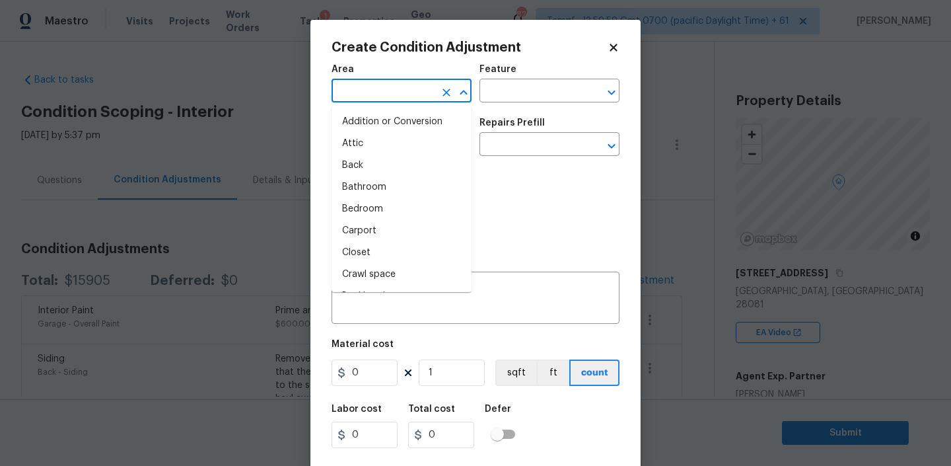
click at [394, 91] on input "text" at bounding box center [383, 92] width 103 height 20
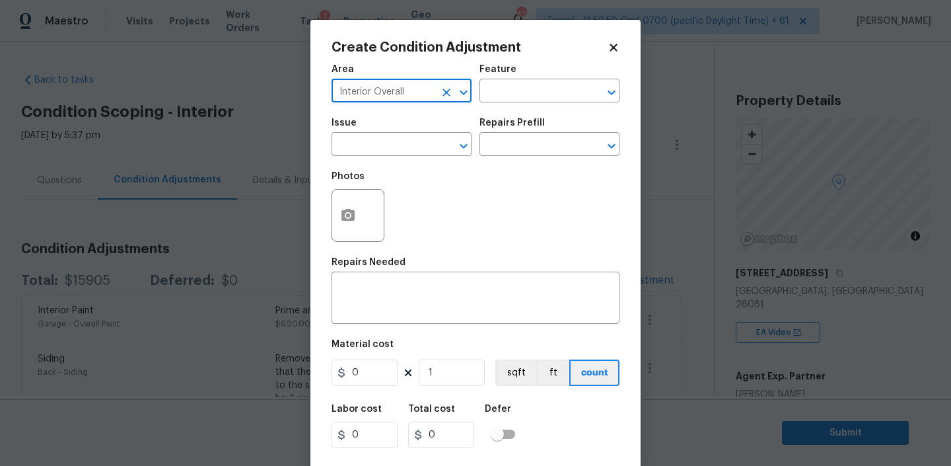
type input "Interior Overall"
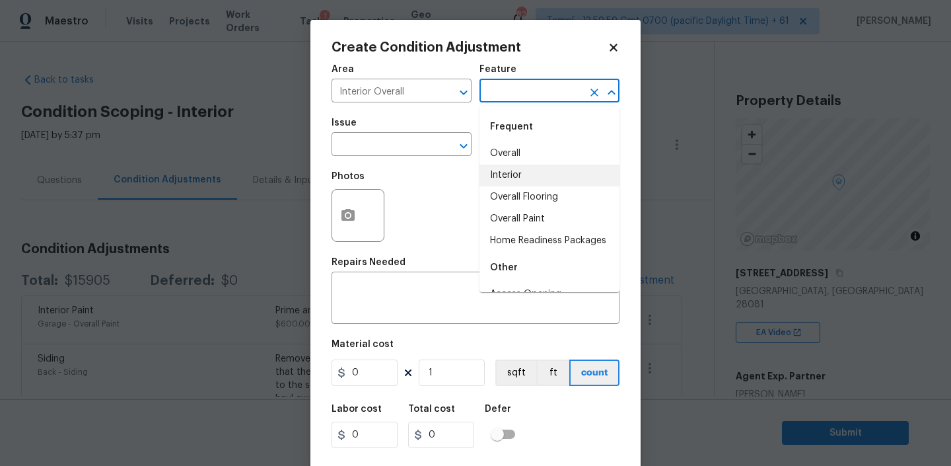
click at [527, 166] on li "Interior" at bounding box center [550, 175] width 140 height 22
type input "Interior"
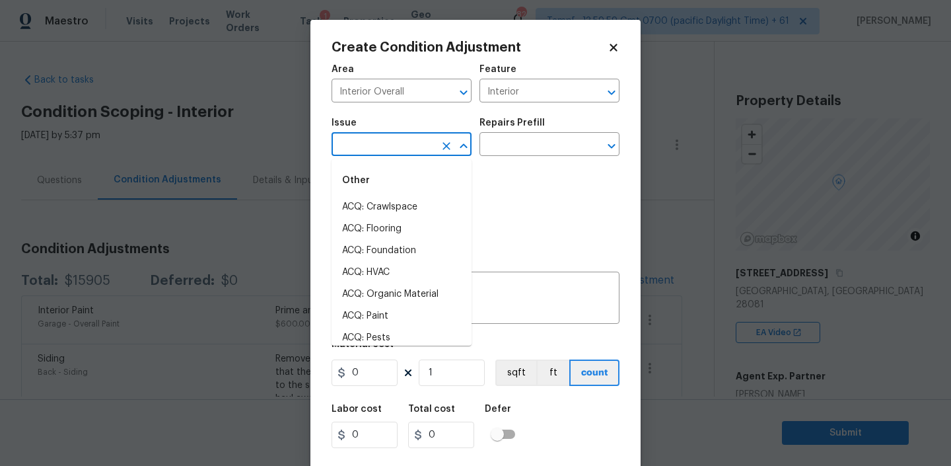
click at [381, 140] on input "text" at bounding box center [383, 145] width 103 height 20
click at [377, 315] on li "ACQ: Paint" at bounding box center [402, 316] width 140 height 22
type input "ACQ: Paint"
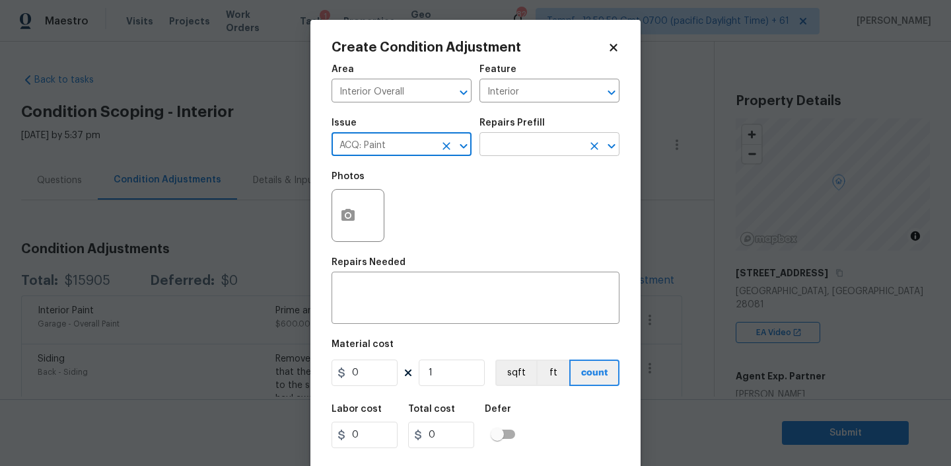
click at [529, 147] on input "text" at bounding box center [531, 145] width 103 height 20
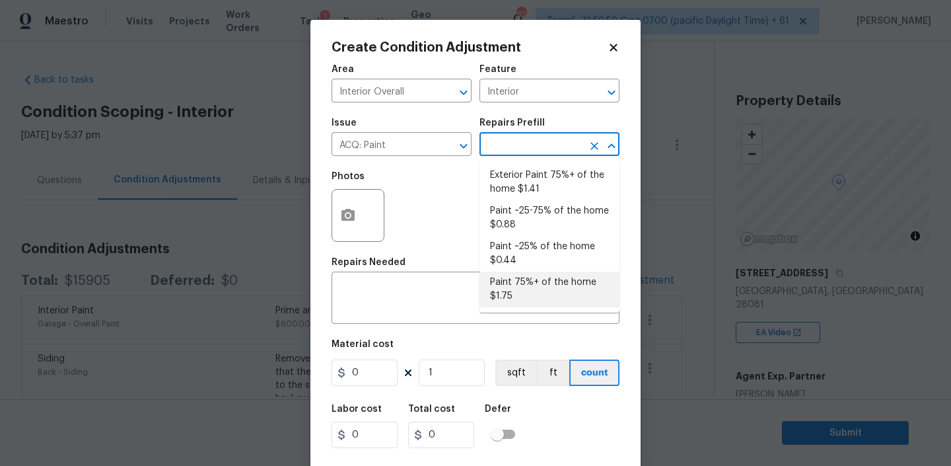
click at [522, 288] on li "Paint 75%+ of the home $1.75" at bounding box center [550, 290] width 140 height 36
type input "Acquisition"
type textarea "Acquisition Scope: 75%+ of the home will likely require interior paint"
type input "1.75"
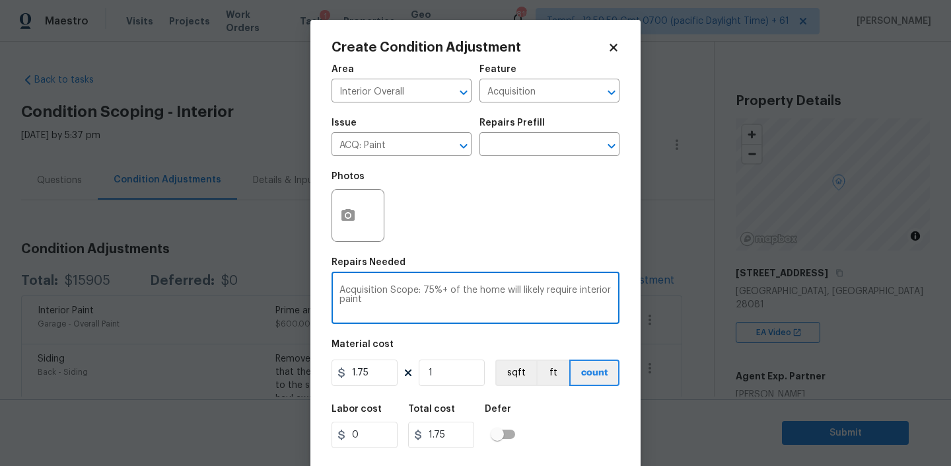
click at [454, 299] on textarea "Acquisition Scope: 75%+ of the home will likely require interior paint" at bounding box center [476, 299] width 272 height 28
click at [449, 377] on input "1" at bounding box center [452, 372] width 66 height 26
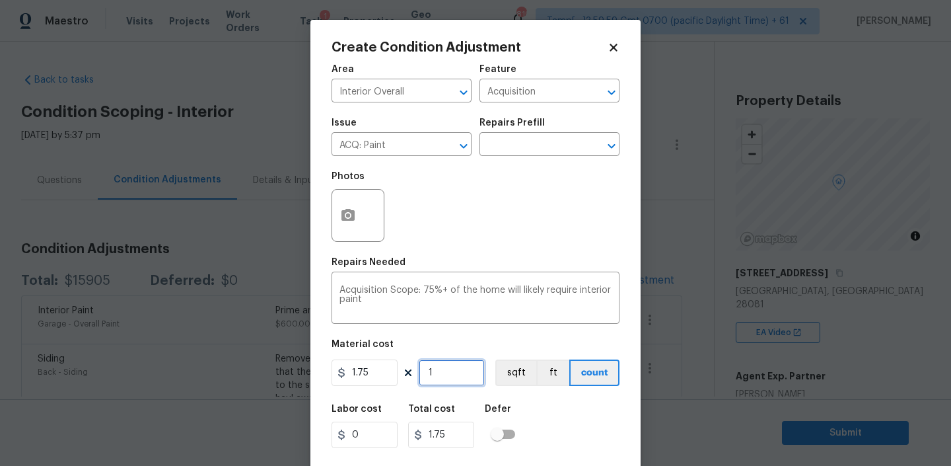
type input "19"
type input "33.25"
type input "190"
type input "332.5"
type input "1906"
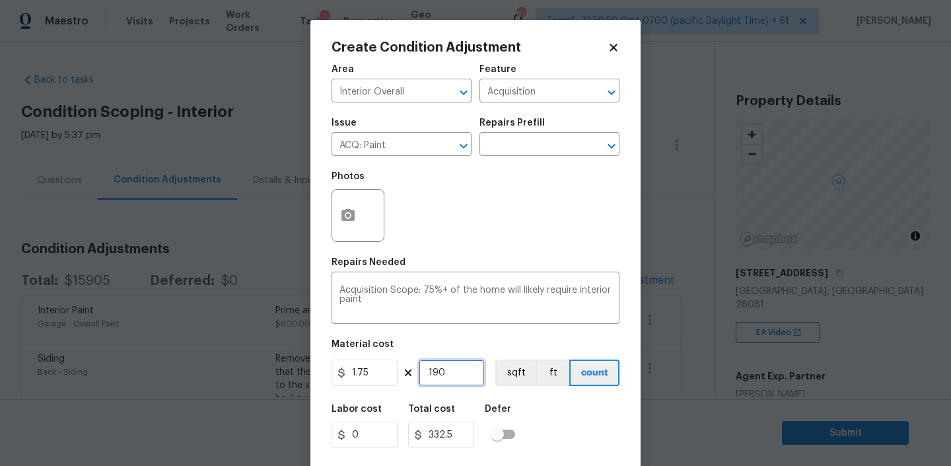
type input "3335.5"
type input "1906"
click at [355, 200] on button "button" at bounding box center [348, 216] width 32 height 52
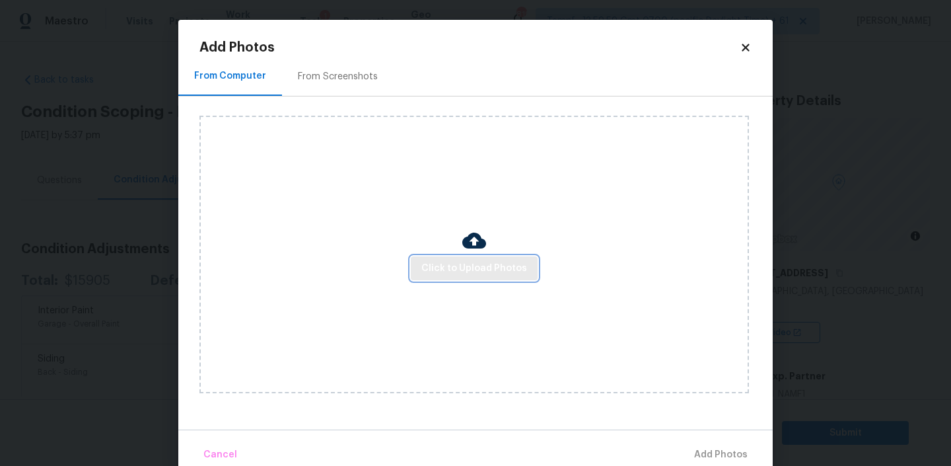
click at [464, 258] on button "Click to Upload Photos" at bounding box center [474, 268] width 127 height 24
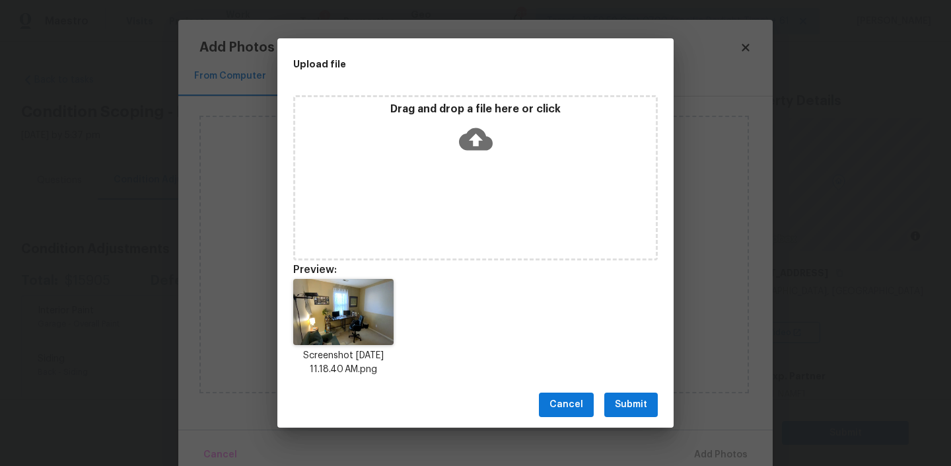
click at [620, 399] on span "Submit" at bounding box center [631, 404] width 32 height 17
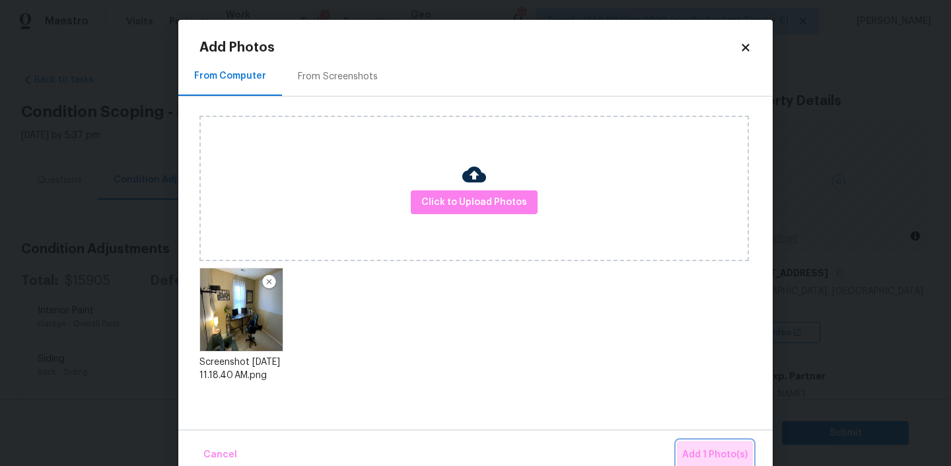
click at [703, 450] on span "Add 1 Photo(s)" at bounding box center [714, 455] width 65 height 17
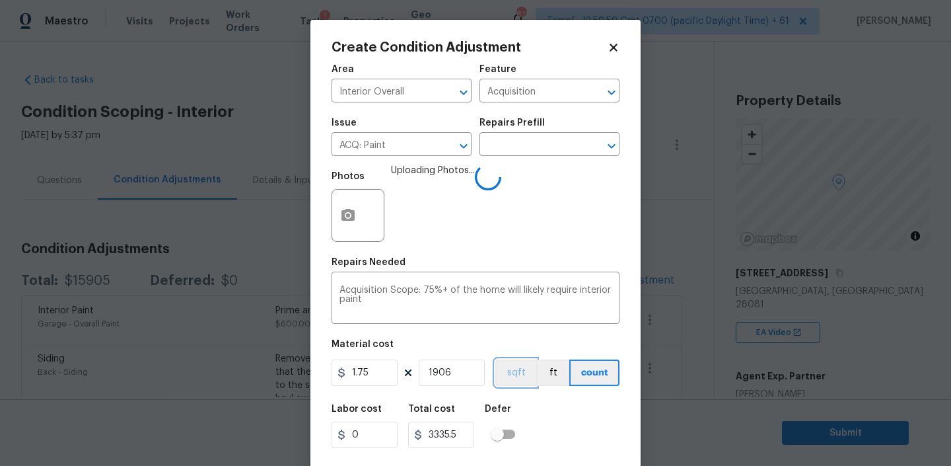
click at [517, 378] on button "sqft" at bounding box center [515, 372] width 41 height 26
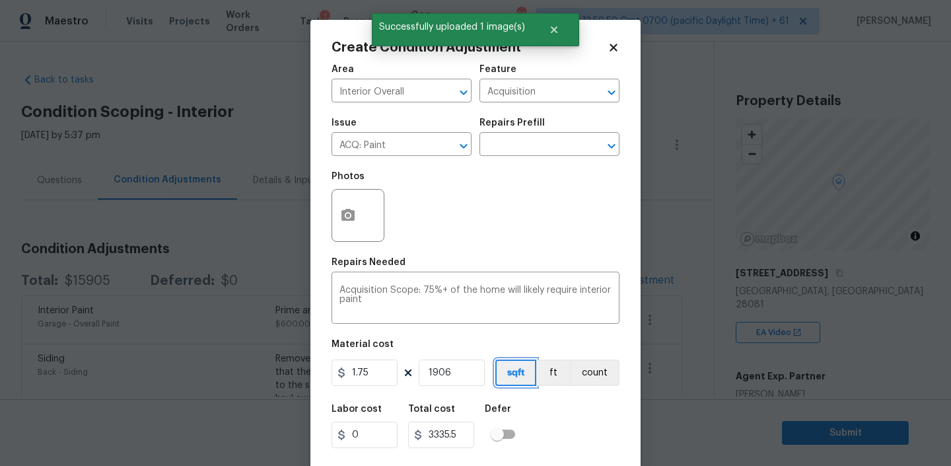
scroll to position [28, 0]
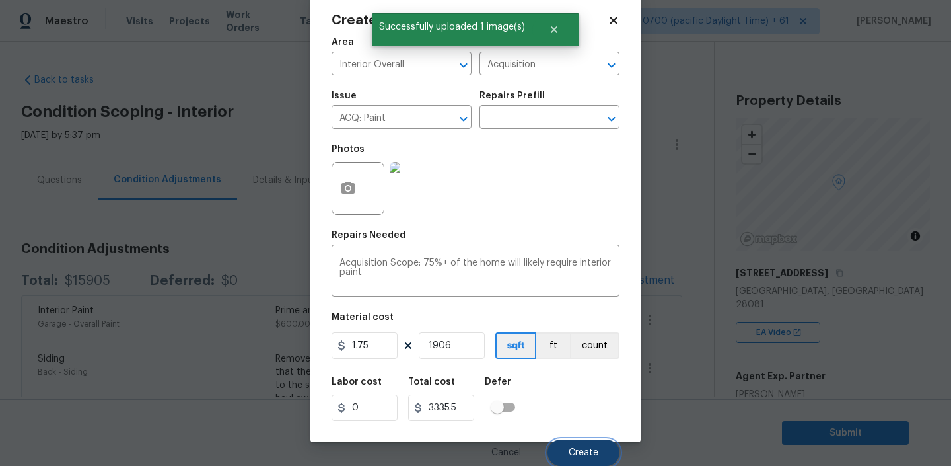
click at [579, 443] on button "Create" at bounding box center [584, 452] width 72 height 26
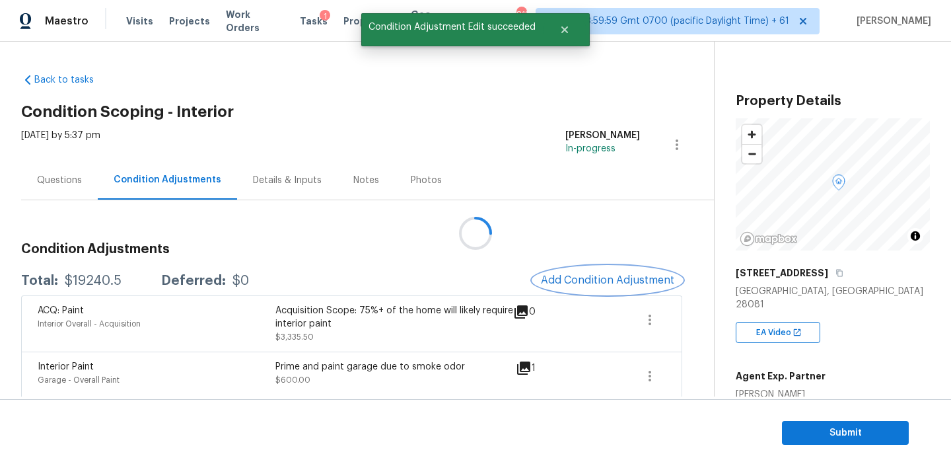
scroll to position [0, 0]
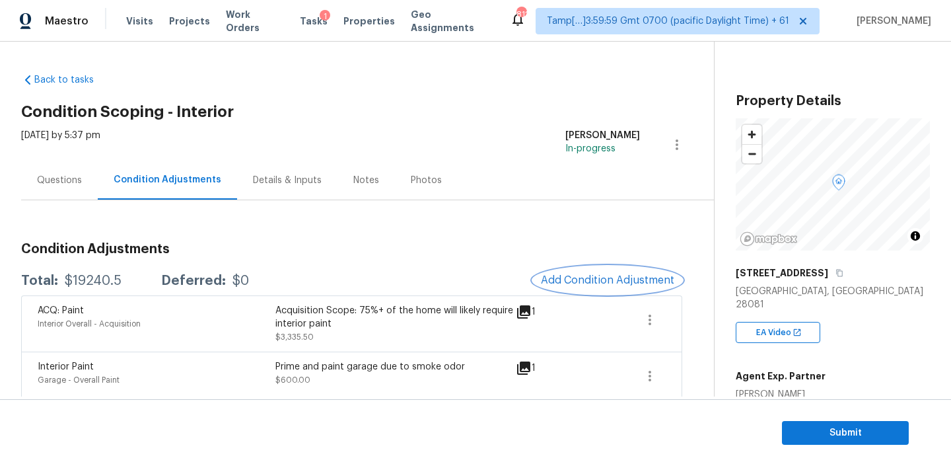
click at [589, 281] on span "Add Condition Adjustment" at bounding box center [607, 280] width 133 height 12
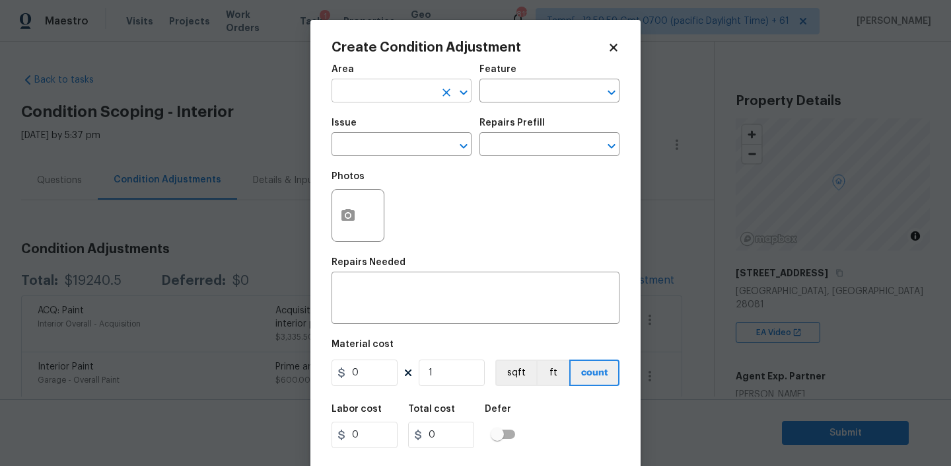
click at [394, 94] on input "text" at bounding box center [383, 92] width 103 height 20
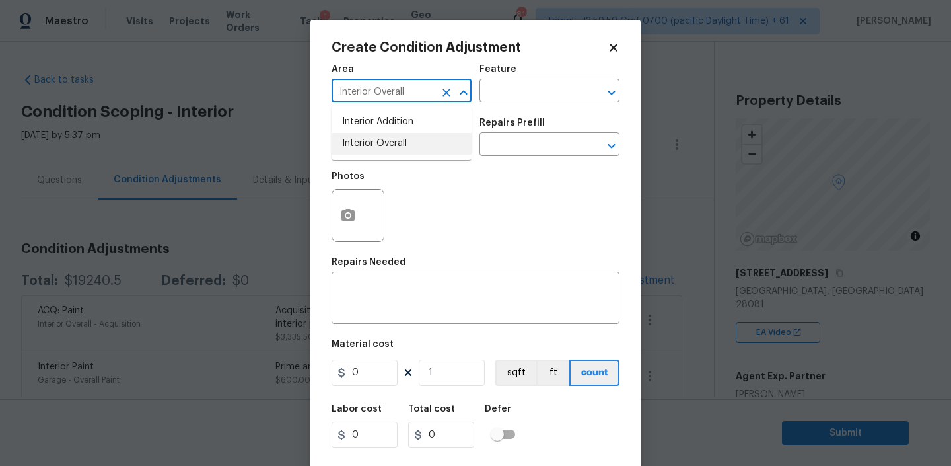
type input "Interior Overall"
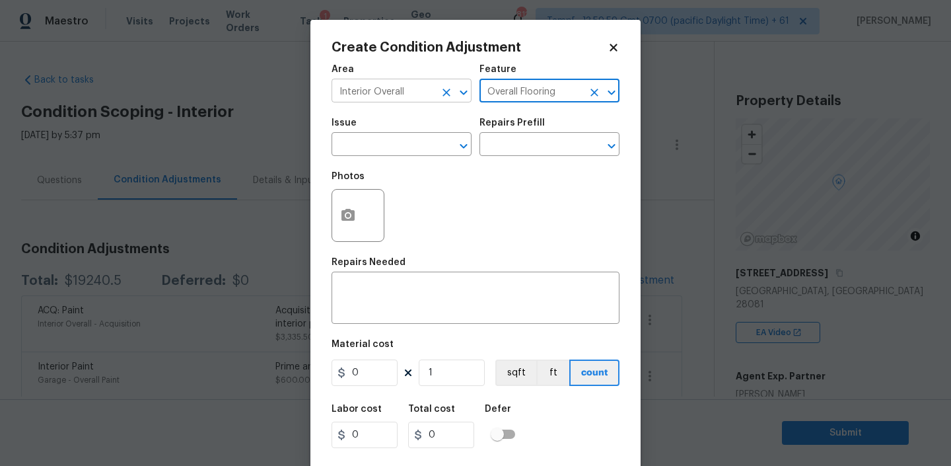
type input "Overall Flooring"
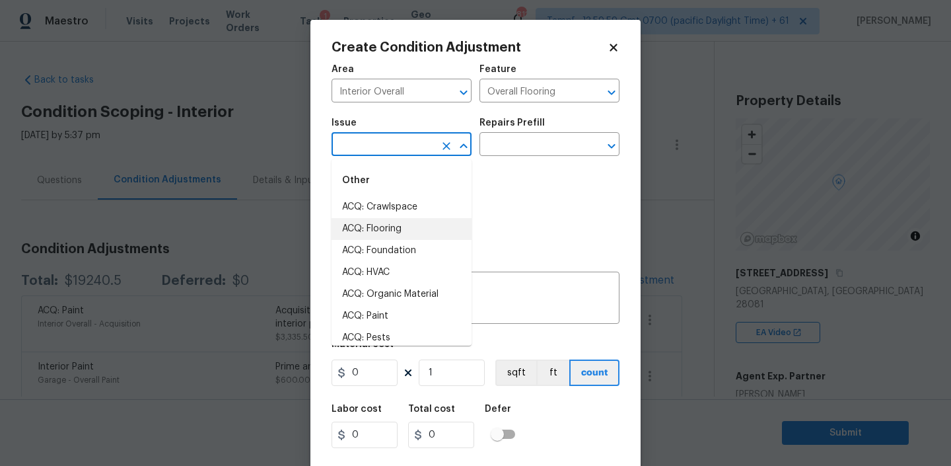
click at [377, 235] on li "ACQ: Flooring" at bounding box center [402, 229] width 140 height 22
type input "ACQ: Flooring"
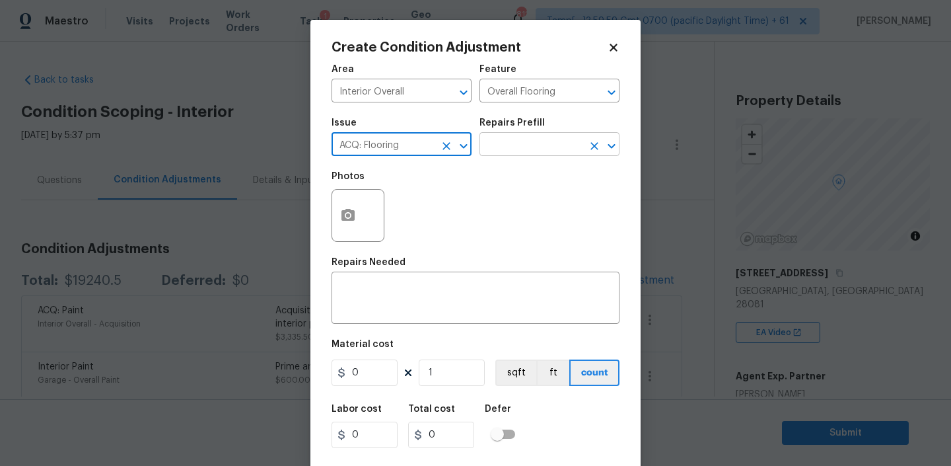
click at [505, 143] on input "text" at bounding box center [531, 145] width 103 height 20
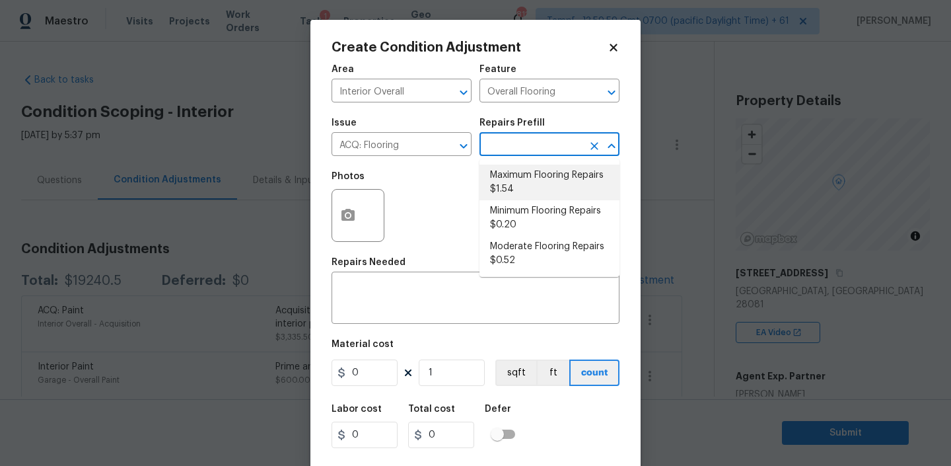
click at [517, 186] on li "Maximum Flooring Repairs $1.54" at bounding box center [550, 182] width 140 height 36
type input "Acquisition"
type textarea "Acquisition Scope: Maximum flooring repairs"
type input "1.54"
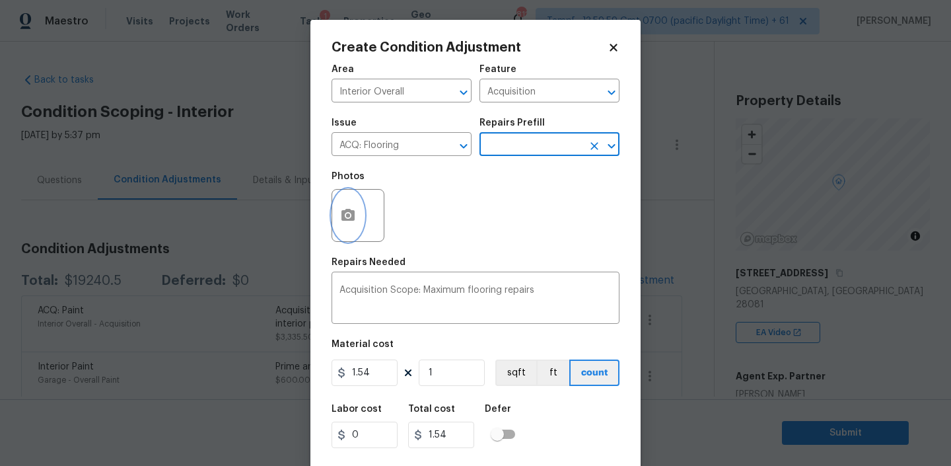
click at [355, 203] on button "button" at bounding box center [348, 216] width 32 height 52
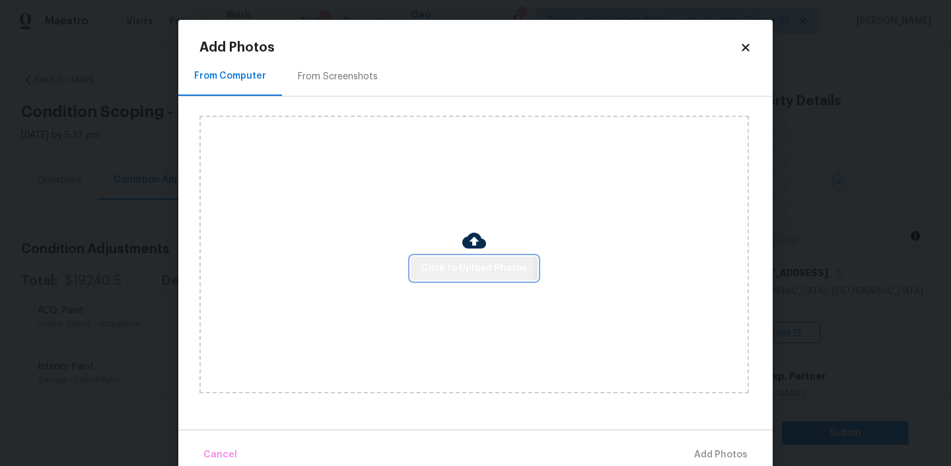
click at [468, 269] on span "Click to Upload Photos" at bounding box center [474, 268] width 106 height 17
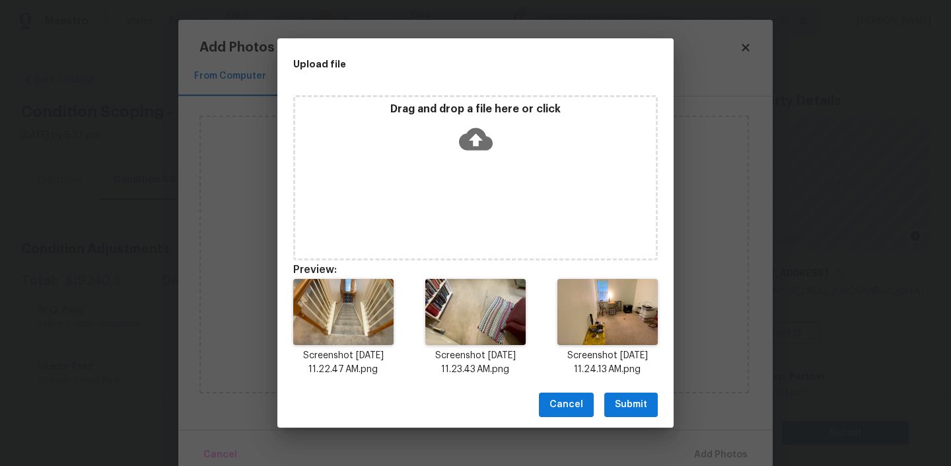
click at [629, 400] on span "Submit" at bounding box center [631, 404] width 32 height 17
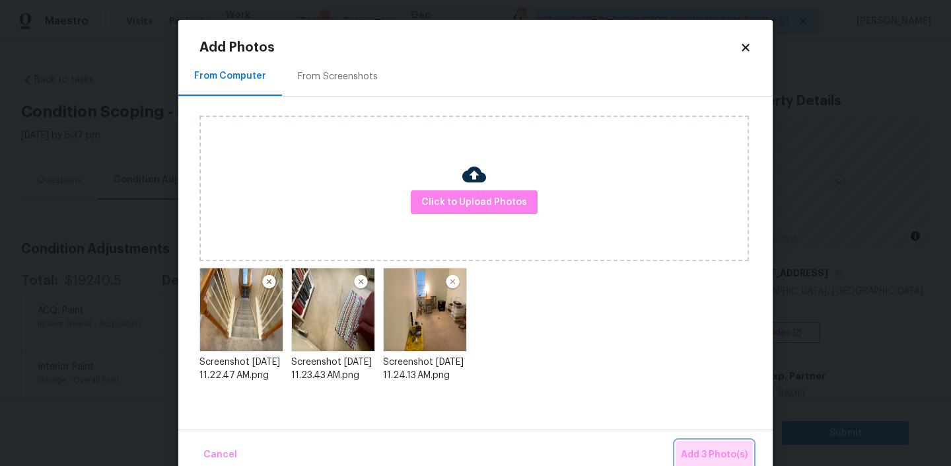
click at [705, 453] on span "Add 3 Photo(s)" at bounding box center [714, 455] width 67 height 17
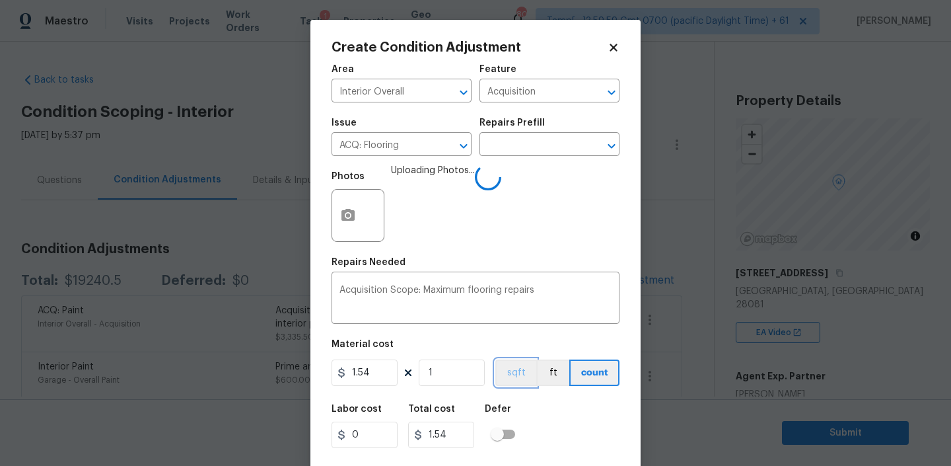
click at [518, 382] on button "sqft" at bounding box center [515, 372] width 41 height 26
click at [451, 371] on input "1" at bounding box center [452, 372] width 66 height 26
type input "19"
type input "29.26"
type input "190"
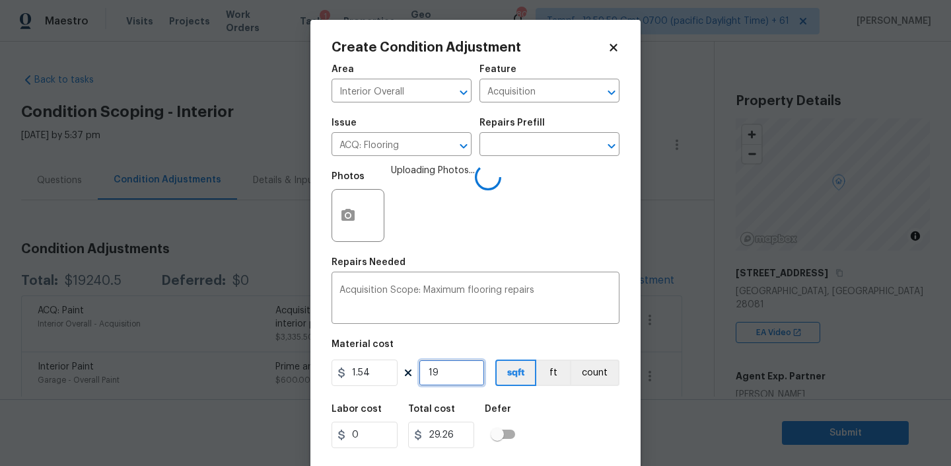
type input "292.6"
type input "1906"
type input "2935.24"
type input "1906"
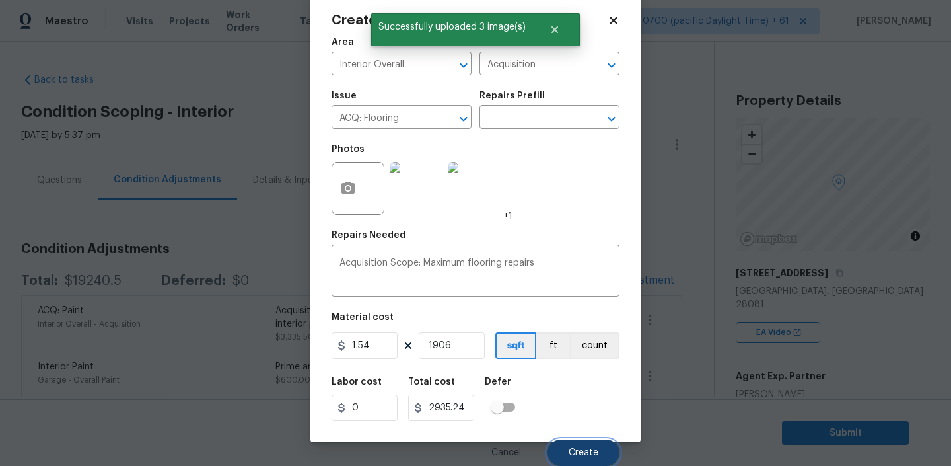
click at [577, 448] on span "Create" at bounding box center [584, 453] width 30 height 10
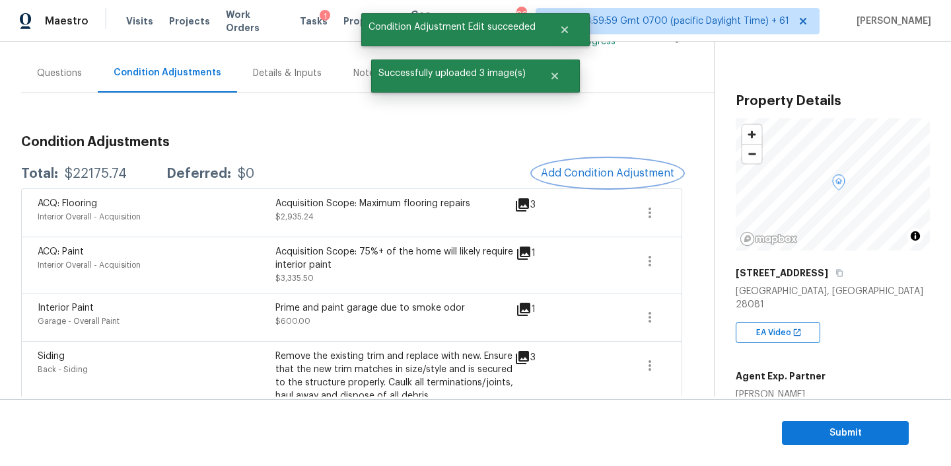
scroll to position [116, 0]
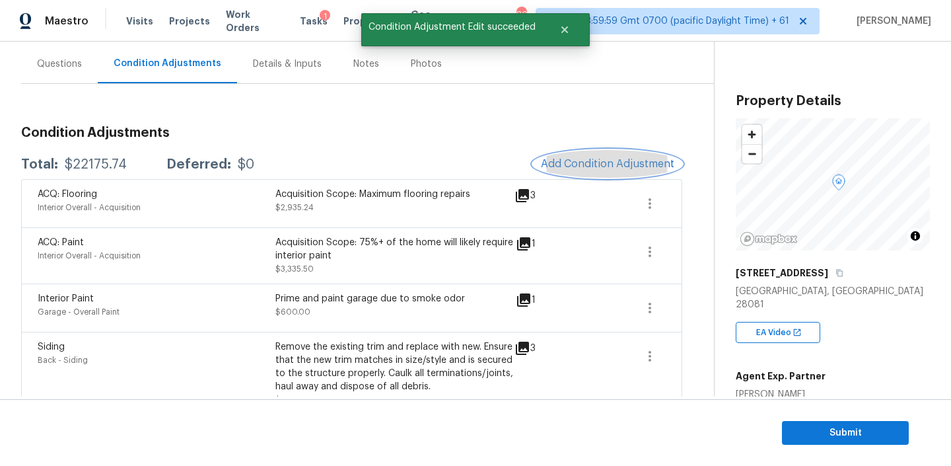
click at [599, 165] on span "Add Condition Adjustment" at bounding box center [607, 164] width 133 height 12
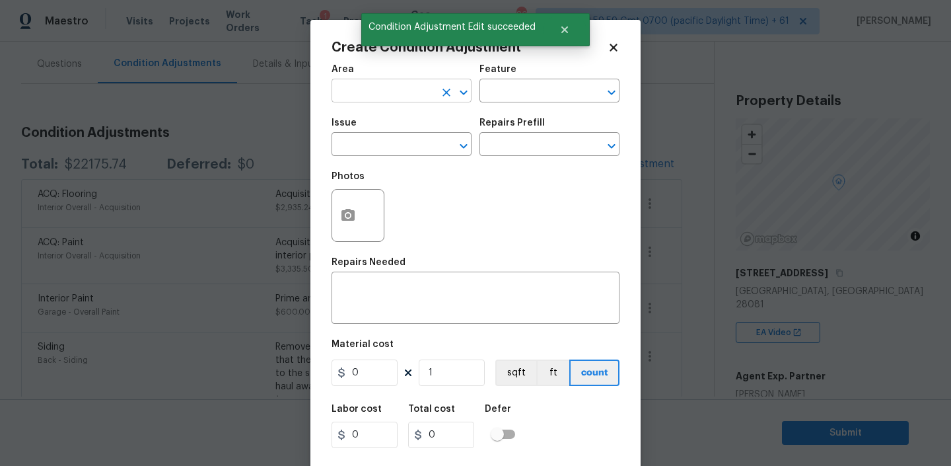
click at [366, 92] on input "text" at bounding box center [383, 92] width 103 height 20
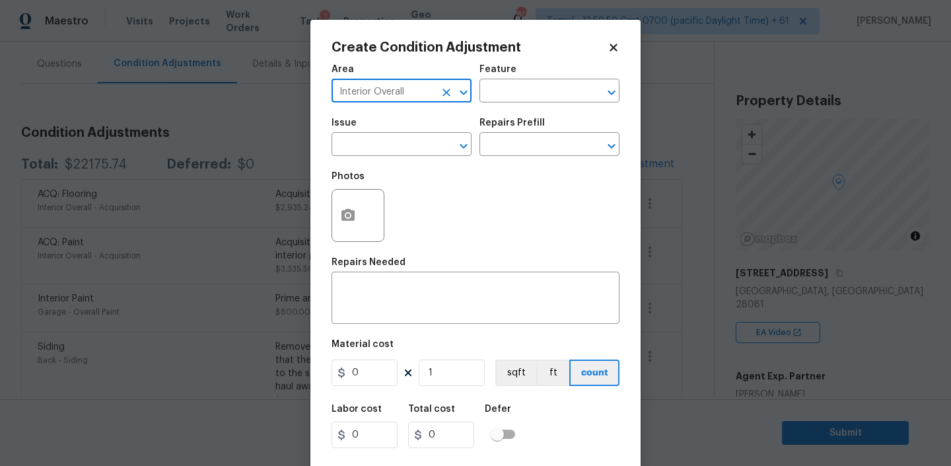
type input "Interior Overall"
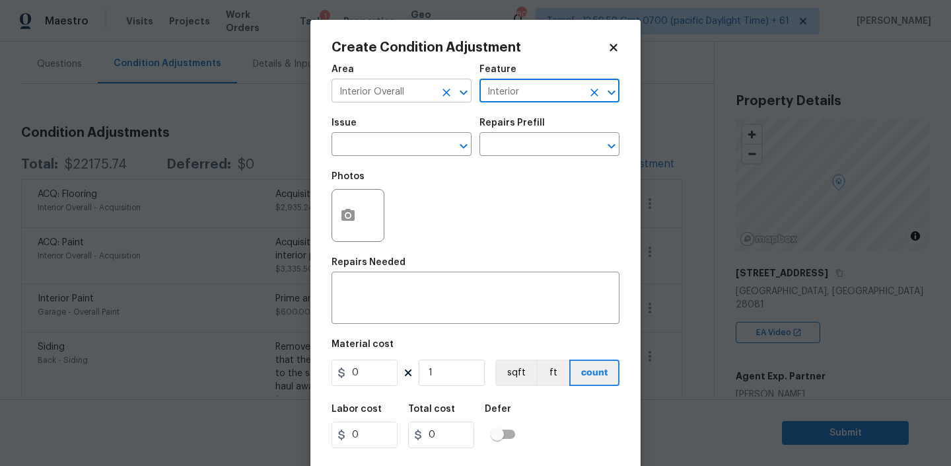
type input "Interior"
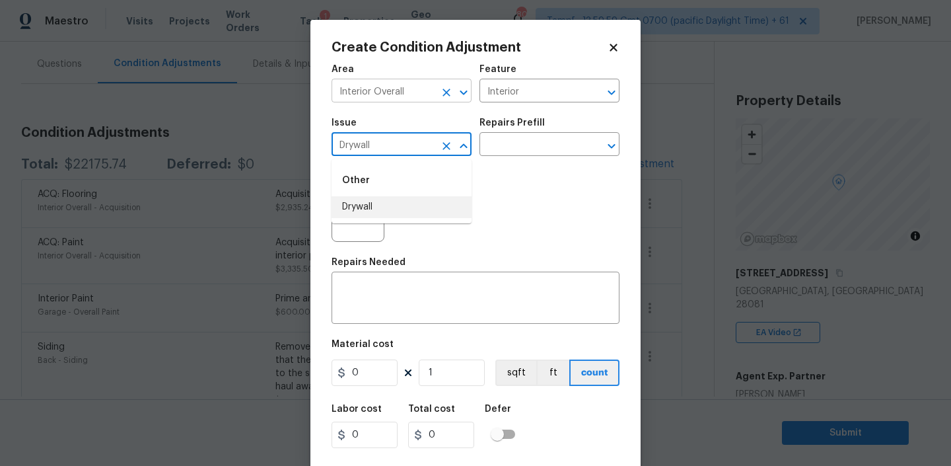
type input "Drywall"
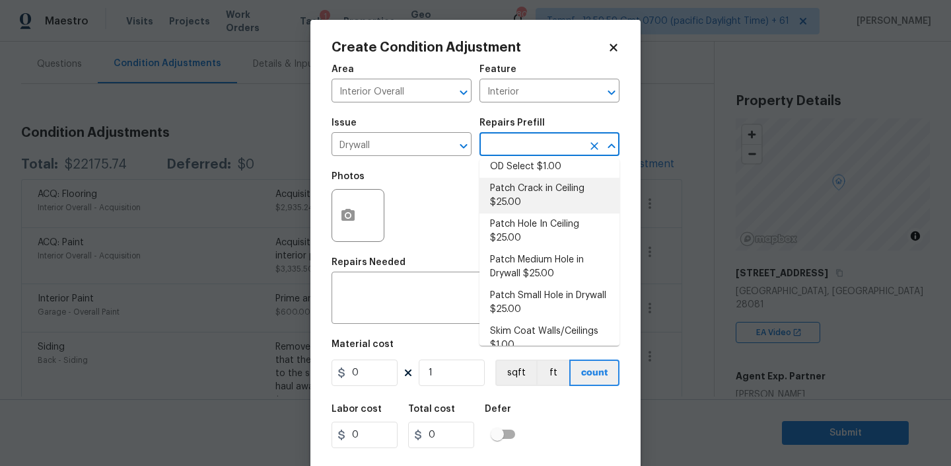
scroll to position [104, 0]
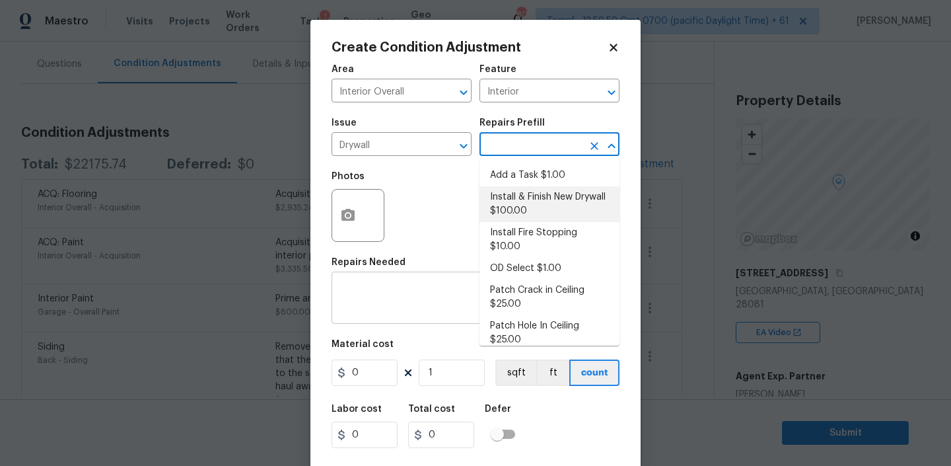
click at [390, 295] on textarea at bounding box center [476, 299] width 272 height 28
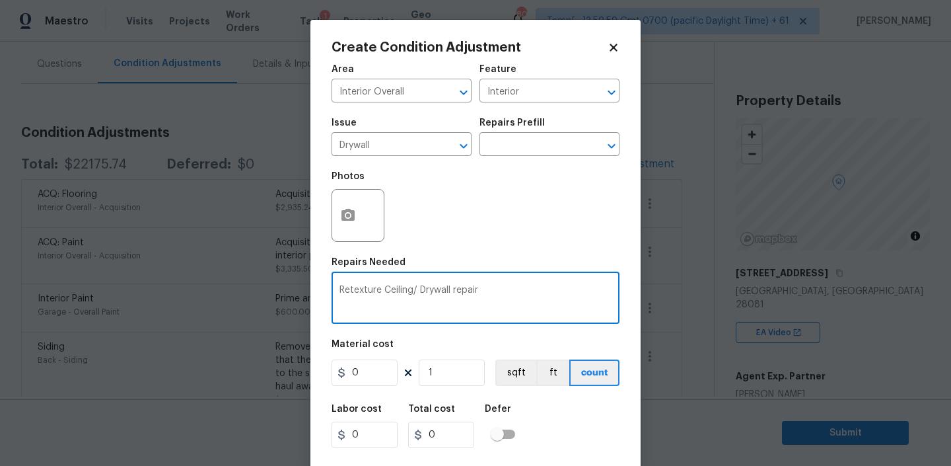
type textarea "Retexture Ceiling/ Drywall repair"
click at [375, 371] on input "0" at bounding box center [365, 372] width 66 height 26
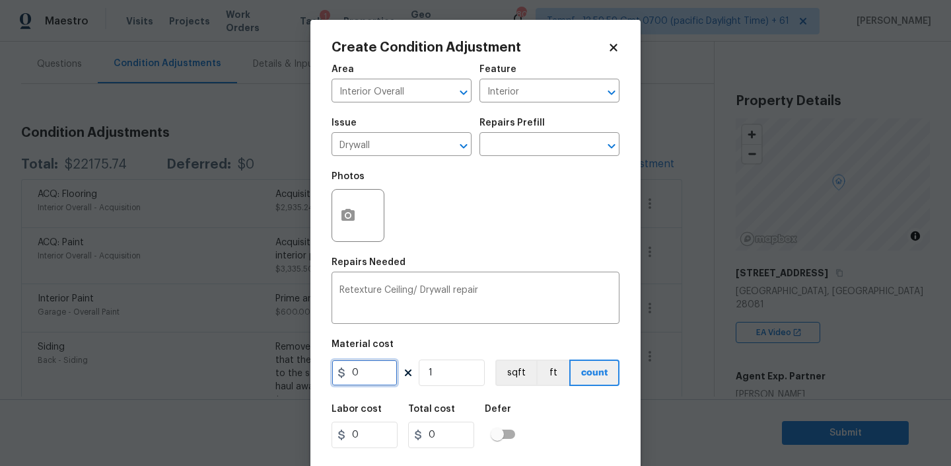
click at [375, 371] on input "0" at bounding box center [365, 372] width 66 height 26
click at [361, 216] on button "button" at bounding box center [348, 216] width 32 height 52
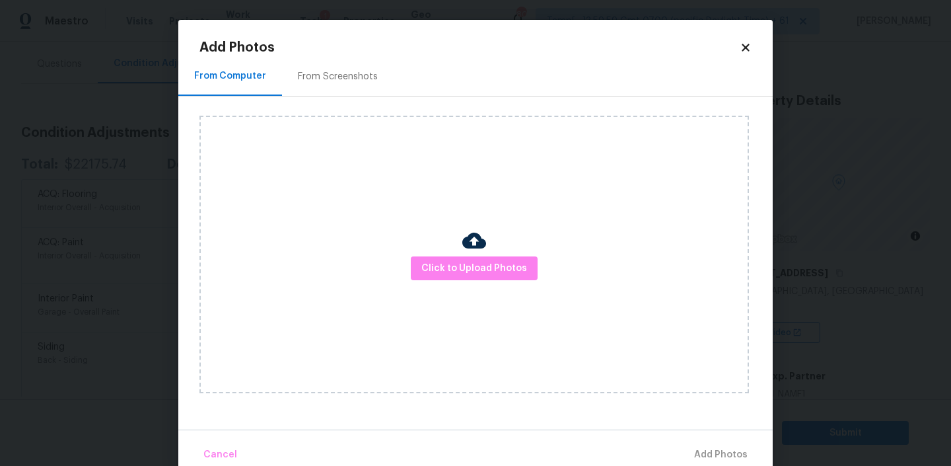
click at [454, 252] on div "Click to Upload Photos" at bounding box center [475, 254] width 550 height 277
click at [452, 258] on button "Click to Upload Photos" at bounding box center [474, 268] width 127 height 24
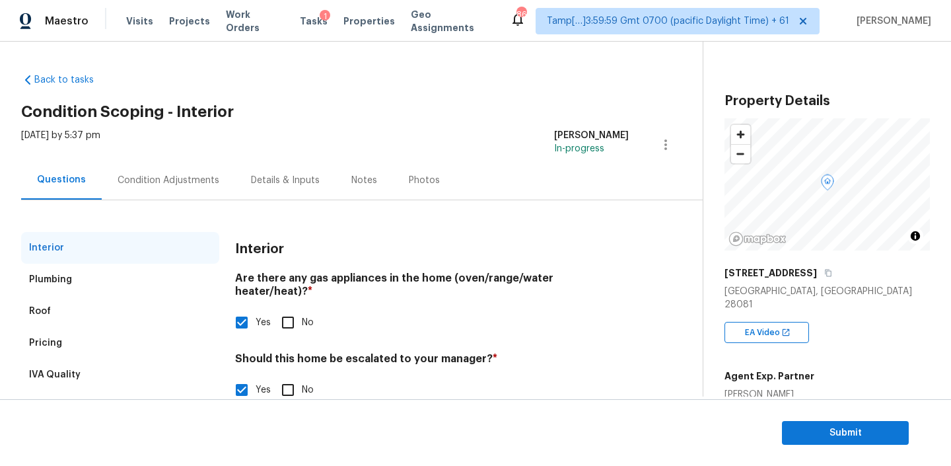
click at [174, 186] on div "Condition Adjustments" at bounding box center [169, 180] width 102 height 13
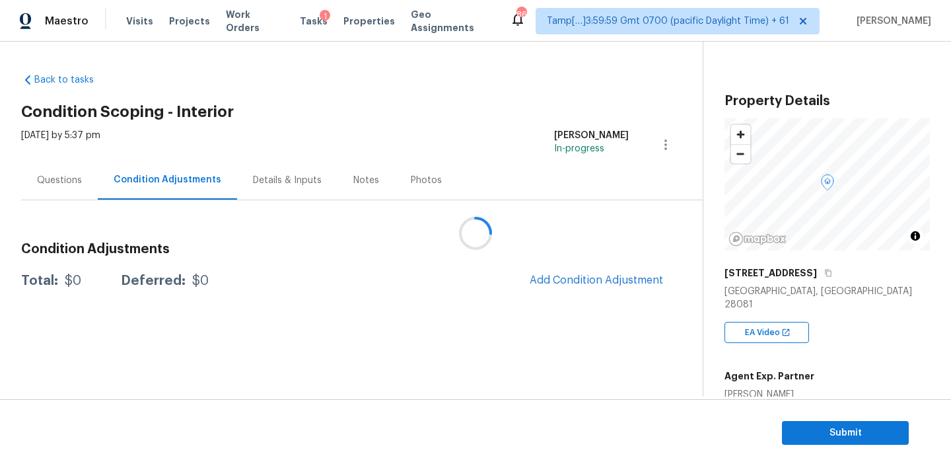
click at [59, 182] on div at bounding box center [475, 233] width 951 height 466
click at [71, 180] on div at bounding box center [475, 233] width 951 height 466
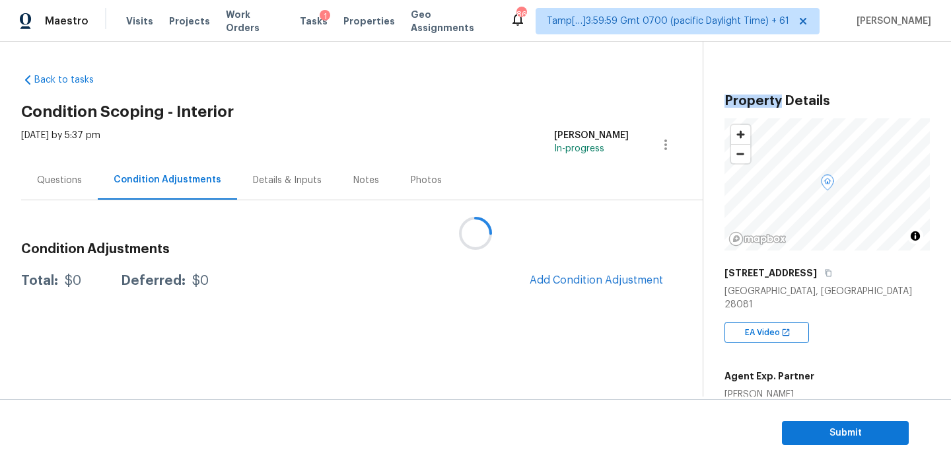
click at [71, 180] on div at bounding box center [475, 233] width 951 height 466
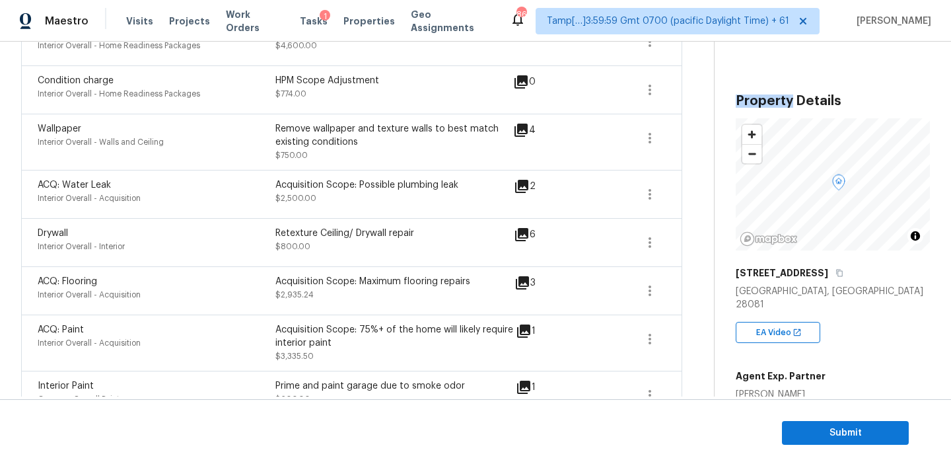
scroll to position [279, 0]
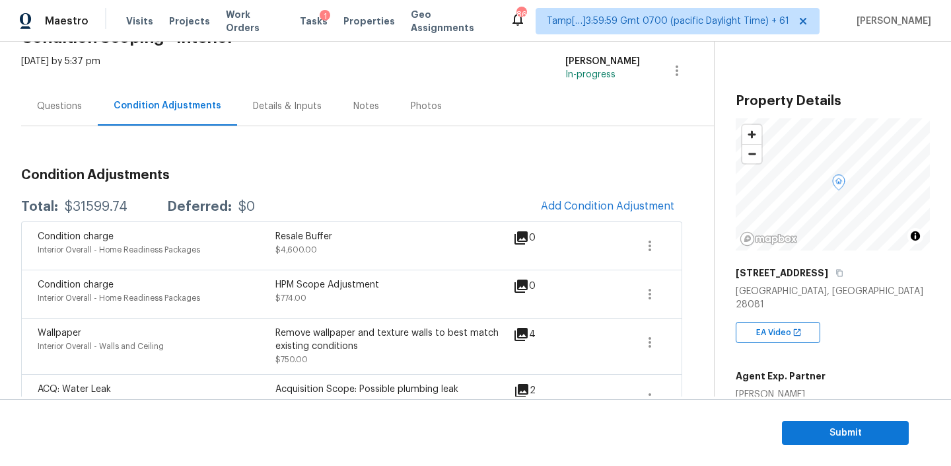
click at [63, 112] on div "Questions" at bounding box center [59, 106] width 45 height 13
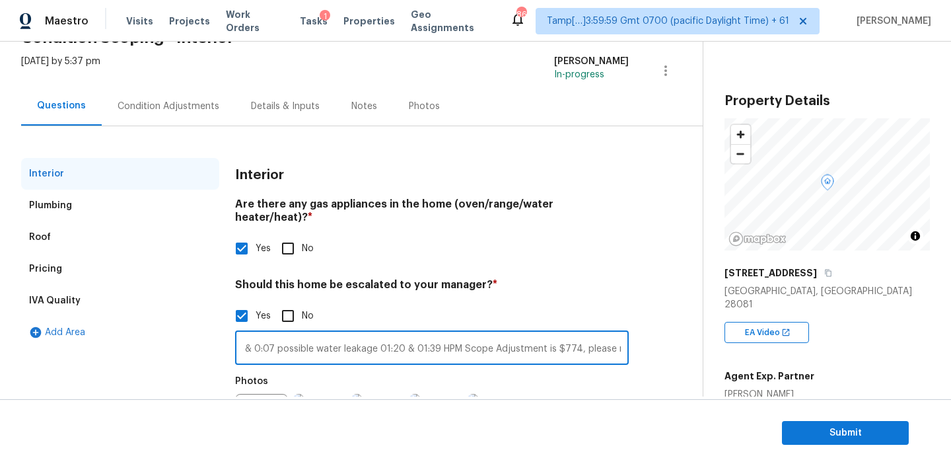
scroll to position [0, 449]
drag, startPoint x: 573, startPoint y: 338, endPoint x: 673, endPoint y: 341, distance: 99.8
click at [673, 341] on div "Back to tasks Condition Scoping - Interior [DATE] by 5:37 pm [PERSON_NAME] In-p…" at bounding box center [362, 232] width 682 height 486
click at [290, 335] on input "Back of lot is in low lying area, check flood plain map. 0:03 & 0:07 possible w…" at bounding box center [432, 349] width 394 height 31
drag, startPoint x: 246, startPoint y: 332, endPoint x: 625, endPoint y: 330, distance: 378.5
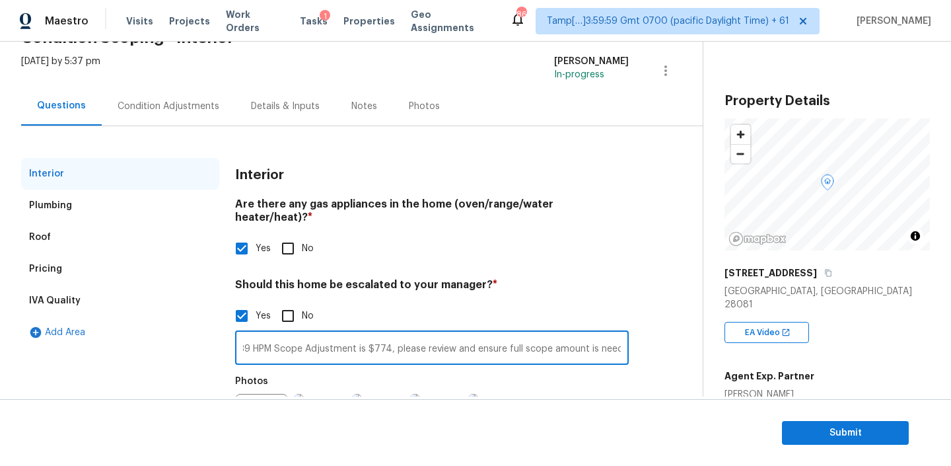
click at [625, 334] on input "Back of lot is in low lying area, check flood plain map. 0:03 & 0:07 possible w…" at bounding box center [432, 349] width 394 height 31
drag, startPoint x: 440, startPoint y: 333, endPoint x: 188, endPoint y: 334, distance: 252.4
click at [188, 334] on div "Interior Plumbing Roof Pricing IVA Quality Add Area Interior Are there any gas …" at bounding box center [346, 314] width 650 height 312
click at [408, 334] on input "Back of lot is in low lying area, check flood plain map. 0:03 & 0:07 possible w…" at bounding box center [432, 349] width 394 height 31
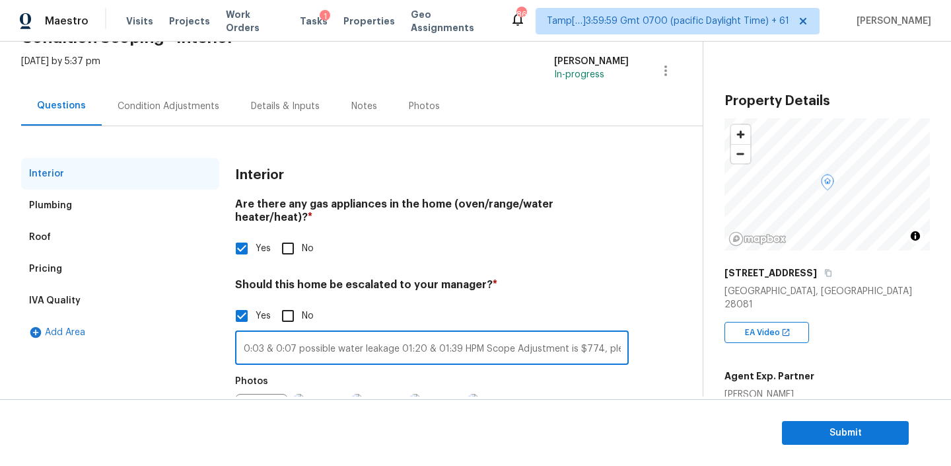
scroll to position [0, 449]
drag, startPoint x: 569, startPoint y: 338, endPoint x: 674, endPoint y: 330, distance: 104.7
click at [674, 330] on div "Back to tasks Condition Scoping - Interior [DATE] by 5:37 pm [PERSON_NAME] In-p…" at bounding box center [362, 232] width 682 height 486
drag, startPoint x: 249, startPoint y: 338, endPoint x: 593, endPoint y: 346, distance: 343.6
click at [593, 346] on input "Back of lot is in low lying area, check flood plain map. 0:03 & 0:07 possible w…" at bounding box center [432, 349] width 394 height 31
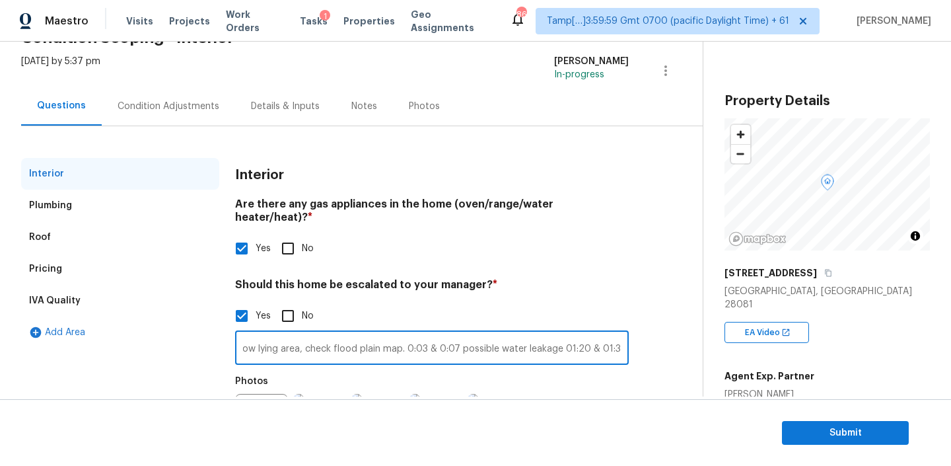
scroll to position [0, 70]
type input "Back of lot is in low lying area, check flood plain map. 0:03 & 0:07 possible w…"
click at [623, 260] on div "Interior Are there any gas appliances in the home (oven/range/water heater/heat…" at bounding box center [432, 314] width 394 height 312
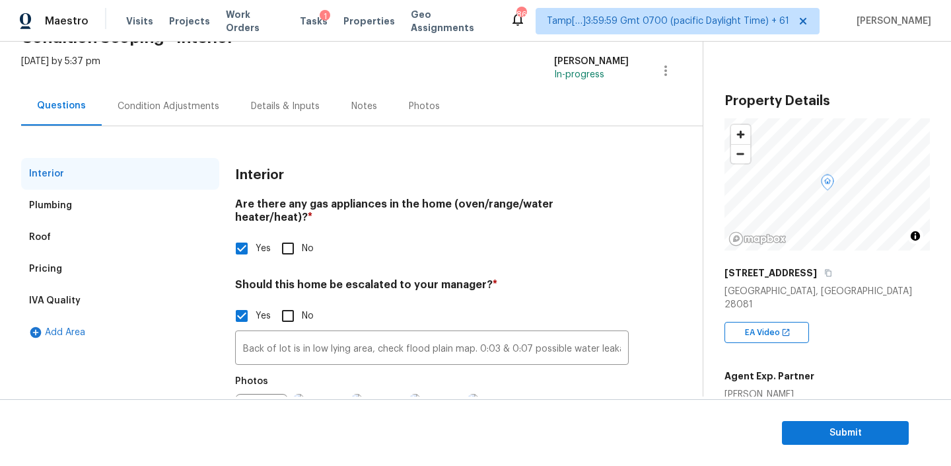
click at [131, 96] on div "Condition Adjustments" at bounding box center [168, 106] width 133 height 39
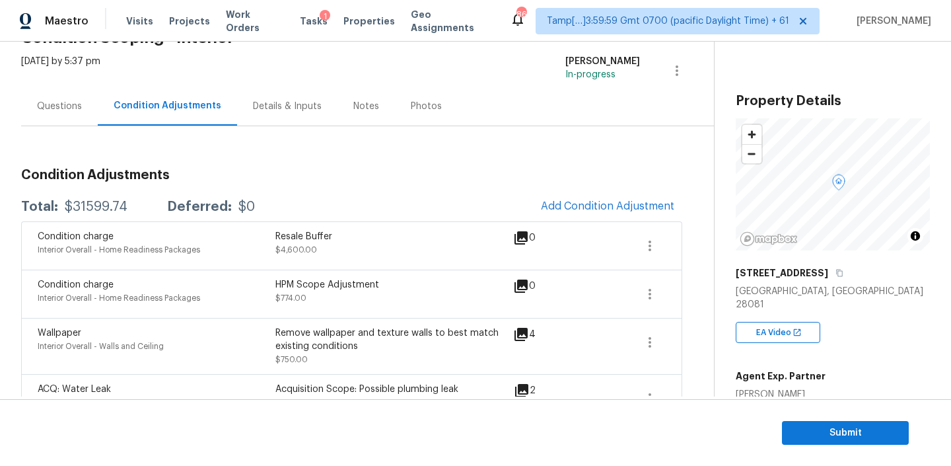
click at [361, 105] on div "Notes" at bounding box center [366, 106] width 26 height 13
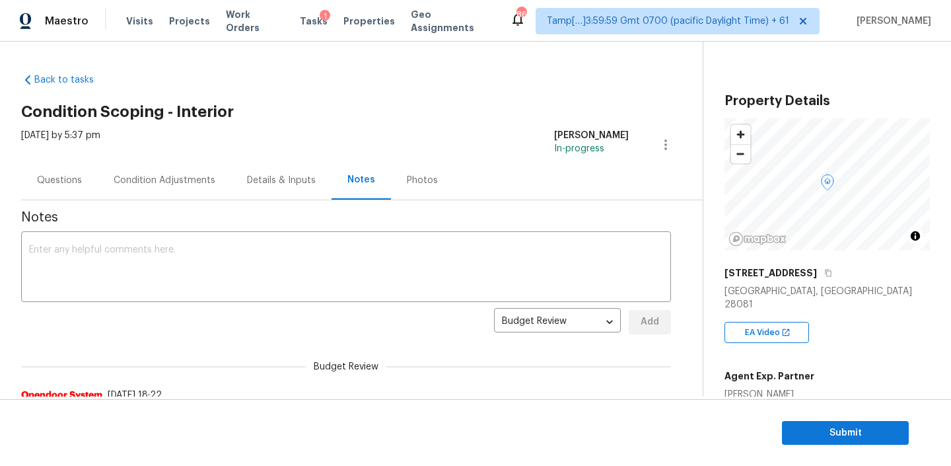
click at [170, 171] on div "Condition Adjustments" at bounding box center [164, 180] width 133 height 39
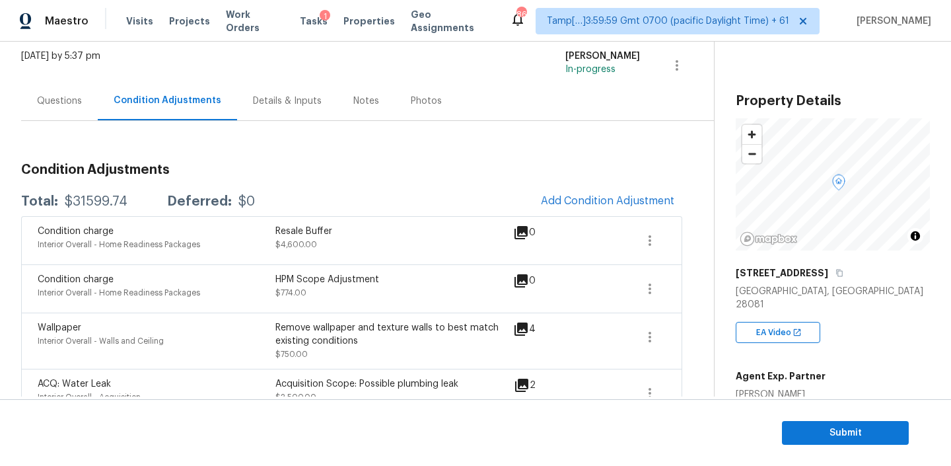
scroll to position [75, 0]
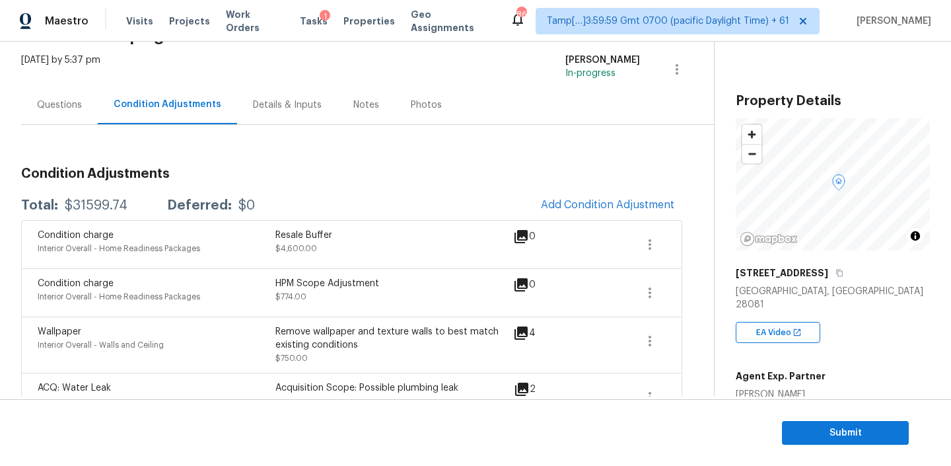
click at [364, 104] on div "Notes" at bounding box center [366, 104] width 26 height 13
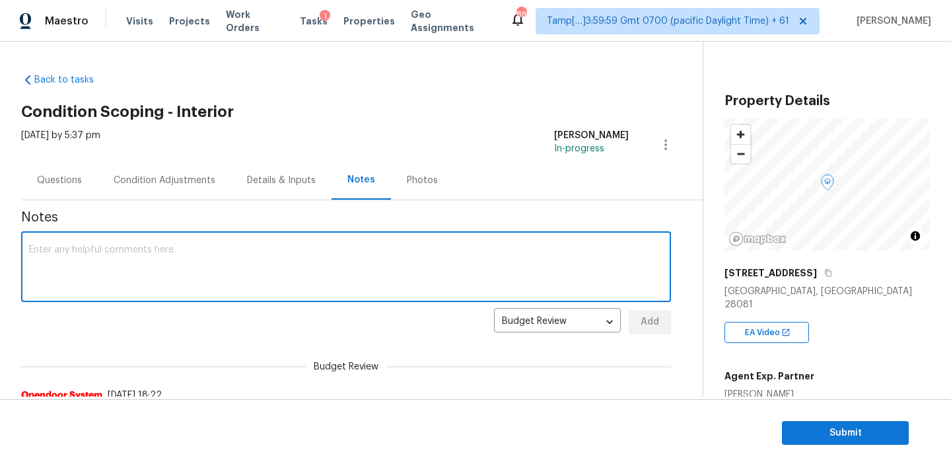
click at [160, 263] on textarea at bounding box center [346, 268] width 634 height 46
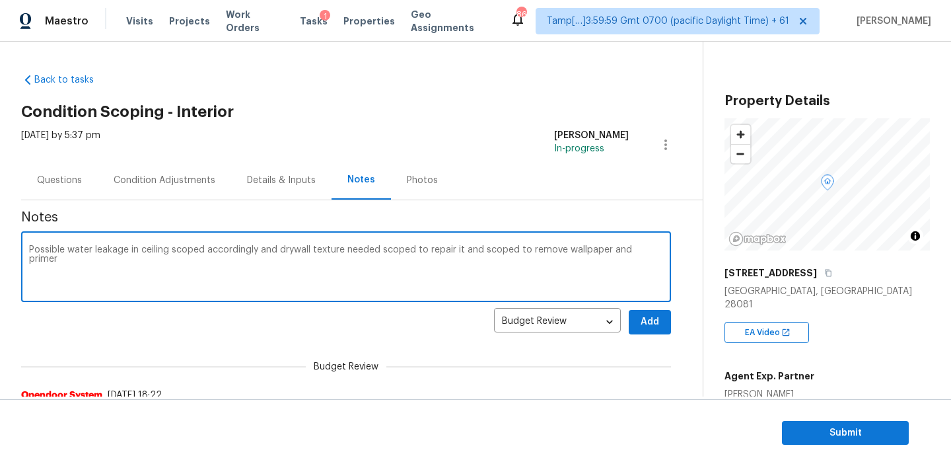
click at [256, 276] on textarea "Possible water leakage in ceiling scoped accordingly and drywall texture needed…" at bounding box center [346, 268] width 634 height 46
type textarea "Possible water leakage in ceiling scoped accordingly and drywall texture needed…"
click at [192, 178] on div "Condition Adjustments" at bounding box center [165, 180] width 102 height 13
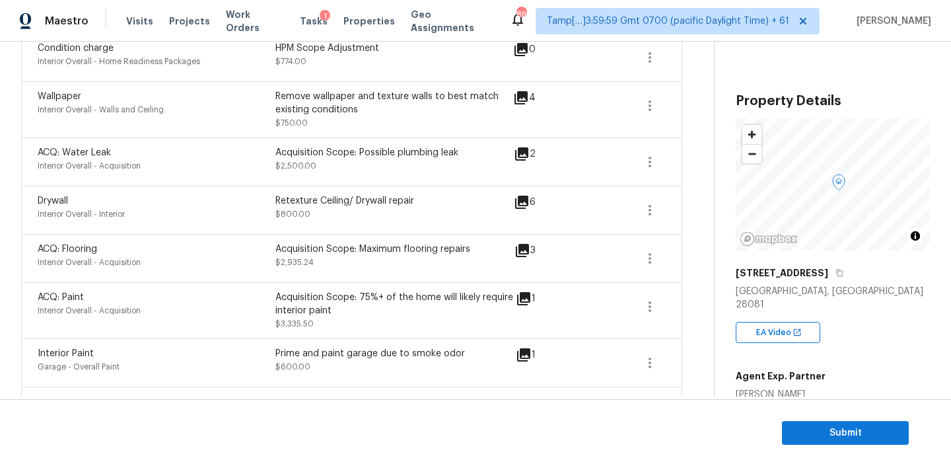
scroll to position [68, 0]
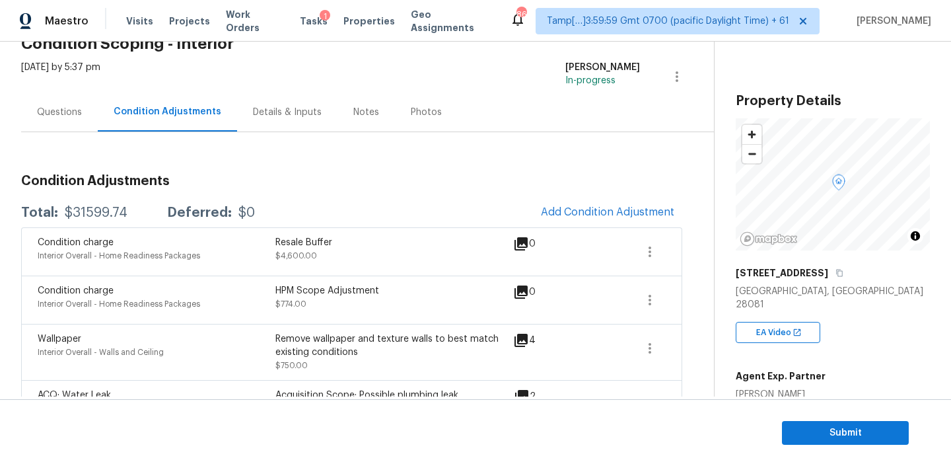
click at [361, 118] on div "Notes" at bounding box center [366, 112] width 26 height 13
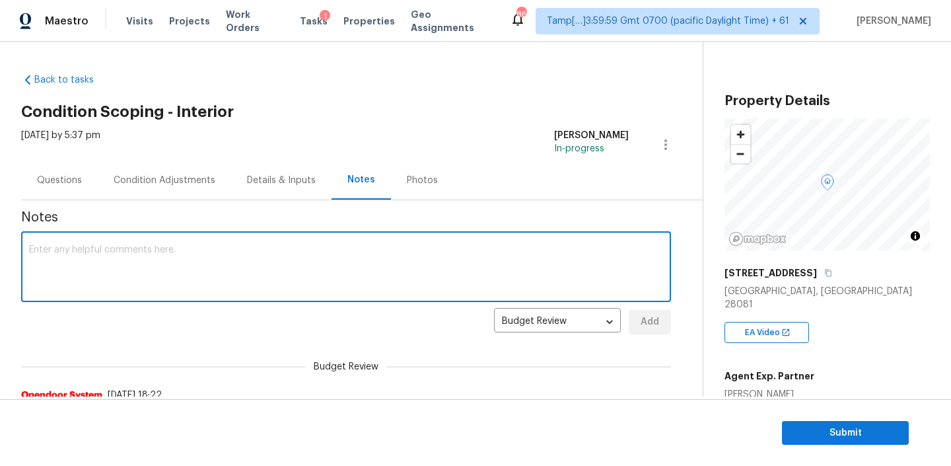
click at [293, 261] on textarea at bounding box center [346, 268] width 634 height 46
paste textarea "Possible water leakage in ceiling scoped accordingly and drywall texture needed…"
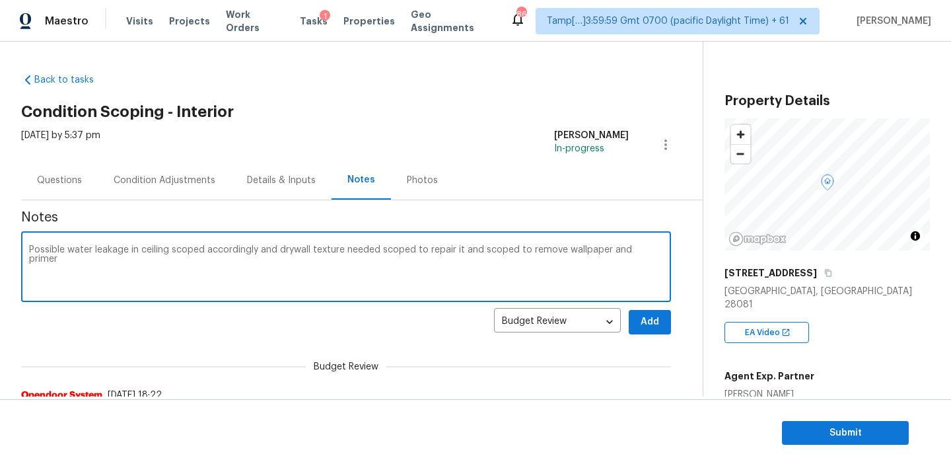
click at [79, 252] on textarea "Possible water leakage in ceiling scoped accordingly and drywall texture needed…" at bounding box center [346, 268] width 634 height 46
click at [98, 251] on textarea "Possible plumbling leakage in ceiling scoped accordingly and drywall texture ne…" at bounding box center [346, 268] width 634 height 46
type textarea "Possible plumbing leakage in ceiling scoped accordingly and drywall texture nee…"
click at [649, 324] on span "Add" at bounding box center [649, 322] width 21 height 17
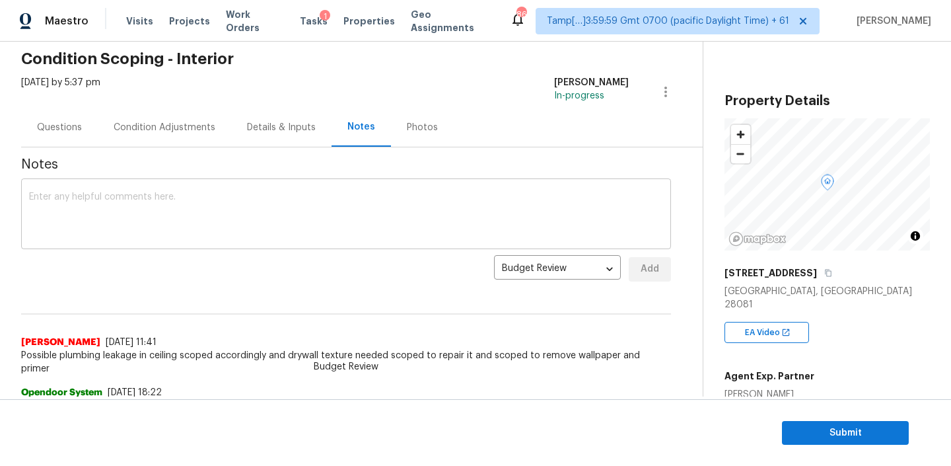
scroll to position [59, 0]
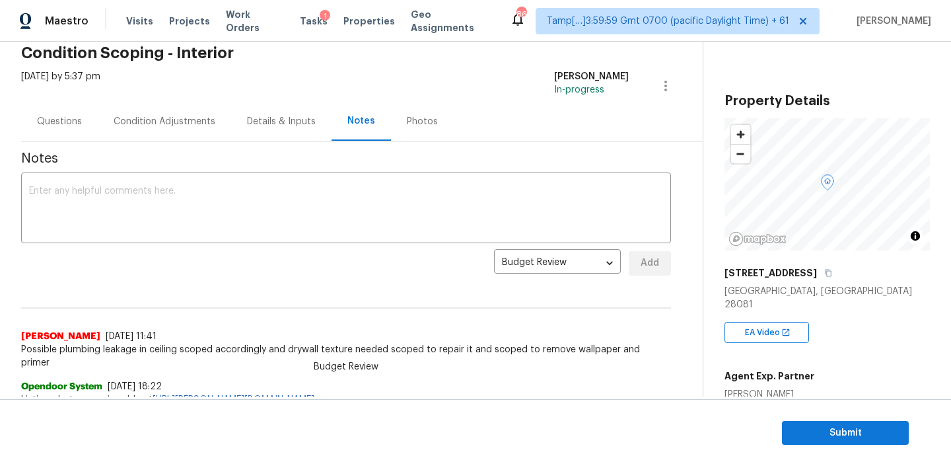
click at [150, 133] on div "Condition Adjustments" at bounding box center [164, 121] width 133 height 39
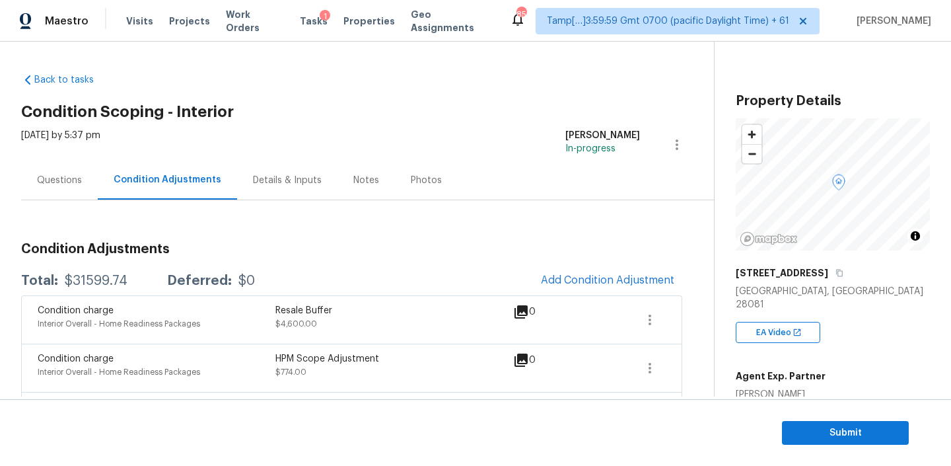
click at [65, 166] on div "Questions" at bounding box center [59, 180] width 77 height 39
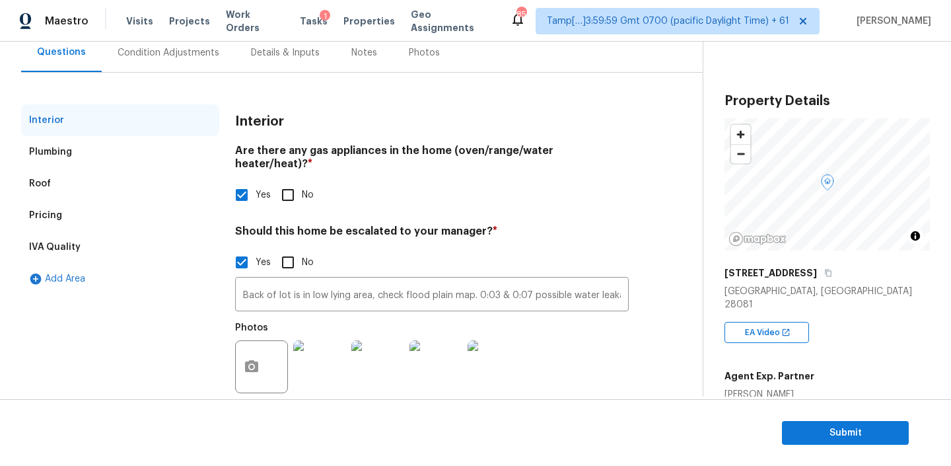
scroll to position [139, 0]
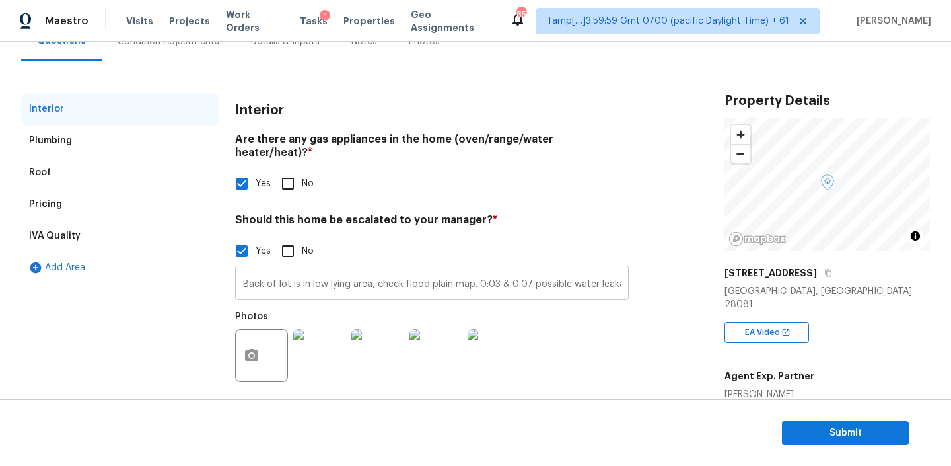
click at [414, 280] on input "Back of lot is in low lying area, check flood plain map. 0:03 & 0:07 possible w…" at bounding box center [432, 284] width 394 height 31
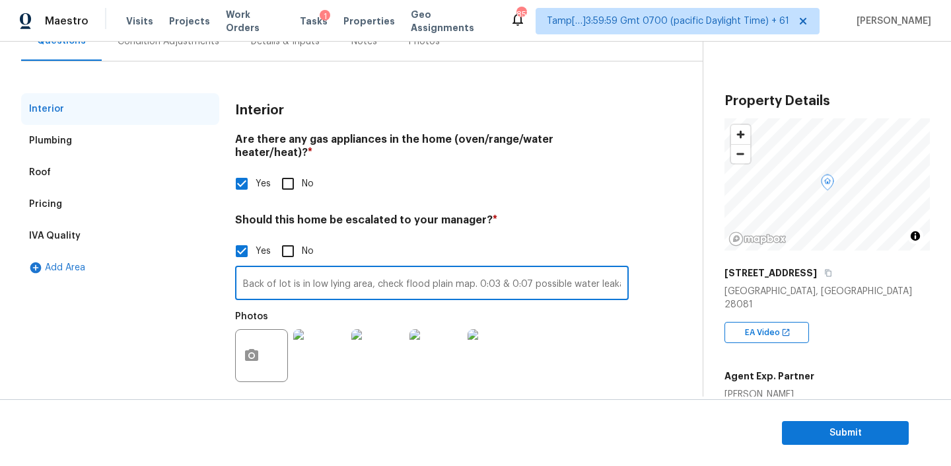
click at [552, 273] on input "Back of lot is in low lying area, check flood plain map. 0:03 & 0:07 possible w…" at bounding box center [432, 284] width 394 height 31
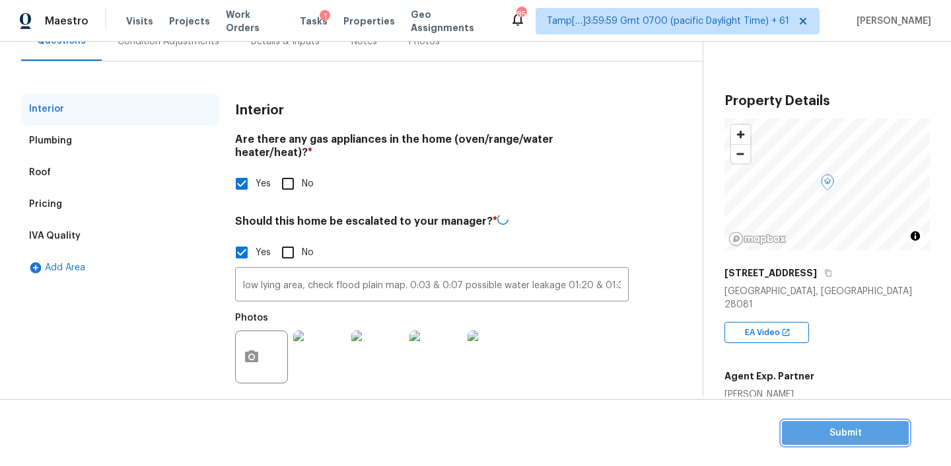
click at [817, 429] on span "Submit" at bounding box center [846, 433] width 106 height 17
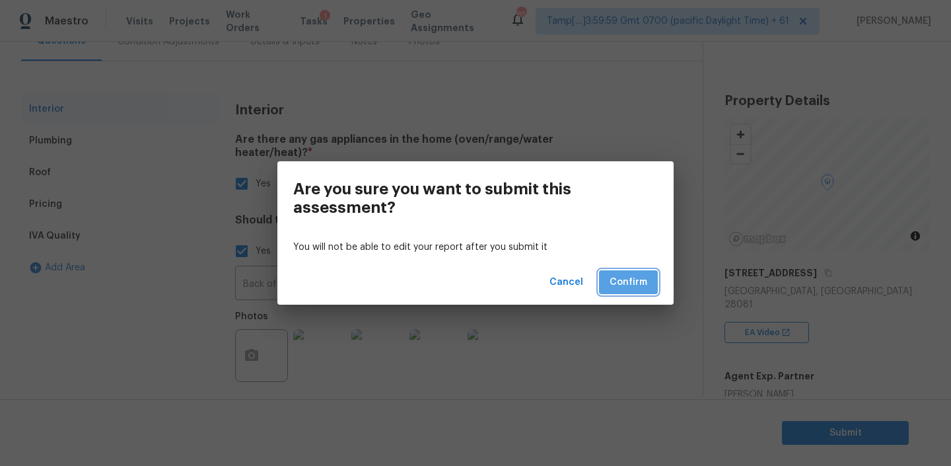
click at [632, 285] on span "Confirm" at bounding box center [629, 282] width 38 height 17
